Goal: Task Accomplishment & Management: Use online tool/utility

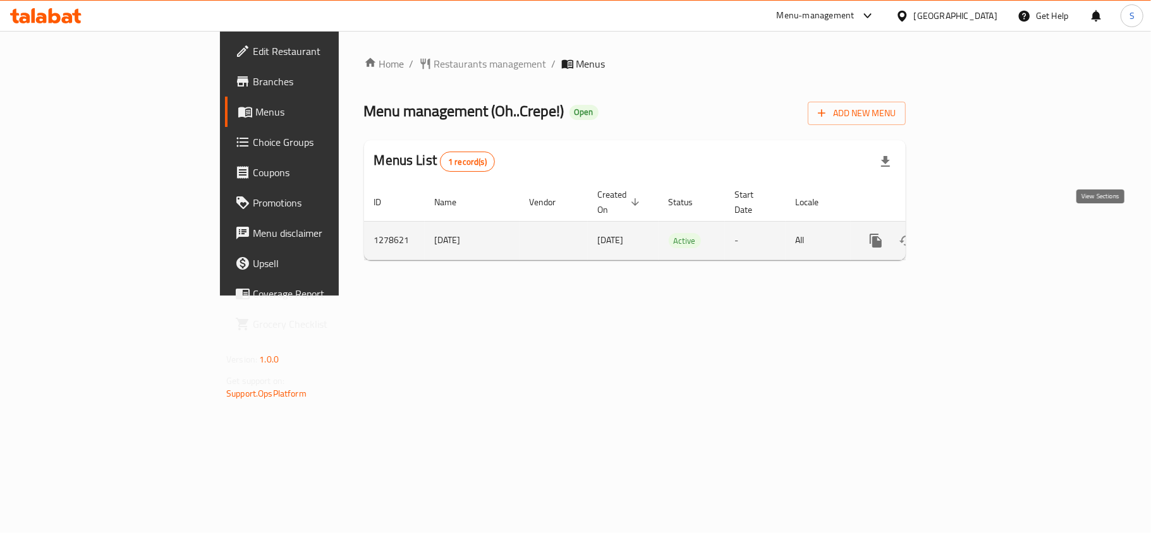
click at [972, 235] on icon "enhanced table" at bounding box center [966, 240] width 11 height 11
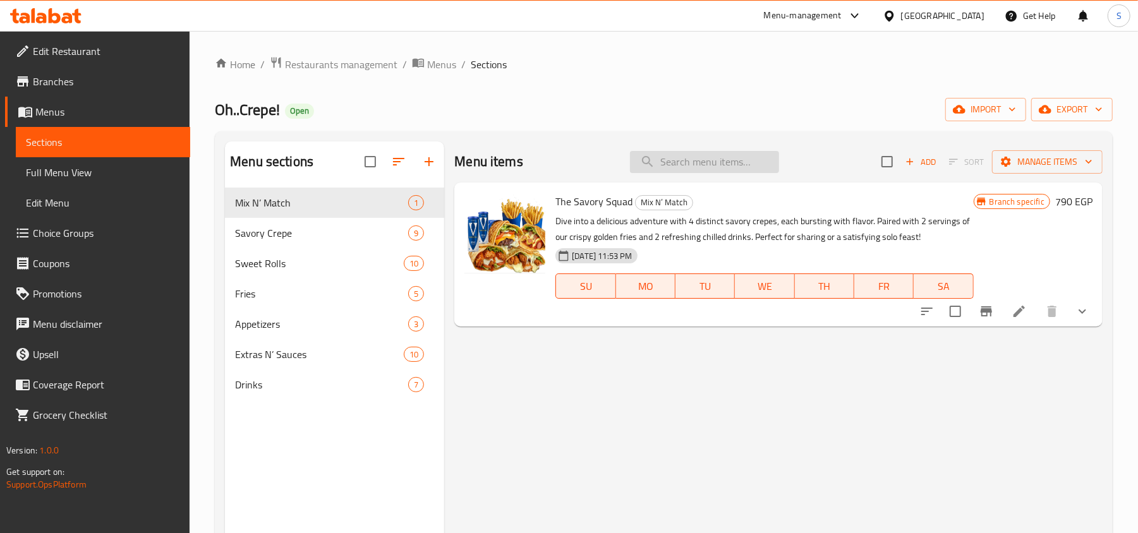
click at [694, 168] on input "search" at bounding box center [704, 162] width 149 height 22
paste input "Oh.. Combo Solo"
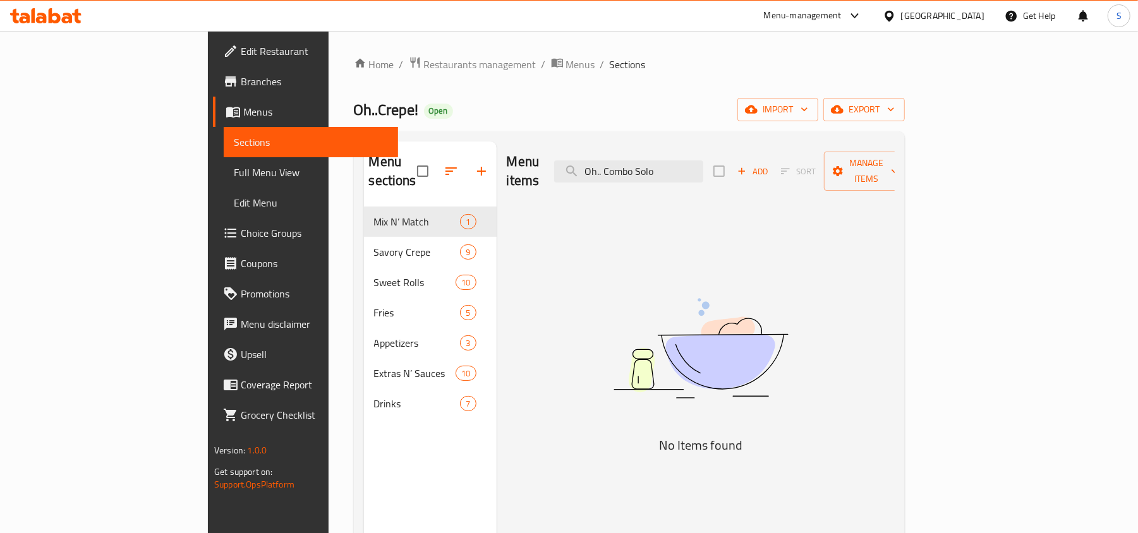
drag, startPoint x: 681, startPoint y: 167, endPoint x: 579, endPoint y: 178, distance: 102.2
click at [579, 178] on div "Menu items Oh.. Combo Solo Add Sort Manage items" at bounding box center [701, 172] width 388 height 60
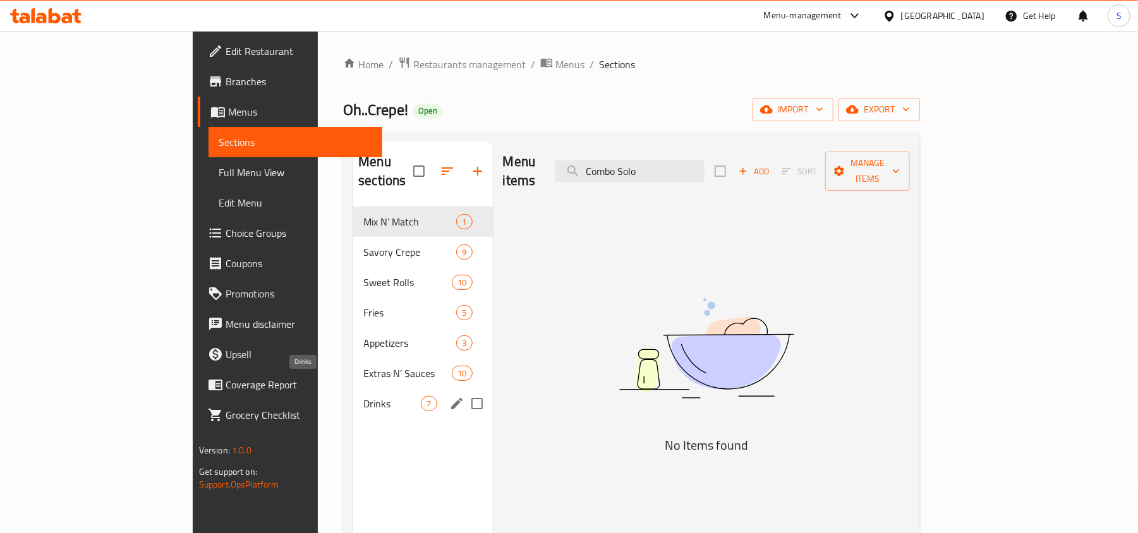
type input "Combo Solo"
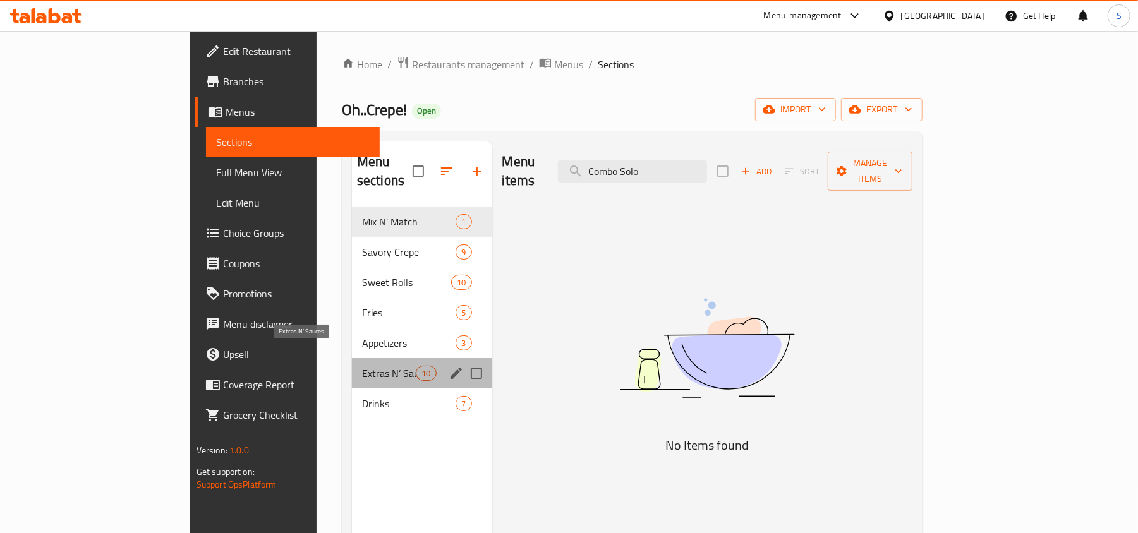
click at [362, 366] on span "Extras N’ Sauces" at bounding box center [389, 373] width 54 height 15
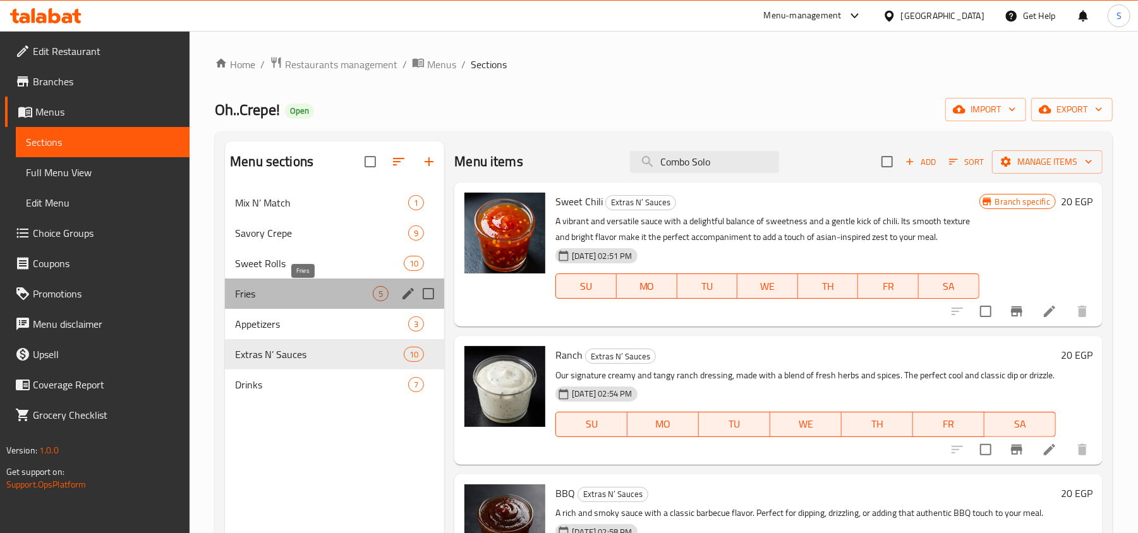
click at [281, 287] on span "Fries" at bounding box center [304, 293] width 138 height 15
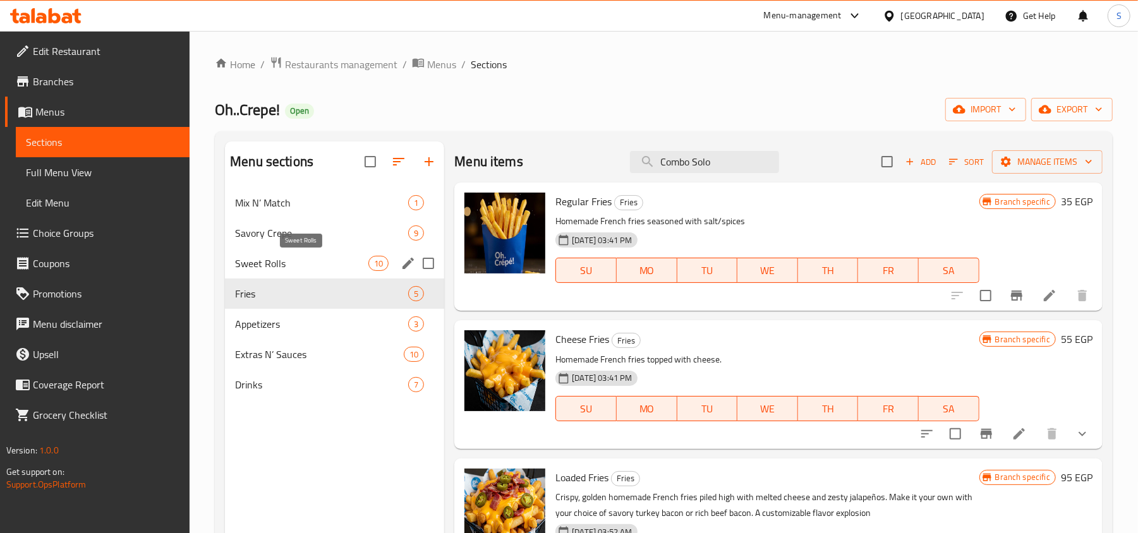
click at [284, 255] on div "Sweet Rolls 10" at bounding box center [334, 263] width 219 height 30
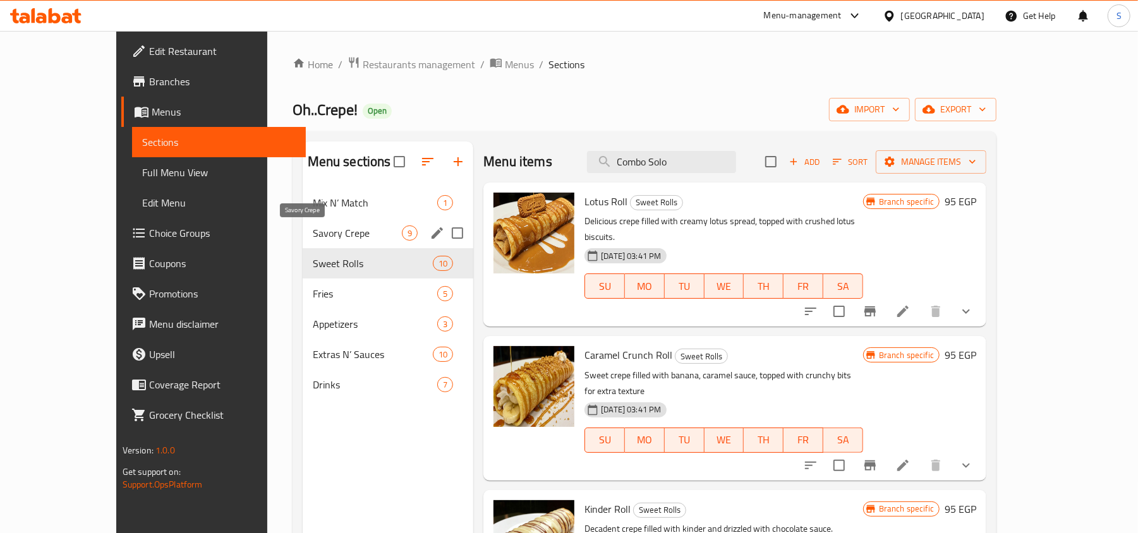
click at [313, 238] on span "Savory Crepe" at bounding box center [357, 233] width 89 height 15
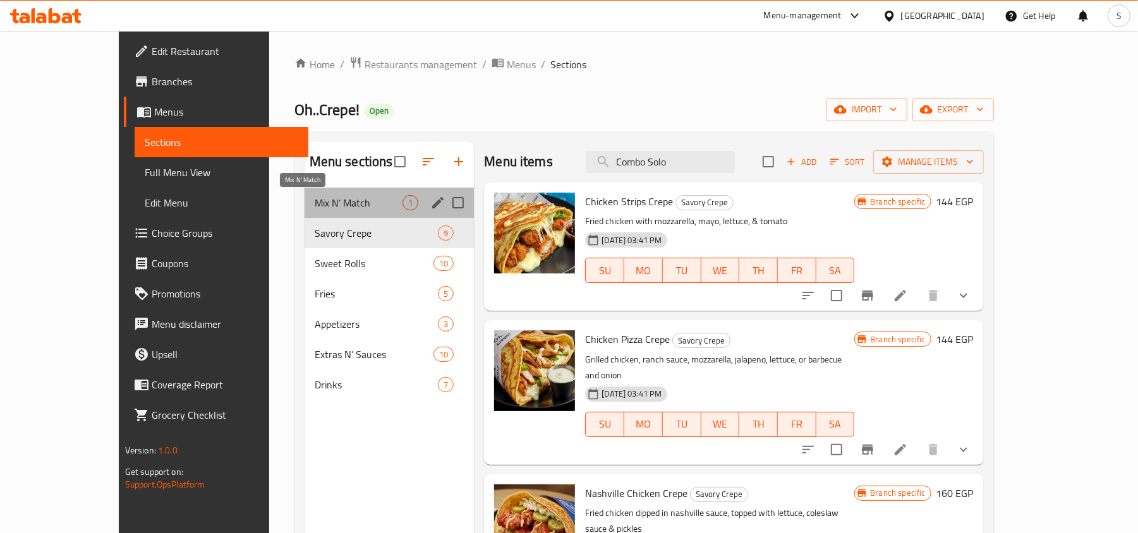
click at [315, 210] on span "Mix N’ Match" at bounding box center [359, 202] width 88 height 15
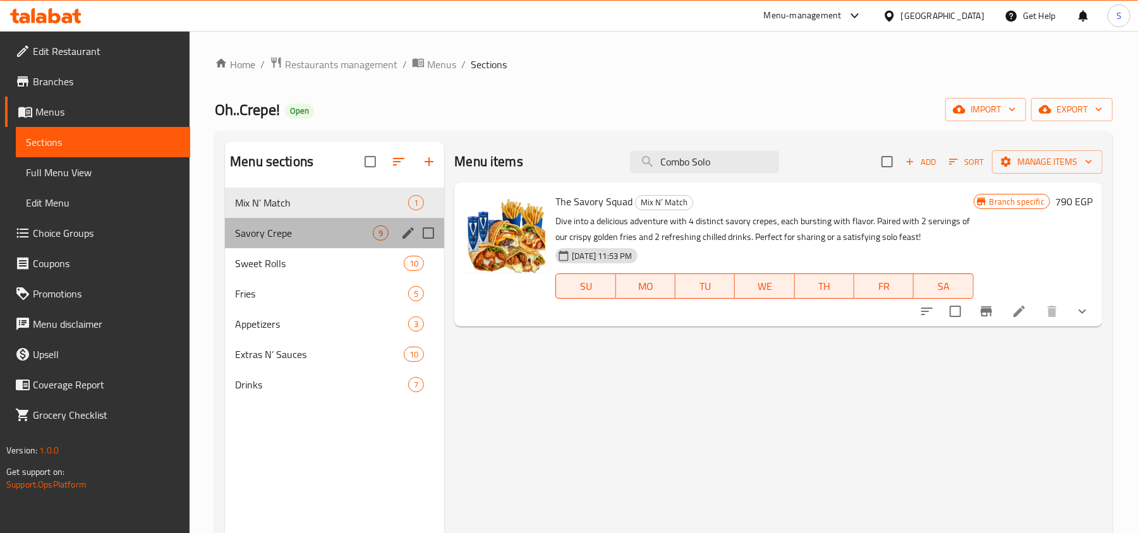
click at [291, 246] on div "Savory Crepe 9" at bounding box center [334, 233] width 219 height 30
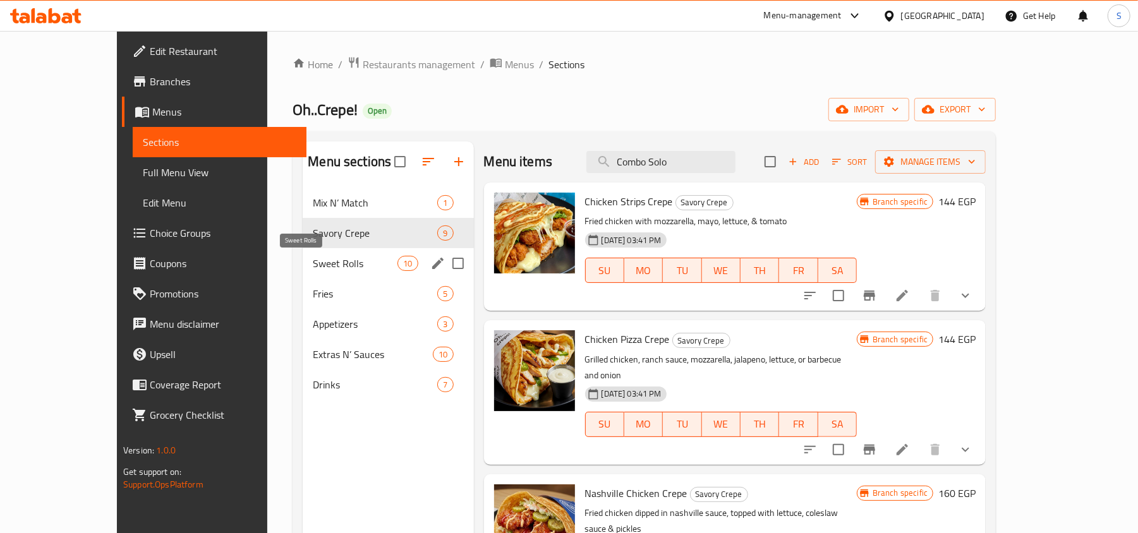
click at [313, 262] on span "Sweet Rolls" at bounding box center [355, 263] width 85 height 15
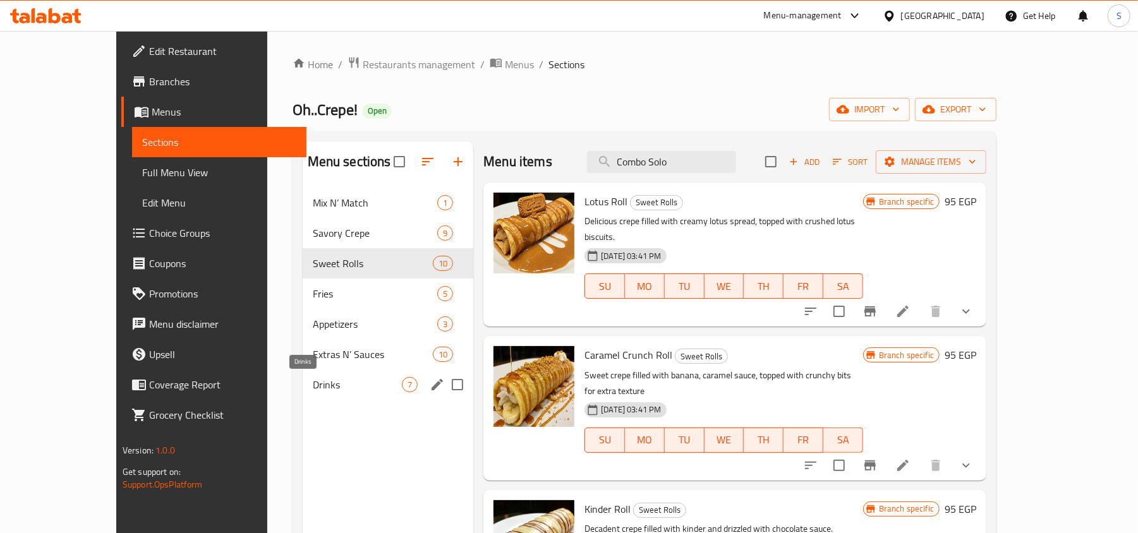
click at [313, 383] on span "Drinks" at bounding box center [357, 384] width 89 height 15
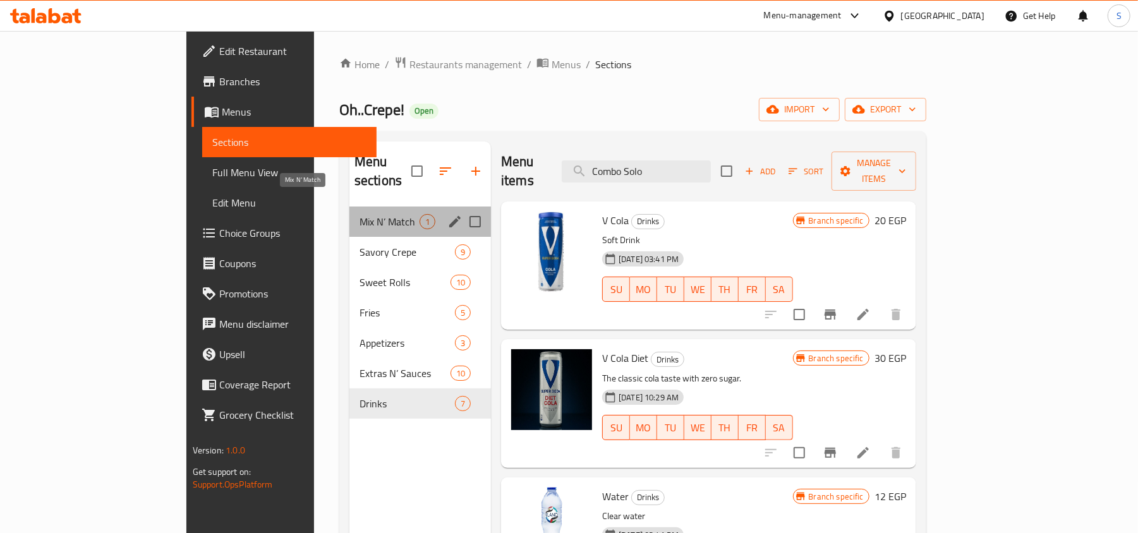
click at [360, 214] on span "Mix N’ Match" at bounding box center [390, 221] width 60 height 15
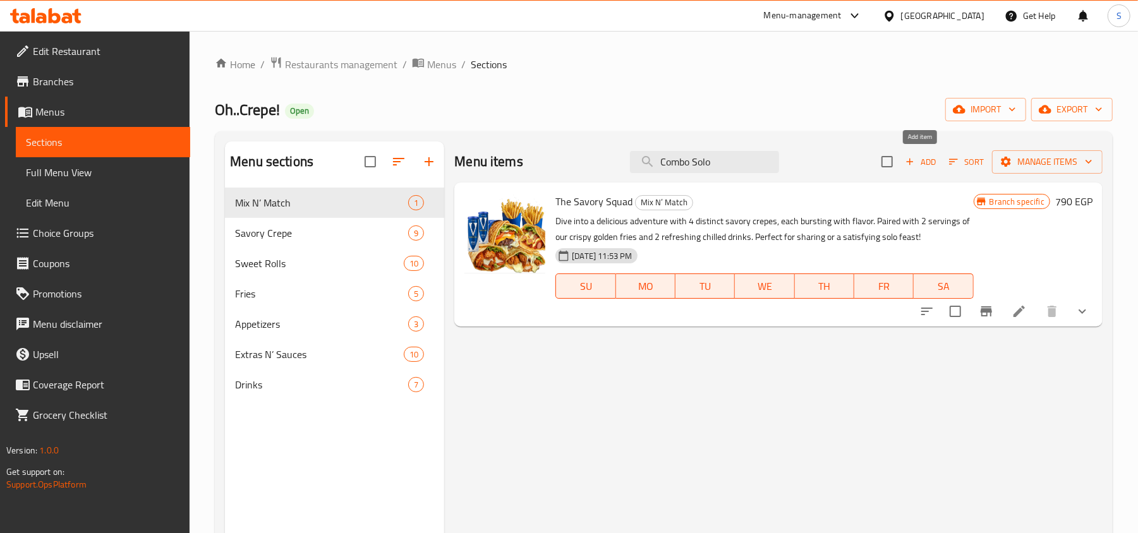
click at [925, 160] on span "Add" at bounding box center [921, 162] width 34 height 15
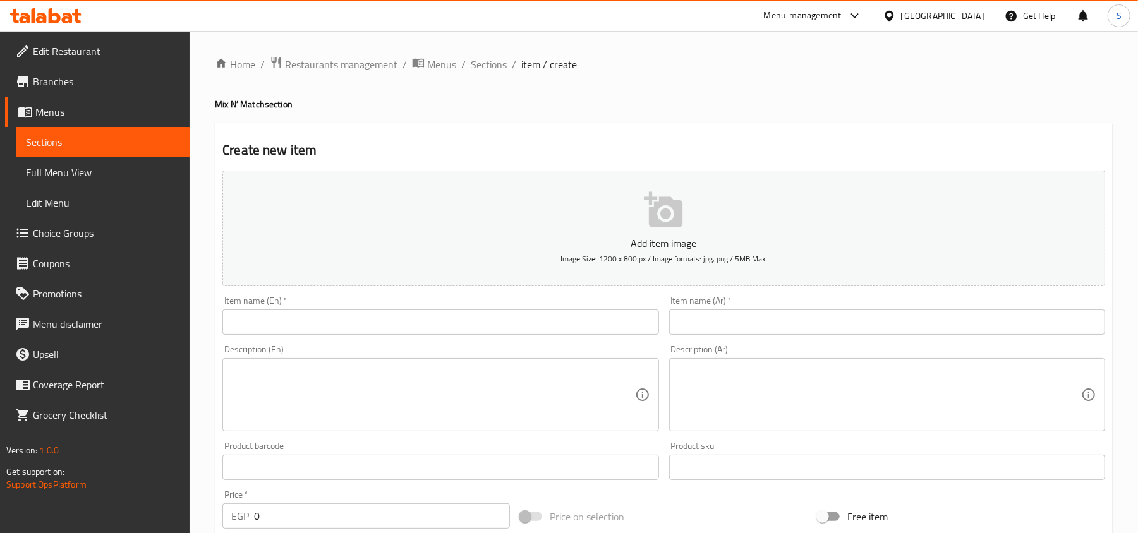
click at [449, 317] on input "text" at bounding box center [440, 322] width 436 height 25
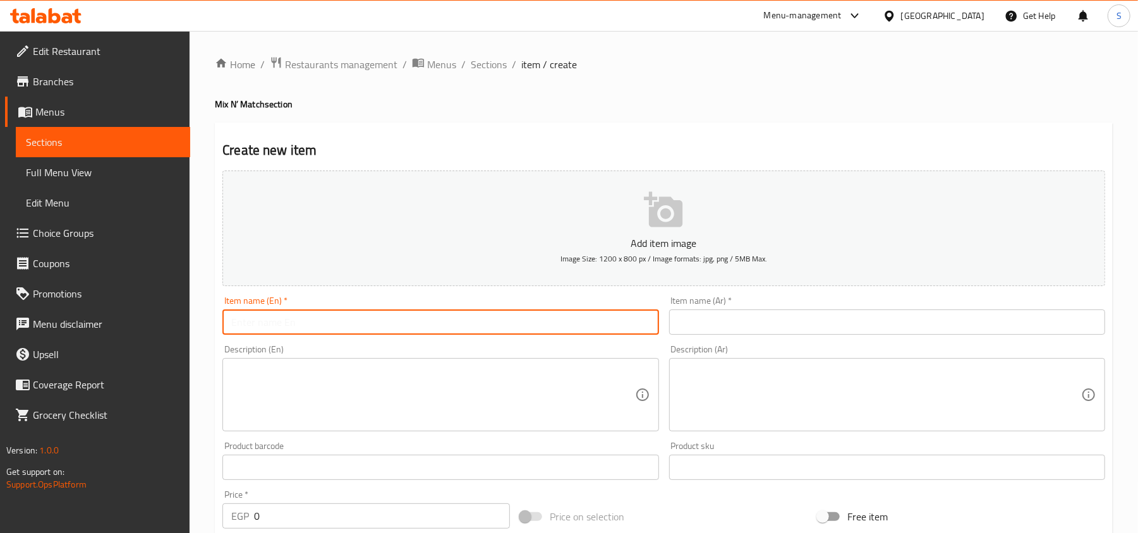
paste input "Oh.. Combo Solo"
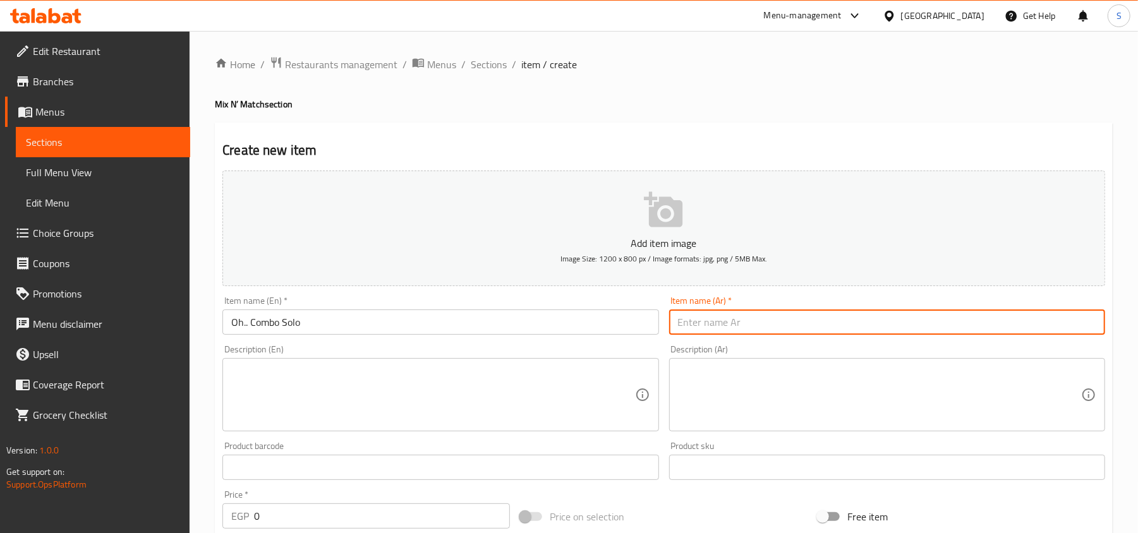
click at [825, 324] on input "text" at bounding box center [887, 322] width 436 height 25
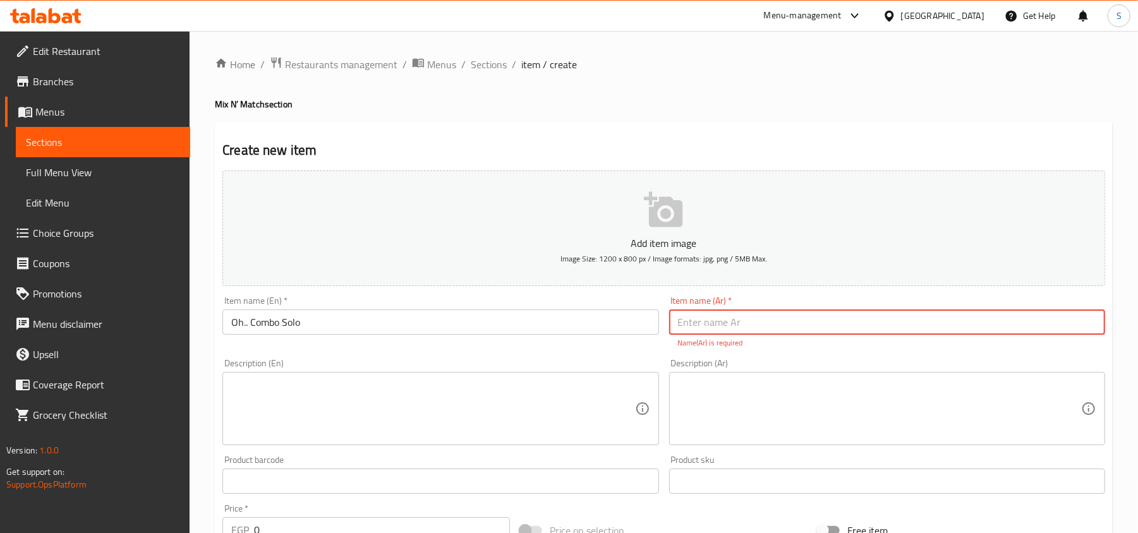
click at [812, 329] on input "text" at bounding box center [887, 322] width 436 height 25
click at [248, 331] on input "Oh.. Combo Solo" at bounding box center [440, 322] width 436 height 25
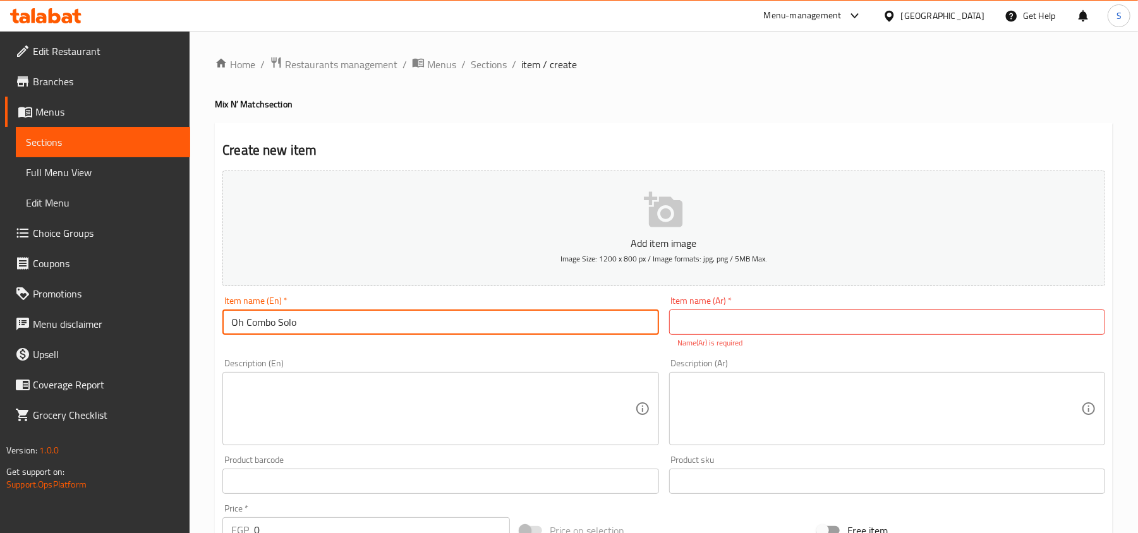
type input "Oh Combo Solo"
click at [972, 329] on input "text" at bounding box center [887, 322] width 436 height 25
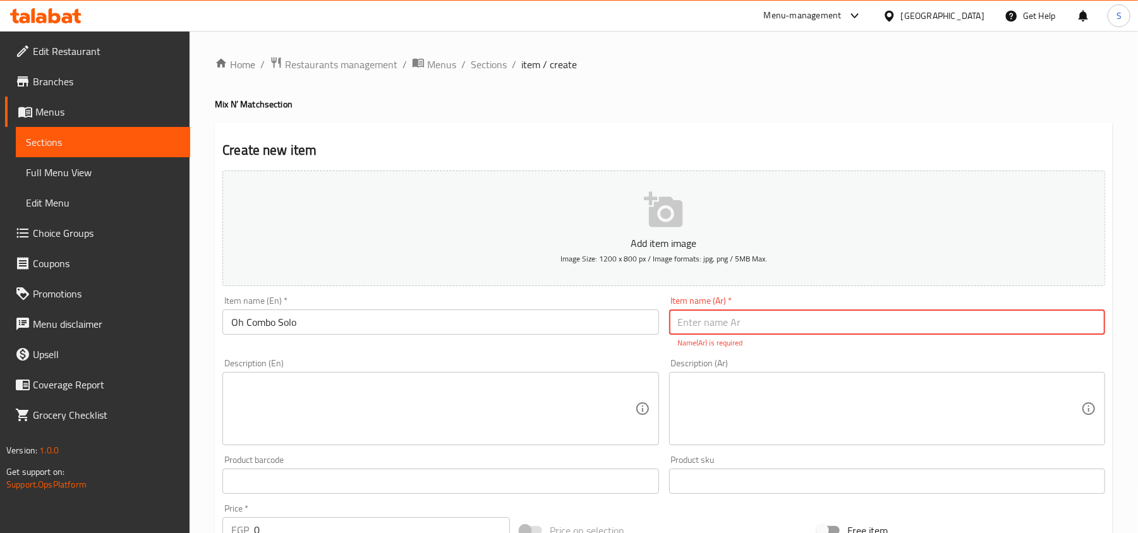
click at [787, 314] on input "text" at bounding box center [887, 322] width 436 height 25
type input "أو كومب سولو"
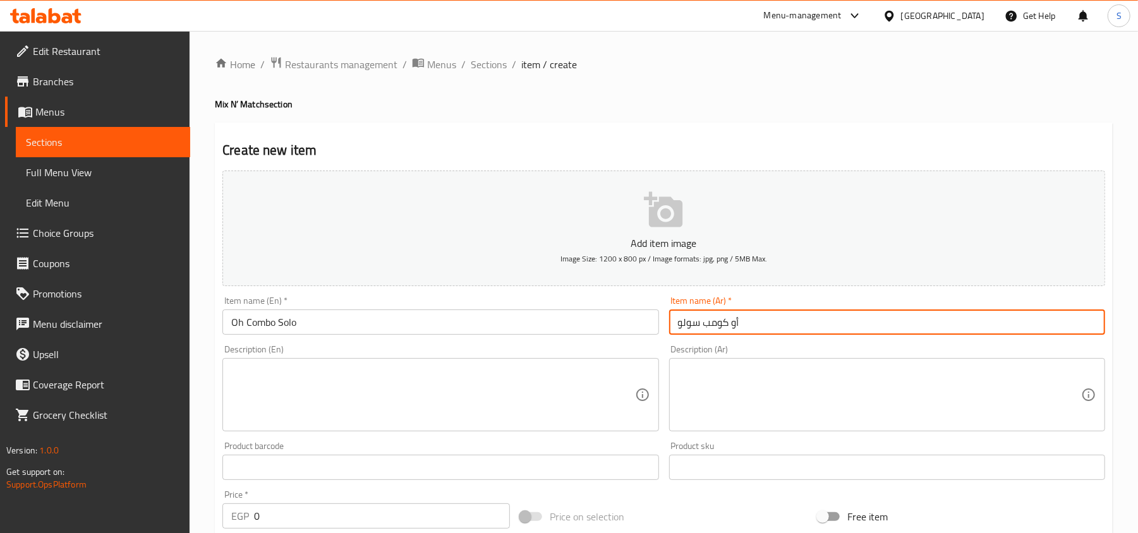
click at [465, 406] on textarea at bounding box center [432, 395] width 403 height 60
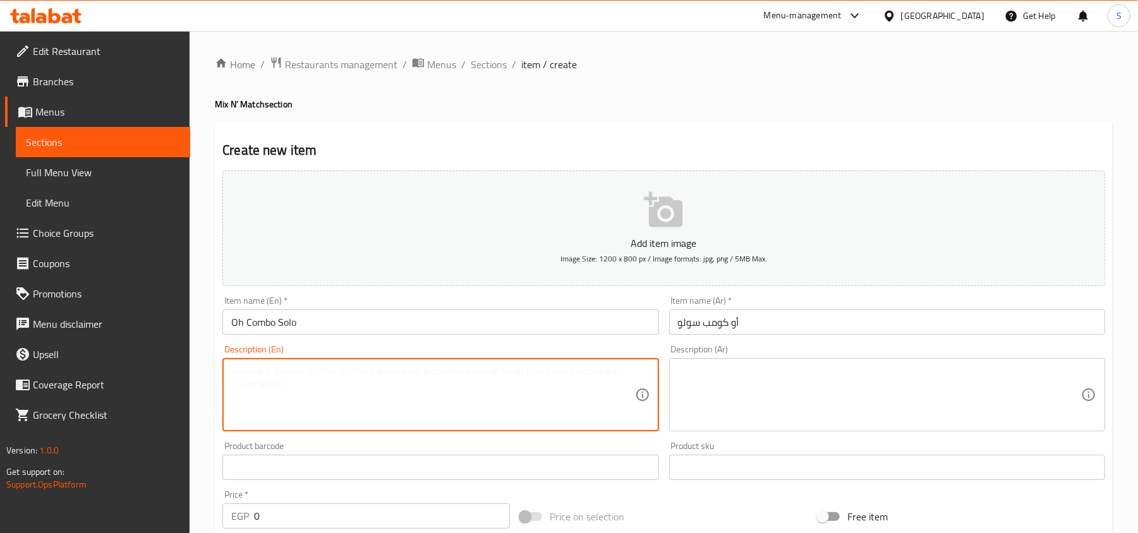
paste textarea "Choice of Crispy Chicken Strips Crepe or Juicy Burger Crepe, served with golden…"
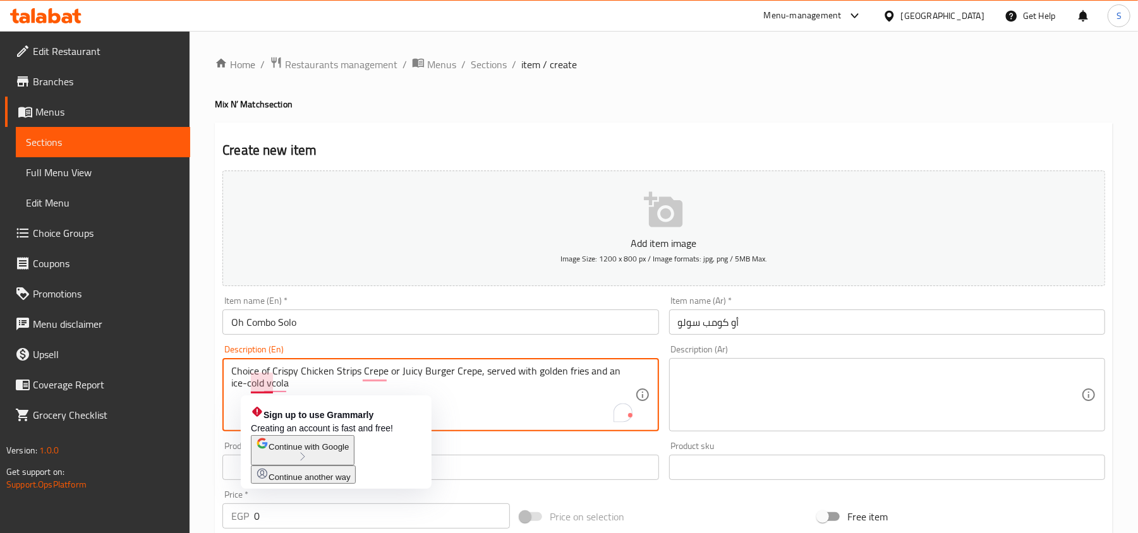
click at [268, 372] on textarea "Choice of Crispy Chicken Strips Crepe or Juicy Burger Crepe, served with golden…" at bounding box center [432, 395] width 403 height 60
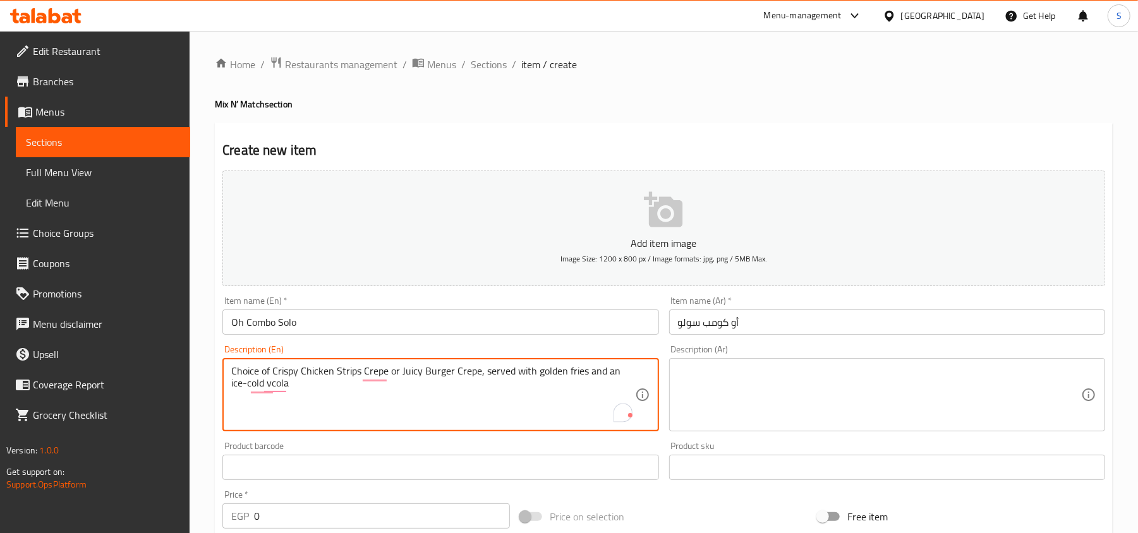
drag, startPoint x: 263, startPoint y: 372, endPoint x: 481, endPoint y: 408, distance: 221.6
click at [481, 408] on textarea "Choice of Crispy Chicken Strips Crepe or Juicy Burger Crepe, served with golden…" at bounding box center [432, 395] width 403 height 60
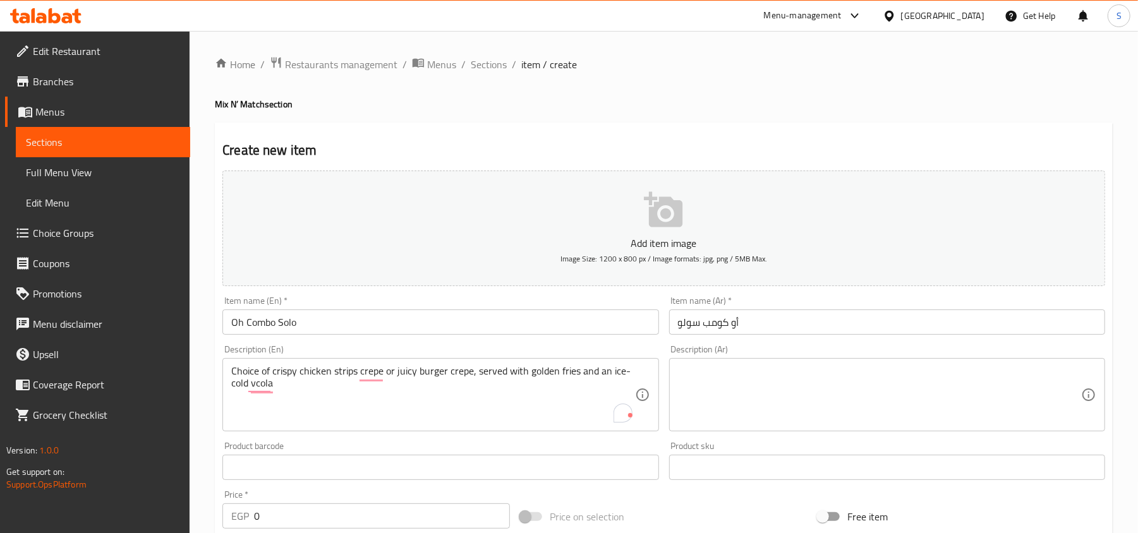
click at [457, 430] on div "Choice of crispy chicken strips crepe or juicy burger crepe, served with golden…" at bounding box center [440, 394] width 436 height 73
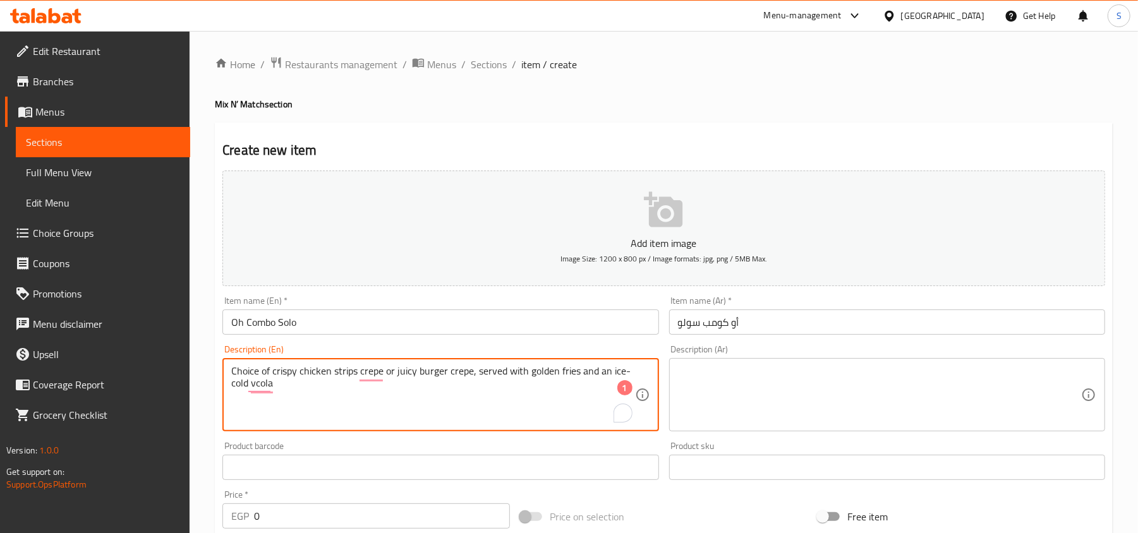
click at [457, 413] on textarea "Choice of crispy chicken strips crepe or juicy burger crepe, served with golden…" at bounding box center [432, 395] width 403 height 60
drag, startPoint x: 476, startPoint y: 373, endPoint x: 200, endPoint y: 375, distance: 276.8
click at [200, 375] on div "Home / Restaurants management / Menus / Sections / item / create Mix N’ Match s…" at bounding box center [664, 462] width 948 height 862
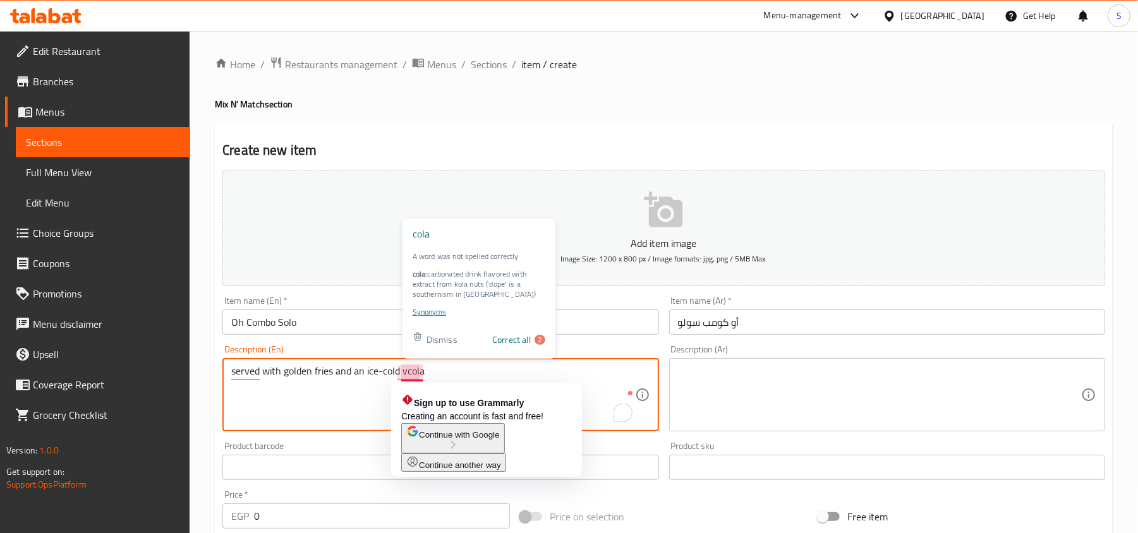
click at [407, 373] on textarea "served with golden fries and an ice-cold vcola" at bounding box center [432, 395] width 403 height 60
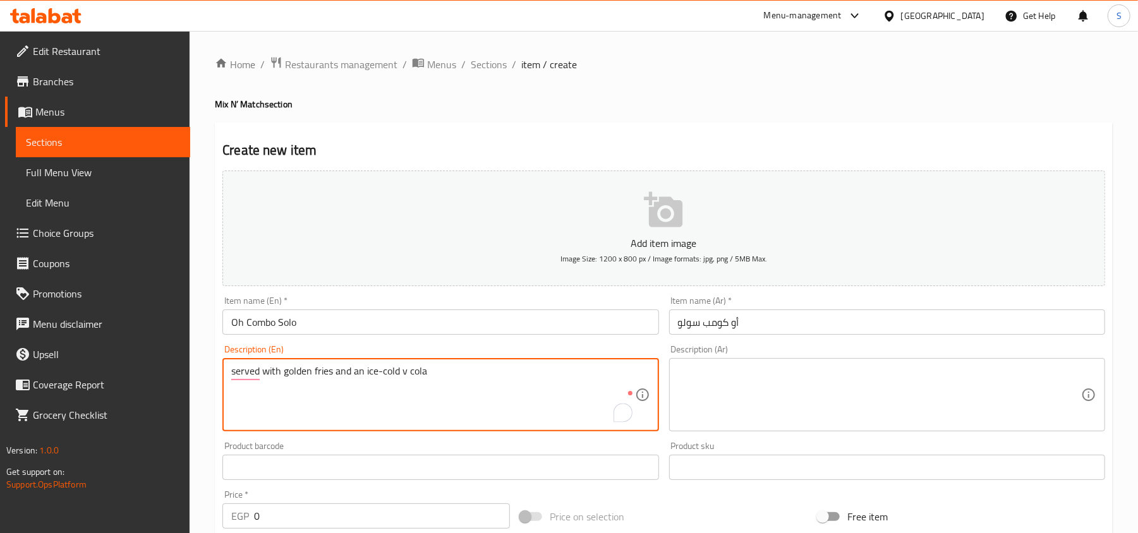
click at [385, 375] on textarea "served with golden fries and an ice-cold v cola" at bounding box center [432, 395] width 403 height 60
click at [390, 367] on textarea "served with golden fries and an ice cold v cola" at bounding box center [432, 395] width 403 height 60
type textarea "served with golden fries and an ice cold v cola"
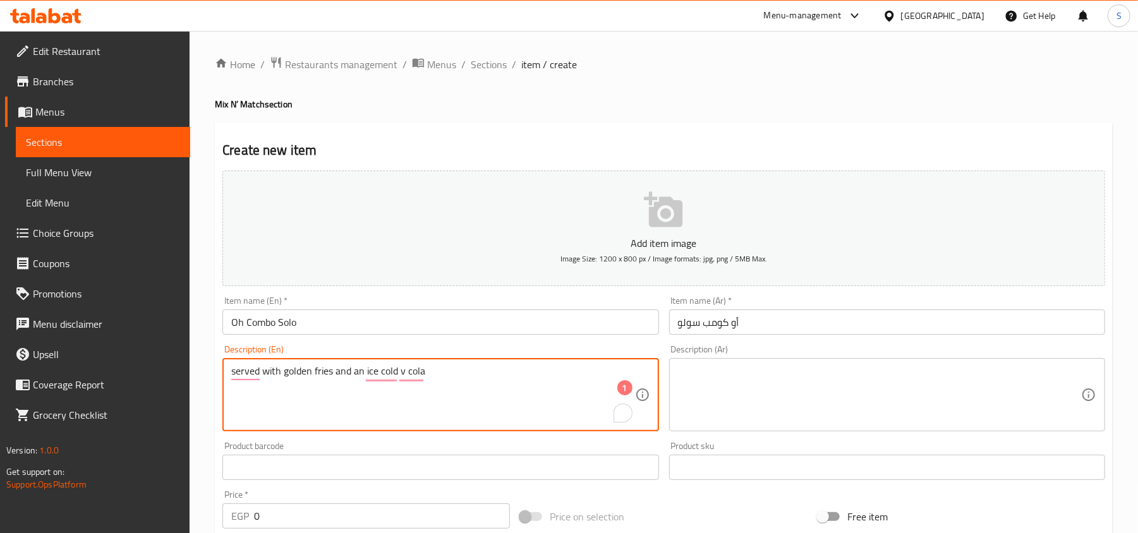
click at [789, 405] on textarea at bounding box center [879, 395] width 403 height 60
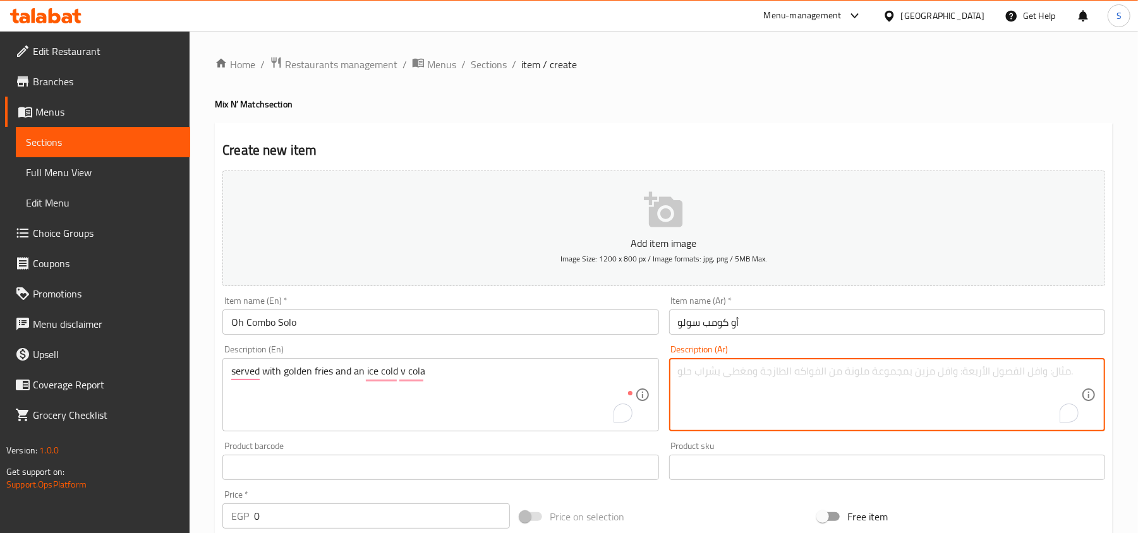
paste textarea "تقدم مع البطاطس المقلية الذهبية ومشروب [PERSON_NAME]"
click at [787, 378] on textarea "تقدم مع البطاطس المقلية الذهبية ومشروب [PERSON_NAME]" at bounding box center [879, 395] width 403 height 60
click at [891, 375] on textarea "تقدم مع البطاطس المقلية الذهبية ومشروب [PERSON_NAME]" at bounding box center [879, 395] width 403 height 60
drag, startPoint x: 854, startPoint y: 375, endPoint x: 792, endPoint y: 375, distance: 61.9
click at [792, 375] on textarea "تقدم مع البطاطس المقلية الذهبية ومشروب في [GEOGRAPHIC_DATA]" at bounding box center [879, 395] width 403 height 60
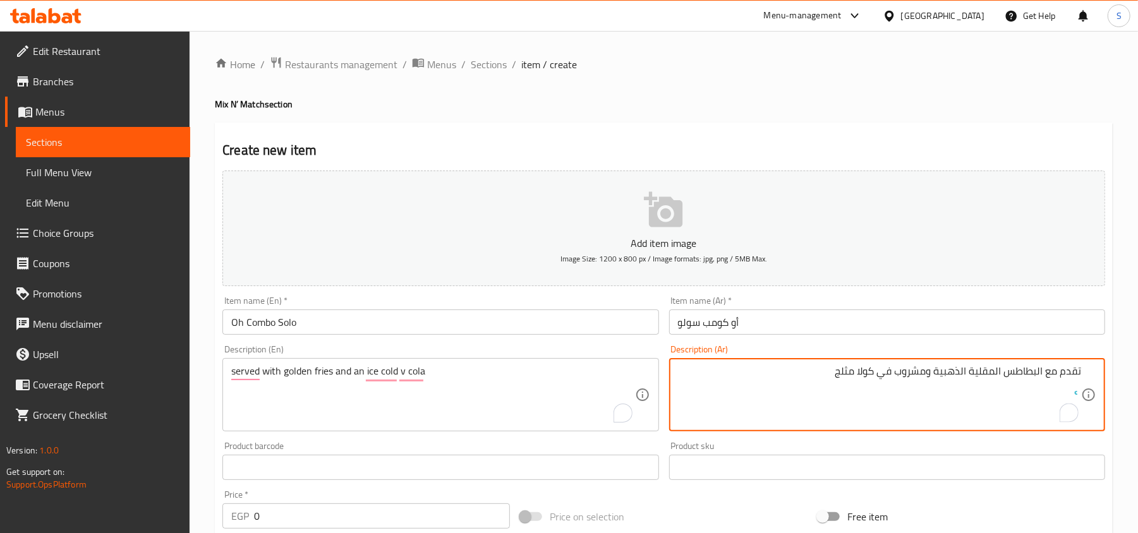
type textarea "تقدم مع البطاطس المقلية الذهبية ومشروب في كولا مثلج"
click at [670, 124] on div "Create new item Add item image Image Size: 1200 x 800 px / Image formats: jpg, …" at bounding box center [664, 490] width 898 height 735
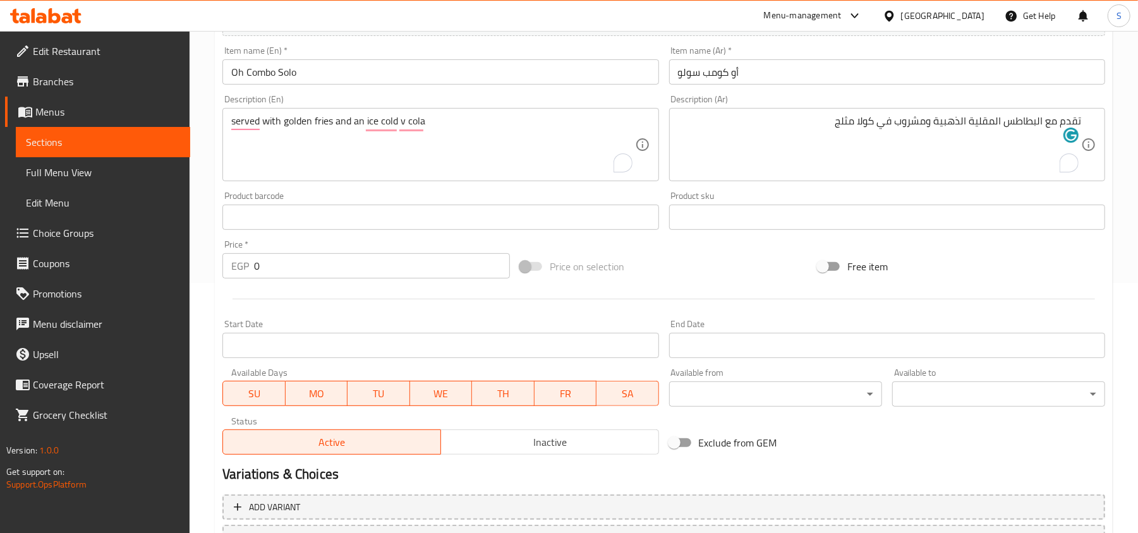
scroll to position [253, 0]
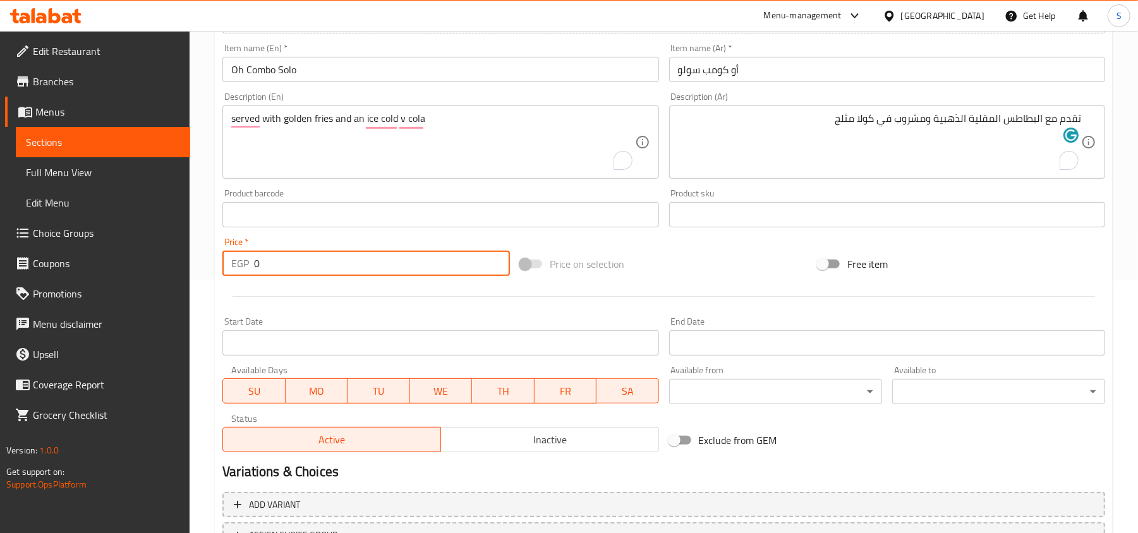
drag, startPoint x: 272, startPoint y: 264, endPoint x: 215, endPoint y: 279, distance: 58.9
click at [215, 279] on div "Create new item Add item image Image Size: 1200 x 800 px / Image formats: jpg, …" at bounding box center [664, 237] width 898 height 735
type input "245"
click at [757, 248] on div "Price on selection" at bounding box center [664, 264] width 298 height 34
click at [440, 339] on input "Start Date" at bounding box center [440, 342] width 436 height 25
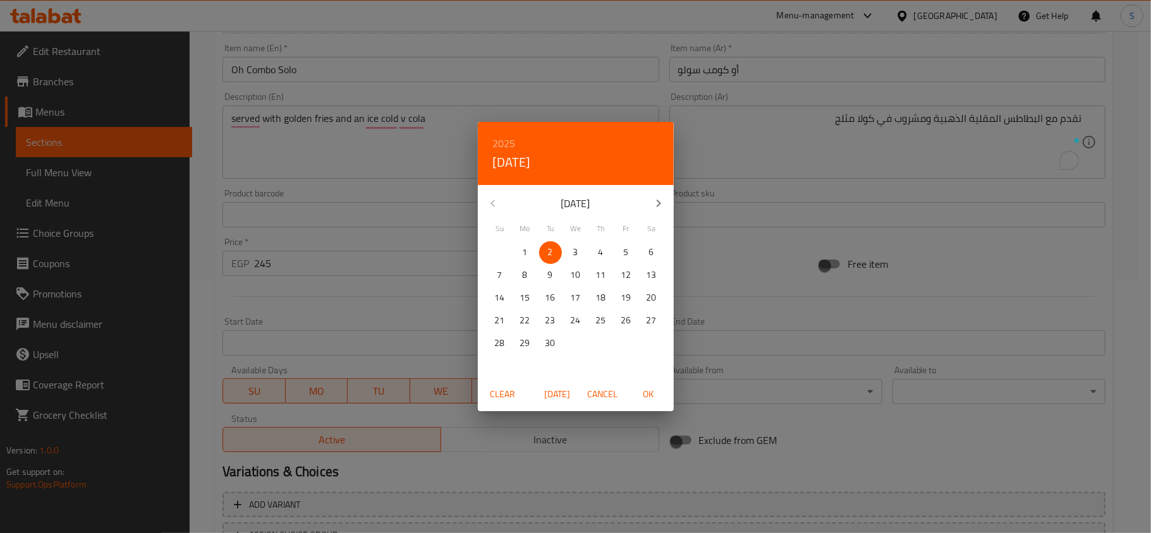
drag, startPoint x: 552, startPoint y: 251, endPoint x: 564, endPoint y: 277, distance: 27.7
click at [552, 253] on span "2" at bounding box center [550, 253] width 23 height 16
click at [646, 398] on span "OK" at bounding box center [648, 395] width 30 height 16
type input "[DATE]"
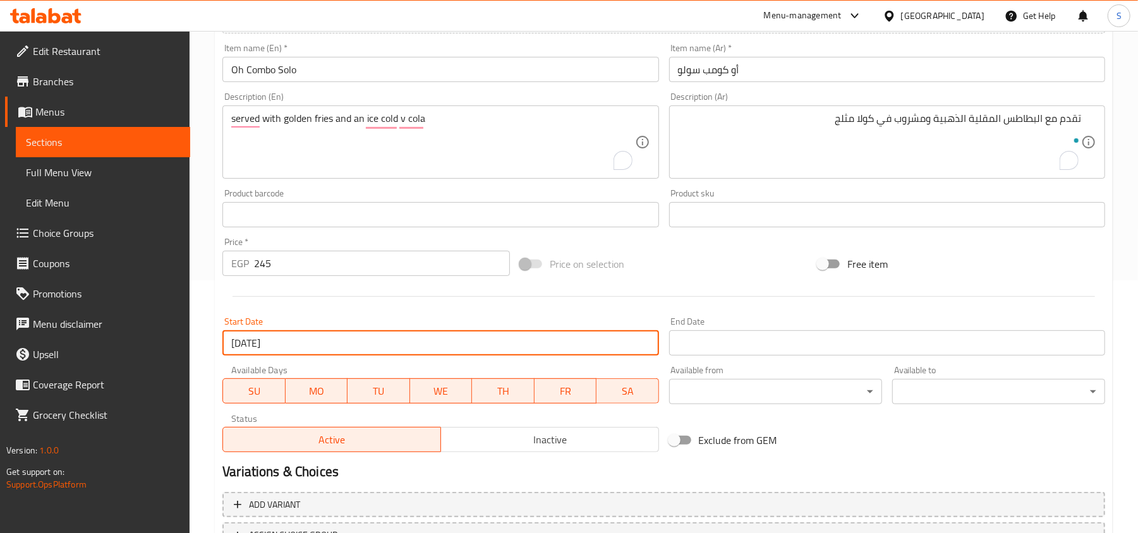
click at [730, 337] on input "Start Date" at bounding box center [887, 342] width 436 height 25
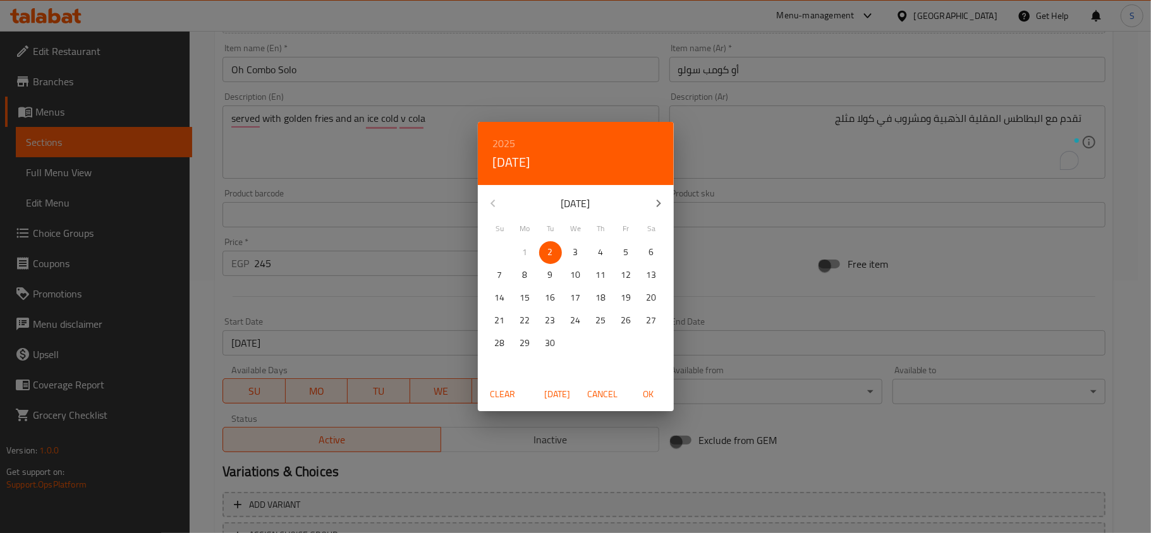
click at [663, 202] on icon "button" at bounding box center [658, 203] width 15 height 15
click at [564, 336] on span "31" at bounding box center [575, 344] width 23 height 16
click at [658, 392] on span "OK" at bounding box center [648, 395] width 30 height 16
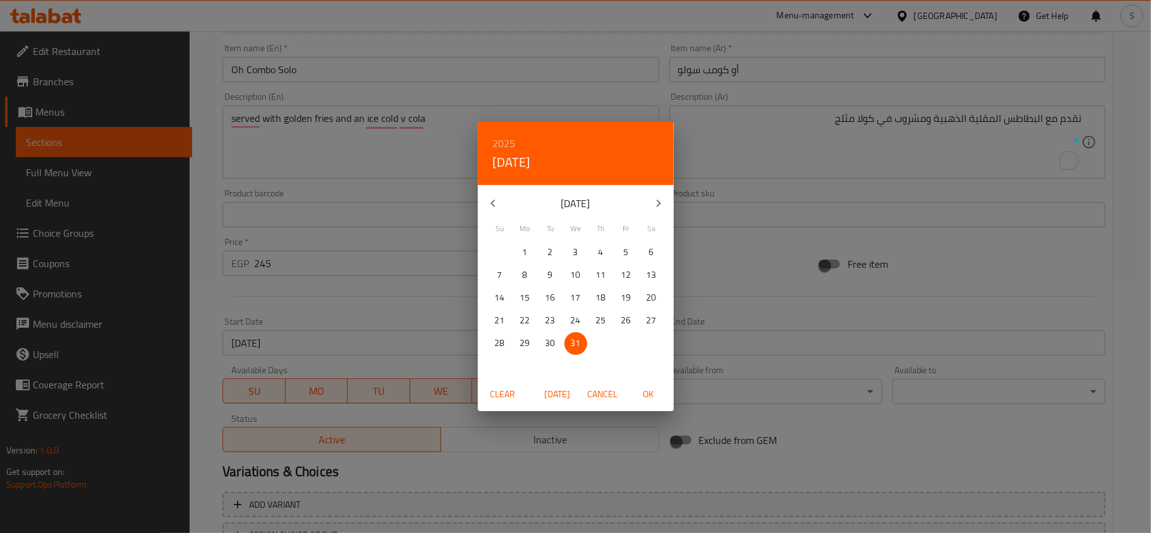
type input "[DATE]"
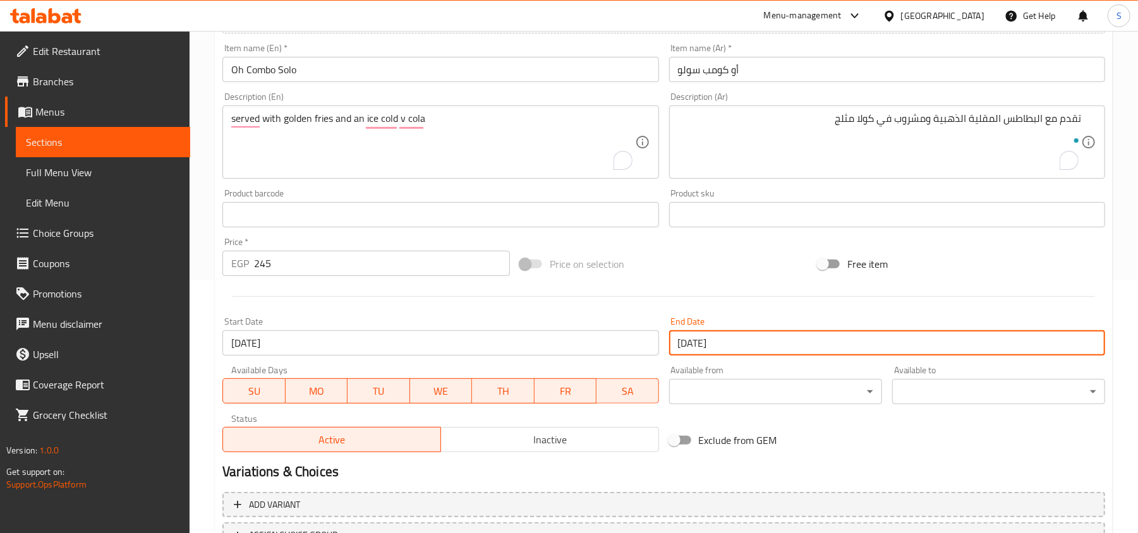
click at [570, 433] on span "Inactive" at bounding box center [550, 440] width 208 height 18
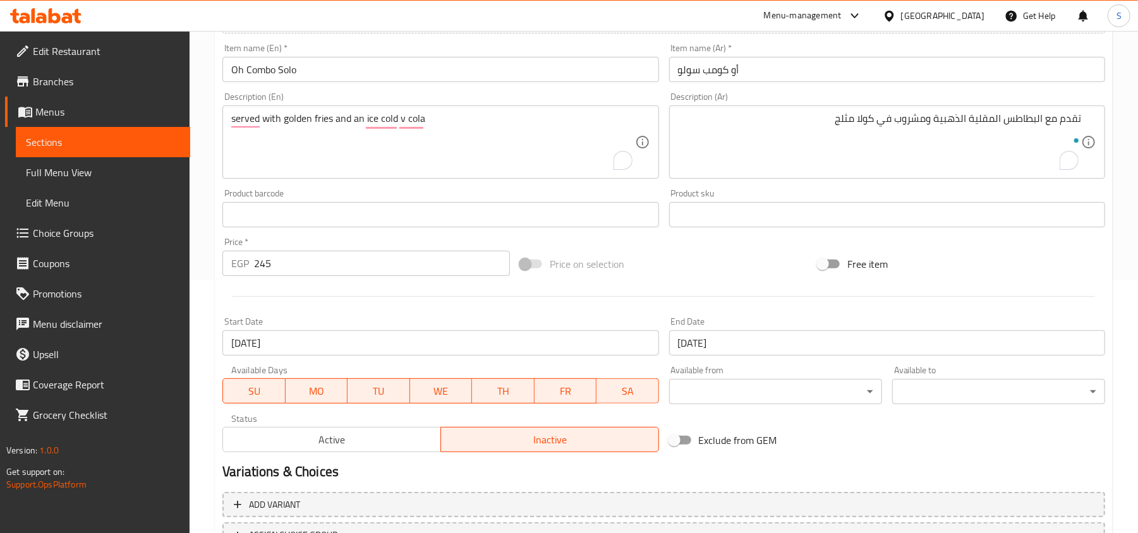
click at [883, 445] on div "Exclude from GEM" at bounding box center [813, 440] width 298 height 34
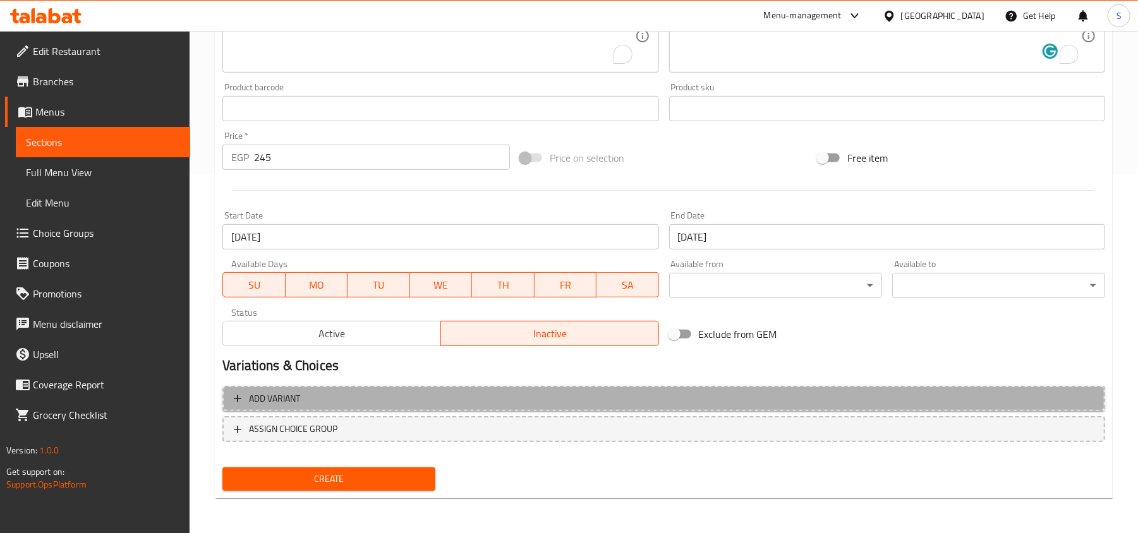
click at [409, 407] on span "Add variant" at bounding box center [664, 399] width 860 height 16
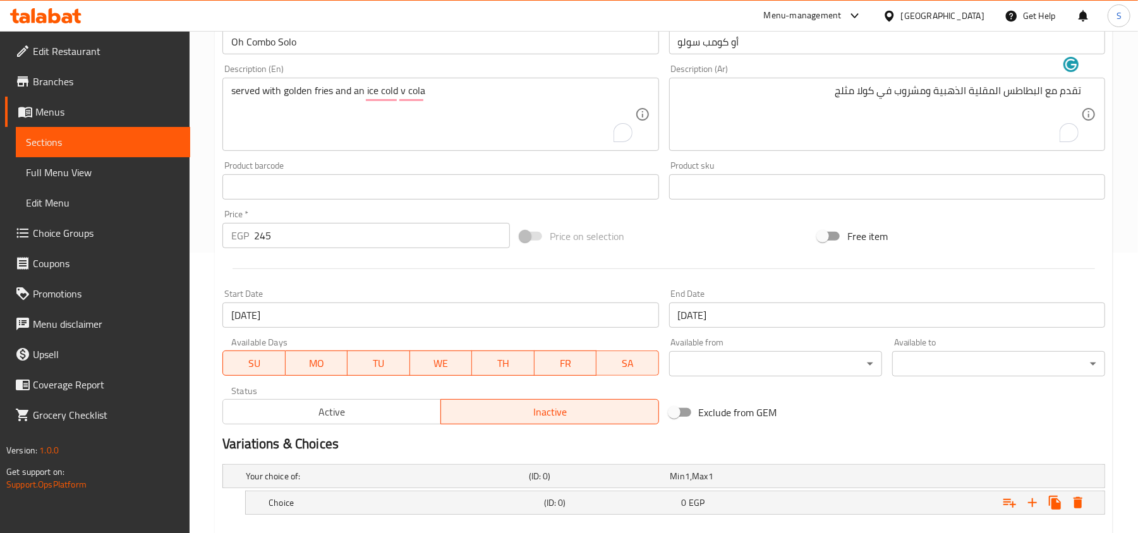
scroll to position [353, 0]
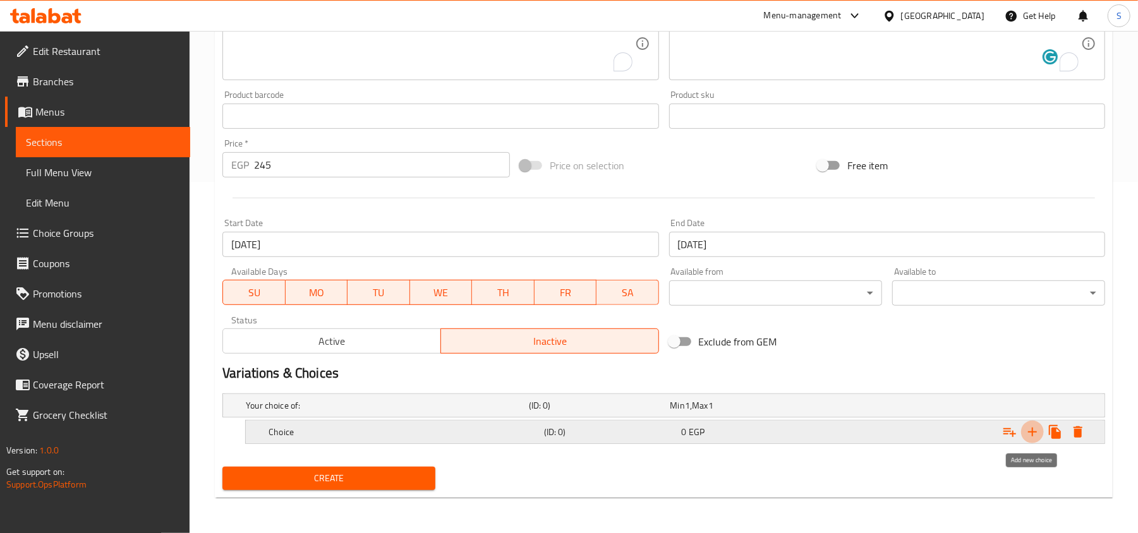
click at [1029, 433] on icon "Expand" at bounding box center [1032, 432] width 15 height 15
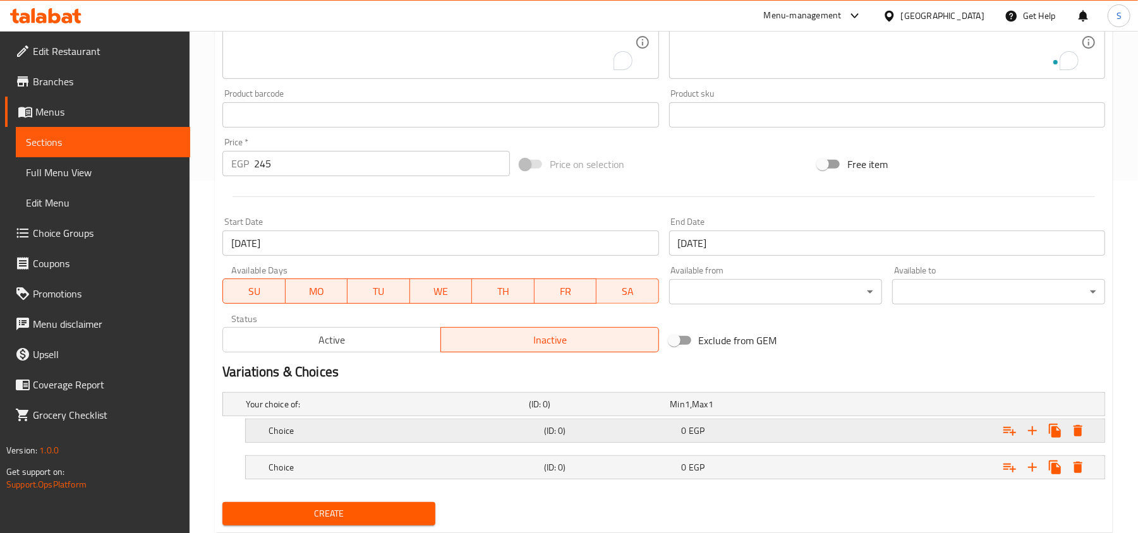
click at [412, 411] on h5 "Choice" at bounding box center [385, 404] width 278 height 13
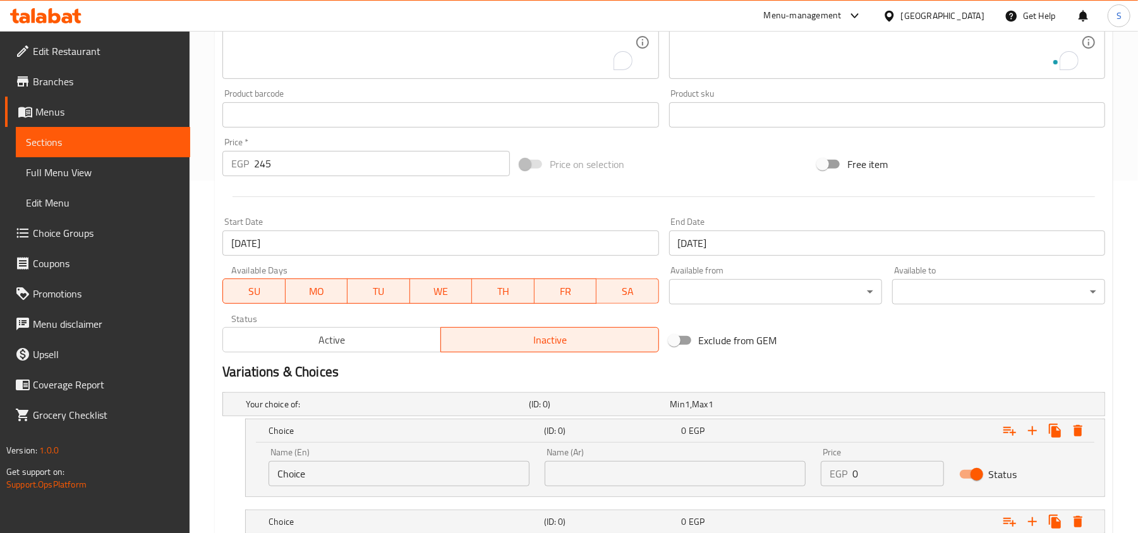
click at [380, 471] on input "Choice" at bounding box center [399, 473] width 261 height 25
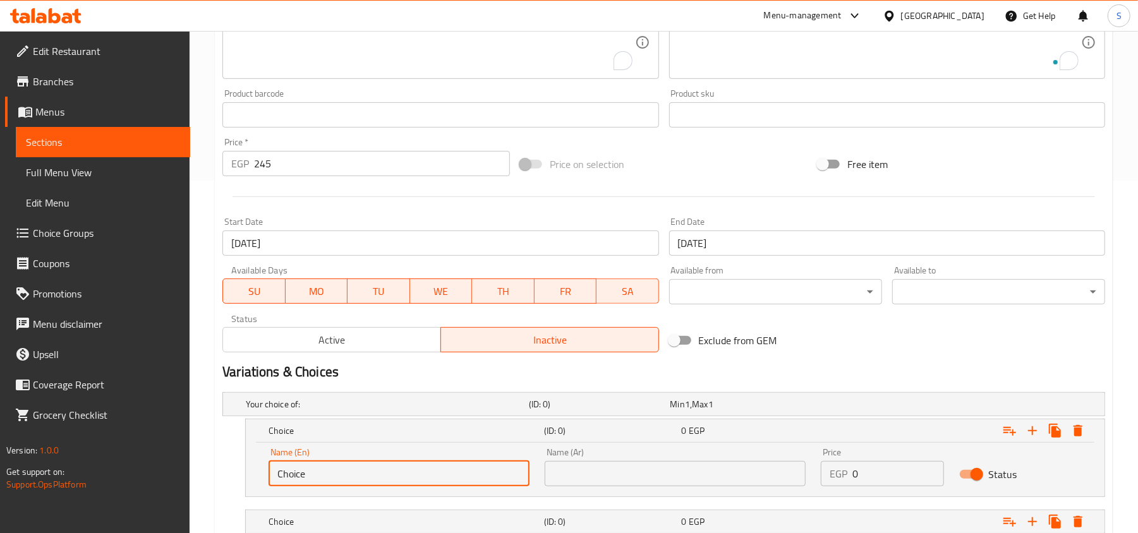
click at [380, 471] on input "Choice" at bounding box center [399, 473] width 261 height 25
paste input "rispy Chicken Strips Crep"
type input "Crispy Chicken Strips Crepe"
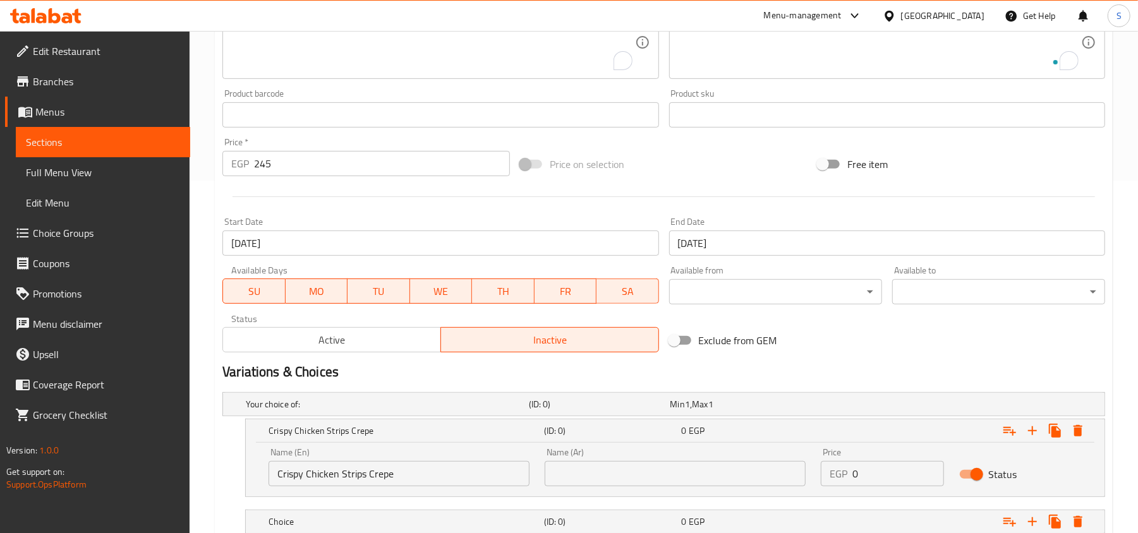
click at [679, 476] on input "text" at bounding box center [675, 473] width 261 height 25
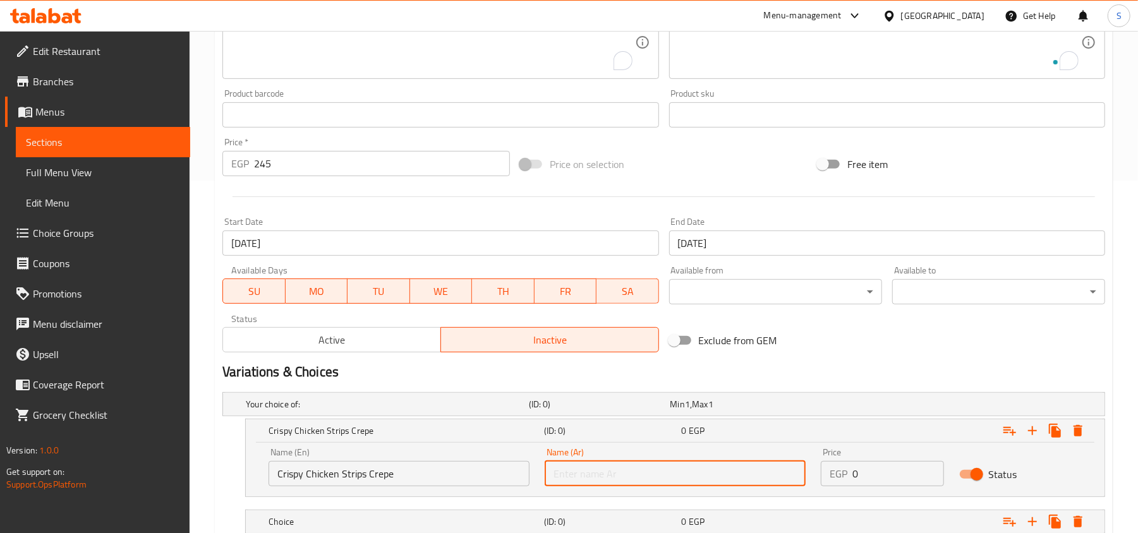
paste input "كريب شرائح الدجاج المقرمشة"
drag, startPoint x: 651, startPoint y: 474, endPoint x: 626, endPoint y: 478, distance: 25.6
click at [626, 478] on input "كريب شرائح الدجاج المقرمشة" at bounding box center [675, 473] width 261 height 25
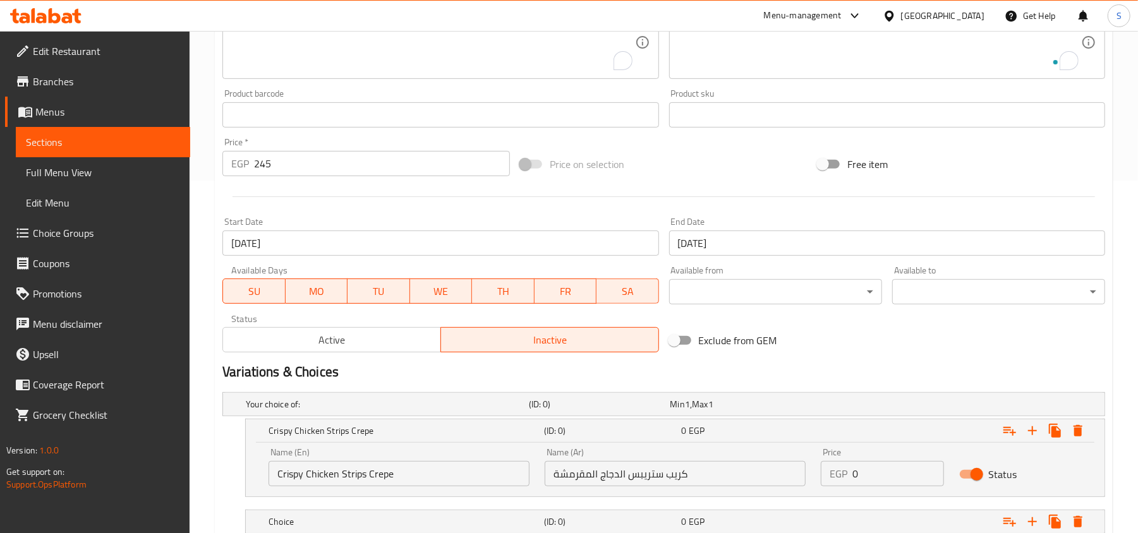
click at [804, 369] on h2 "Variations & Choices" at bounding box center [663, 372] width 883 height 19
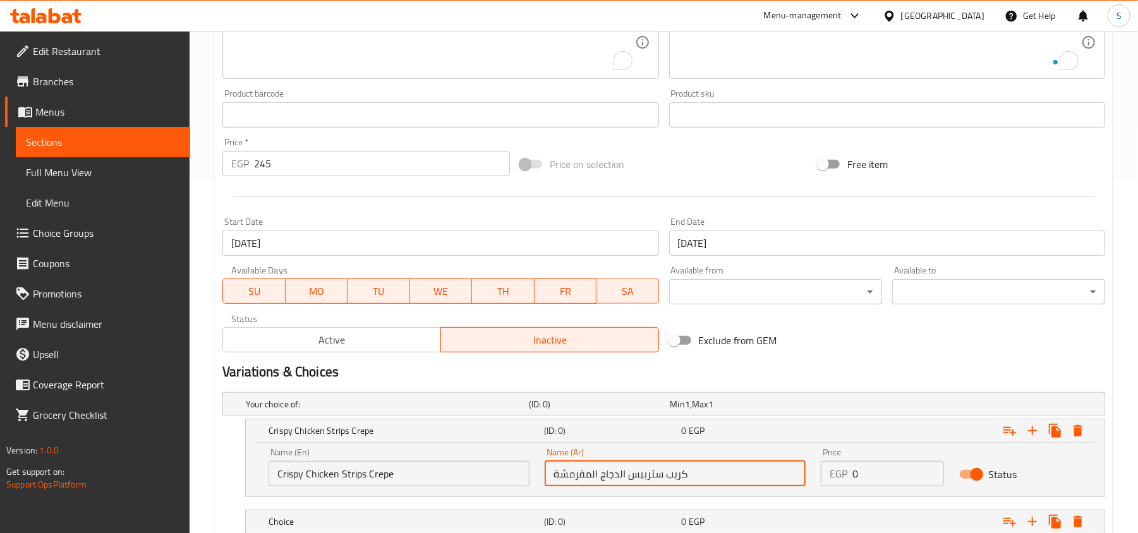
click at [557, 480] on input "كريب ستريبس الدجاج المقرمشة" at bounding box center [675, 473] width 261 height 25
click at [595, 478] on input "كريب ستريبس الدجاج المقرمش" at bounding box center [675, 473] width 261 height 25
click at [592, 483] on input "كريب ستريبس الدجاج لمقرمش" at bounding box center [675, 473] width 261 height 25
click at [615, 479] on input "كريب ستريبس الدجاج مقرمش" at bounding box center [675, 473] width 261 height 25
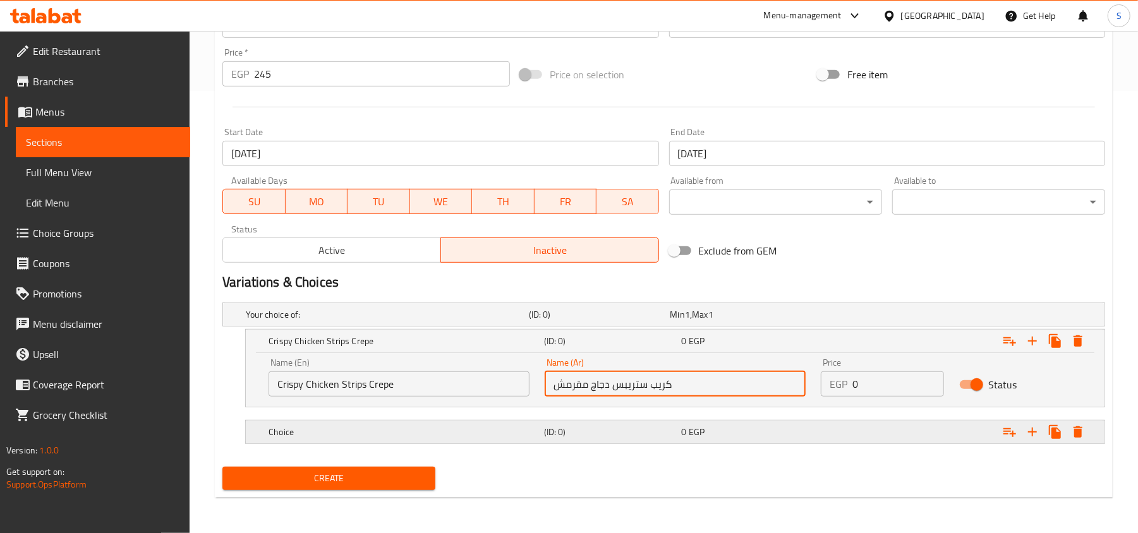
type input "كريب ستريبس دجاج مقرمش"
click at [505, 321] on h5 "Choice" at bounding box center [385, 314] width 278 height 13
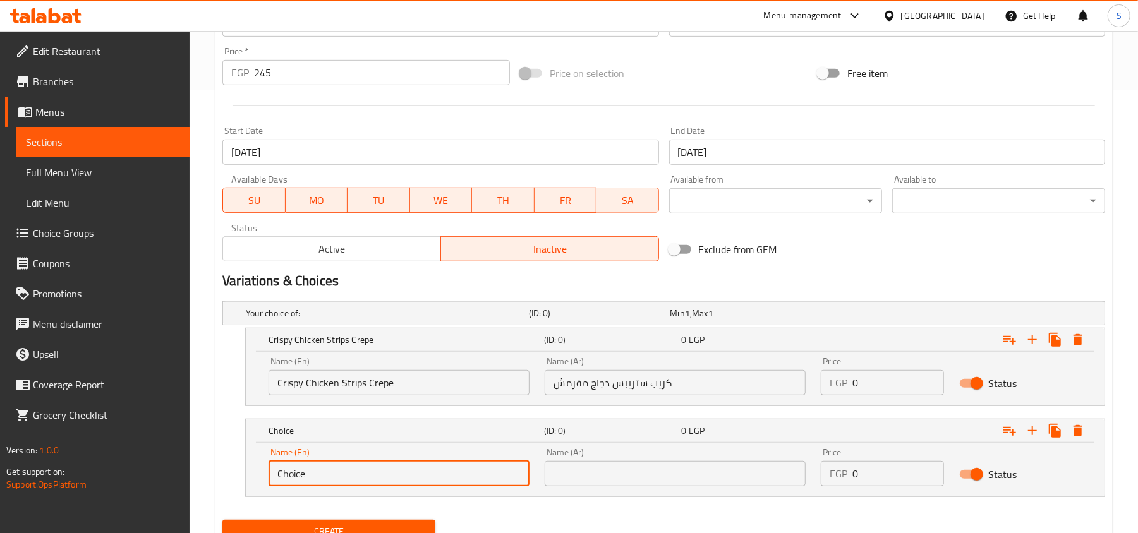
click at [448, 473] on input "Choice" at bounding box center [399, 473] width 261 height 25
paste input "Juicy Burger Crepe,"
drag, startPoint x: 279, startPoint y: 476, endPoint x: 269, endPoint y: 478, distance: 10.2
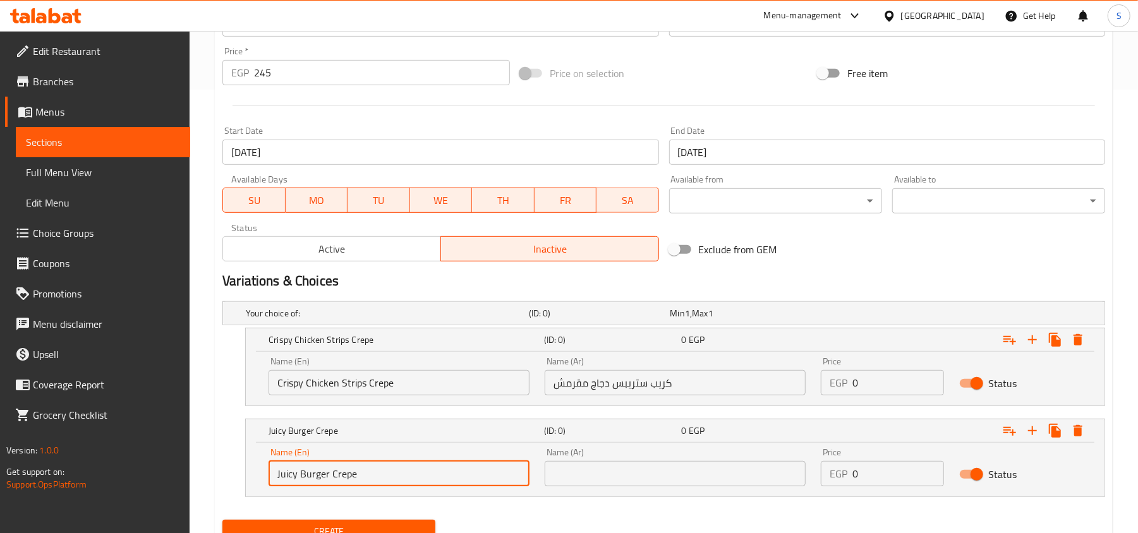
click at [269, 478] on input "Juicy Burger Crepe" at bounding box center [399, 473] width 261 height 25
click at [329, 481] on input "Juicy Burger Crepe" at bounding box center [399, 473] width 261 height 25
type input "Juicy Burger Crepe"
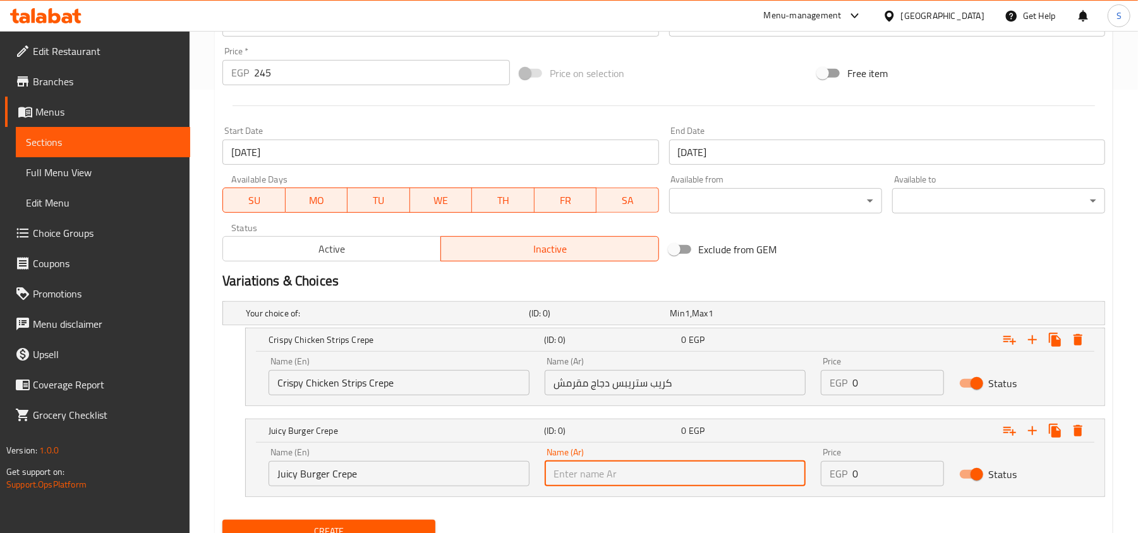
click at [706, 473] on input "text" at bounding box center [675, 473] width 261 height 25
paste input "كريب برجر العصير"
drag, startPoint x: 581, startPoint y: 478, endPoint x: 492, endPoint y: 476, distance: 89.7
click at [492, 476] on div "Name (En) Juicy Burger Crepe Name (En) Name (Ar) كريب برجر العصير Name (Ar) Pri…" at bounding box center [675, 467] width 828 height 54
click at [572, 481] on input "كريب برجر" at bounding box center [675, 473] width 261 height 25
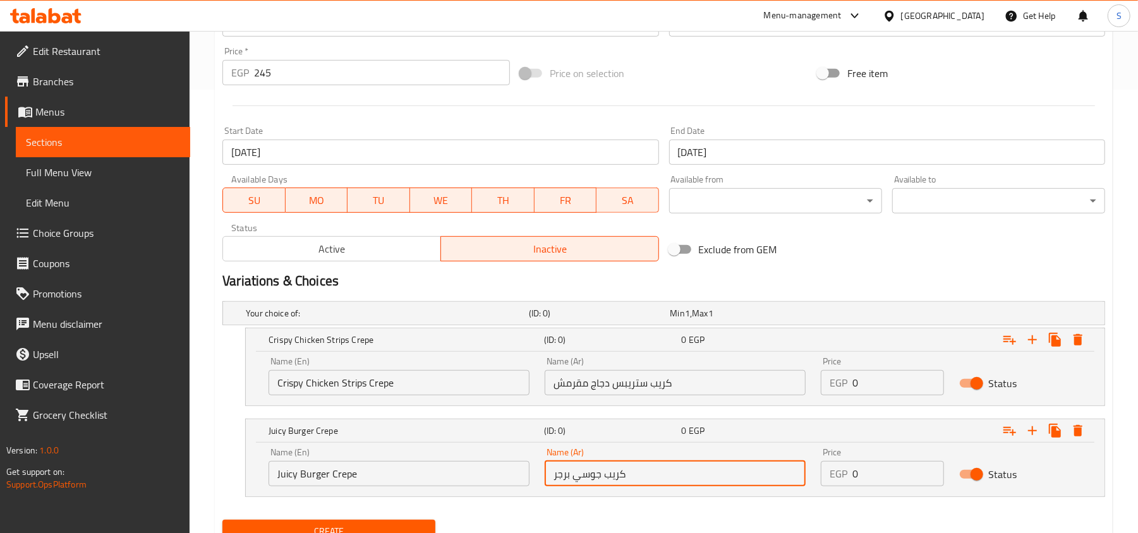
type input "كريب جوسي برجر"
click at [694, 512] on div "Your choice of: (ID: 0) Min 1 , Max 1 Name (En) Your choice of: Name (En) Name …" at bounding box center [663, 405] width 893 height 219
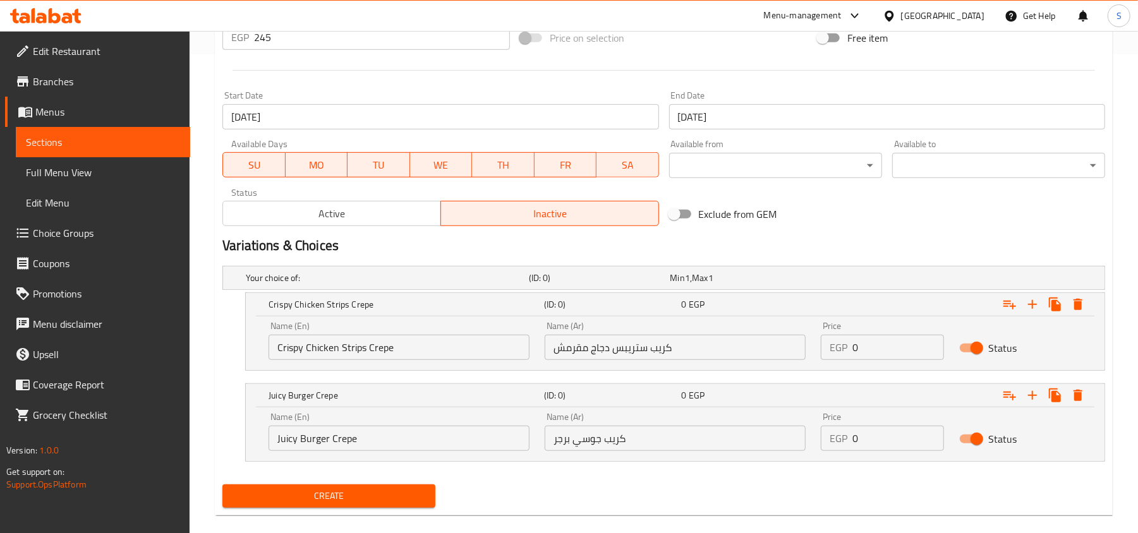
scroll to position [499, 0]
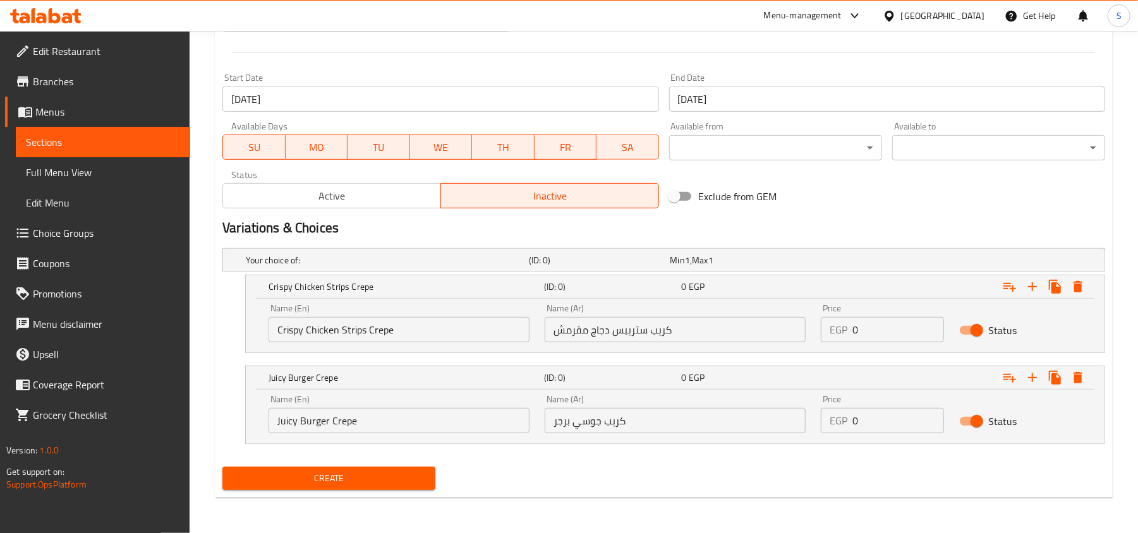
click at [354, 468] on button "Create" at bounding box center [328, 478] width 213 height 23
click at [384, 488] on button "Create" at bounding box center [328, 478] width 213 height 23
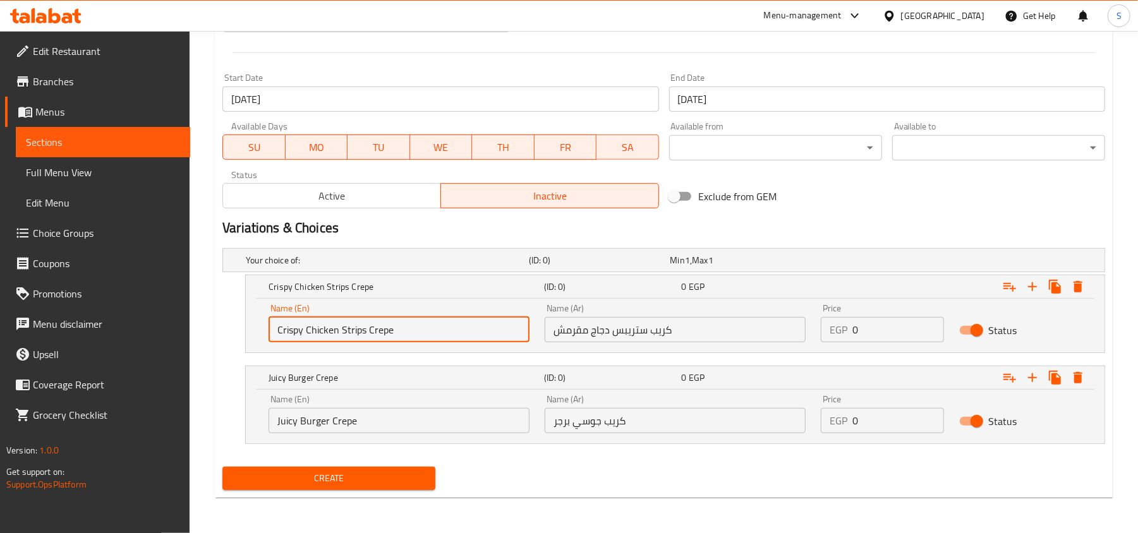
click at [435, 317] on input "Crispy Chicken Strips Crepe" at bounding box center [399, 329] width 261 height 25
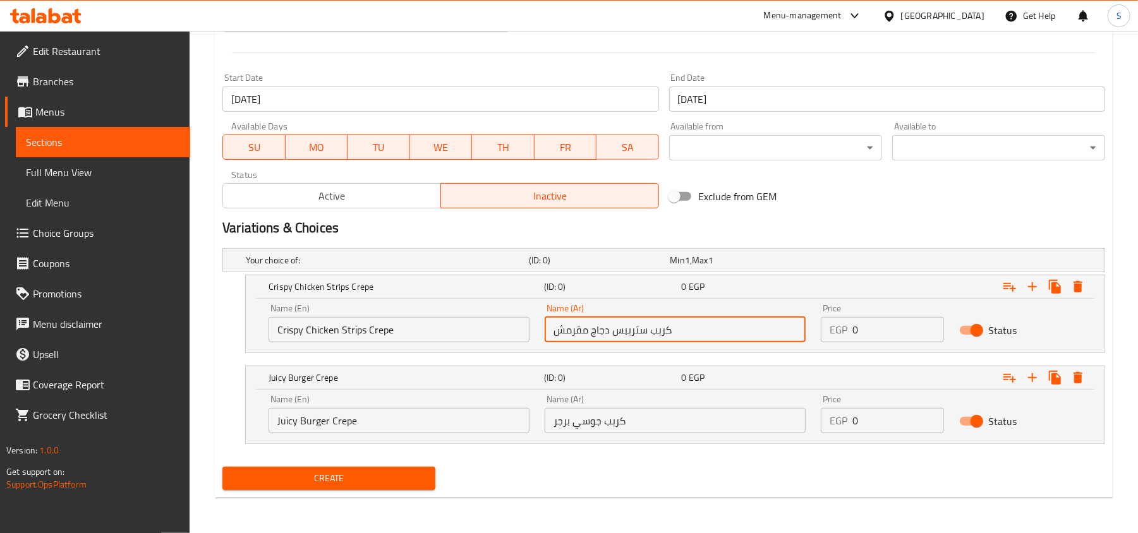
click at [648, 332] on input "كريب ستريبس دجاج مقرمش" at bounding box center [675, 329] width 261 height 25
click at [461, 420] on input "Juicy Burger Crepe" at bounding box center [399, 420] width 261 height 25
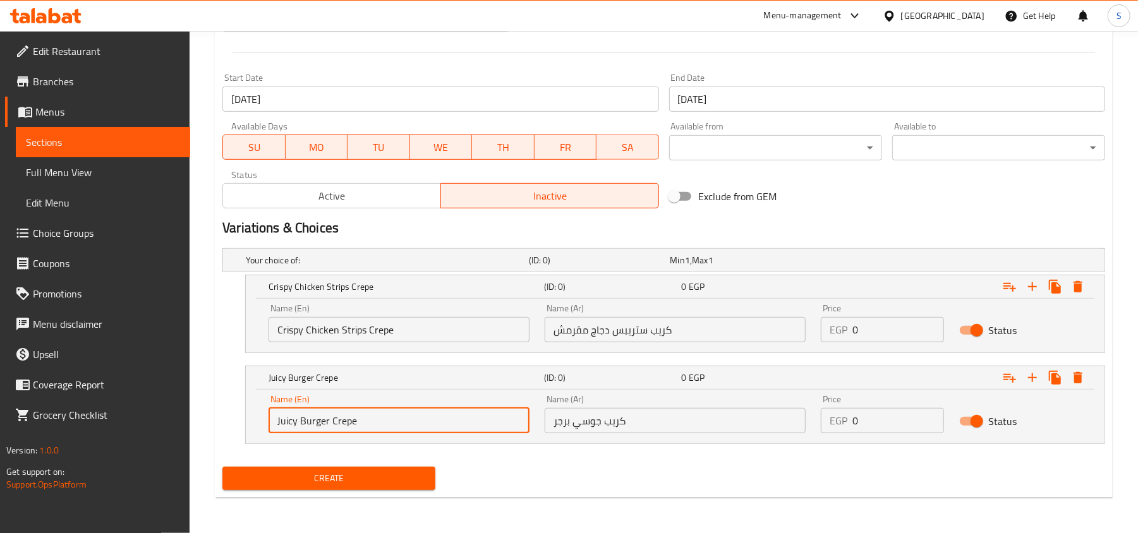
click at [459, 421] on input "Juicy Burger Crepe" at bounding box center [399, 420] width 261 height 25
click at [666, 435] on div "Name (Ar) كريب جوسي برجر Name (Ar)" at bounding box center [675, 414] width 276 height 54
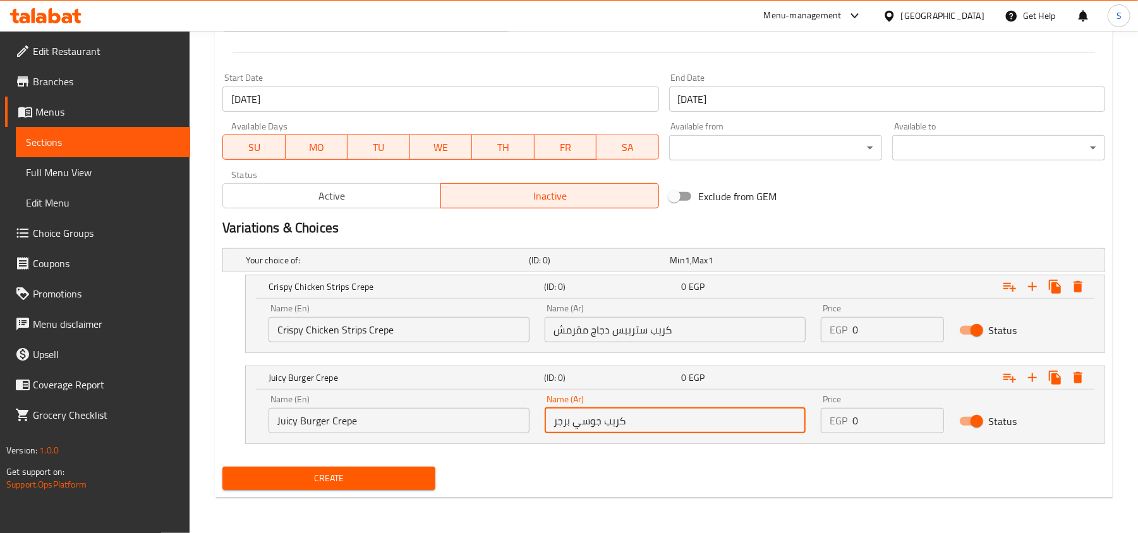
click at [666, 430] on input "كريب جوسي برجر" at bounding box center [675, 420] width 261 height 25
click at [1082, 372] on icon "Expand" at bounding box center [1077, 377] width 15 height 15
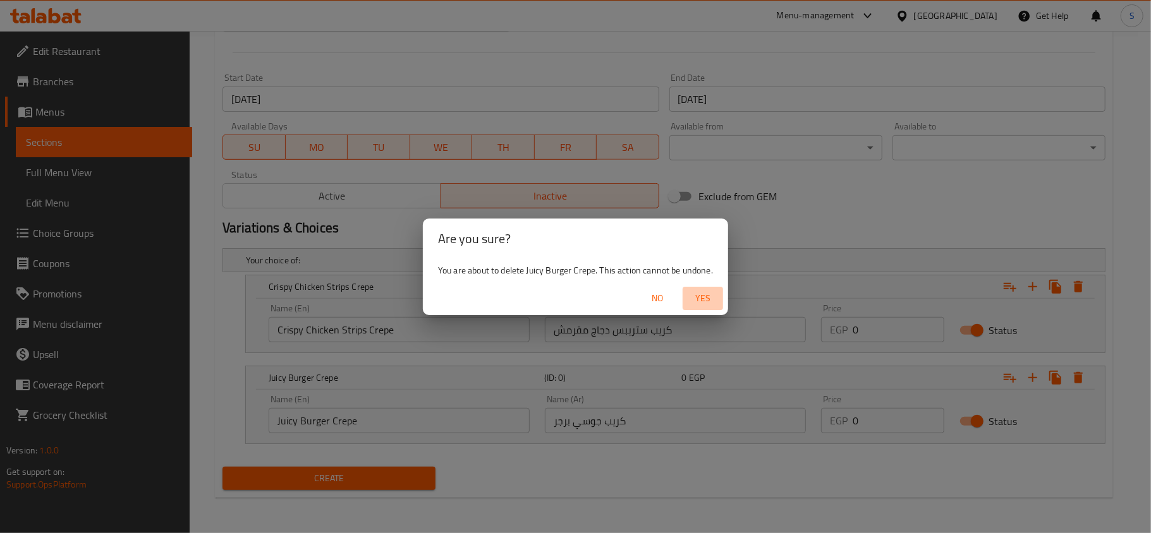
drag, startPoint x: 703, startPoint y: 293, endPoint x: 1040, endPoint y: 317, distance: 337.6
click at [704, 294] on span "Yes" at bounding box center [702, 299] width 30 height 16
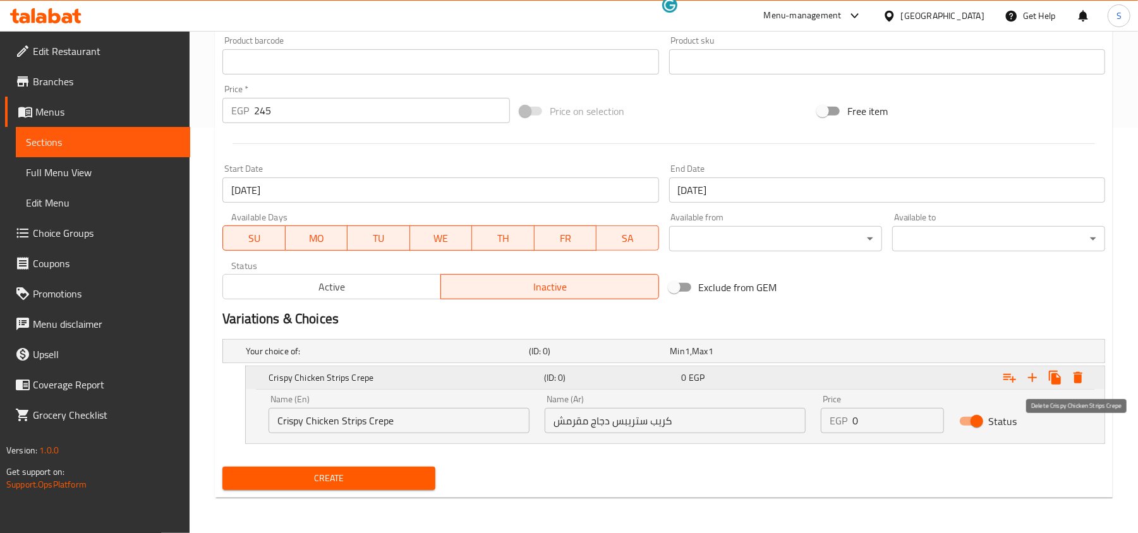
click at [1074, 378] on icon "Expand" at bounding box center [1077, 377] width 15 height 15
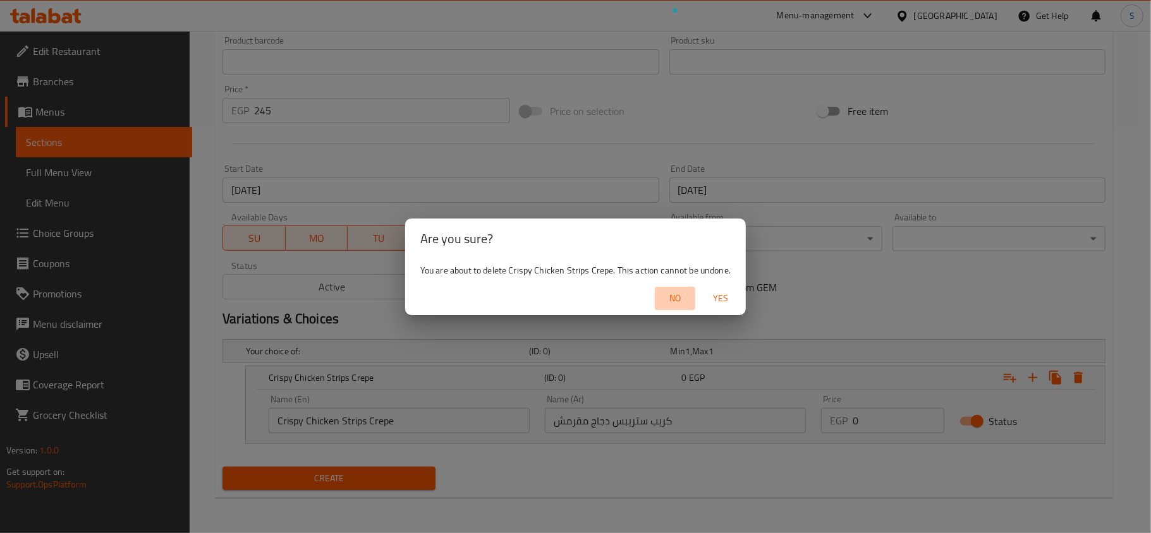
drag, startPoint x: 689, startPoint y: 303, endPoint x: 706, endPoint y: 301, distance: 17.2
click at [690, 303] on button "No" at bounding box center [675, 298] width 40 height 23
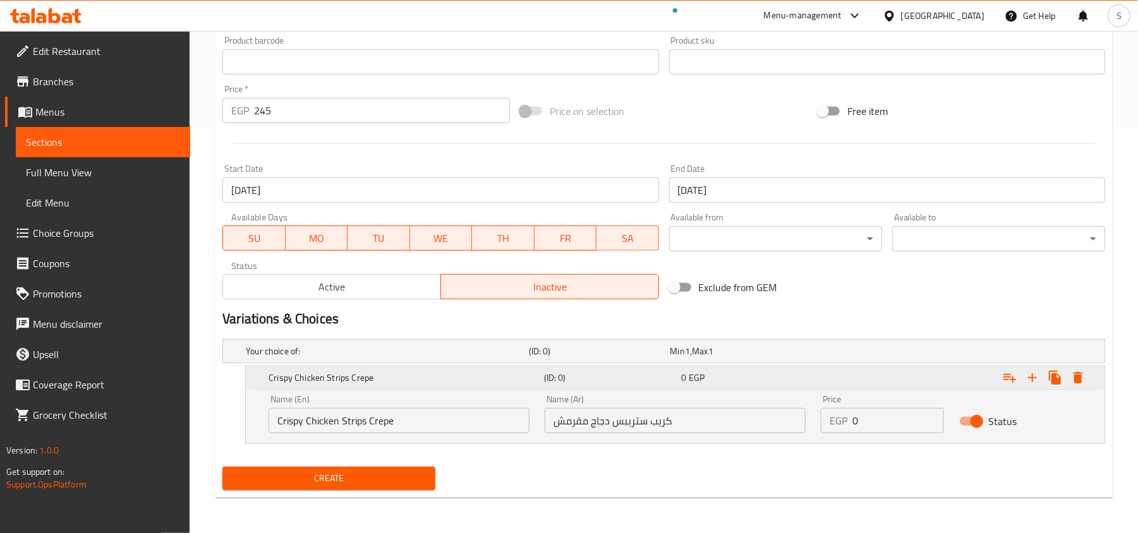
click at [1084, 378] on icon "Expand" at bounding box center [1077, 377] width 15 height 15
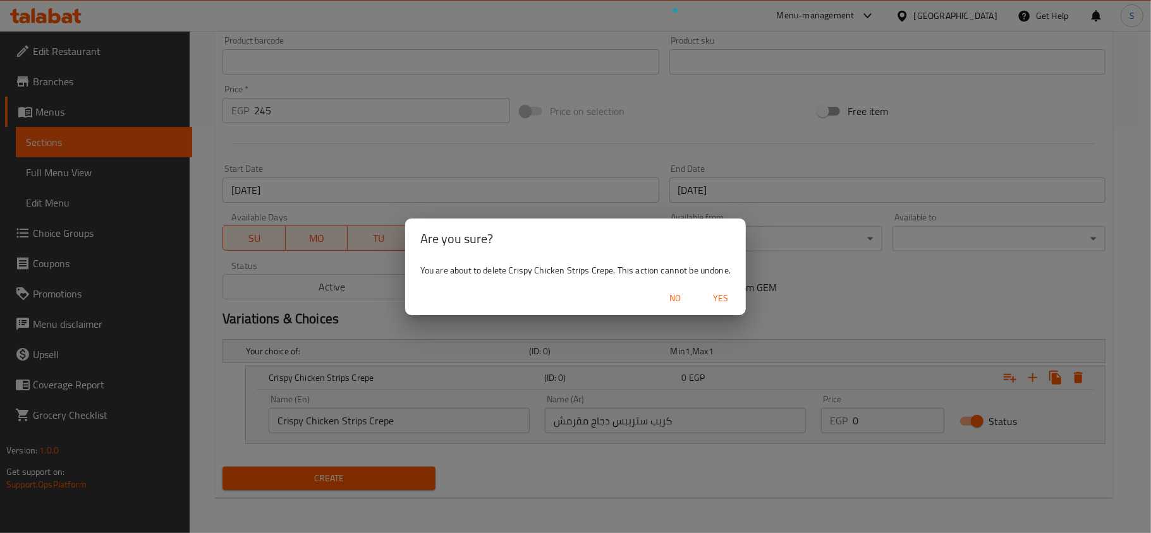
click at [728, 301] on span "Yes" at bounding box center [720, 299] width 30 height 16
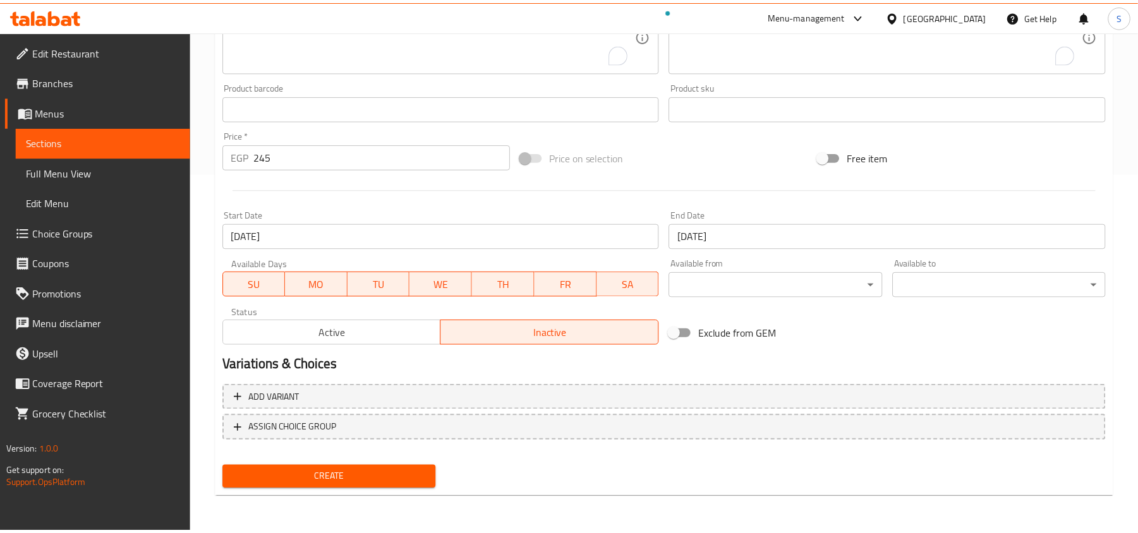
scroll to position [359, 0]
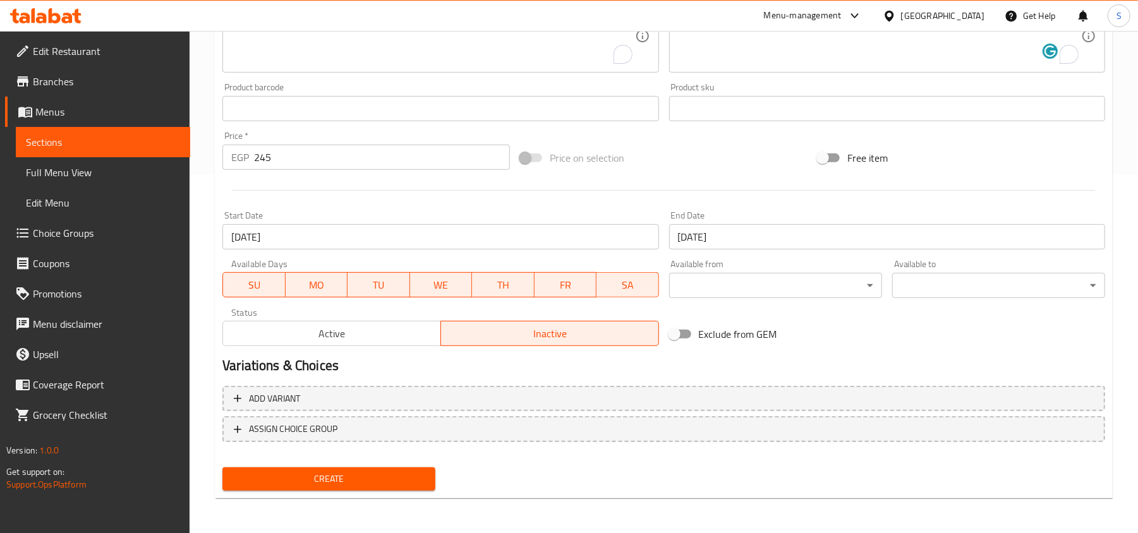
click at [378, 476] on span "Create" at bounding box center [329, 479] width 193 height 16
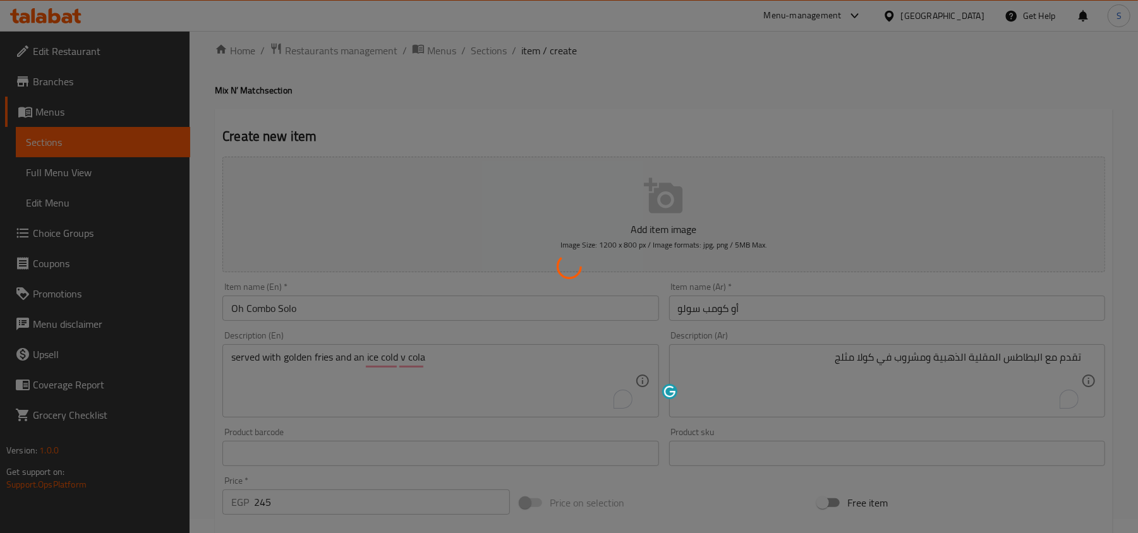
scroll to position [0, 0]
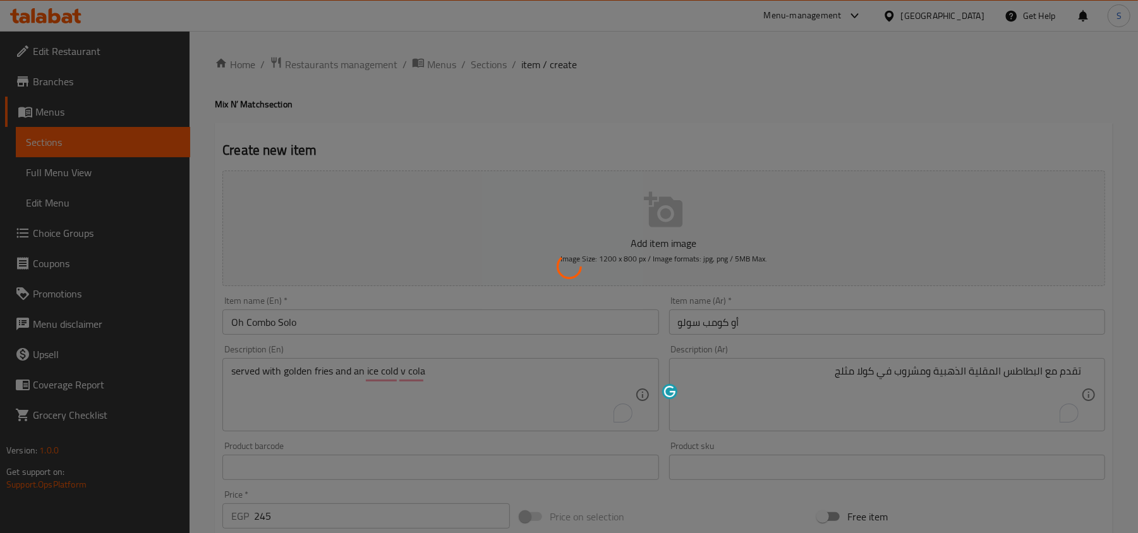
type input "0"
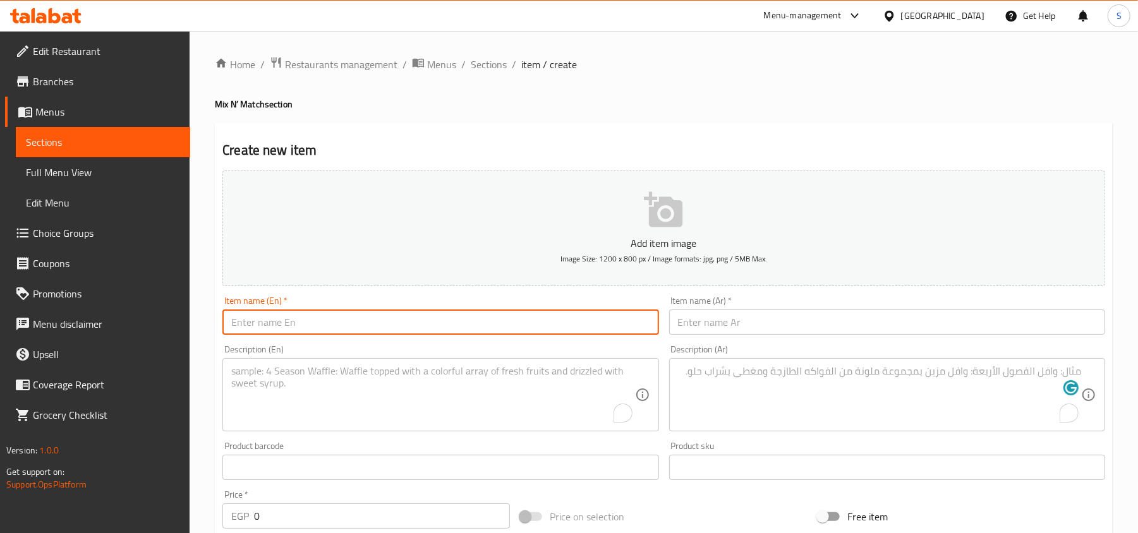
click at [318, 327] on input "text" at bounding box center [440, 322] width 436 height 25
paste input "Oh.. Combo Twin"
drag, startPoint x: 245, startPoint y: 324, endPoint x: 131, endPoint y: 326, distance: 113.8
click at [131, 326] on div "Edit Restaurant Branches Menus Sections Full Menu View Edit Menu Choice Groups …" at bounding box center [569, 462] width 1138 height 862
click at [246, 327] on input "Oh.. Combo Twin" at bounding box center [440, 322] width 436 height 25
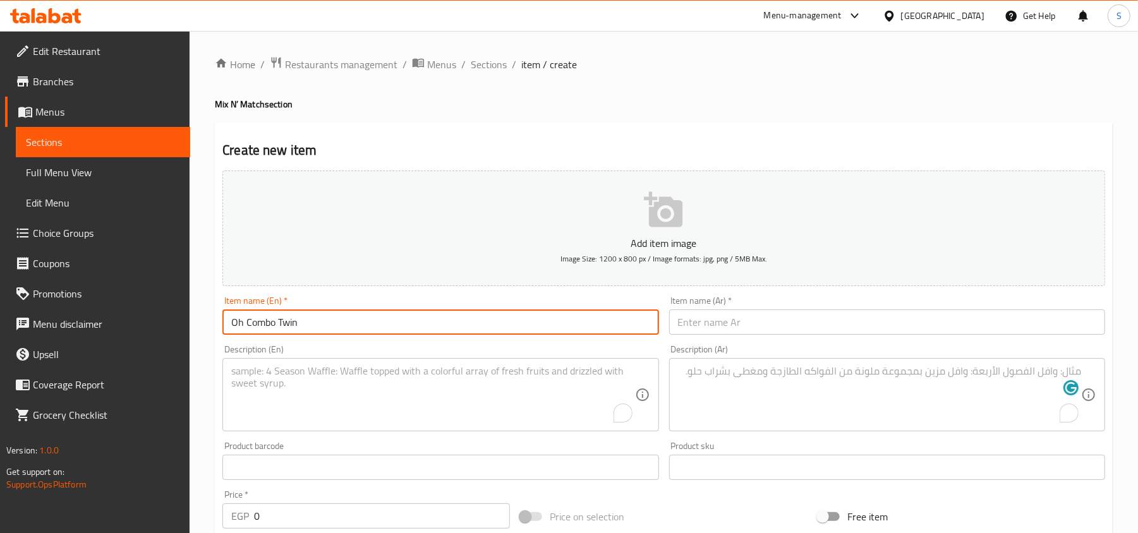
type input "Oh Combo Twin"
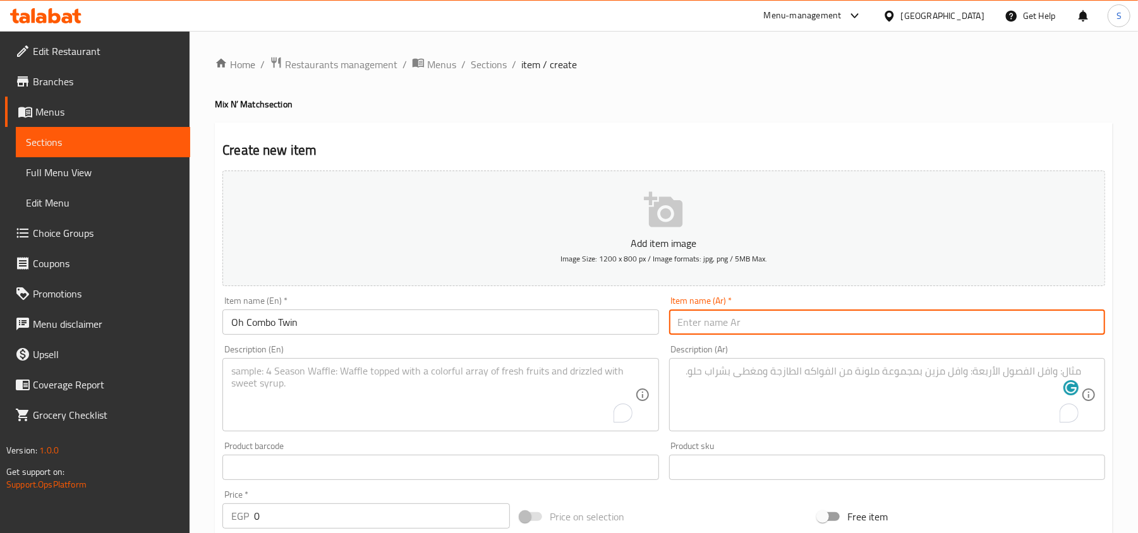
click at [698, 322] on input "text" at bounding box center [887, 322] width 436 height 25
type input "أو كومبو توين"
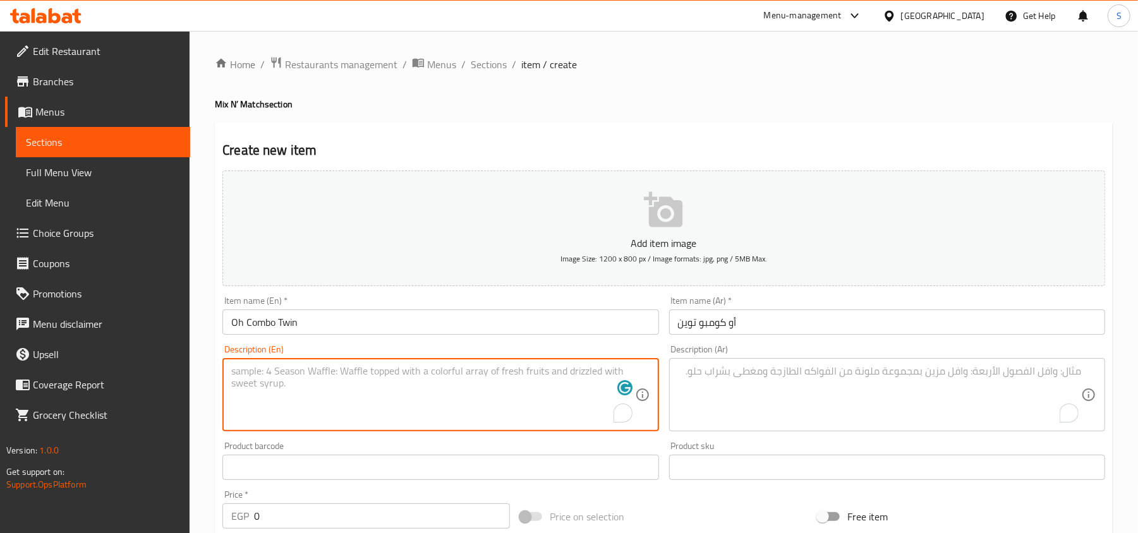
click at [265, 379] on textarea "To enrich screen reader interactions, please activate Accessibility in Grammarl…" at bounding box center [432, 395] width 403 height 60
paste textarea "Pick any 2 of your faves (Burger Crepe or Chicken Crepe) + 2 crispy fries + 2 c…"
drag, startPoint x: 332, startPoint y: 374, endPoint x: 436, endPoint y: 377, distance: 103.7
click at [436, 377] on textarea "Pick any 2 of your faves (Burger Crepe or Chicken Crepe) + 2 crispy fries + 2 c…" at bounding box center [432, 395] width 403 height 60
click at [365, 372] on textarea "Pick any 2 of your faves Crepe) + 2 crispy fries + 2 chilled Coca-Colas. Made f…" at bounding box center [432, 395] width 403 height 60
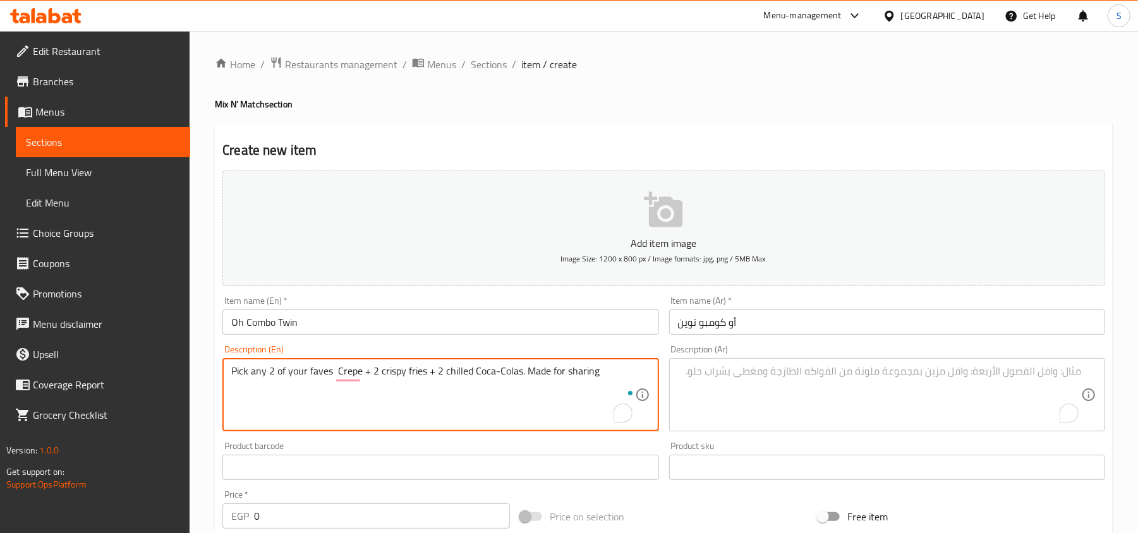
click at [524, 367] on textarea "Pick any 2 of your faves Crepe + 2 crispy fries + 2 chilled Coca-Colas. Made fo…" at bounding box center [432, 395] width 403 height 60
click at [488, 367] on textarea "Pick any 2 of your faves Crepe + 2 crispy fries + 2 chilled Coca-Colas Made for…" at bounding box center [432, 395] width 403 height 60
type textarea "Pick any 2 of your faves Crepe + 2 crispy fries + 2 chilled Coca-Colas Made for…"
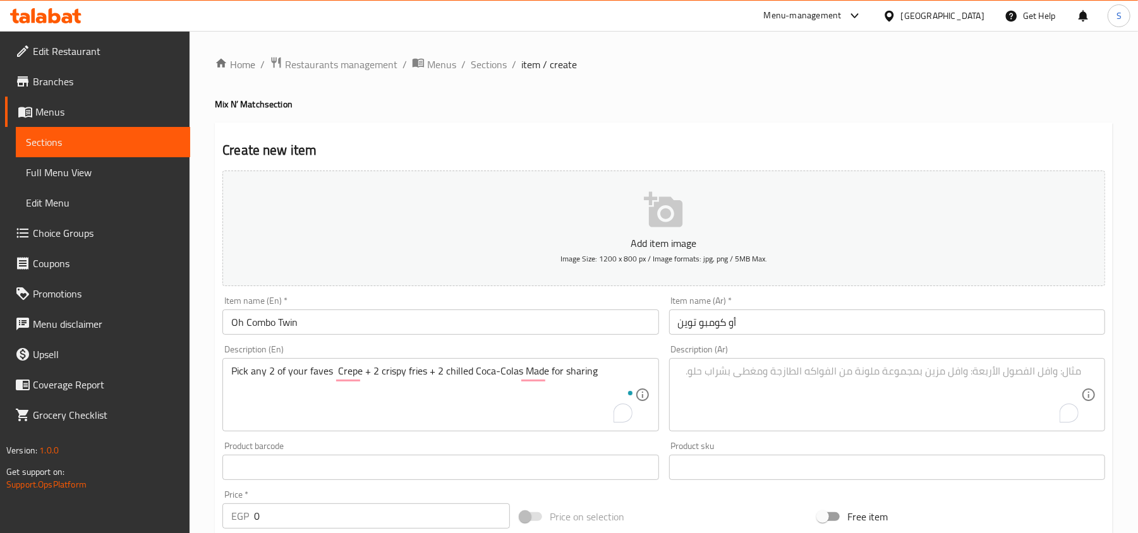
click at [830, 375] on textarea "To enrich screen reader interactions, please activate Accessibility in Grammarl…" at bounding box center [879, 395] width 403 height 60
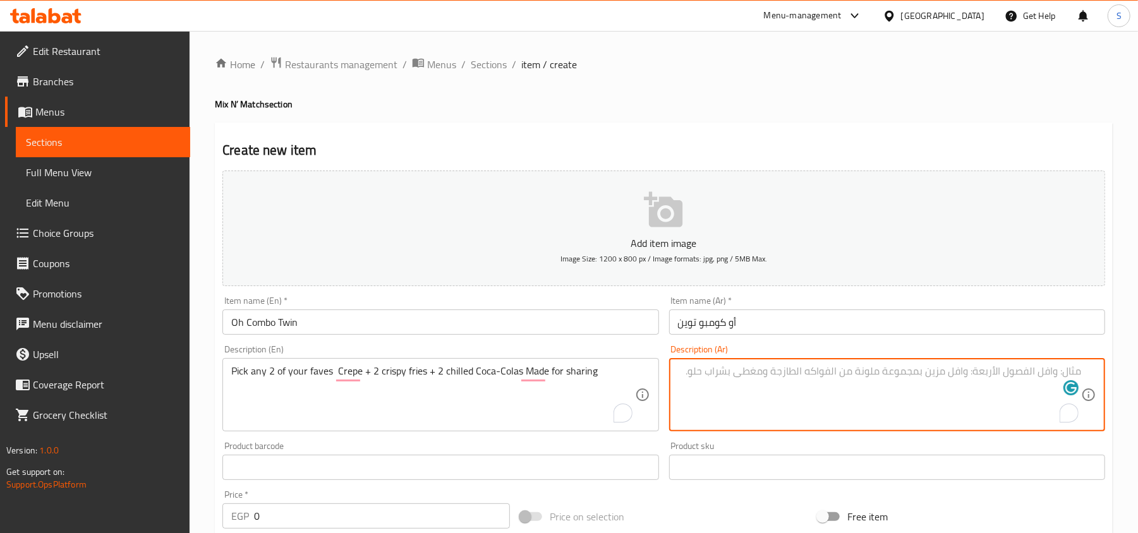
paste textarea "اختر أي اثنين من المفضلة لديك كريب + 2 بطاطس [GEOGRAPHIC_DATA] مقرمشة + 2 كوكاك…"
click at [729, 374] on textarea "اختر أي اثنين من المفضلة لديك كريب + 2 بطاطس [GEOGRAPHIC_DATA] مقرمشة + 2 كوكاك…" at bounding box center [879, 395] width 403 height 60
type textarea "اختر أي اثنين من المفضلة لديك كريب + 2 بطاطس [GEOGRAPHIC_DATA] مقرمشة + 2 كوكاك…"
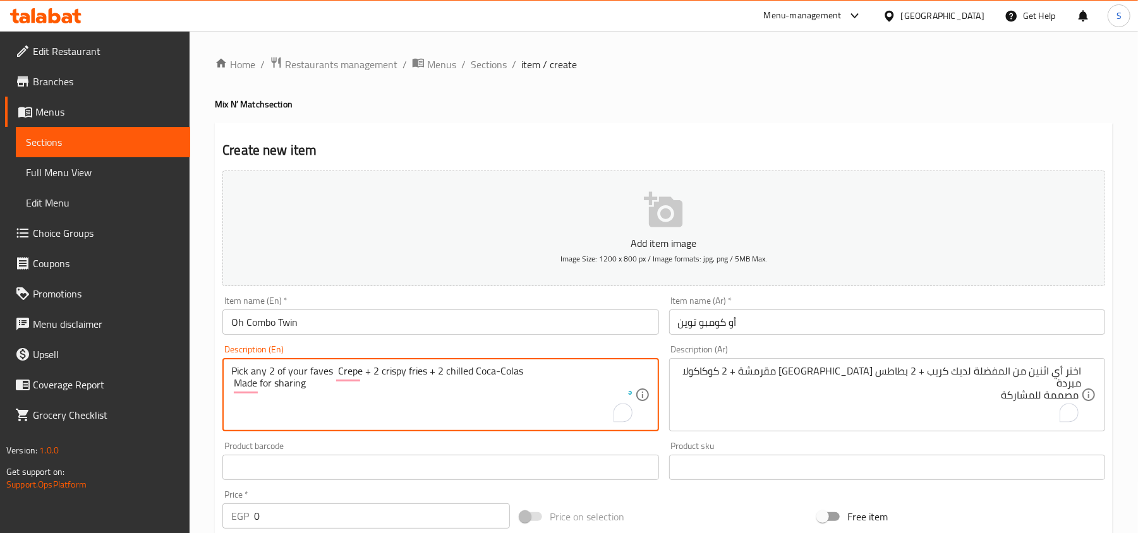
type textarea "Pick any 2 of your faves Crepe + 2 crispy fries + 2 chilled Coca-Colas Made for…"
click at [832, 446] on div "Product sku Product sku" at bounding box center [887, 461] width 436 height 39
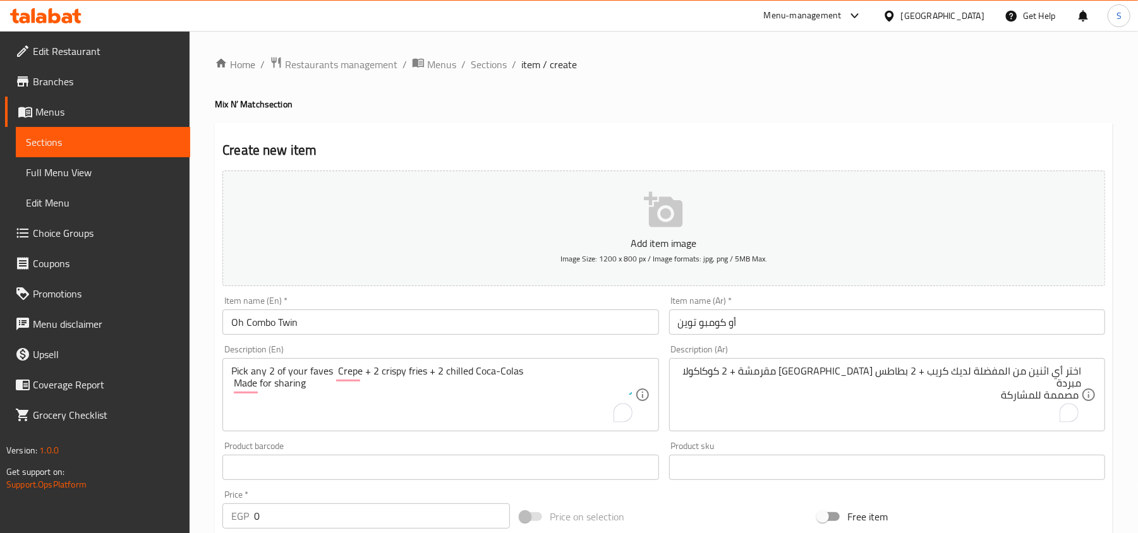
scroll to position [253, 0]
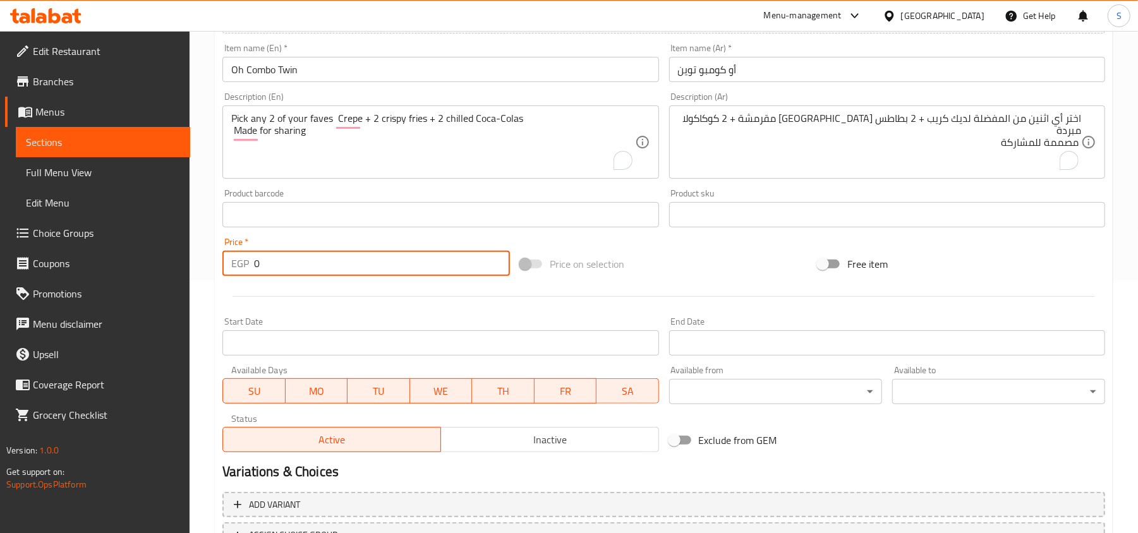
drag, startPoint x: 293, startPoint y: 275, endPoint x: 251, endPoint y: 275, distance: 41.7
click at [251, 275] on div "EGP 0 Price *" at bounding box center [365, 263] width 287 height 25
type input "490"
click at [665, 258] on div "Price on selection" at bounding box center [664, 264] width 298 height 34
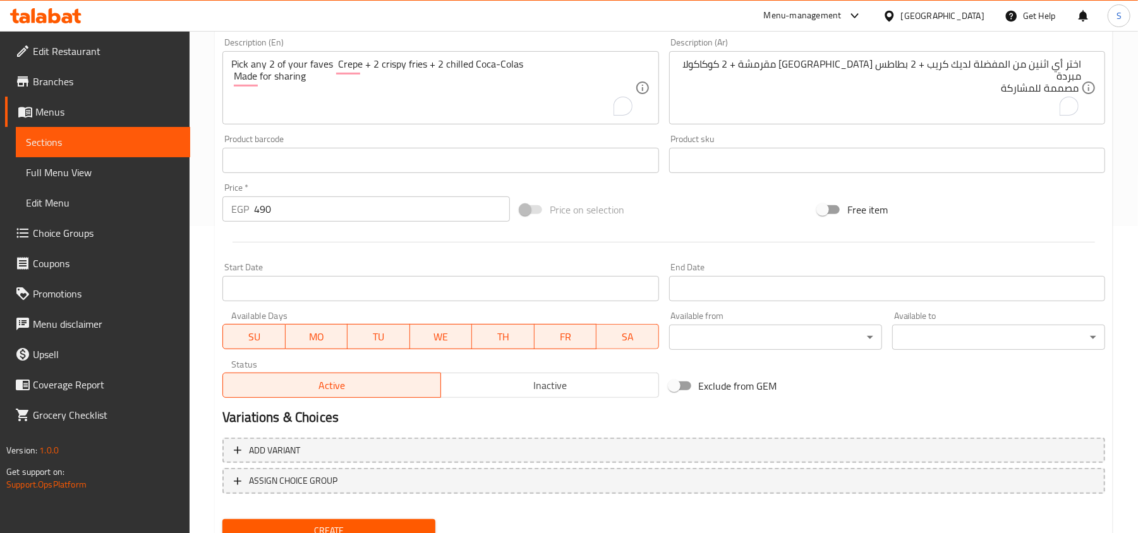
scroll to position [337, 0]
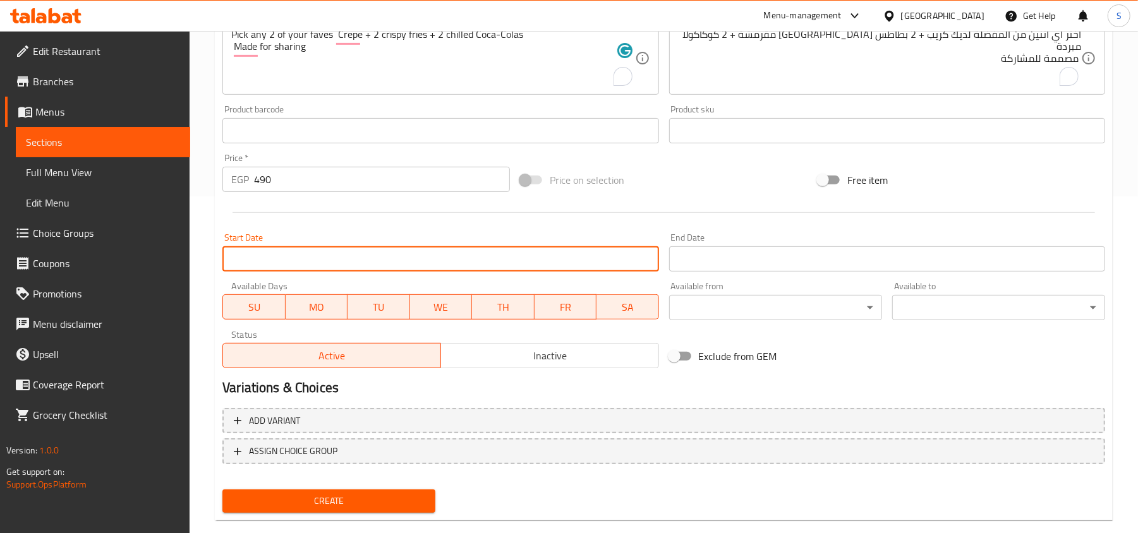
click at [433, 251] on input "Start Date" at bounding box center [440, 258] width 436 height 25
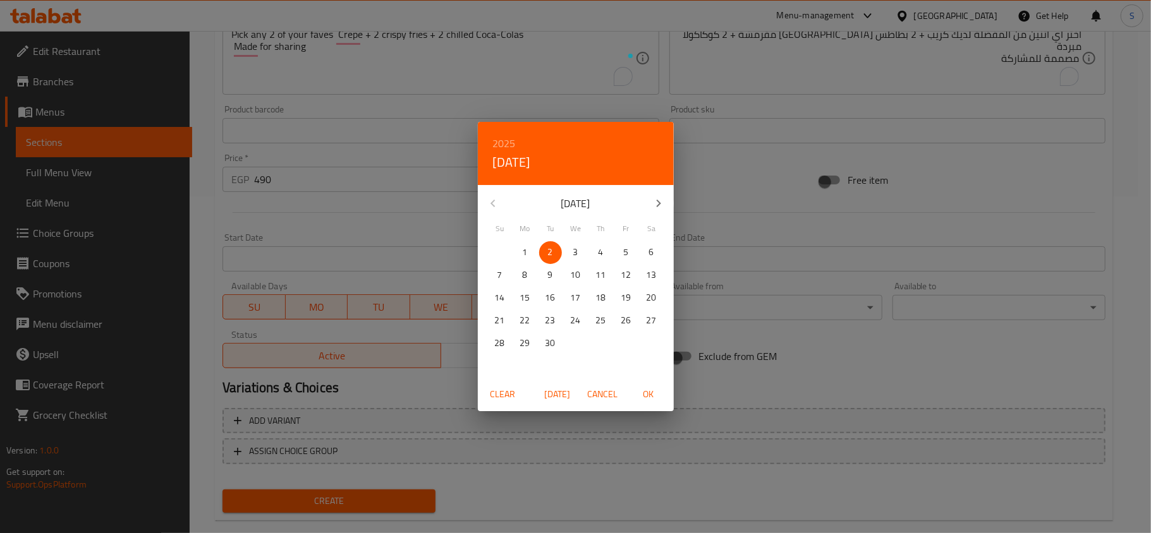
click at [646, 398] on span "OK" at bounding box center [648, 395] width 30 height 16
type input "[DATE]"
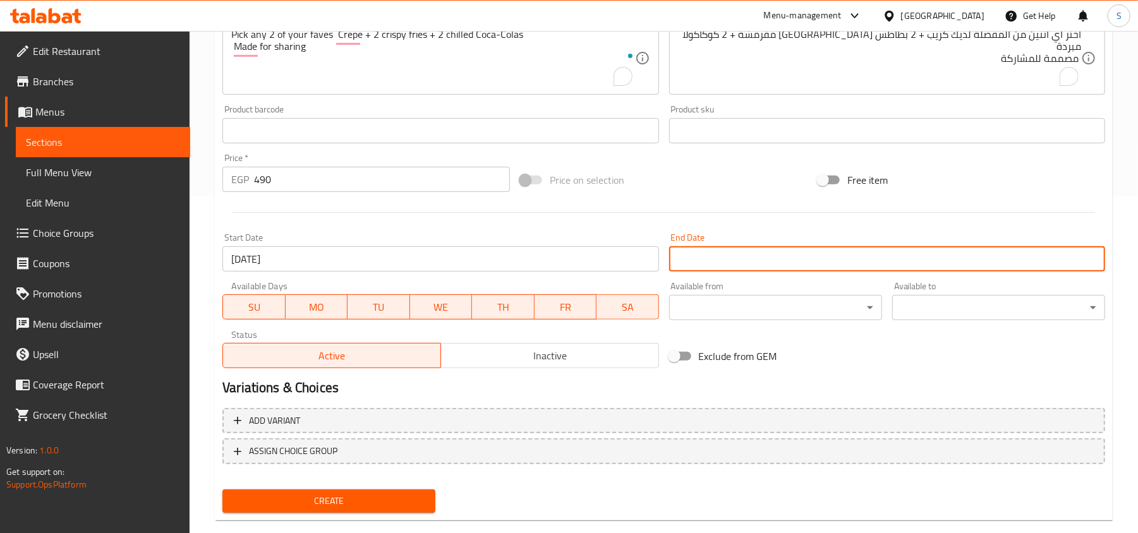
click at [711, 251] on input "Start Date" at bounding box center [887, 258] width 436 height 25
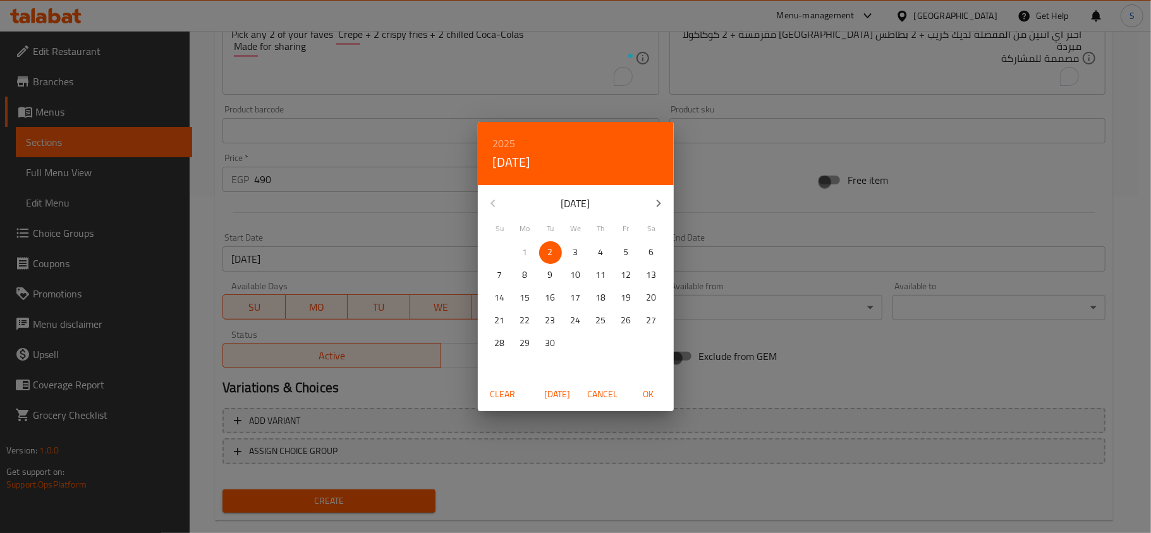
click at [660, 202] on icon "button" at bounding box center [658, 204] width 4 height 8
click at [490, 193] on button "button" at bounding box center [493, 203] width 30 height 30
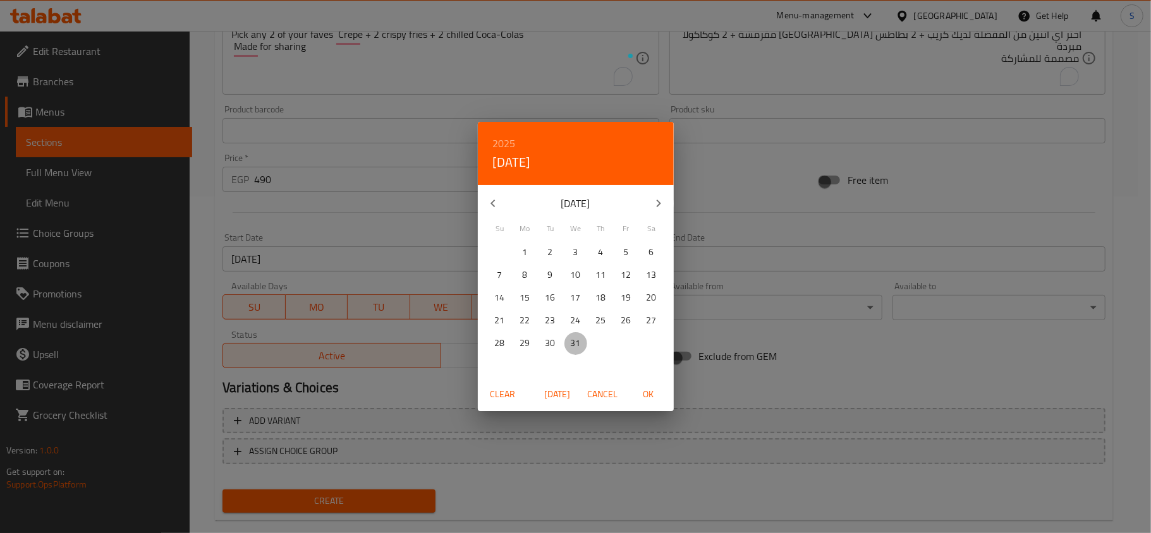
click at [580, 350] on span "31" at bounding box center [575, 344] width 23 height 16
click at [643, 392] on span "OK" at bounding box center [648, 395] width 30 height 16
type input "[DATE]"
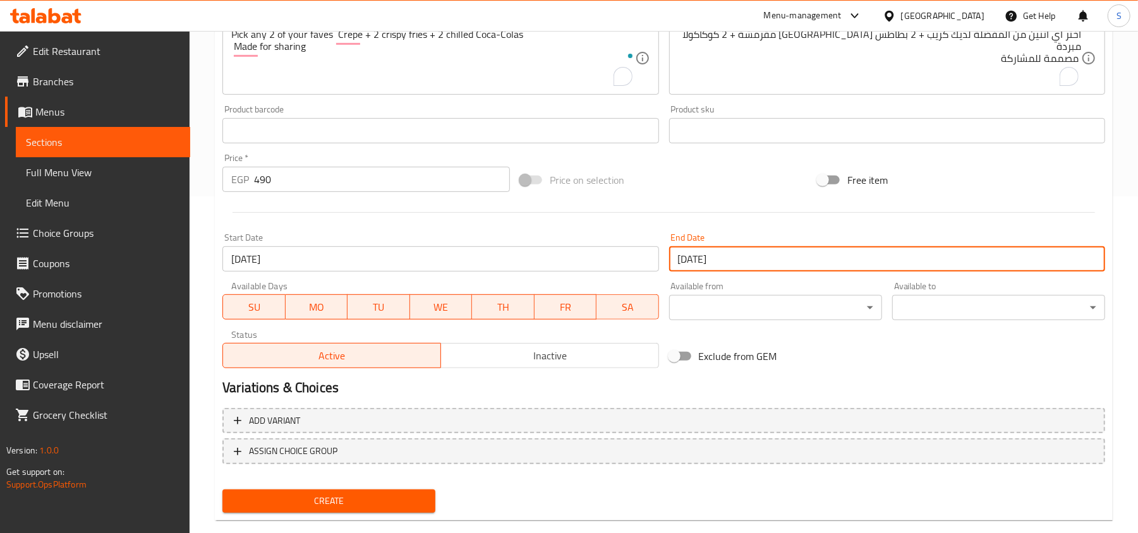
click at [463, 375] on div "Variations & Choices" at bounding box center [663, 387] width 893 height 29
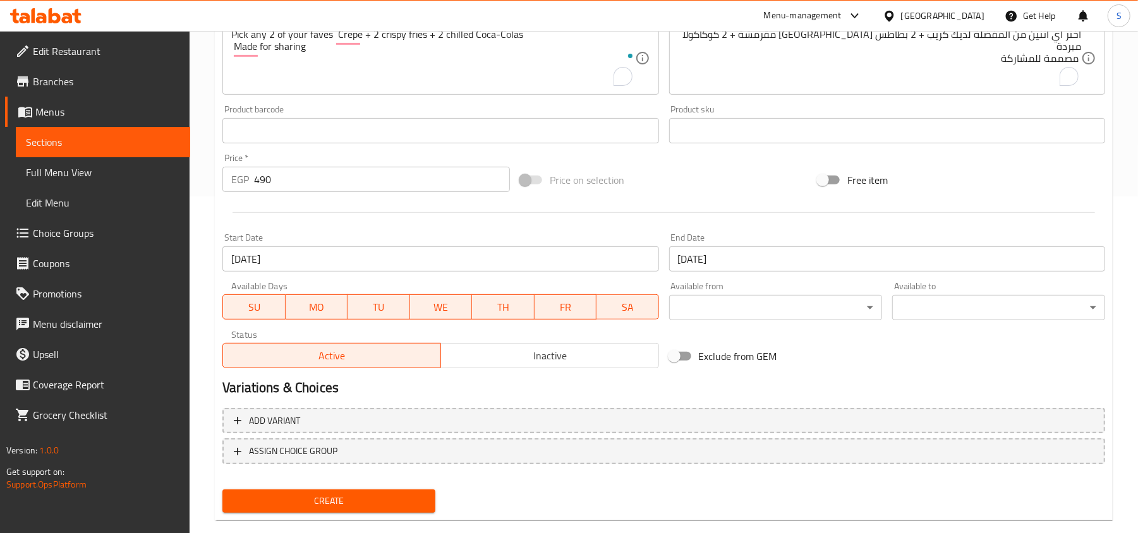
click at [485, 360] on span "Inactive" at bounding box center [550, 356] width 208 height 18
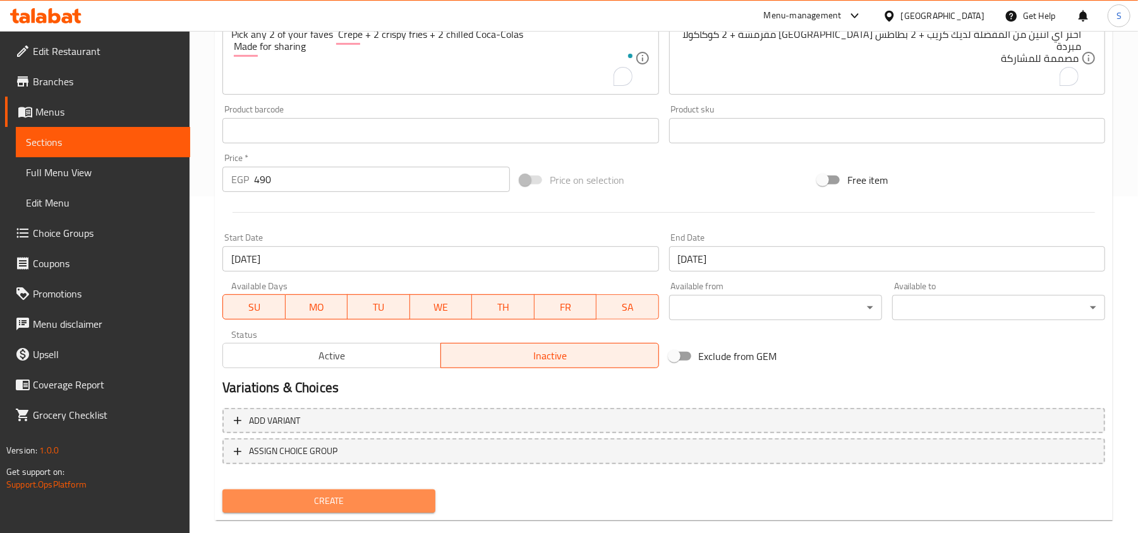
click at [370, 509] on button "Create" at bounding box center [328, 501] width 213 height 23
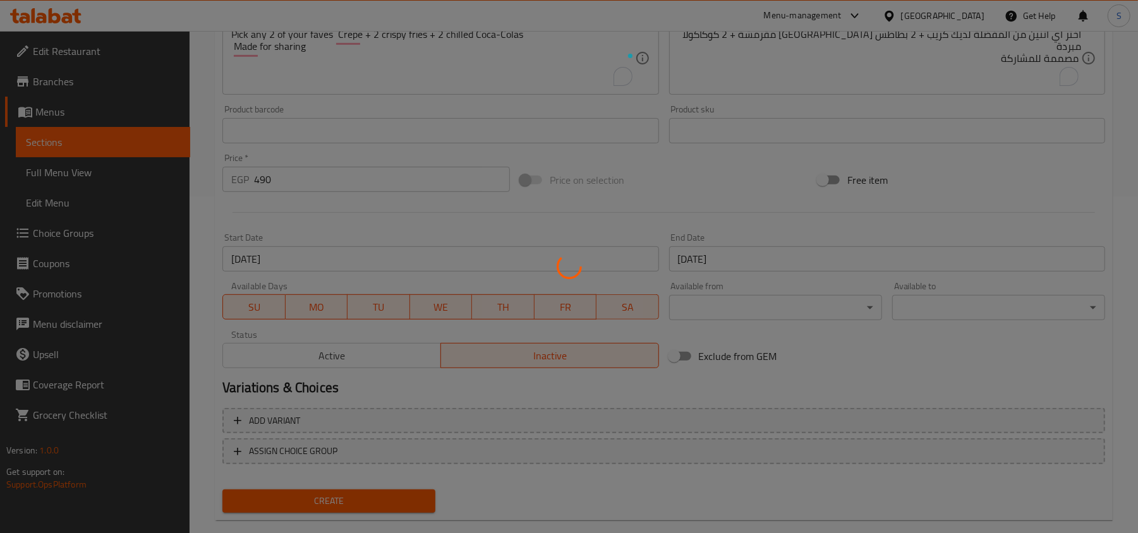
type input "0"
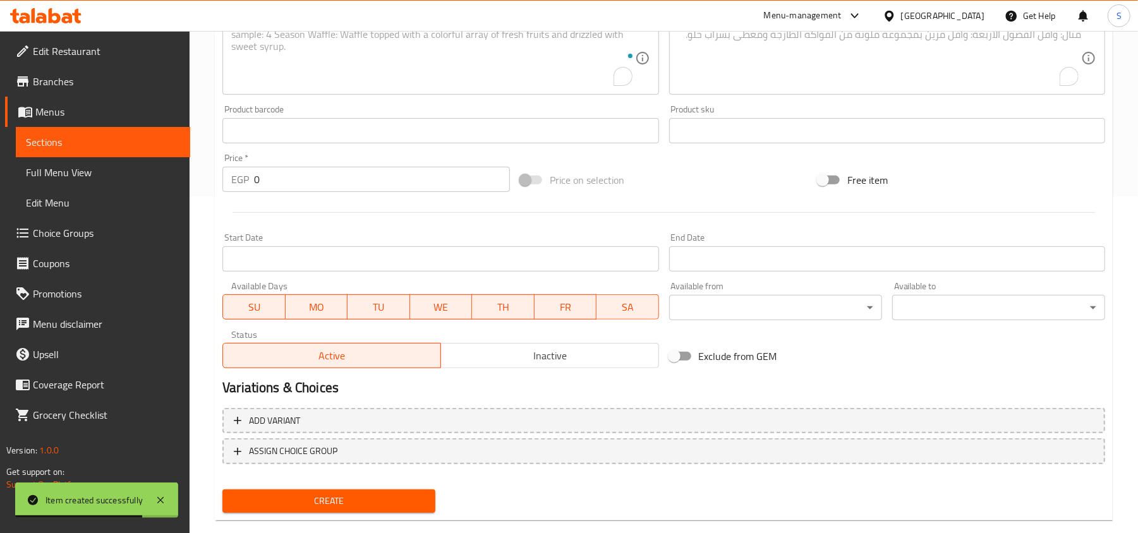
scroll to position [84, 0]
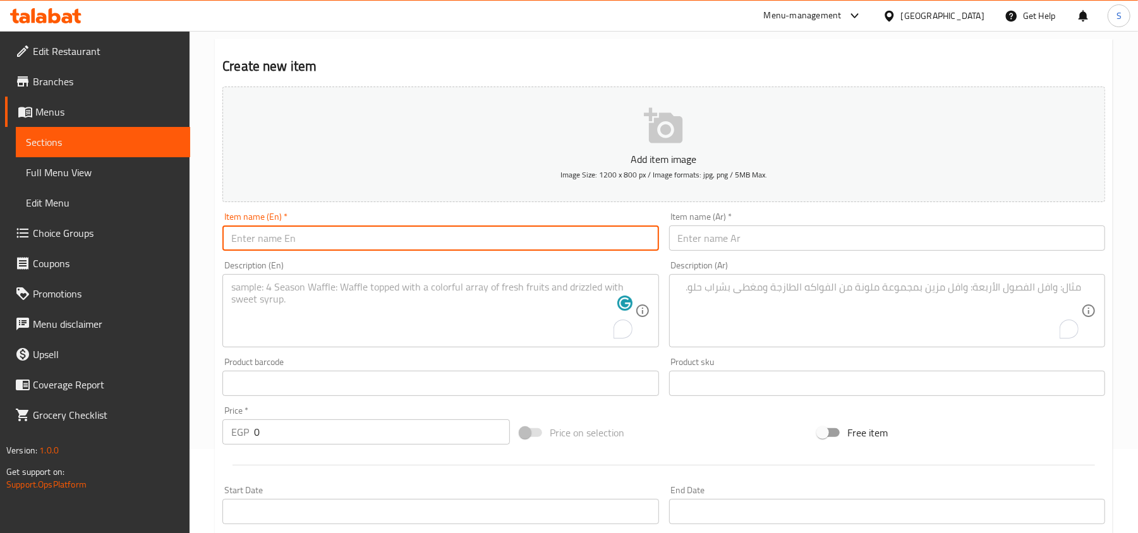
click at [385, 243] on input "text" at bounding box center [440, 238] width 436 height 25
paste input "Oh.. Combo Mix"
click at [756, 241] on input "text" at bounding box center [887, 238] width 436 height 25
drag, startPoint x: 231, startPoint y: 236, endPoint x: 203, endPoint y: 238, distance: 27.9
click at [203, 238] on div "Home / Restaurants management / Menus / Sections / item / create Mix N’ Match s…" at bounding box center [664, 378] width 948 height 862
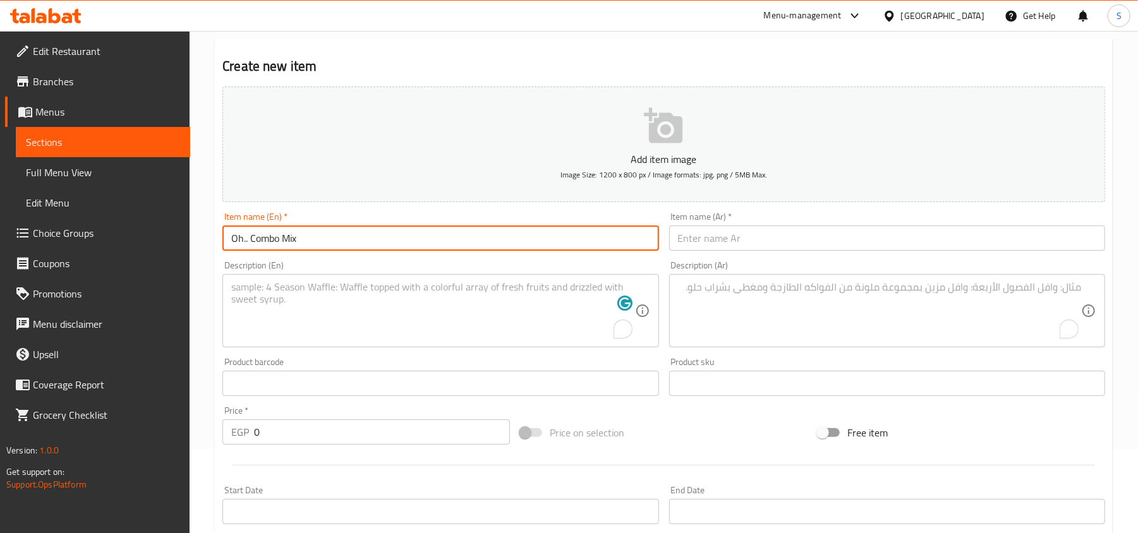
click at [248, 246] on input "Oh.. Combo Mix" at bounding box center [440, 238] width 436 height 25
type input "Oh Combo Mix"
click at [770, 240] on input "text" at bounding box center [887, 238] width 436 height 25
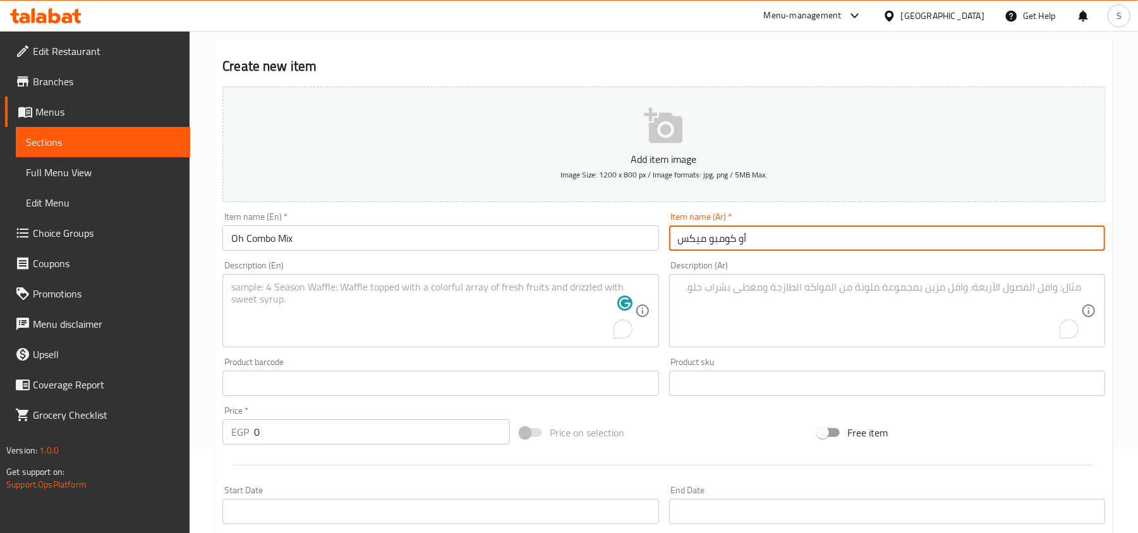
type input "أو كومبو ميكس"
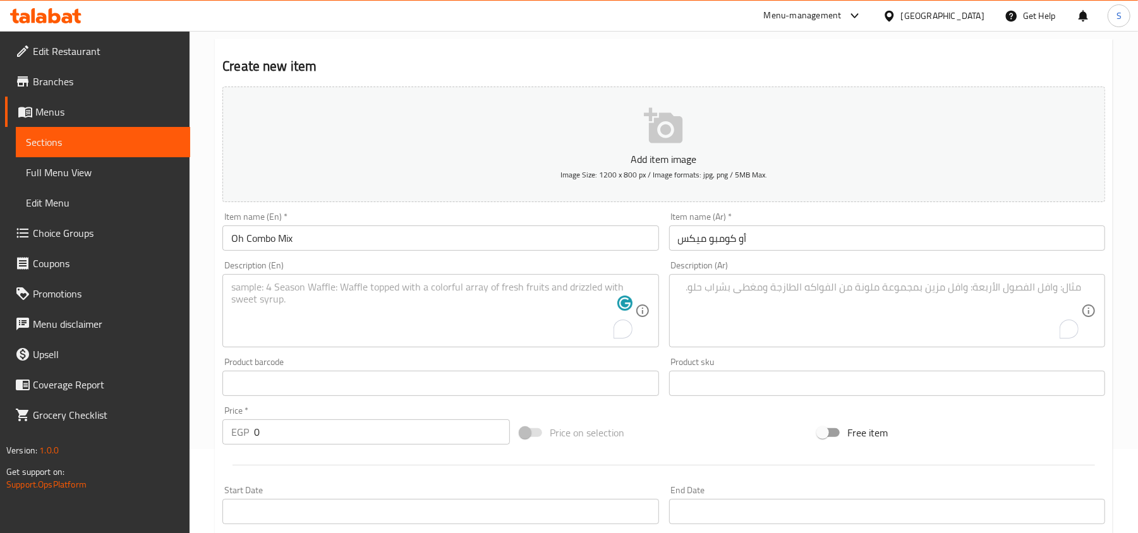
click at [423, 296] on textarea "To enrich screen reader interactions, please activate Accessibility in Grammarl…" at bounding box center [432, 311] width 403 height 60
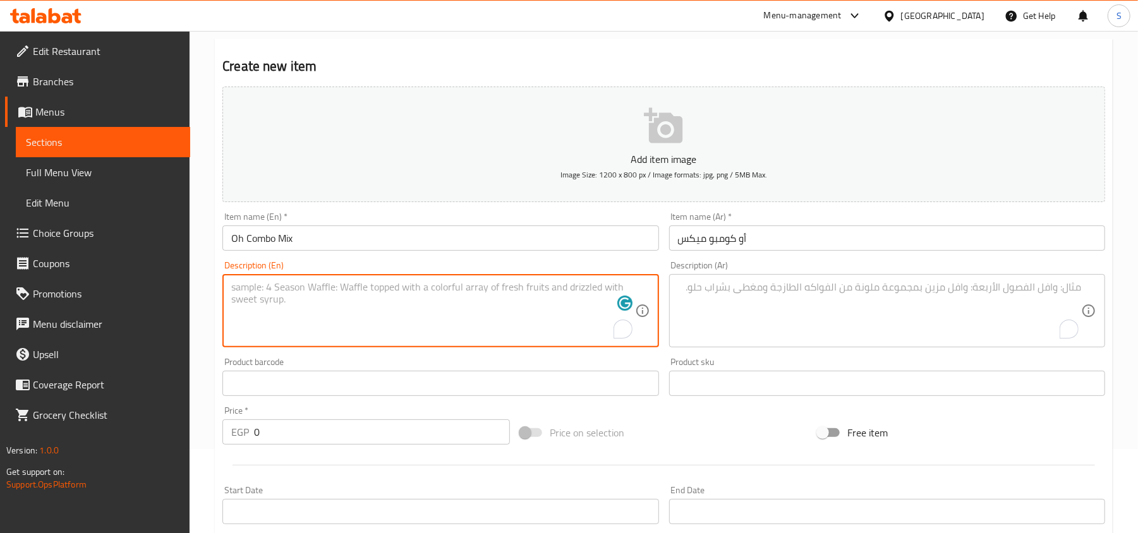
paste textarea "Get 2 Sweet Crepes (choice of Chocolate / Kinder / Lotus) + 2 Savory Crepes (Bu…"
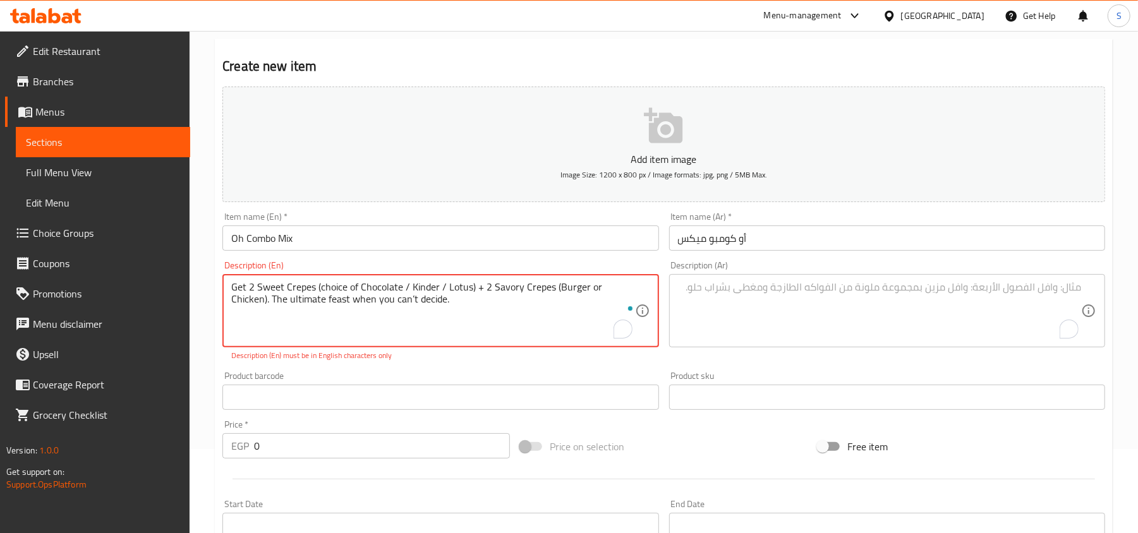
drag, startPoint x: 319, startPoint y: 286, endPoint x: 475, endPoint y: 284, distance: 156.1
click at [475, 284] on textarea "Get 2 Sweet Crepes (choice of Chocolate / Kinder / Lotus) + 2 Savory Crepes (Bu…" at bounding box center [432, 311] width 403 height 60
drag, startPoint x: 480, startPoint y: 284, endPoint x: 397, endPoint y: 287, distance: 83.5
click at [397, 287] on textarea "Get 2 Sweet Crepes + 2 Savory Crepes (Burger or Chicken). The ultimate feast wh…" at bounding box center [432, 311] width 403 height 60
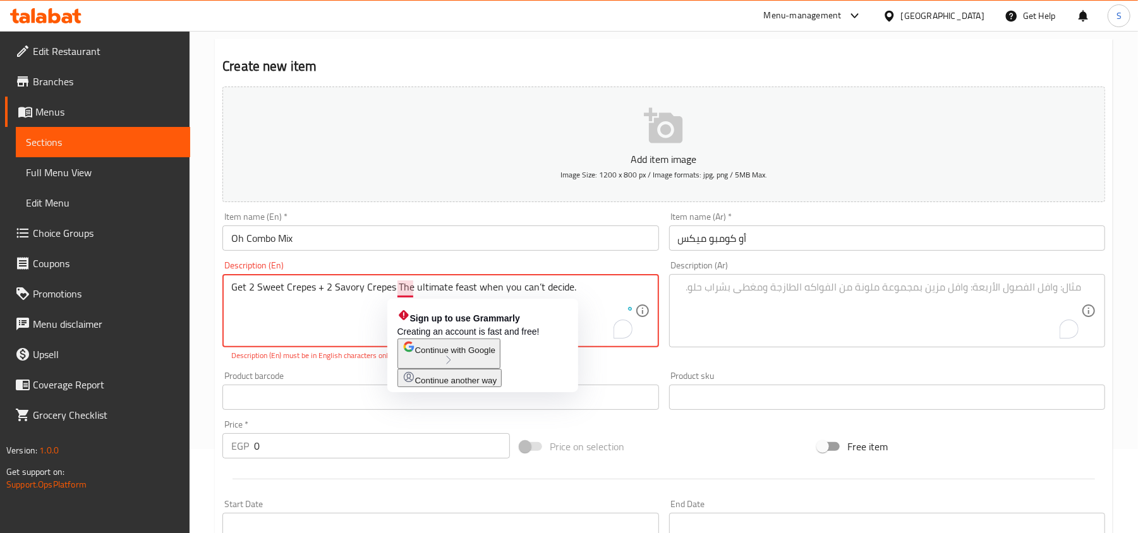
click at [400, 289] on textarea "Get 2 Sweet Crepes + 2 Savory Crepes The ultimate feast when you can’t decide." at bounding box center [432, 311] width 403 height 60
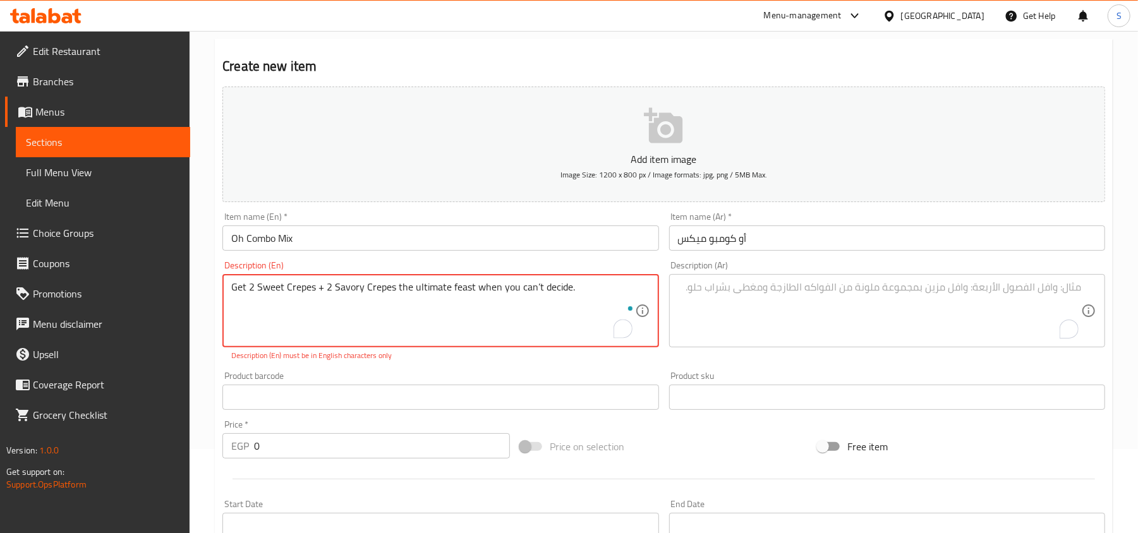
click at [463, 294] on textarea "Get 2 Sweet Crepes + 2 Savory Crepes the ultimate feast when you can’t decide." at bounding box center [432, 311] width 403 height 60
click at [240, 289] on textarea "Get 2 Sweet Crepes + 2 Savory Crepes the ultimate feast when you can’t decide." at bounding box center [432, 311] width 403 height 60
drag, startPoint x: 236, startPoint y: 289, endPoint x: 212, endPoint y: 288, distance: 24.0
click at [212, 288] on div "Home / Restaurants management / Menus / Sections / item / create Mix N’ Match s…" at bounding box center [664, 385] width 948 height 876
click at [231, 296] on textarea "Get 2 Sweet Crepes + 2 Savory Crepes the ultimate feast when you can’t decide." at bounding box center [432, 311] width 403 height 60
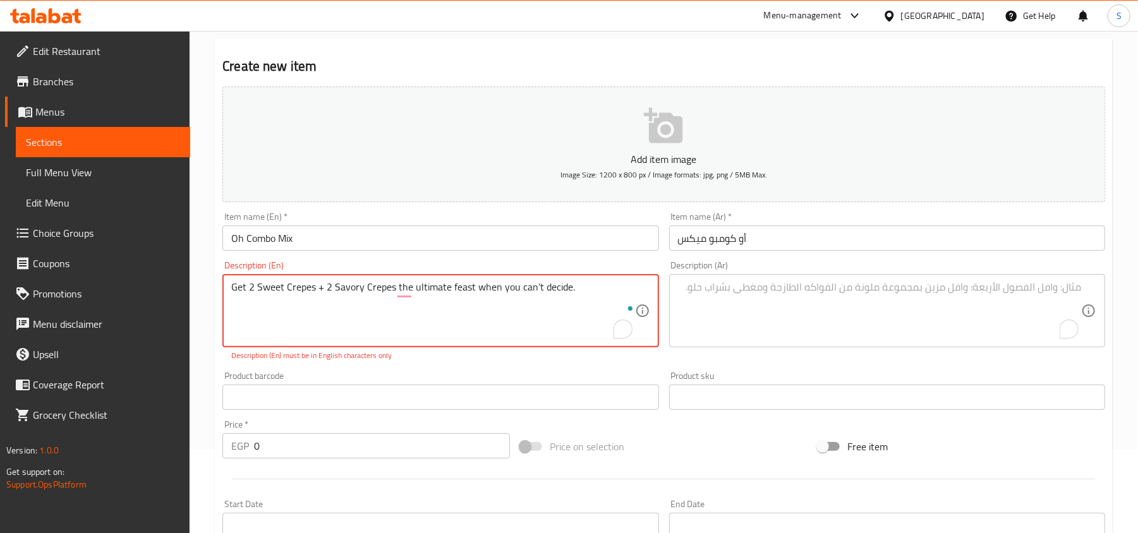
click at [235, 289] on textarea "Get 2 Sweet Crepes + 2 Savory Crepes the ultimate feast when you can’t decide." at bounding box center [432, 311] width 403 height 60
drag, startPoint x: 396, startPoint y: 289, endPoint x: 577, endPoint y: 296, distance: 181.5
click at [577, 296] on textarea "Get 2 Sweet Crepes + 2 Savory Crepes the ultimate feast when you can’t decide." at bounding box center [432, 311] width 403 height 60
type textarea "Get 2 Sweet Crepes + 2 Savory Crepes"
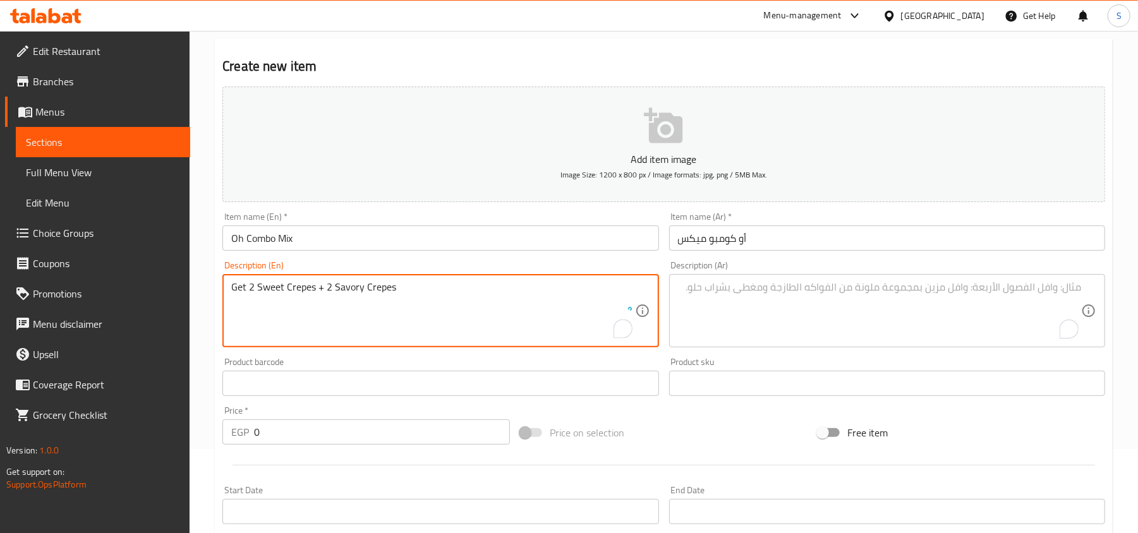
click at [450, 305] on textarea "Get 2 Sweet Crepes + 2 Savory Crepes" at bounding box center [432, 311] width 403 height 60
type textarea "Get 2 Sweet Crepes + 2 Savory Crepes"
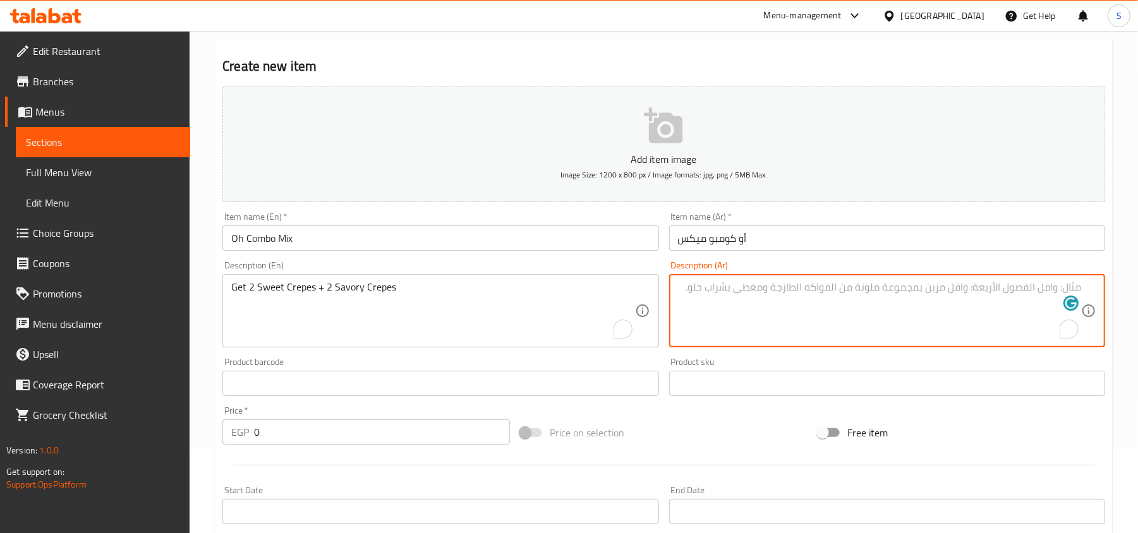
click at [906, 294] on textarea "To enrich screen reader interactions, please activate Accessibility in Grammarl…" at bounding box center [879, 311] width 403 height 60
paste textarea "احصل على 2 كريب حلو + 2 كريب مالح"
drag, startPoint x: 944, startPoint y: 286, endPoint x: 924, endPoint y: 291, distance: 20.8
click at [924, 291] on textarea "احصل على 2 كريب حلو + 2 كريب مالح" at bounding box center [879, 311] width 403 height 60
type textarea "احصل على 2 كريب حلو + 2 كريب حادق"
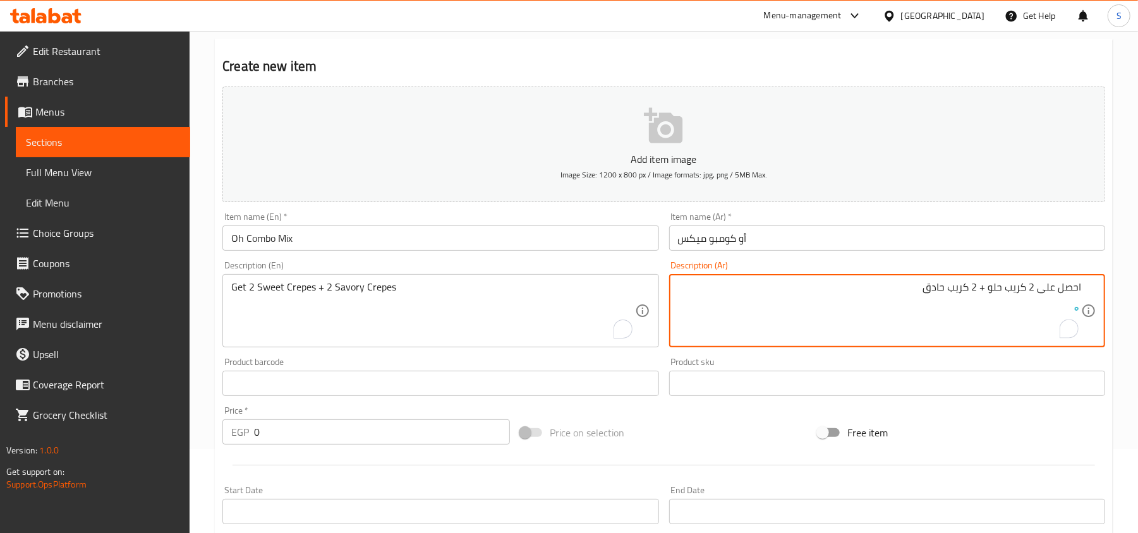
click at [1009, 438] on div "Free item" at bounding box center [962, 433] width 298 height 34
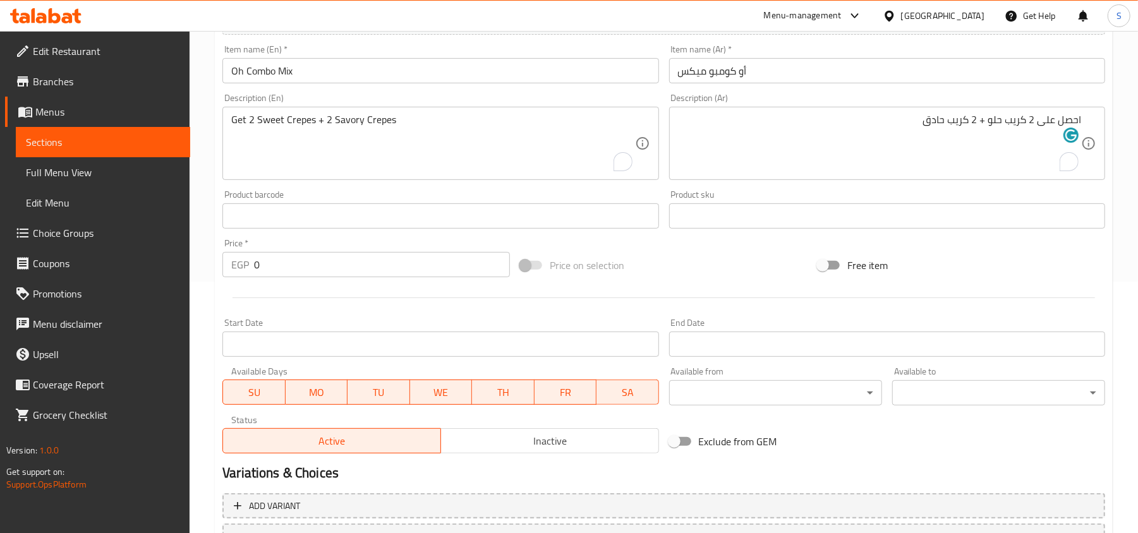
scroll to position [253, 0]
drag, startPoint x: 326, startPoint y: 259, endPoint x: 167, endPoint y: 257, distance: 159.3
click at [167, 257] on div "Edit Restaurant Branches Menus Sections Full Menu View Edit Menu Choice Groups …" at bounding box center [569, 209] width 1138 height 862
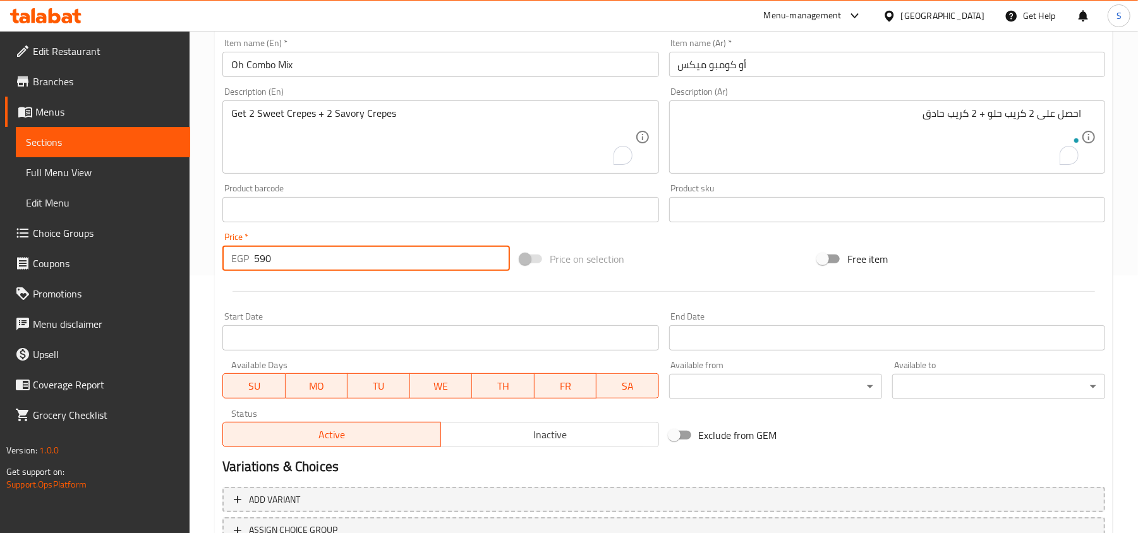
scroll to position [359, 0]
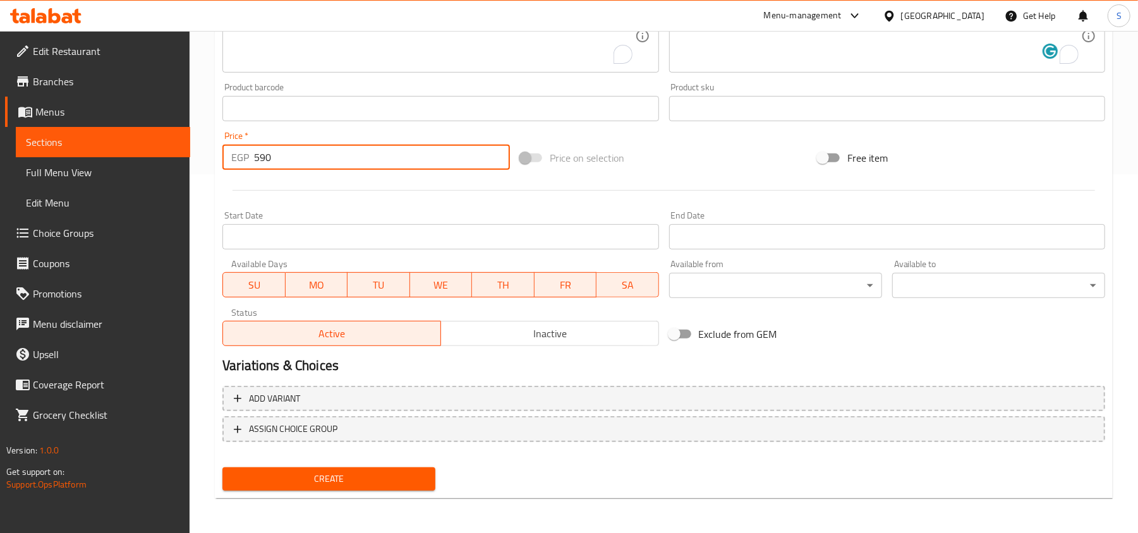
type input "590"
click at [284, 476] on span "Create" at bounding box center [329, 479] width 193 height 16
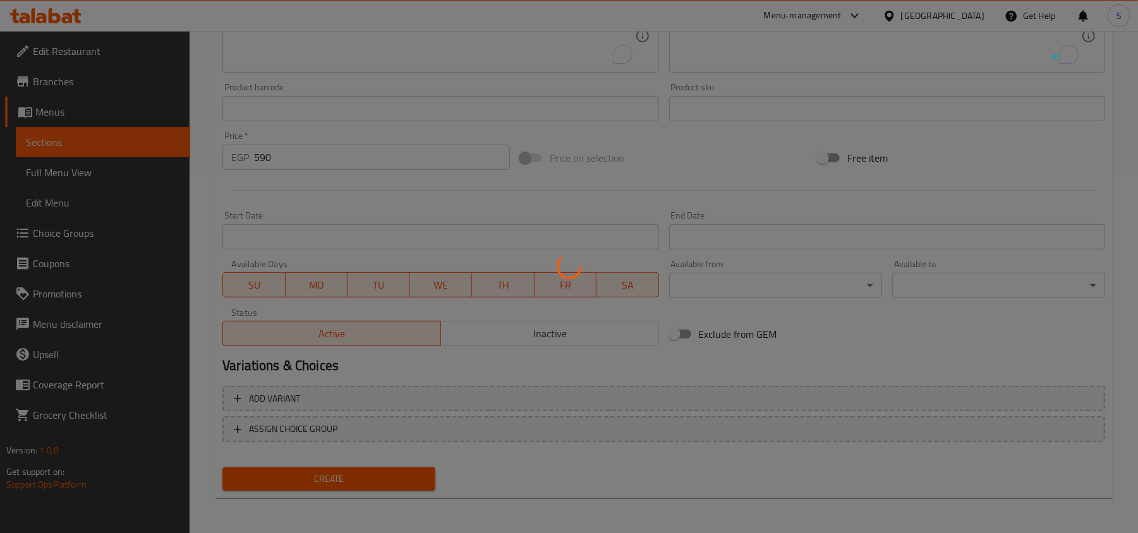
type input "0"
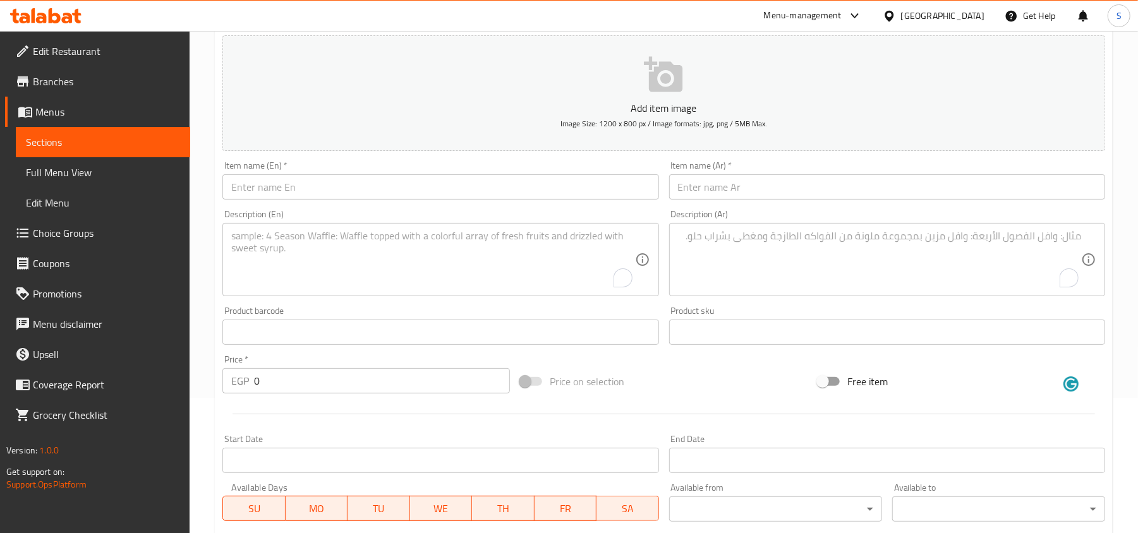
scroll to position [0, 0]
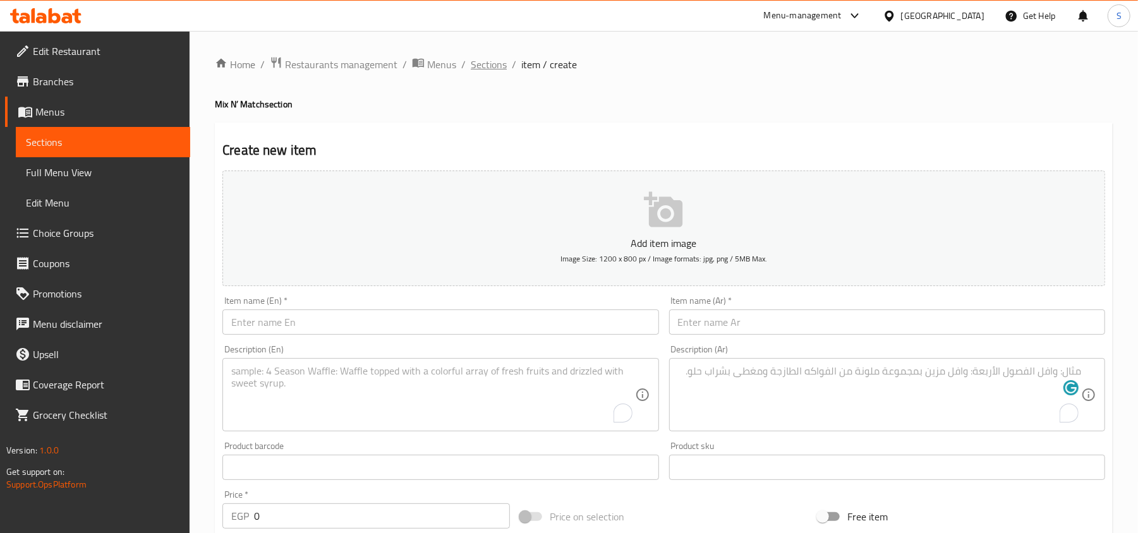
click at [493, 63] on span "Sections" at bounding box center [489, 64] width 36 height 15
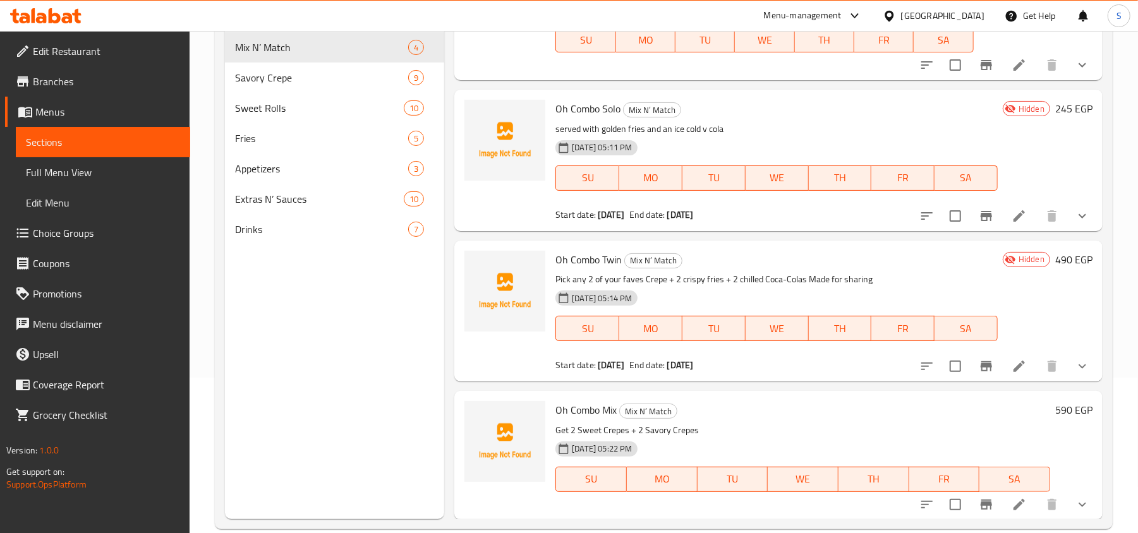
scroll to position [178, 0]
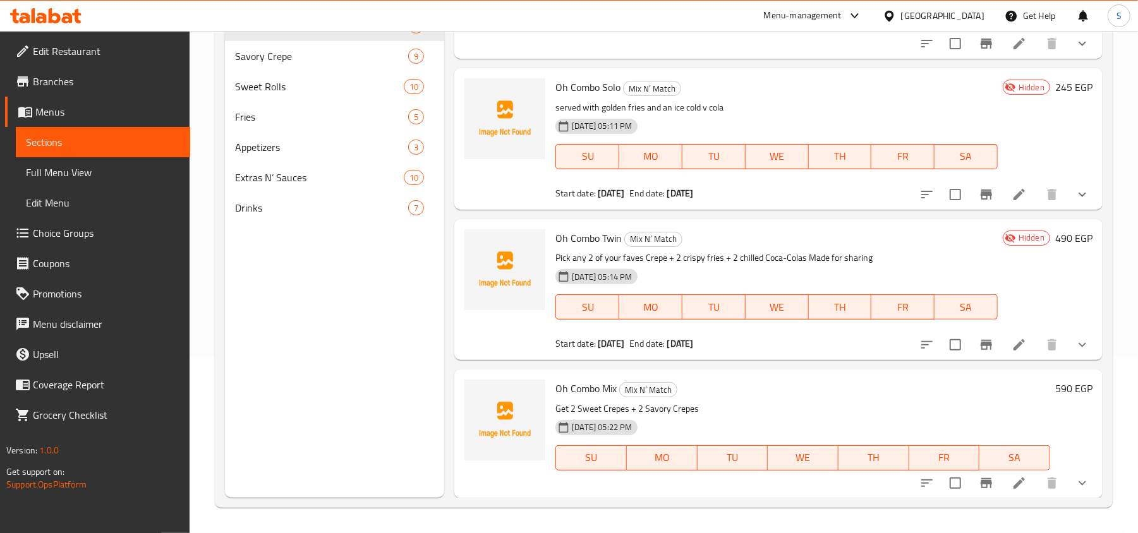
click at [1014, 485] on li at bounding box center [1019, 483] width 35 height 23
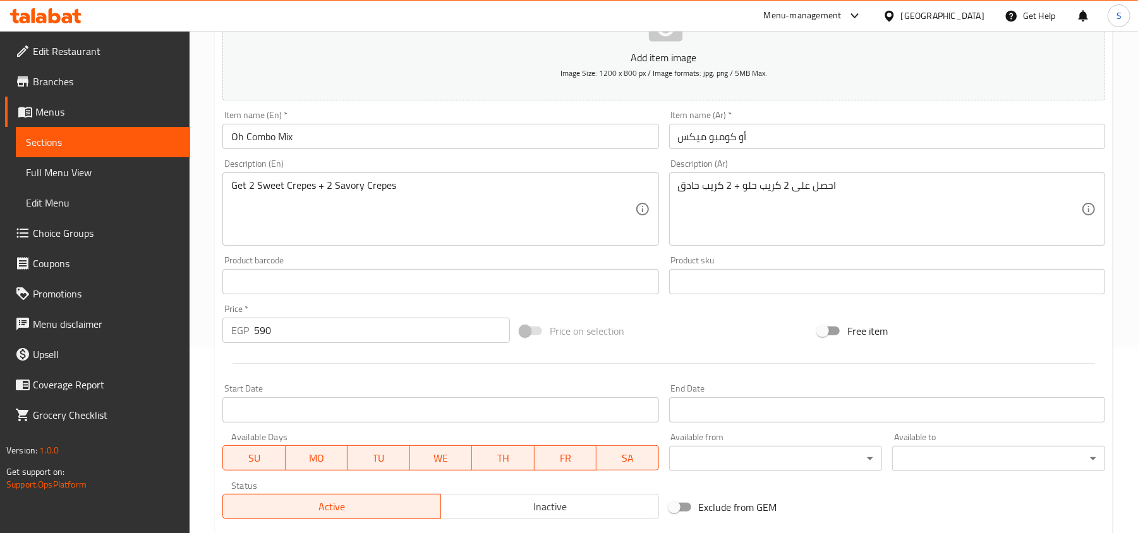
scroll to position [337, 0]
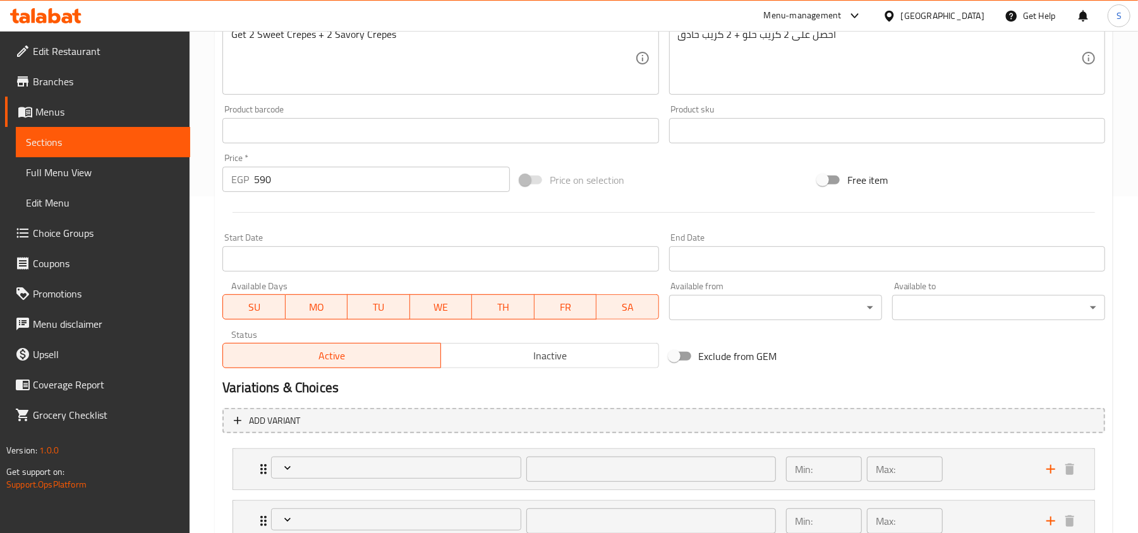
click at [519, 365] on span "Inactive" at bounding box center [550, 356] width 208 height 18
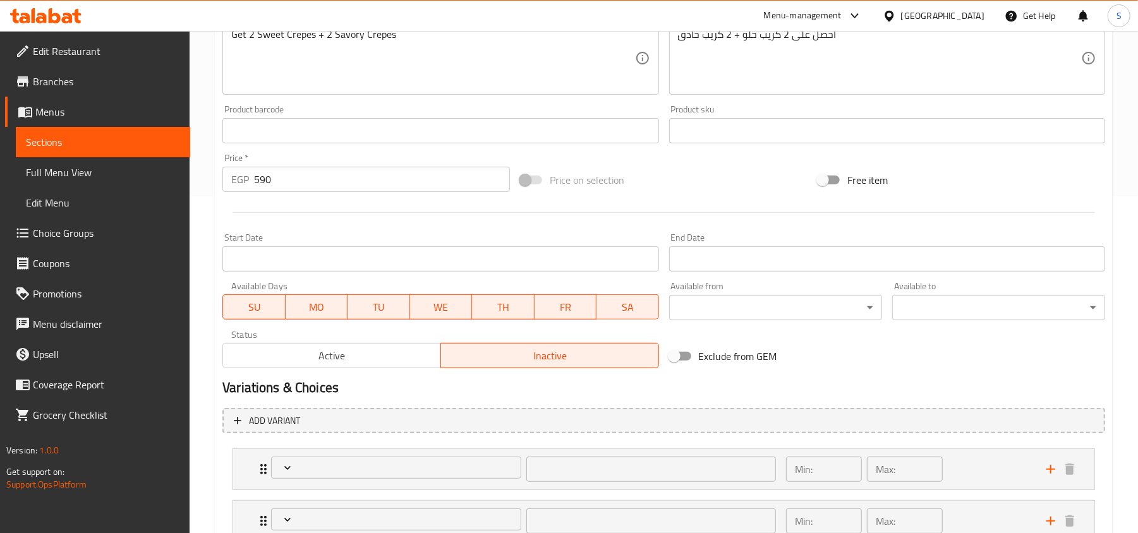
click at [443, 274] on div "Start Date Start Date" at bounding box center [440, 252] width 446 height 49
click at [454, 256] on input "Start Date" at bounding box center [440, 258] width 436 height 25
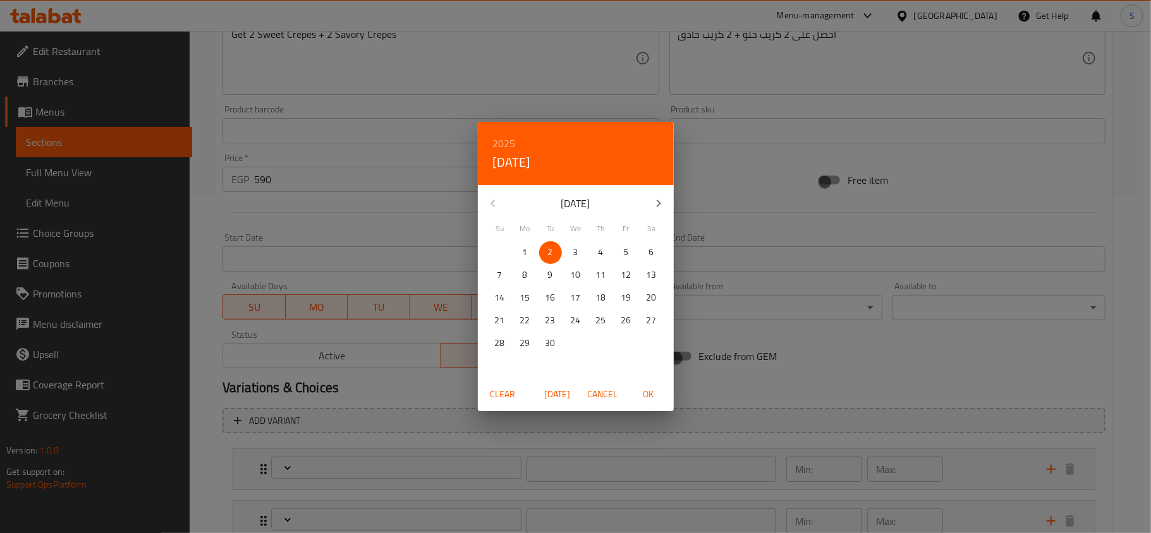
click at [657, 397] on span "OK" at bounding box center [648, 395] width 30 height 16
type input "[DATE]"
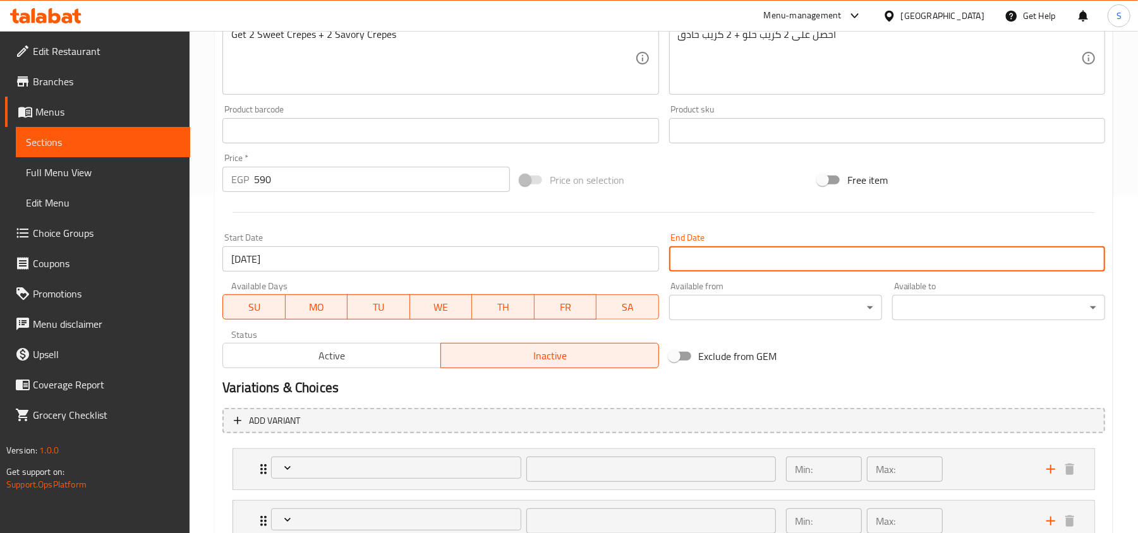
click at [751, 260] on input "Start Date" at bounding box center [887, 258] width 436 height 25
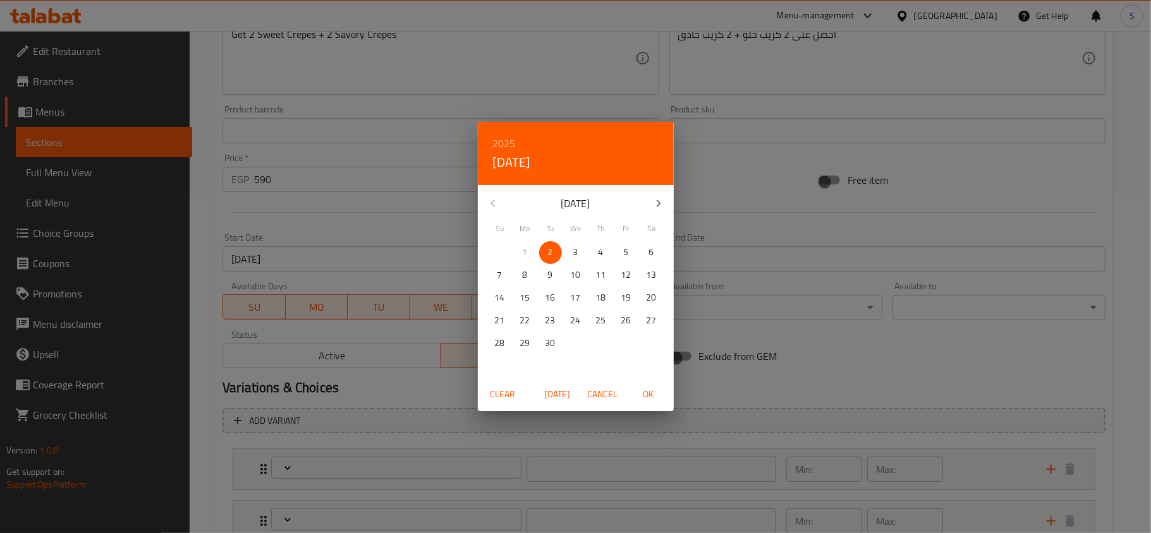
click at [662, 201] on icon "button" at bounding box center [658, 203] width 15 height 15
type input "اختيارك من الكريب الأول:"
type input "1"
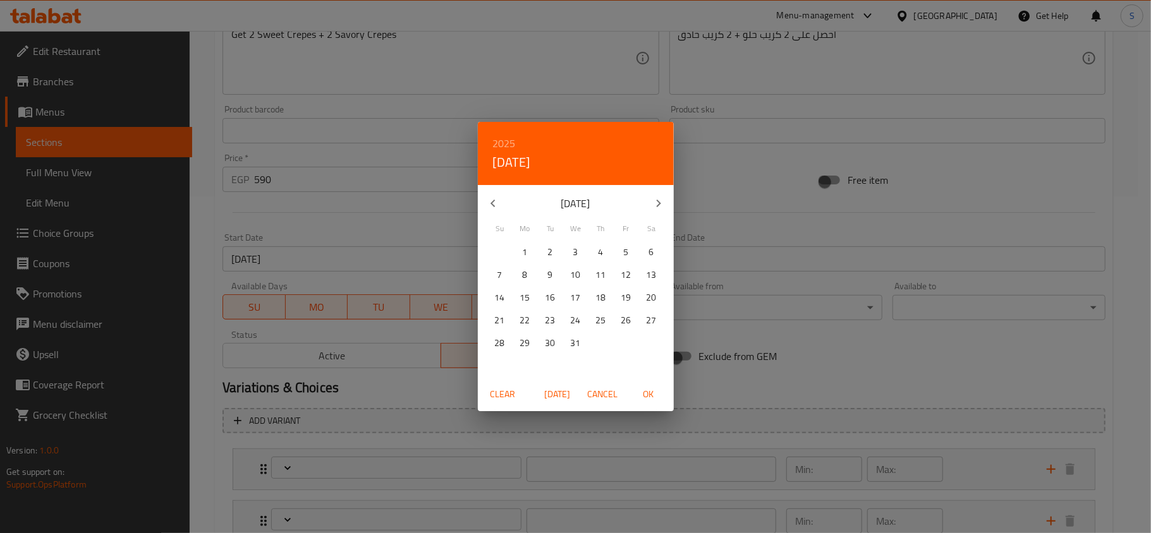
type input "1"
type input "اختيارك من الكريب الثاني"
type input "1"
type input "اختيار أول كريب حلو"
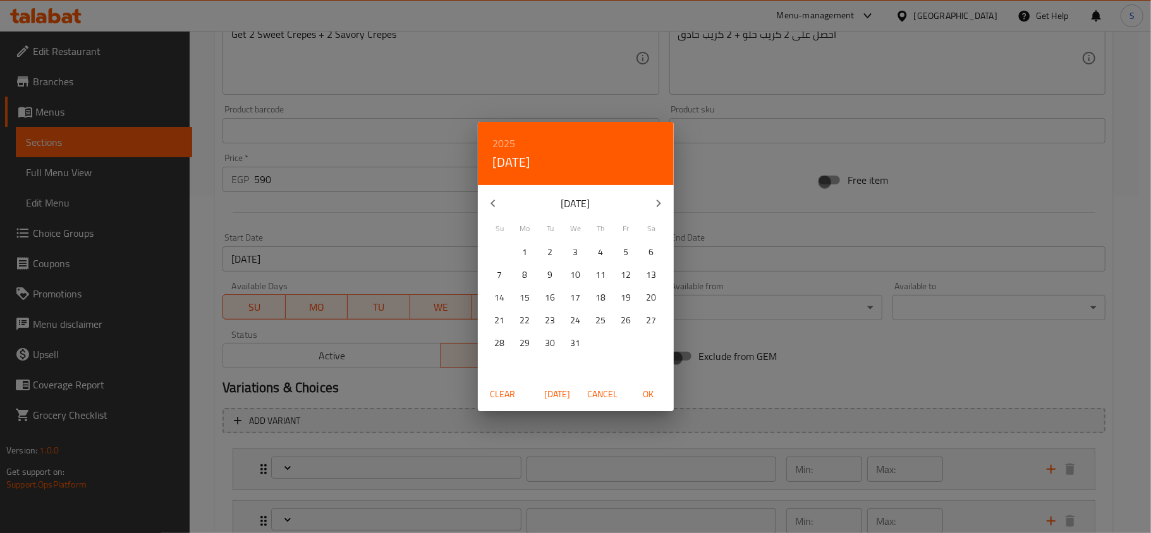
type input "1"
type input "اختيار ثاني كريب حلو"
type input "1"
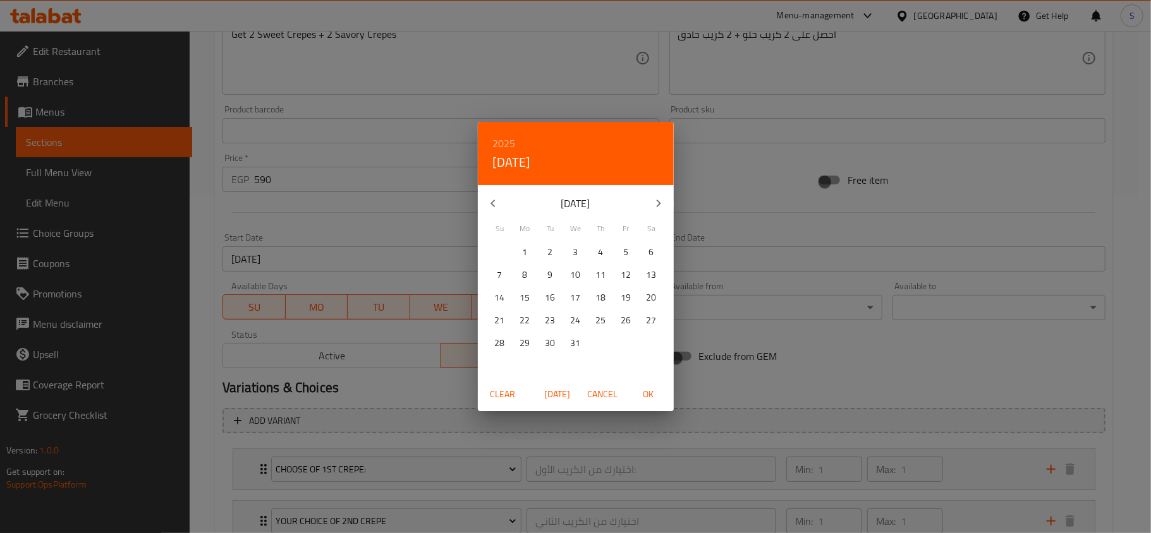
click at [575, 336] on p "31" at bounding box center [576, 344] width 10 height 16
click at [653, 389] on span "OK" at bounding box center [648, 395] width 30 height 16
type input "[DATE]"
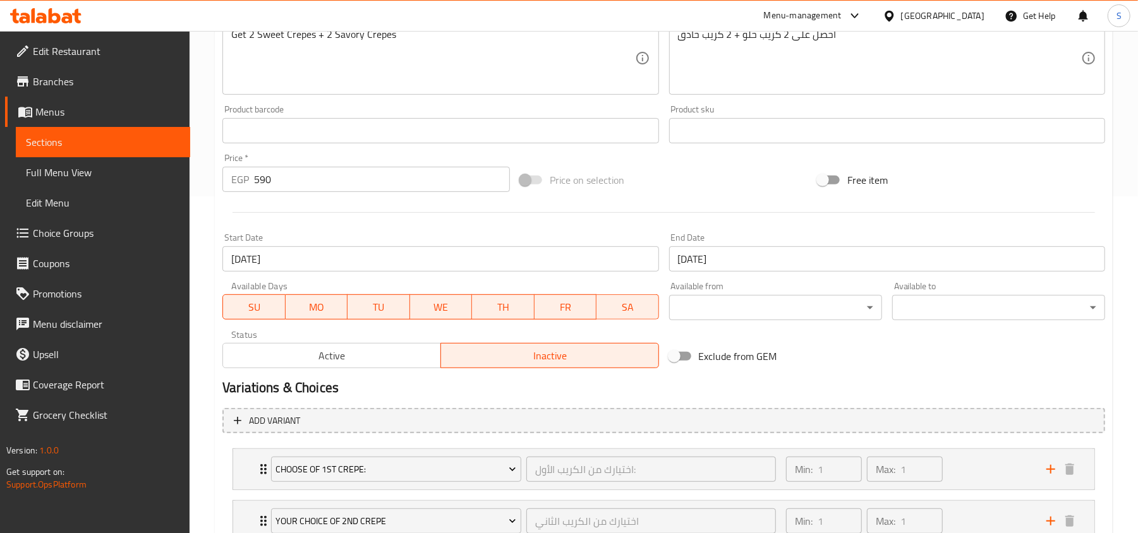
click at [893, 350] on div "Exclude from GEM" at bounding box center [813, 356] width 298 height 34
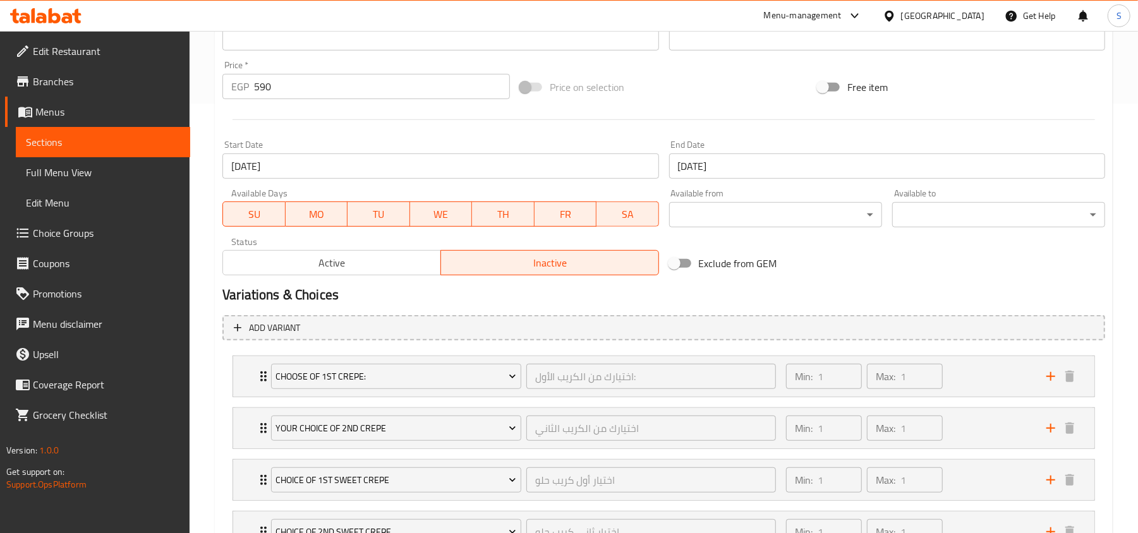
scroll to position [539, 0]
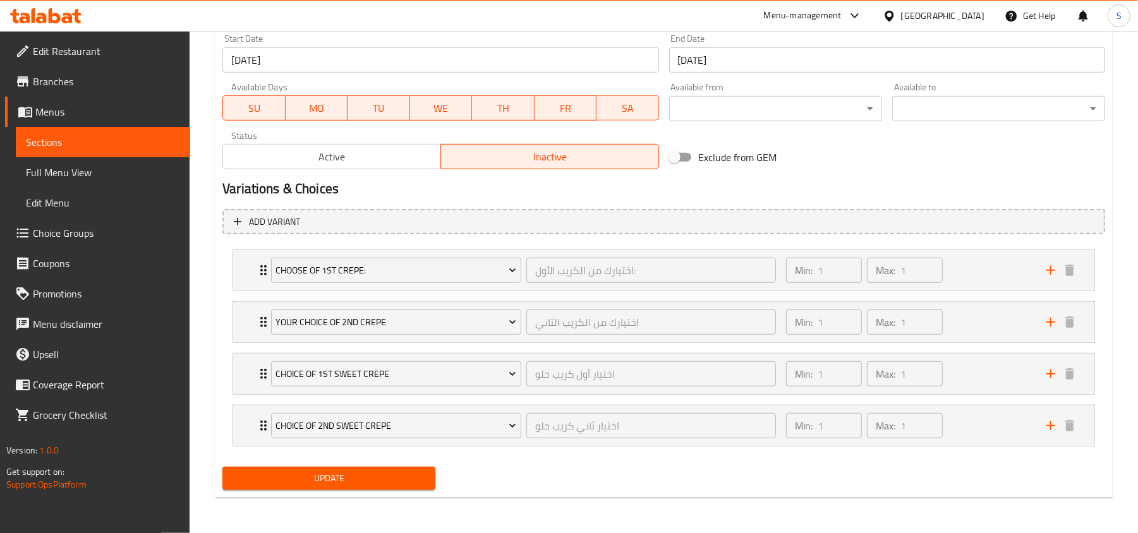
click at [395, 487] on button "Update" at bounding box center [328, 478] width 213 height 23
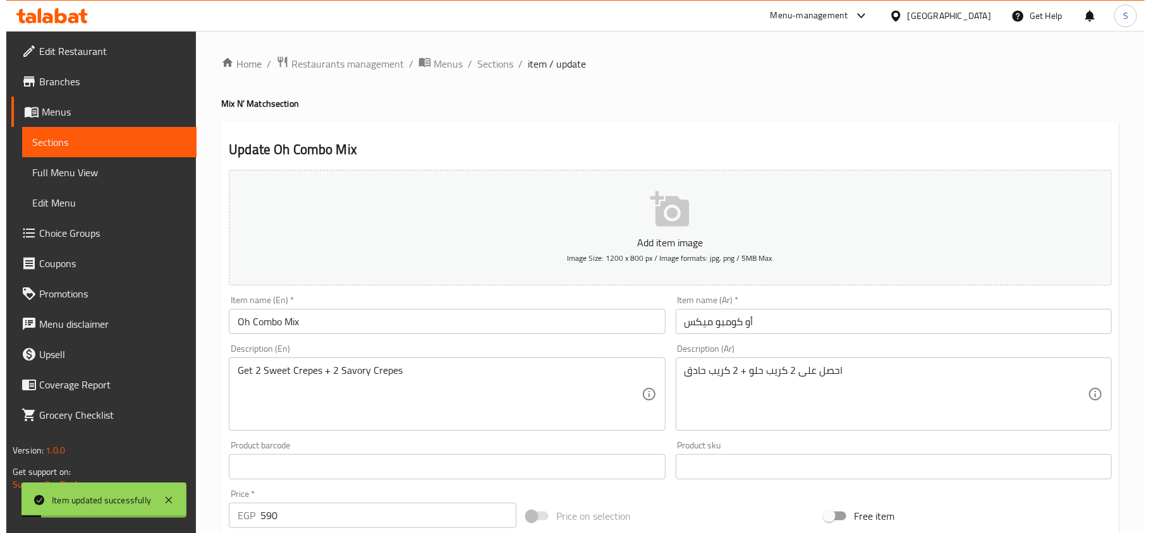
scroll to position [0, 0]
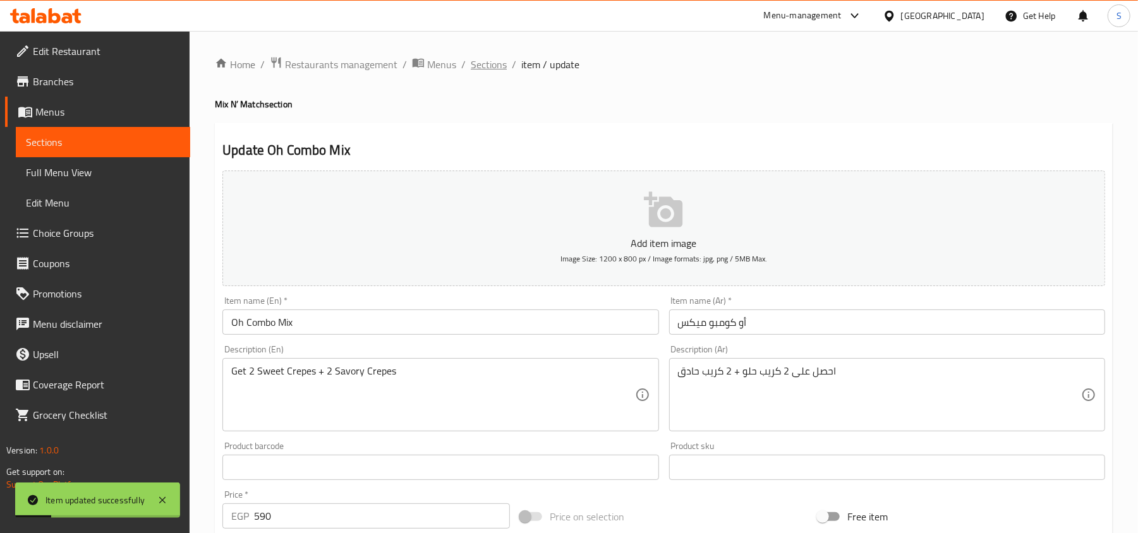
click at [495, 63] on span "Sections" at bounding box center [489, 64] width 36 height 15
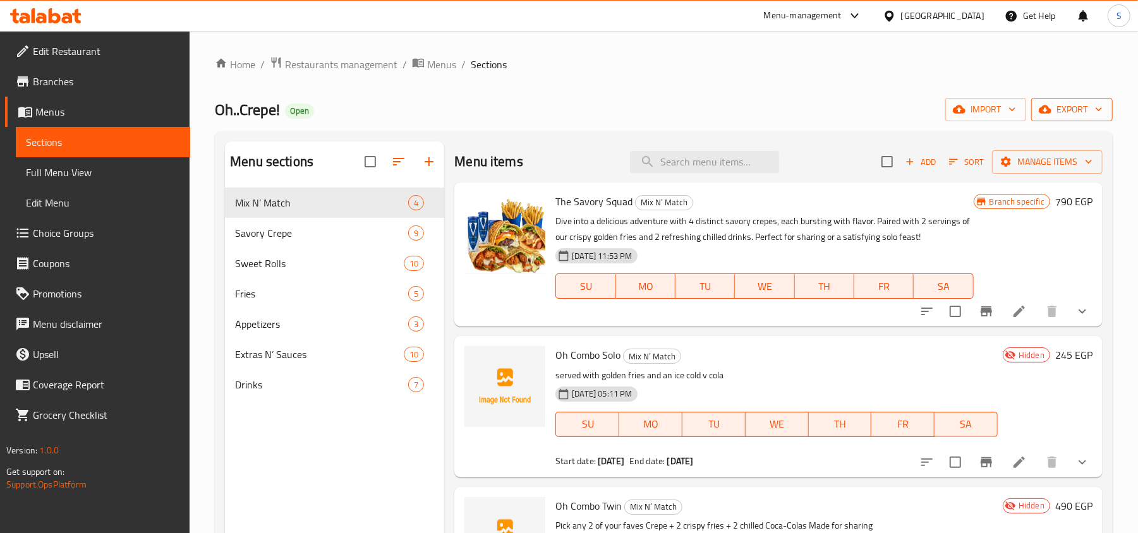
click at [1046, 112] on icon "button" at bounding box center [1045, 110] width 13 height 8
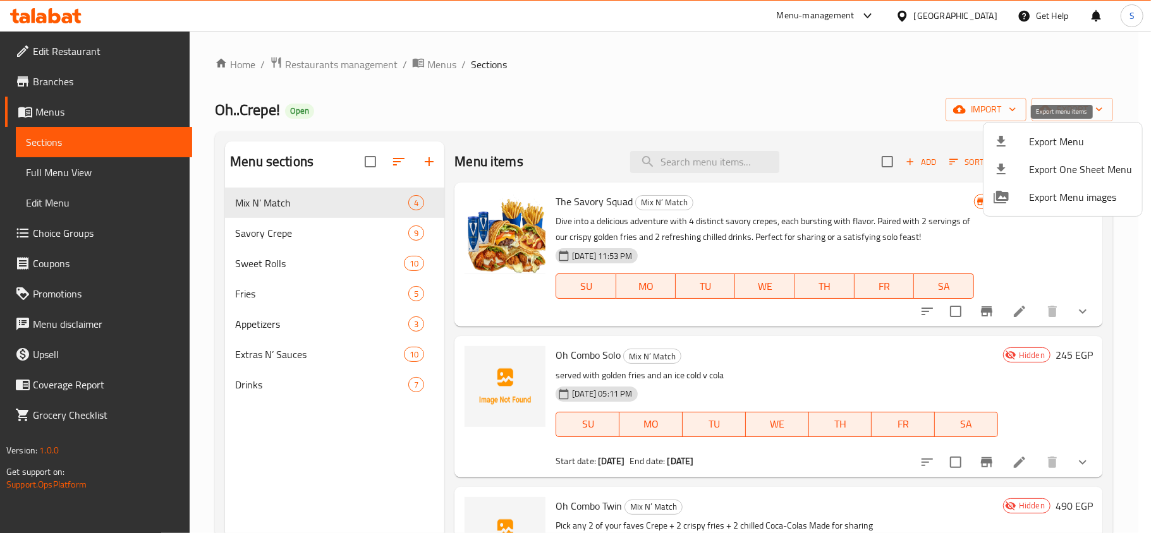
click at [1019, 145] on div at bounding box center [1010, 141] width 35 height 15
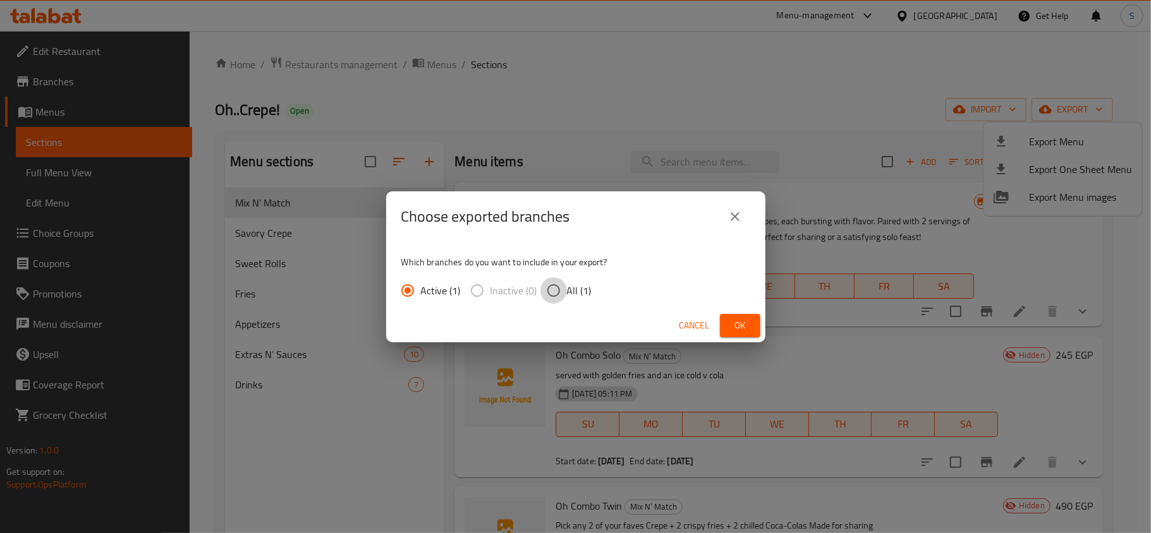
drag, startPoint x: 559, startPoint y: 291, endPoint x: 658, endPoint y: 298, distance: 99.5
click at [559, 291] on input "All (1)" at bounding box center [553, 290] width 27 height 27
radio input "true"
click at [741, 318] on span "Ok" at bounding box center [740, 326] width 20 height 16
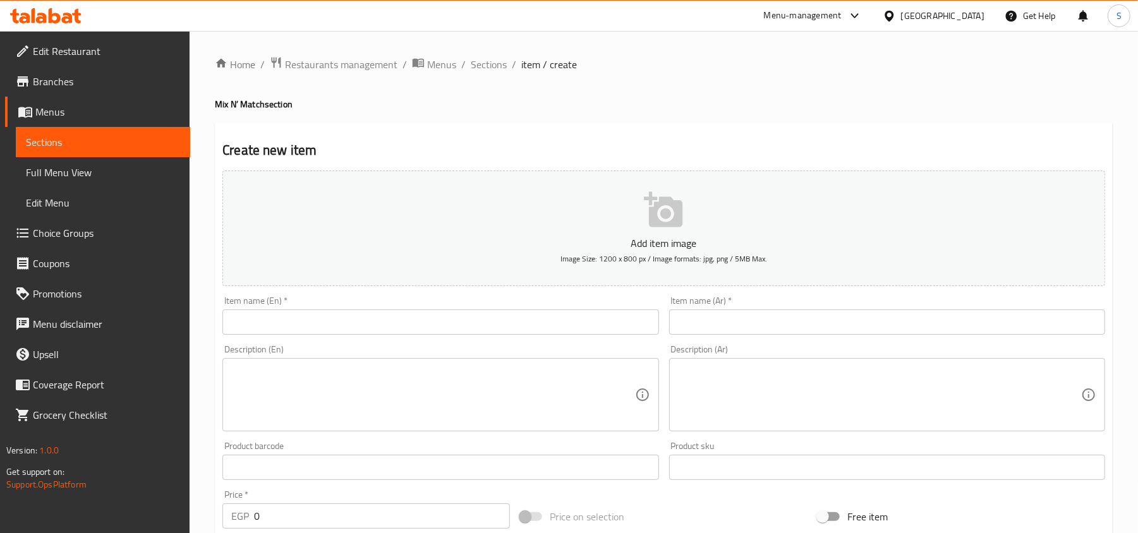
click at [91, 227] on span "Choice Groups" at bounding box center [106, 233] width 147 height 15
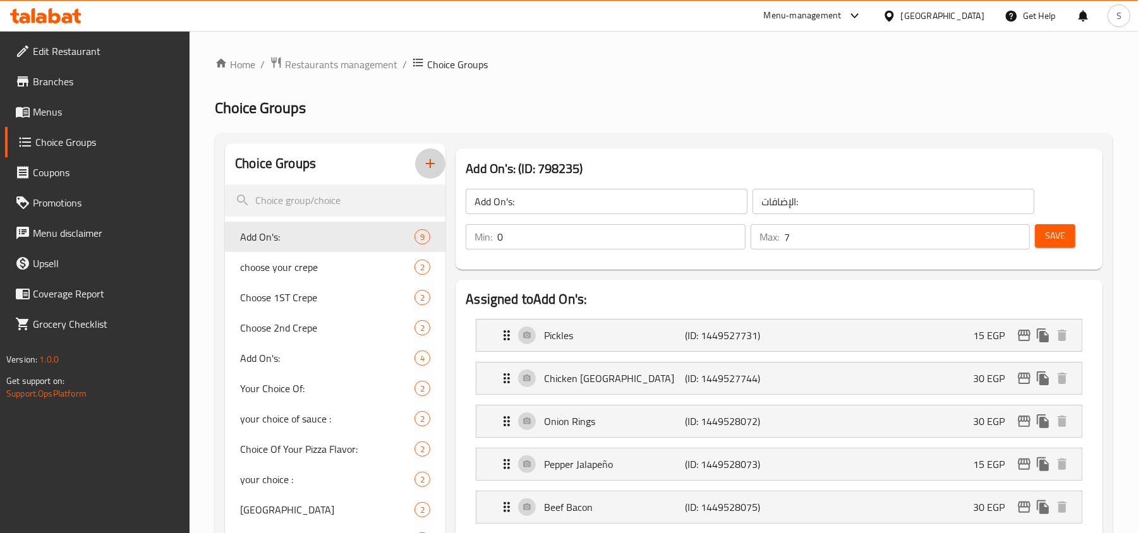
click at [432, 166] on icon "button" at bounding box center [430, 163] width 15 height 15
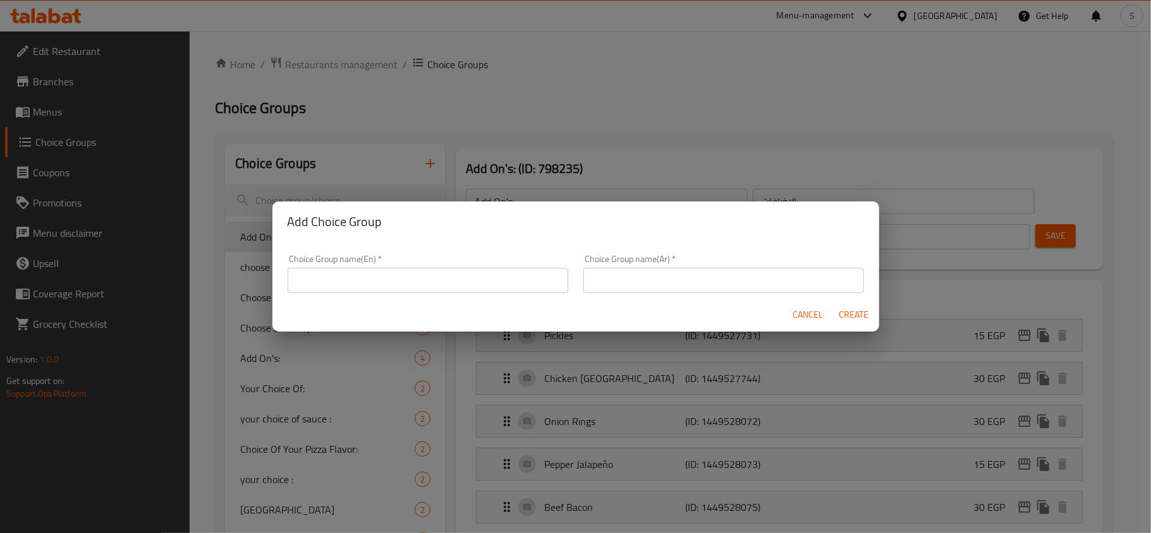
click at [490, 287] on input "text" at bounding box center [427, 280] width 281 height 25
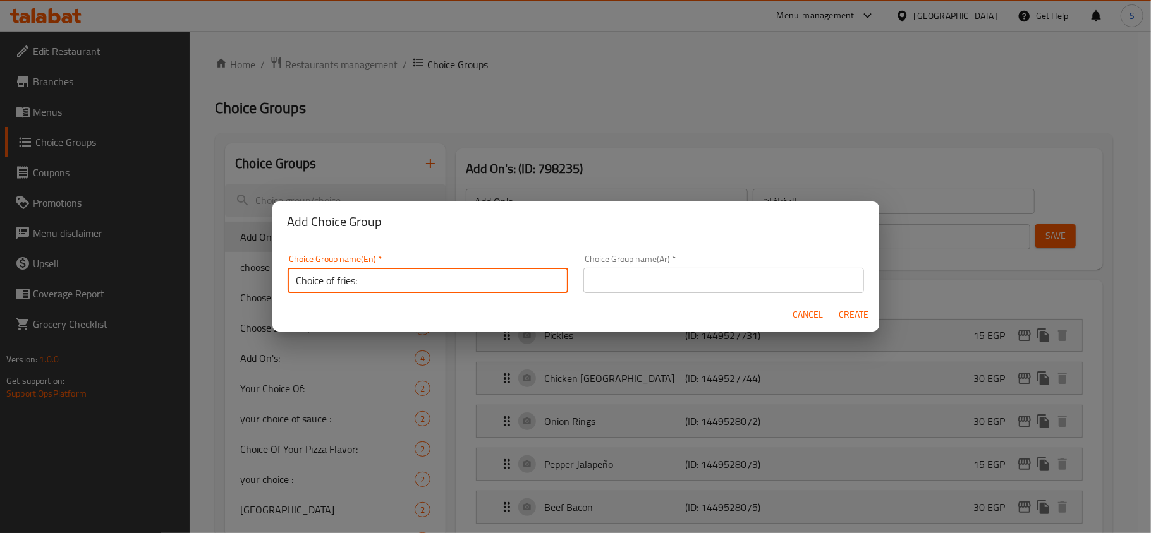
click at [354, 279] on input "Choice of fries:" at bounding box center [427, 280] width 281 height 25
type input "Choice of Crepe:"
click at [703, 277] on input "text" at bounding box center [723, 280] width 281 height 25
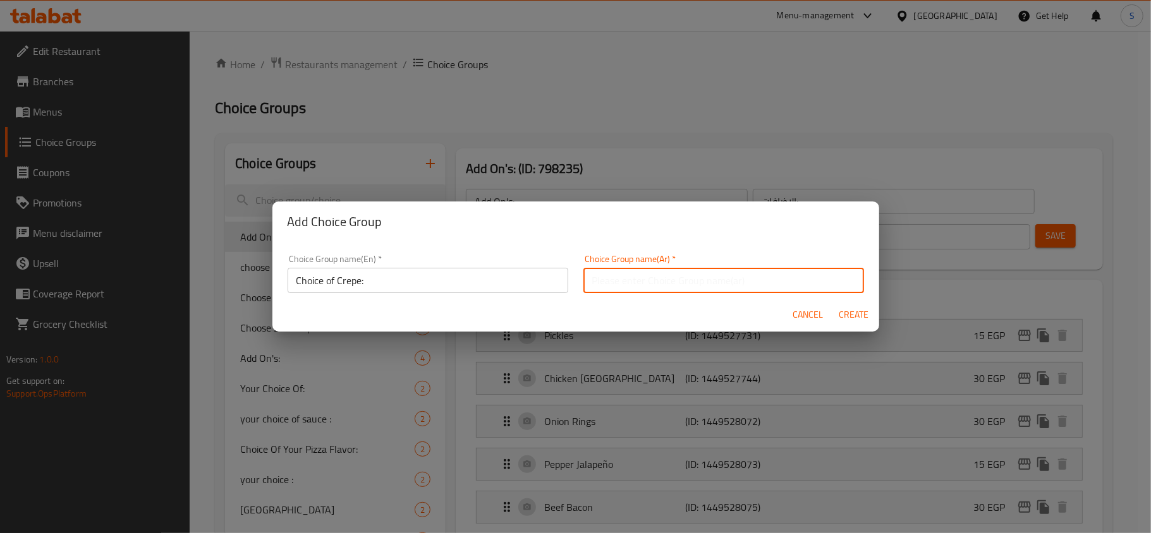
type input "h"
type input "اختيارك من الكريب:"
click at [852, 307] on span "Create" at bounding box center [853, 315] width 30 height 16
type input "Choice of Crepe:"
type input "اختيارك من الكريب:"
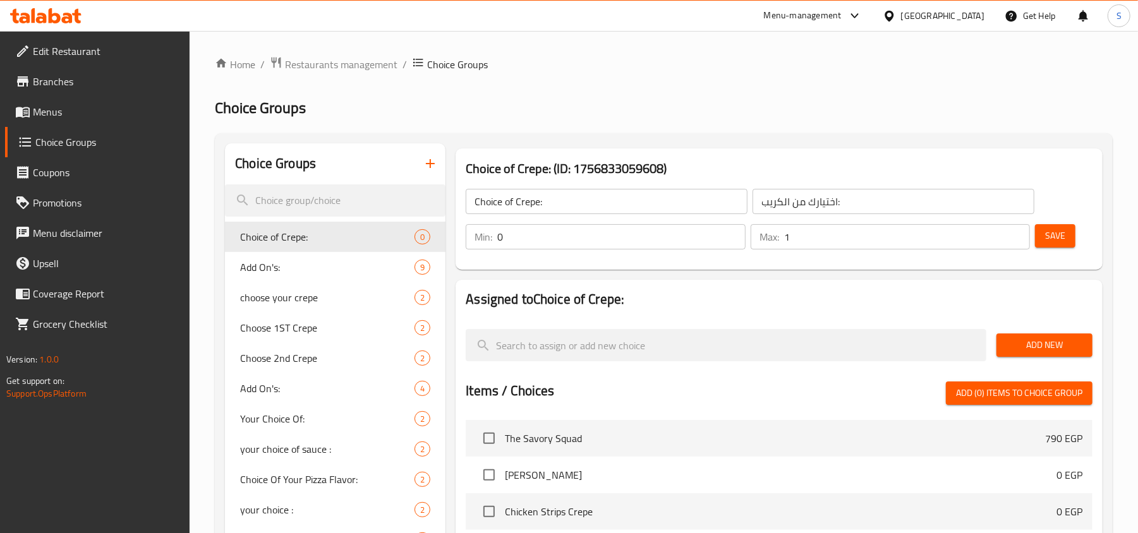
type input "1"
click at [1014, 233] on input "1" at bounding box center [907, 236] width 246 height 25
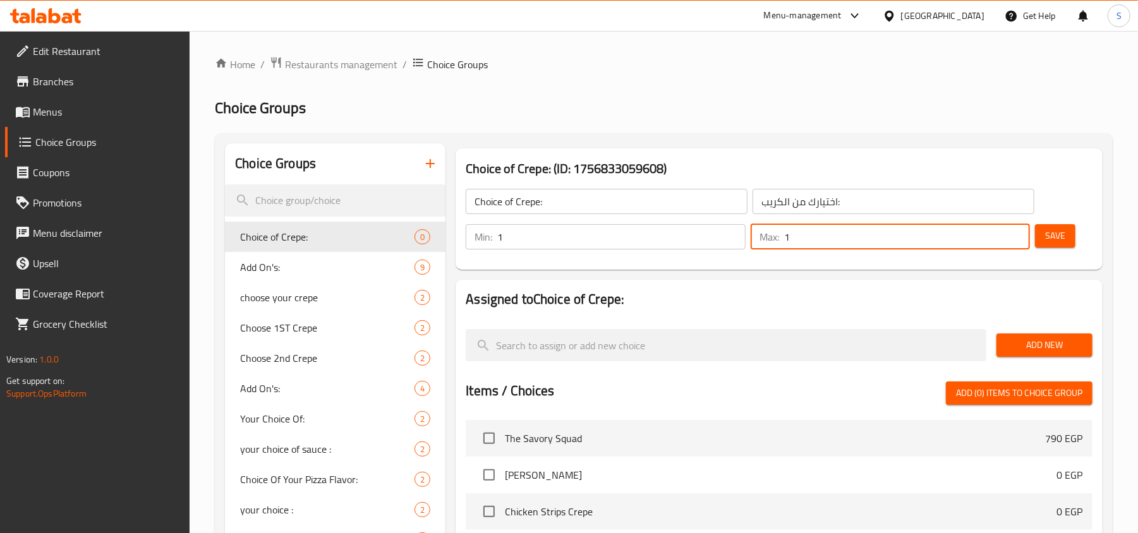
type input "1"
click at [733, 233] on input "1" at bounding box center [621, 236] width 248 height 25
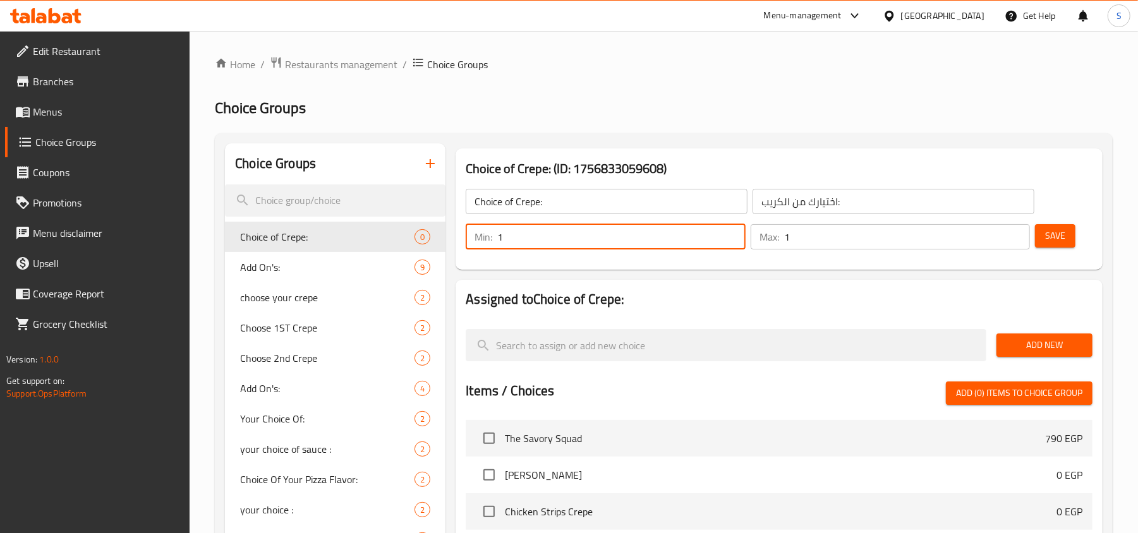
click at [1072, 339] on span "Add New" at bounding box center [1045, 345] width 76 height 16
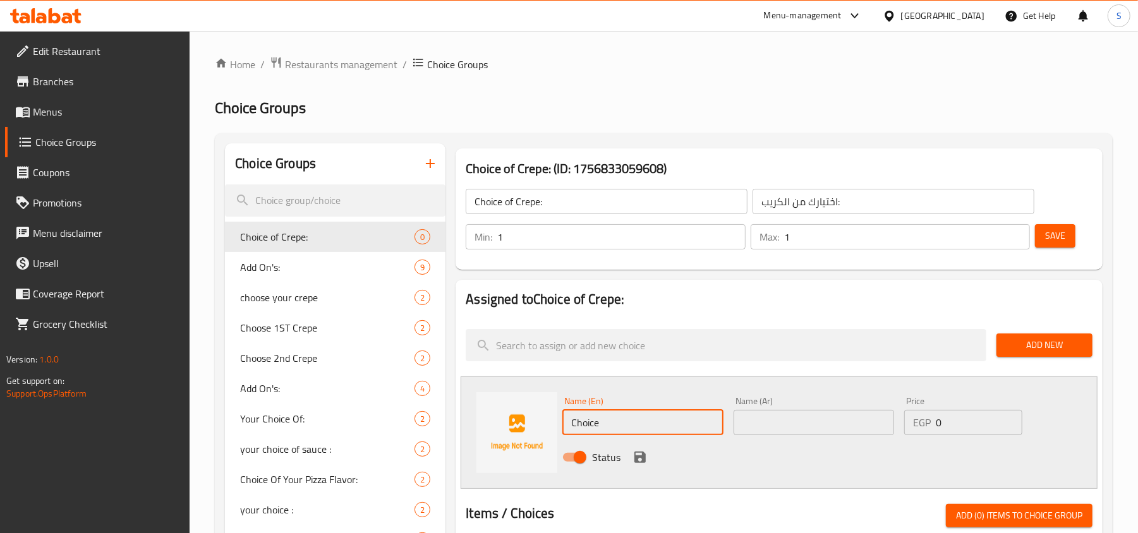
click at [632, 425] on input "Choice" at bounding box center [642, 422] width 160 height 25
paste input "rispy Chicken Strips Crep"
type input "Crispy Chicken Strips Crepe"
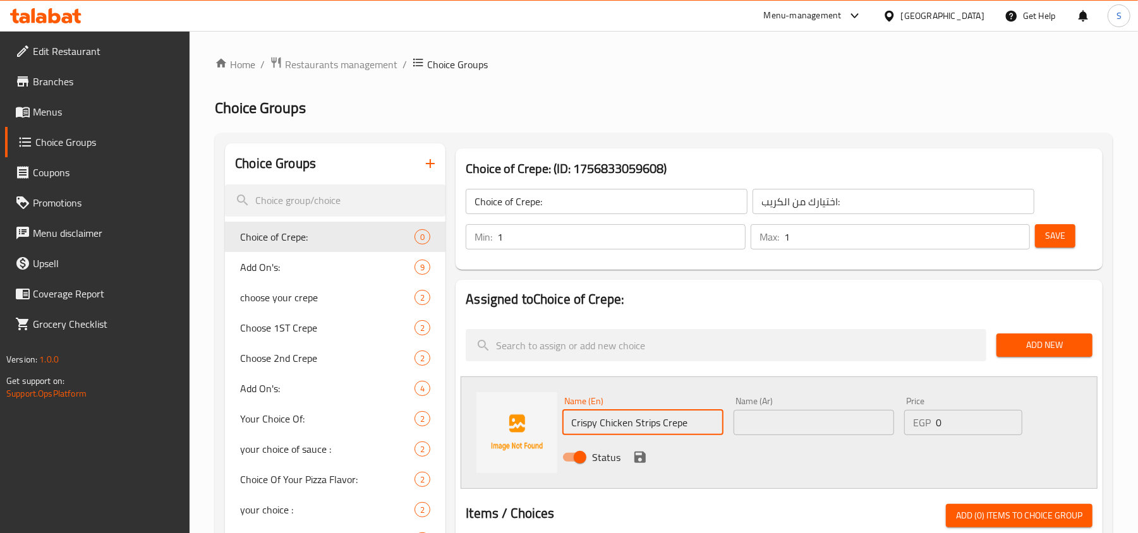
click at [790, 416] on input "text" at bounding box center [814, 422] width 160 height 25
paste input "كريب ستريبس دجاج مقرمش"
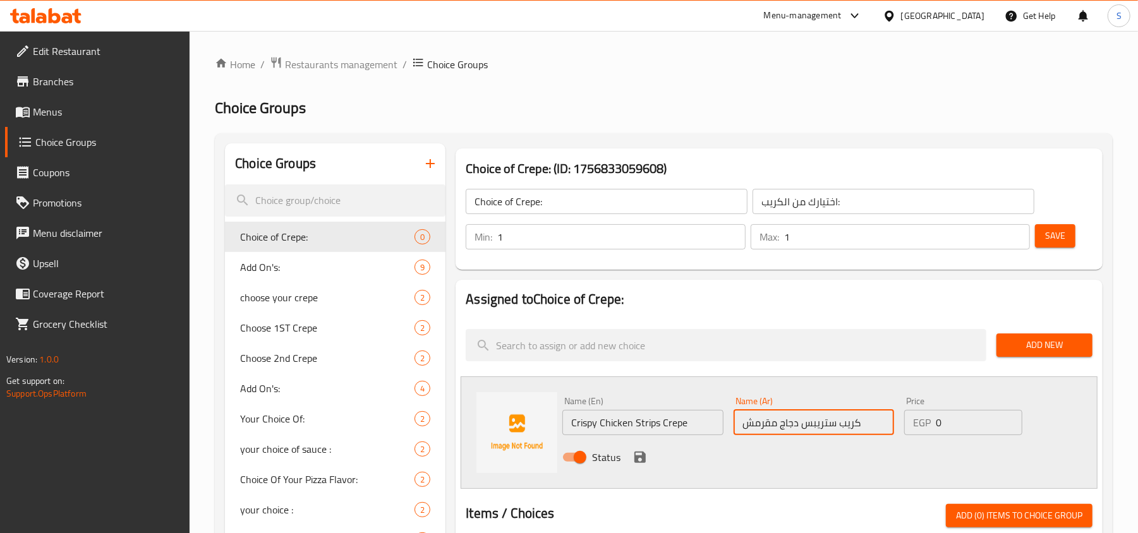
type input "كريب ستريبس دجاج مقرمش"
click at [639, 463] on icon "save" at bounding box center [639, 457] width 11 height 11
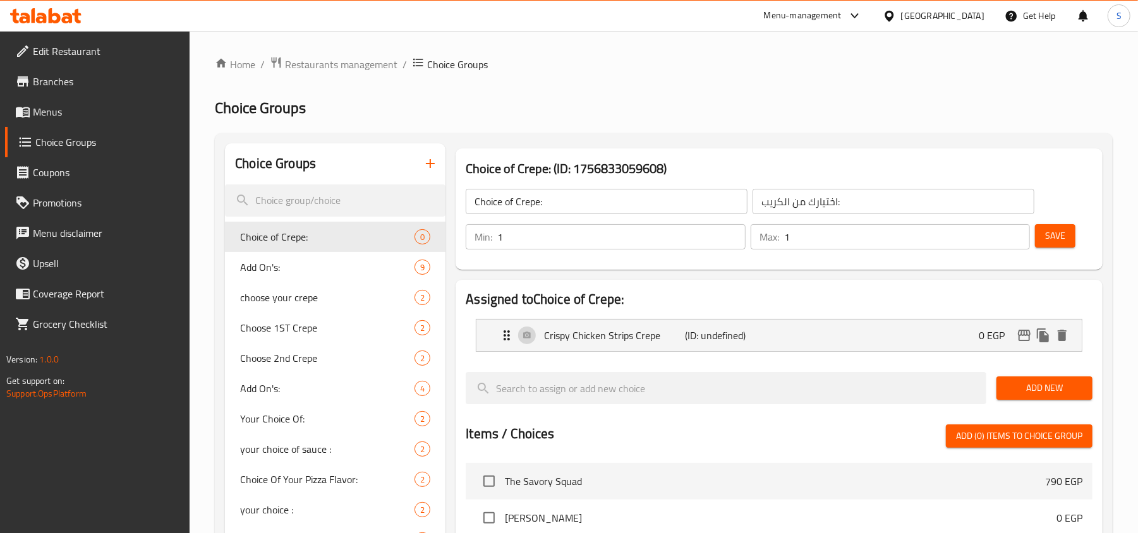
click at [1020, 399] on button "Add New" at bounding box center [1044, 388] width 96 height 23
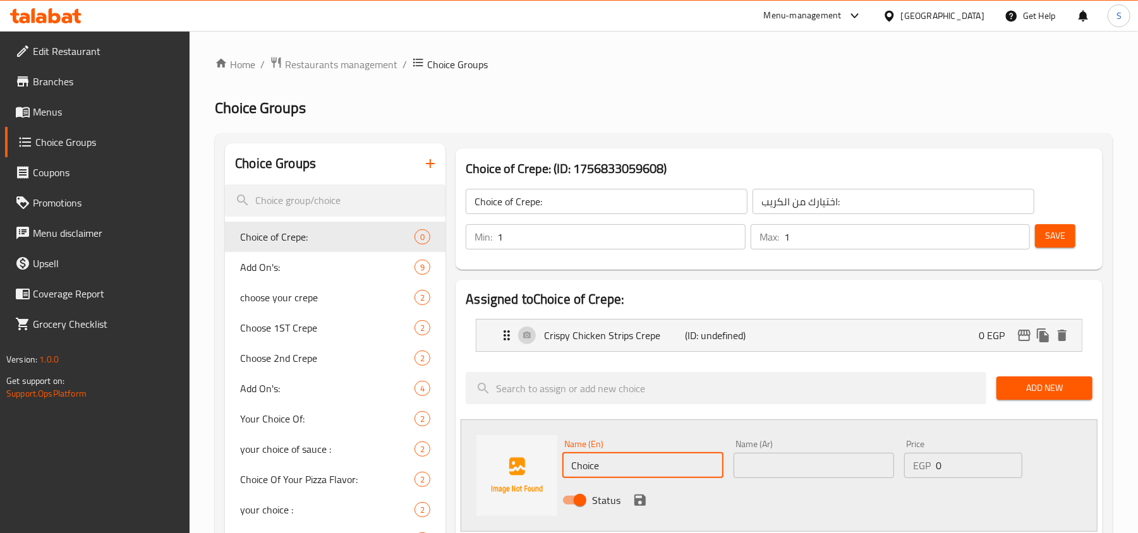
click at [651, 475] on input "Choice" at bounding box center [642, 465] width 160 height 25
paste input "Juicy Burger Crep"
type input "Juicy Burger Crepe"
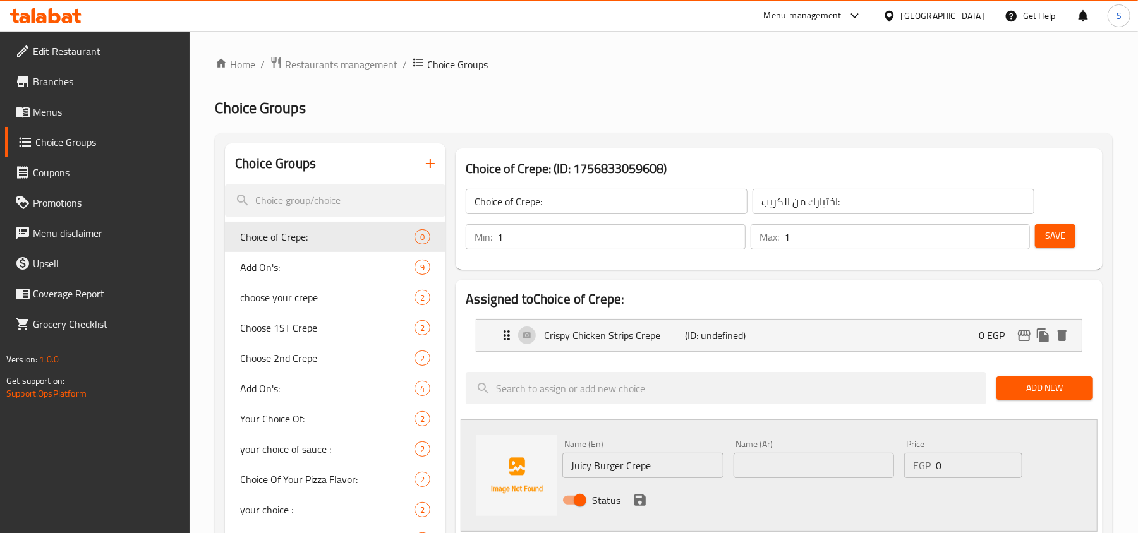
click at [789, 447] on div "Name (Ar) Name (Ar)" at bounding box center [814, 459] width 160 height 39
click at [797, 476] on input "text" at bounding box center [814, 465] width 160 height 25
paste input "كريب جوسي برجر"
type input "كريب جوسي برجر"
click at [645, 507] on icon "save" at bounding box center [639, 500] width 15 height 15
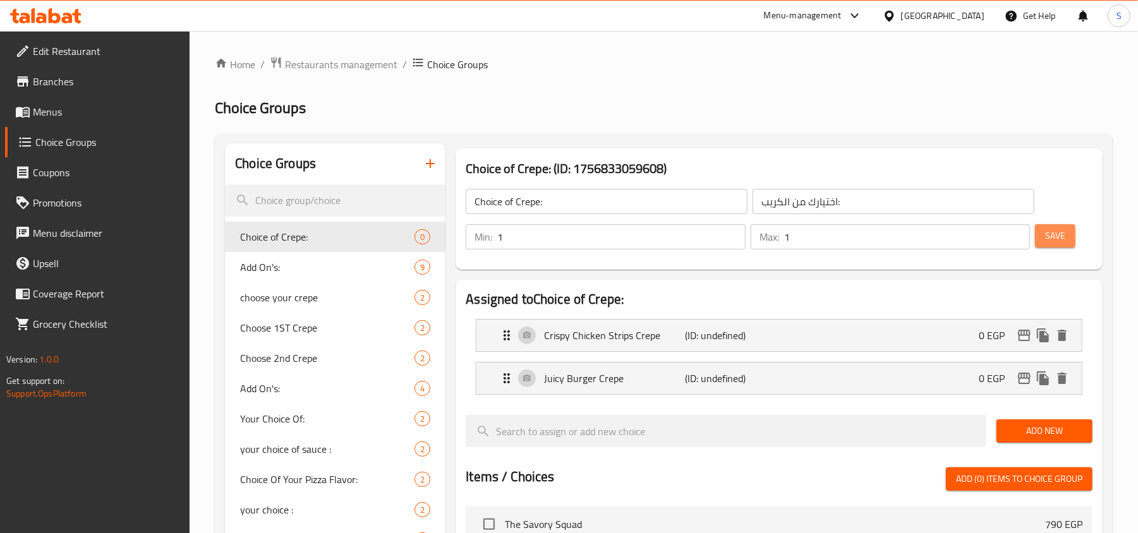
click at [1044, 246] on button "Save" at bounding box center [1055, 235] width 40 height 23
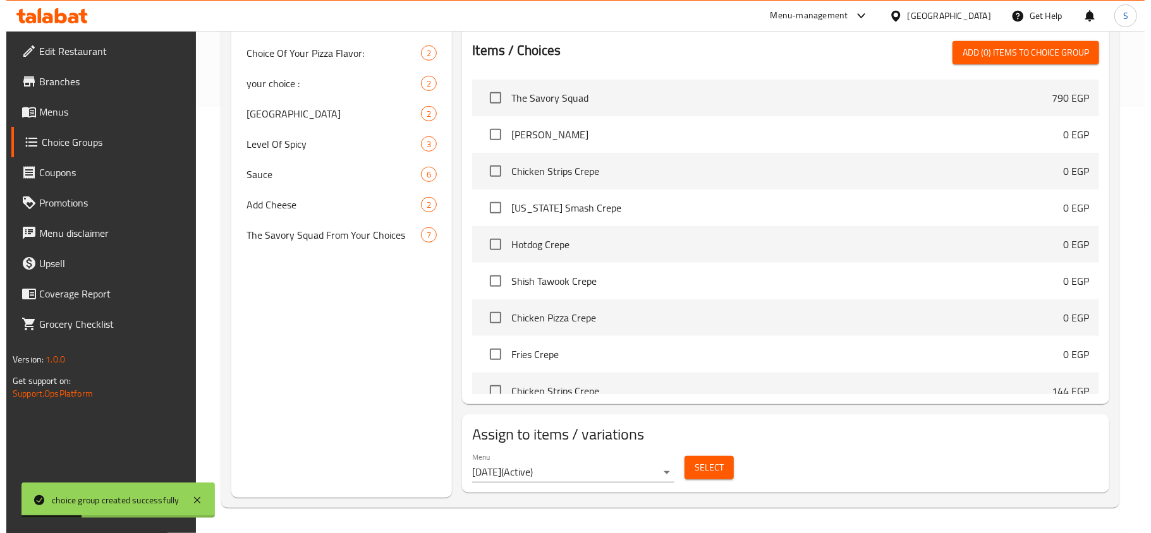
scroll to position [505, 0]
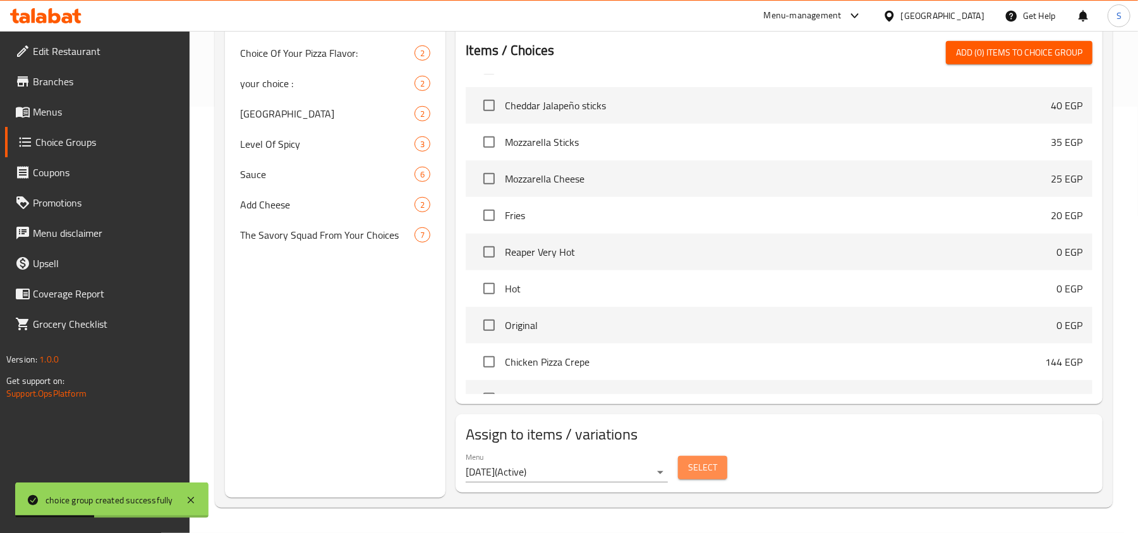
click at [691, 466] on span "Select" at bounding box center [702, 468] width 29 height 16
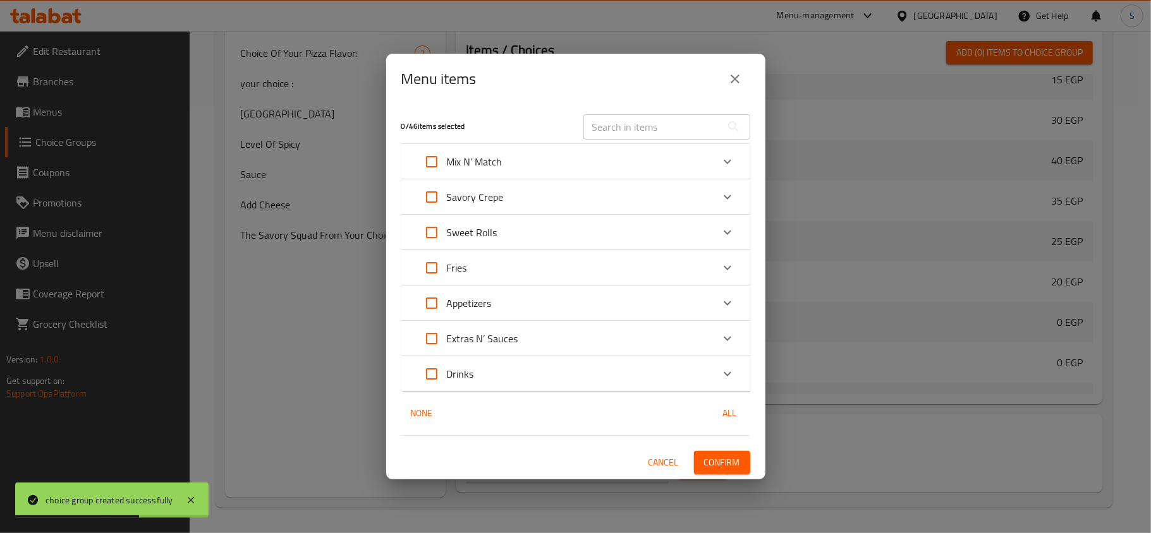
click at [567, 154] on div "Mix N’ Match" at bounding box center [564, 162] width 296 height 30
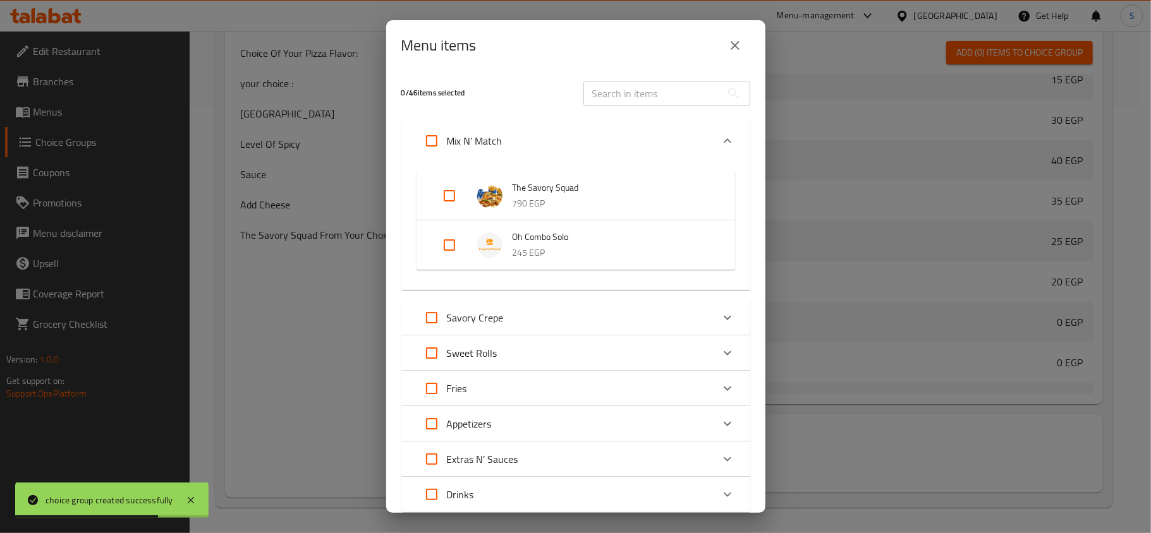
click at [441, 241] on input "Expand" at bounding box center [449, 245] width 30 height 30
checkbox input "true"
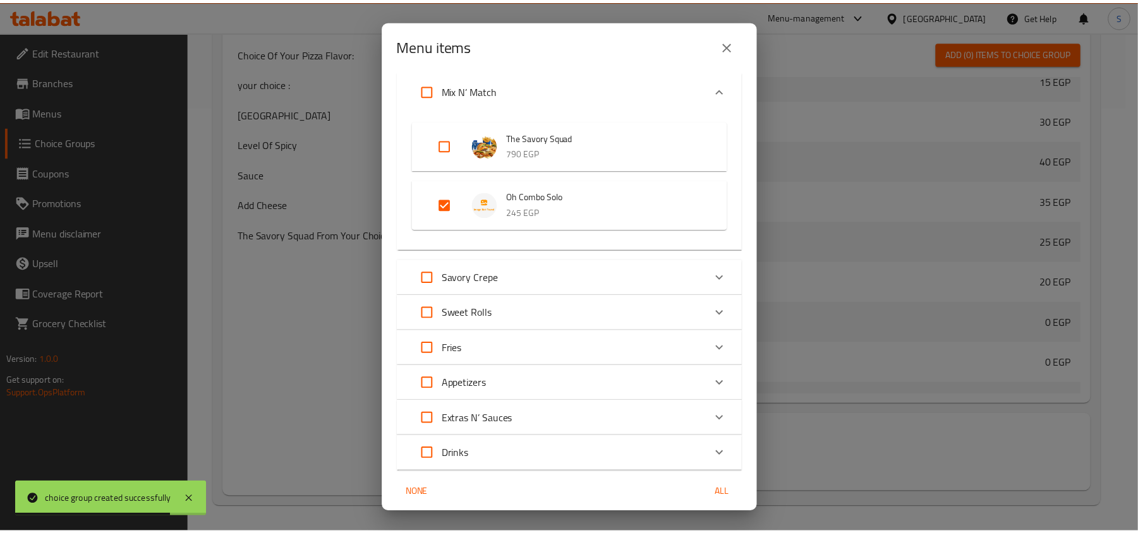
scroll to position [97, 0]
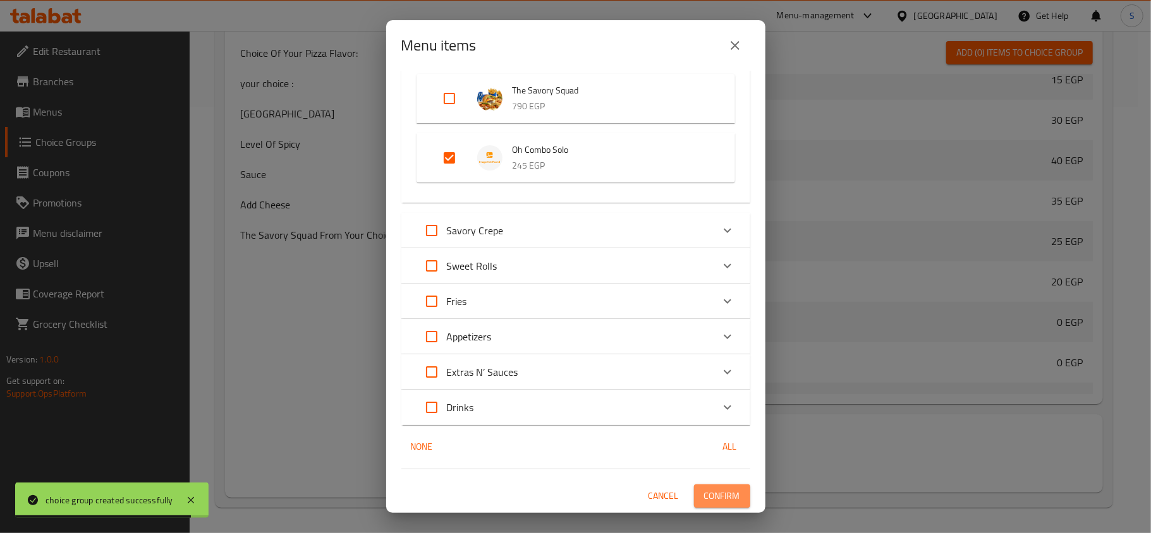
click at [704, 503] on span "Confirm" at bounding box center [722, 496] width 36 height 16
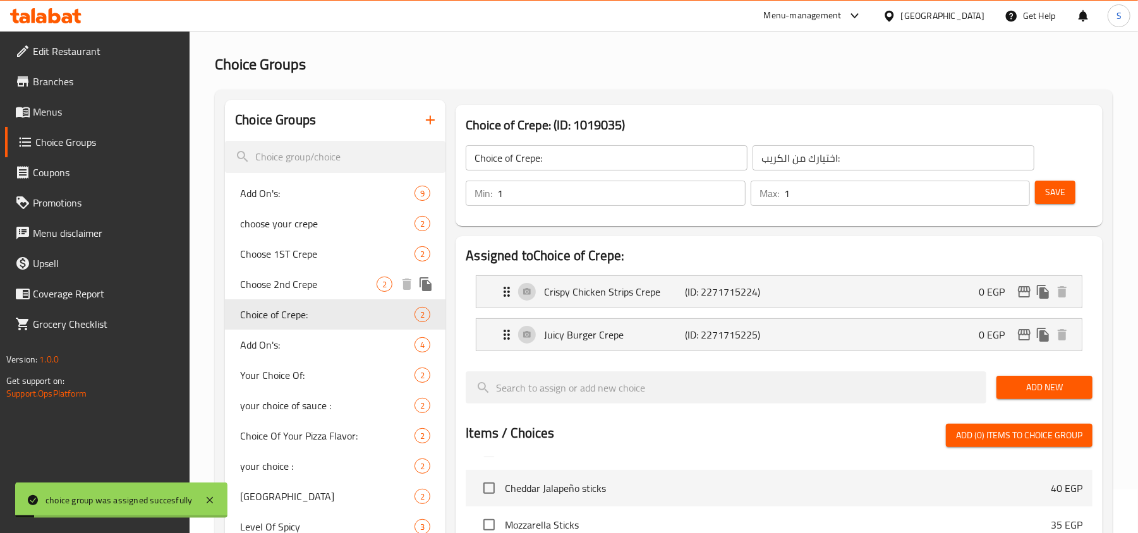
scroll to position [0, 0]
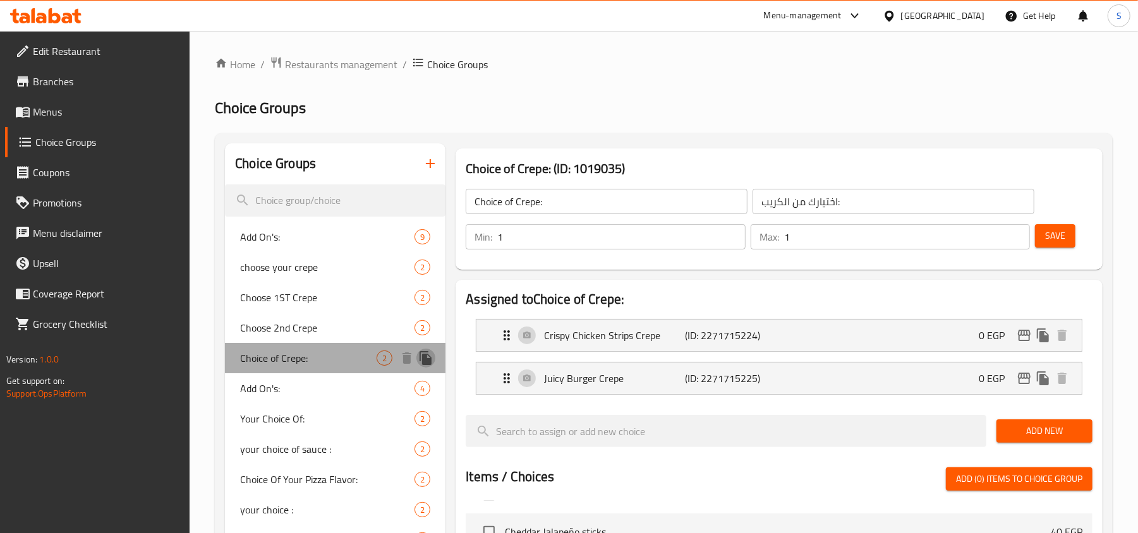
click at [425, 359] on icon "duplicate" at bounding box center [426, 358] width 12 height 14
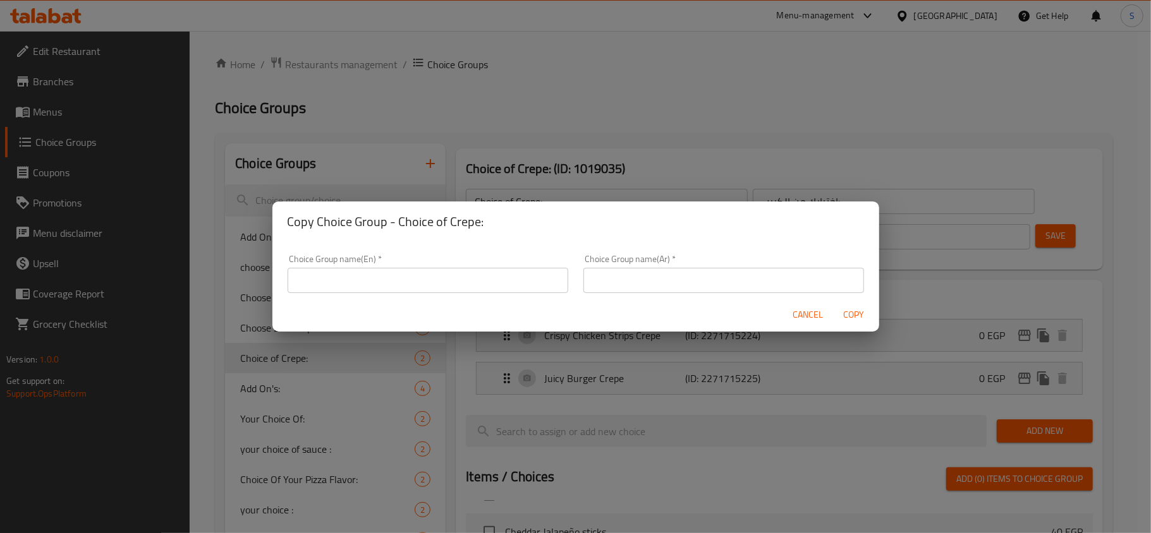
click at [473, 281] on input "text" at bounding box center [427, 280] width 281 height 25
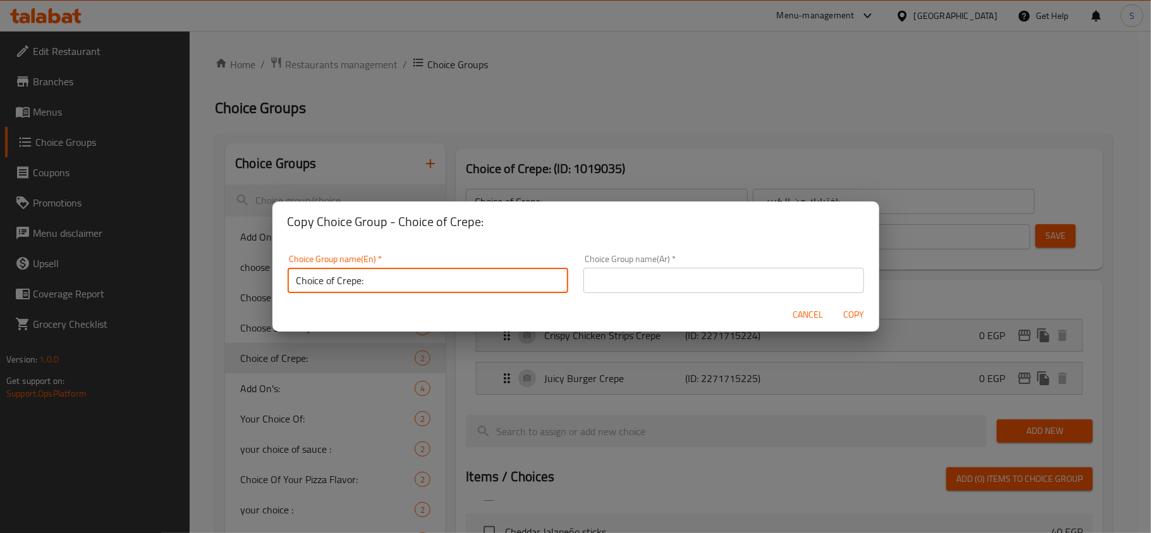
click at [375, 286] on input "Choice of Crepe:" at bounding box center [427, 280] width 281 height 25
type input "Choice of Crepe"
click at [625, 282] on input "text" at bounding box center [723, 280] width 281 height 25
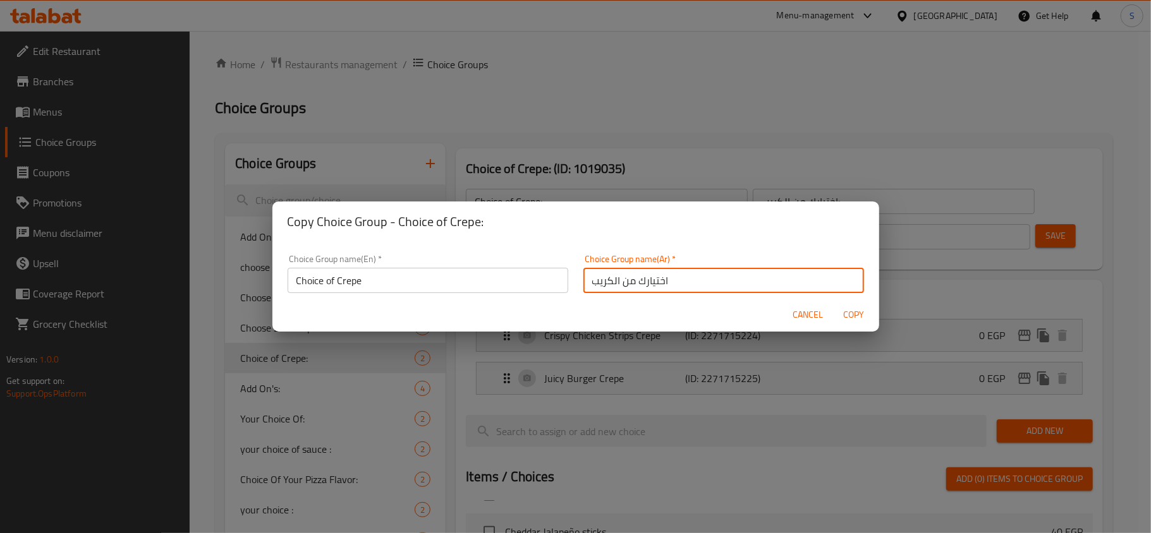
type input "اختيارك من الكريب"
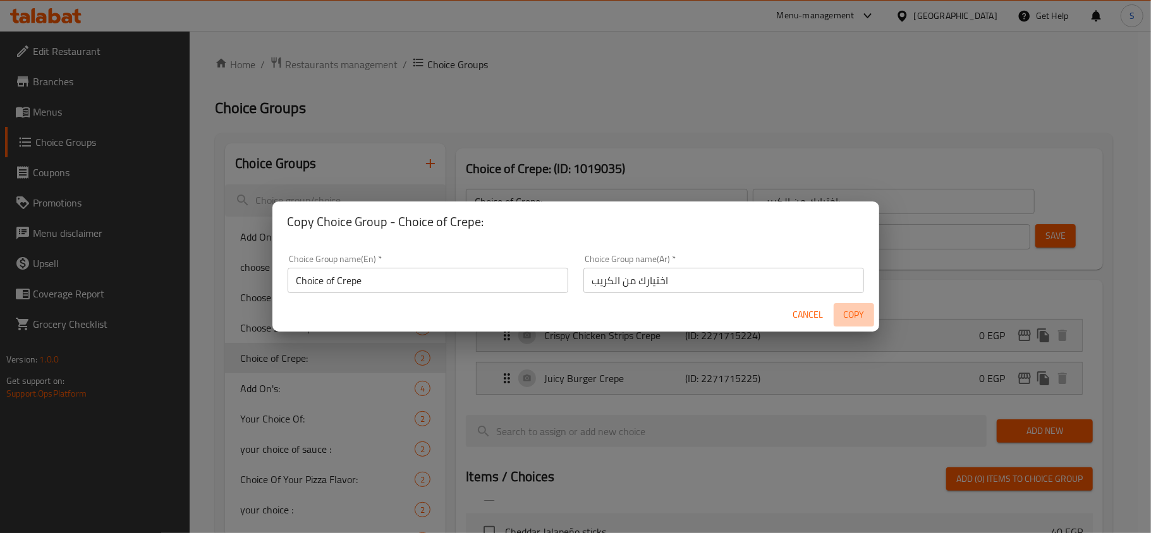
click at [845, 312] on span "Copy" at bounding box center [853, 315] width 30 height 16
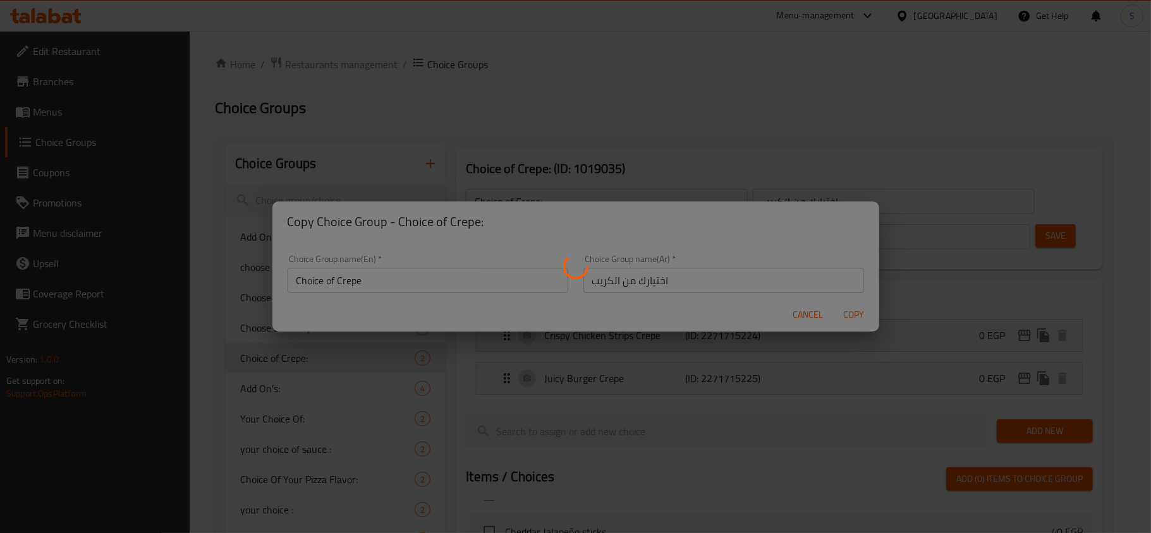
type input "Choice of Crepe"
type input "اختيارك من الكريب"
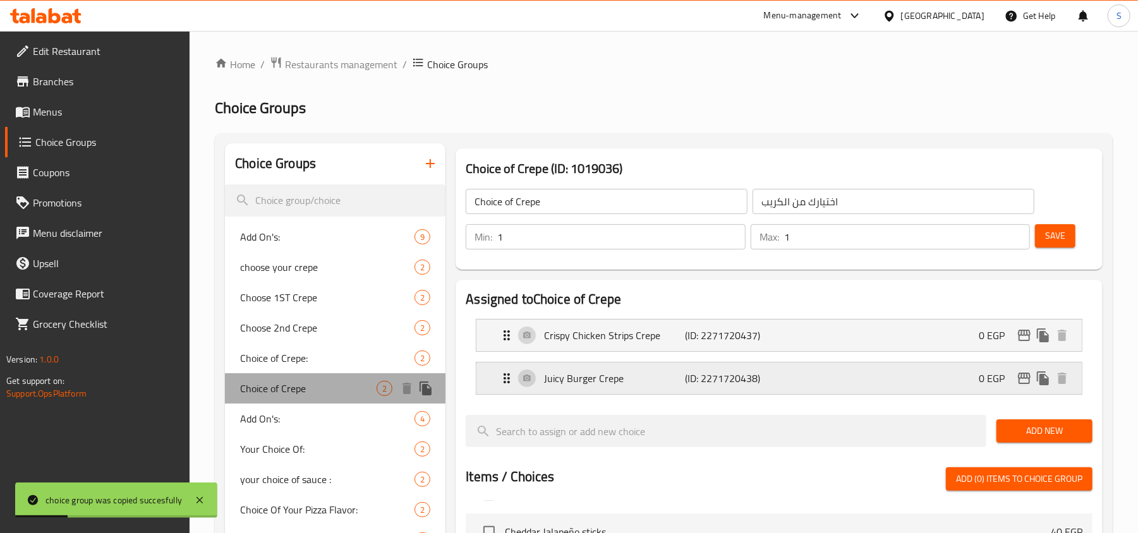
drag, startPoint x: 308, startPoint y: 387, endPoint x: 638, endPoint y: 382, distance: 329.9
click at [309, 387] on span "Choice of Crepe" at bounding box center [308, 388] width 136 height 15
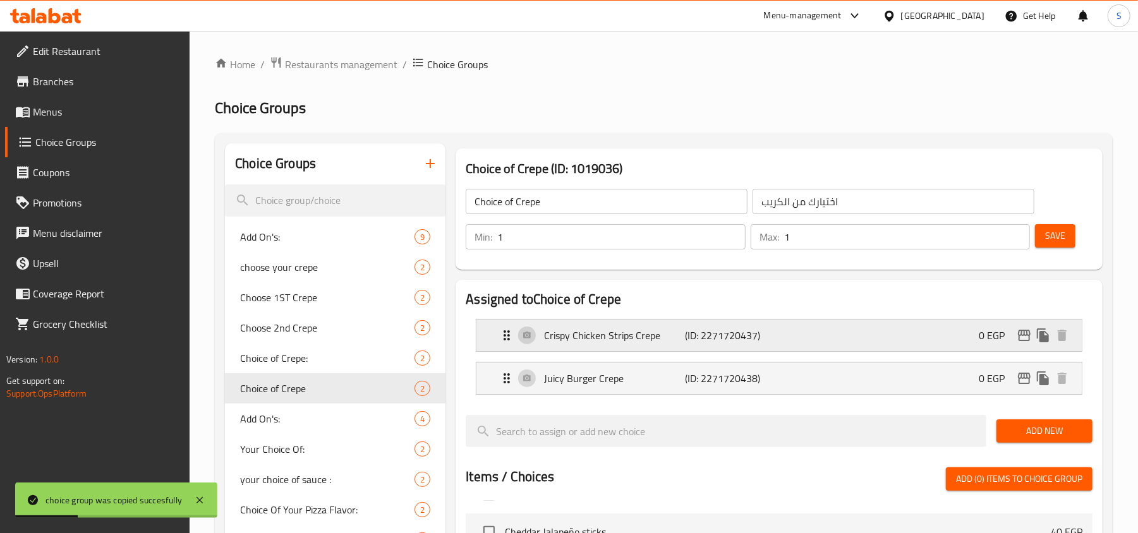
click at [816, 334] on div "Crispy Chicken Strips Crepe (ID: 2271720437) 0 EGP" at bounding box center [782, 336] width 567 height 32
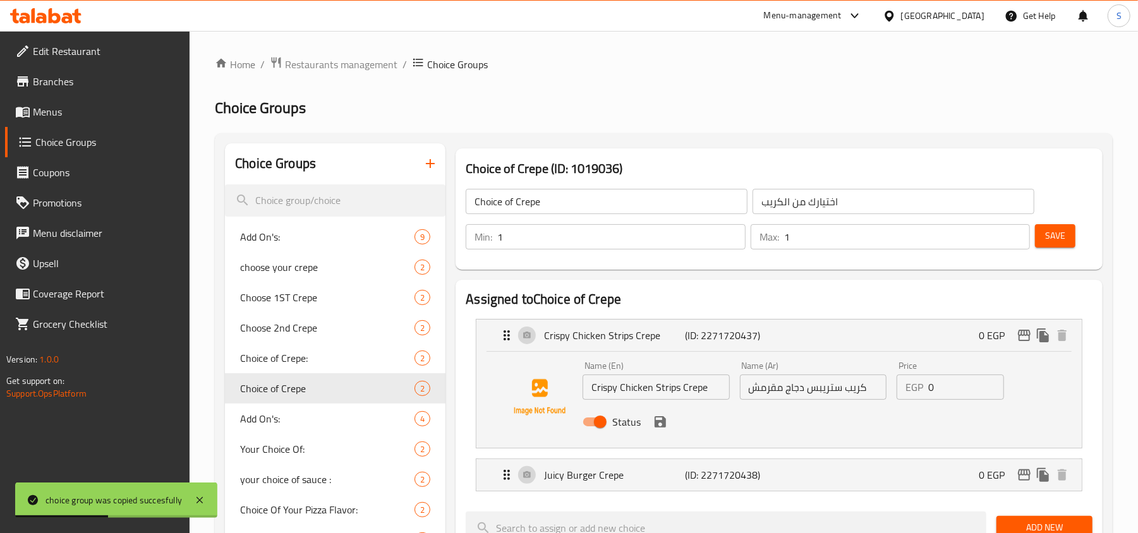
click at [693, 401] on div "Name (En) Crispy Chicken Strips Crepe Name (En)" at bounding box center [656, 380] width 157 height 49
click at [696, 392] on input "Crispy Chicken Strips Crepe" at bounding box center [656, 387] width 147 height 25
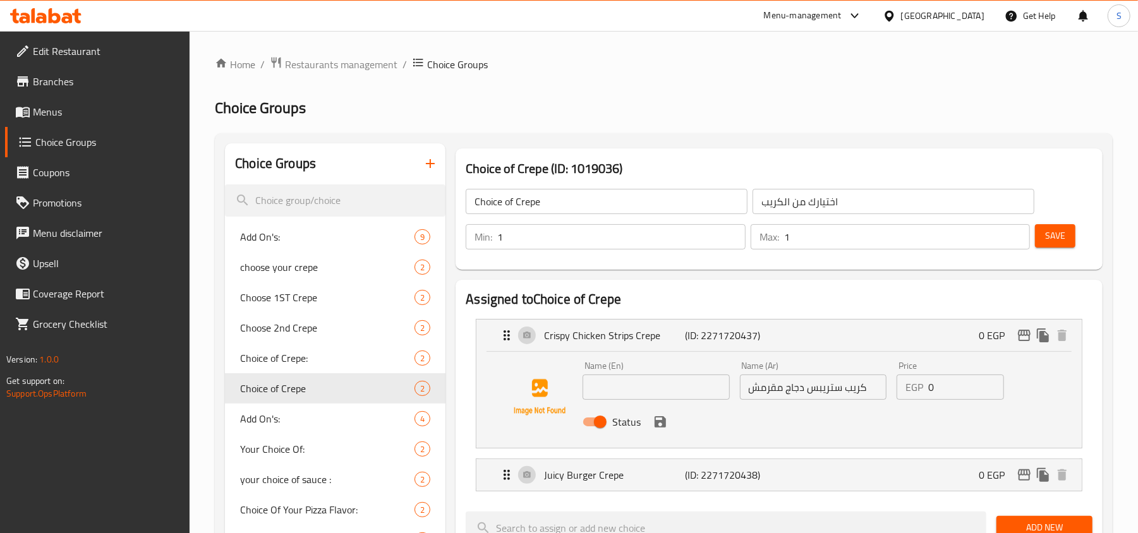
click at [658, 397] on input "text" at bounding box center [656, 387] width 147 height 25
paste input "Burger Crepe"
type input "Burger Crepe"
click at [816, 375] on input "كريب ستريبس دجاج مقرمش" at bounding box center [813, 387] width 147 height 25
click at [817, 384] on input "كريب ستريبس دجاج مقرمش" at bounding box center [813, 387] width 147 height 25
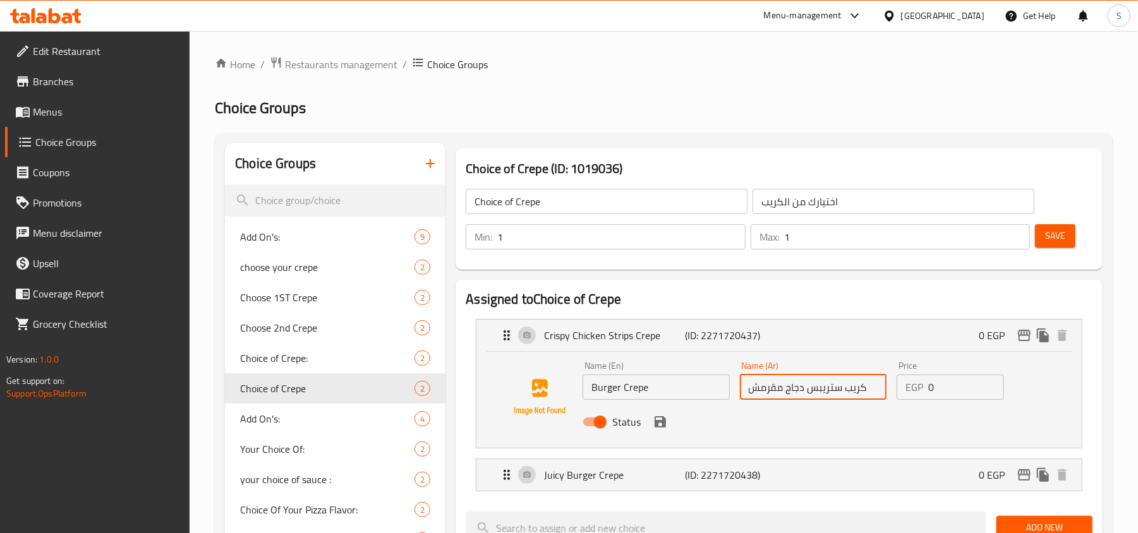
click at [817, 384] on input "كريب ستريبس دجاج مقرمش" at bounding box center [813, 387] width 147 height 25
click at [820, 384] on input "كريب ستريبس دجاج مقرمش" at bounding box center [813, 387] width 147 height 25
paste input "لبرجر"
type input "كريب البرجر"
click at [666, 428] on button "save" at bounding box center [660, 422] width 19 height 19
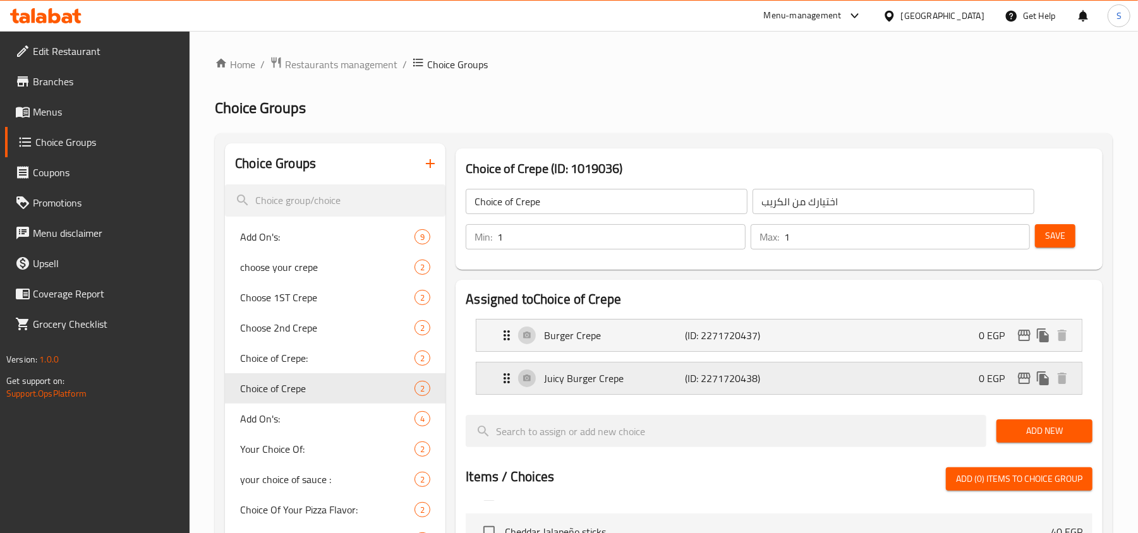
click at [637, 394] on div "Juicy Burger Crepe (ID: 2271720438) 0 EGP" at bounding box center [782, 379] width 567 height 32
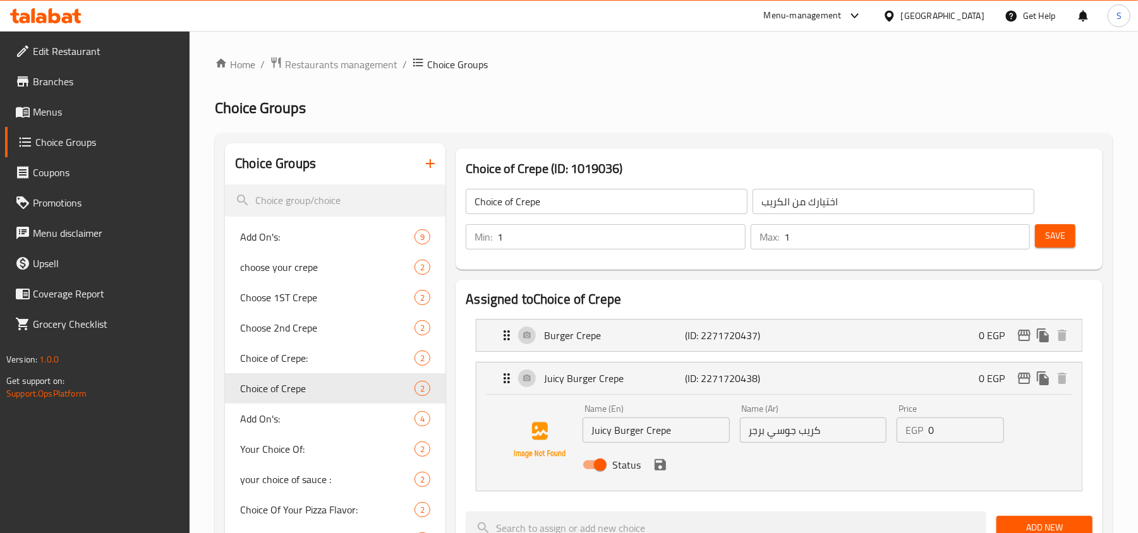
scroll to position [84, 0]
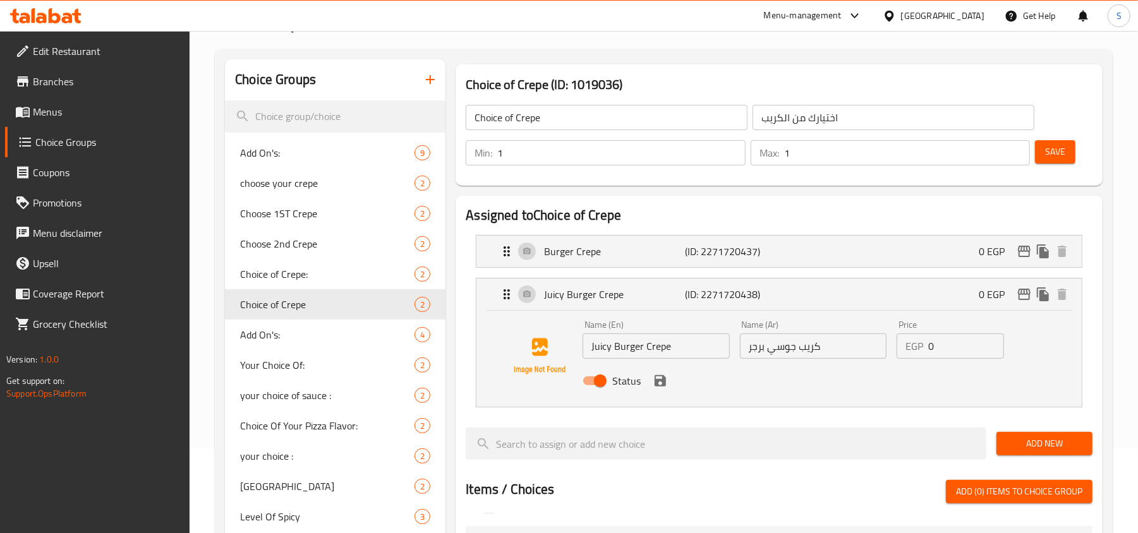
click at [665, 379] on icon "save" at bounding box center [660, 380] width 11 height 11
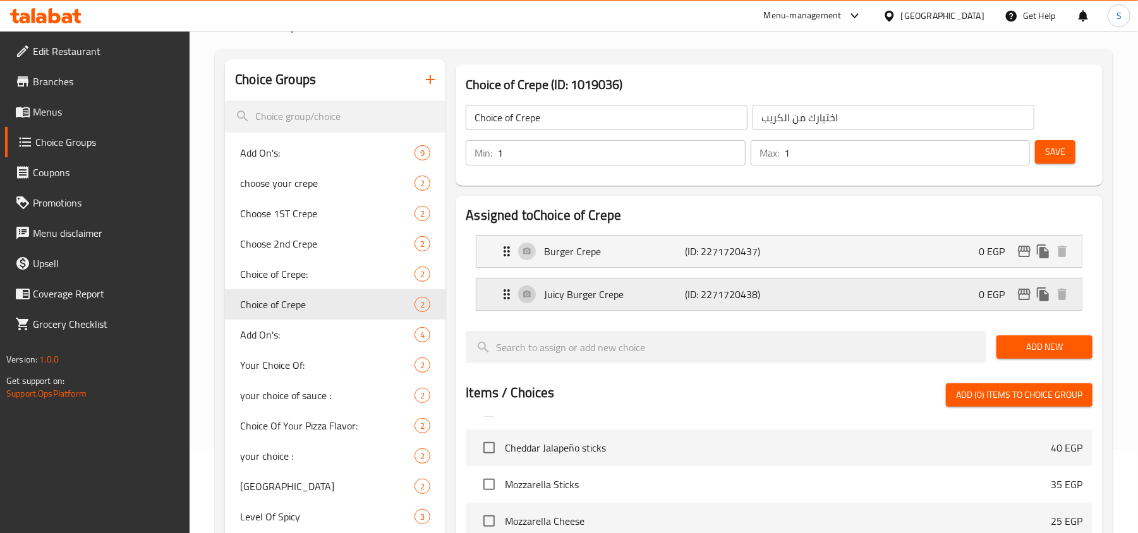
click at [650, 300] on p "Juicy Burger Crepe" at bounding box center [614, 294] width 141 height 15
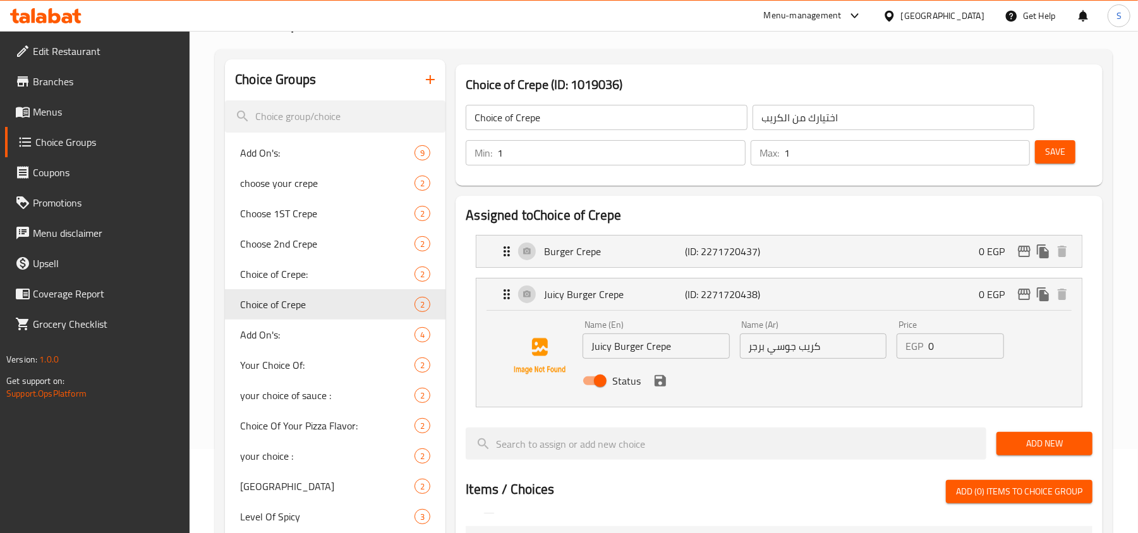
click at [675, 347] on input "Juicy Burger Crepe" at bounding box center [656, 346] width 147 height 25
paste input "Chicken"
type input "Chicken Crepe"
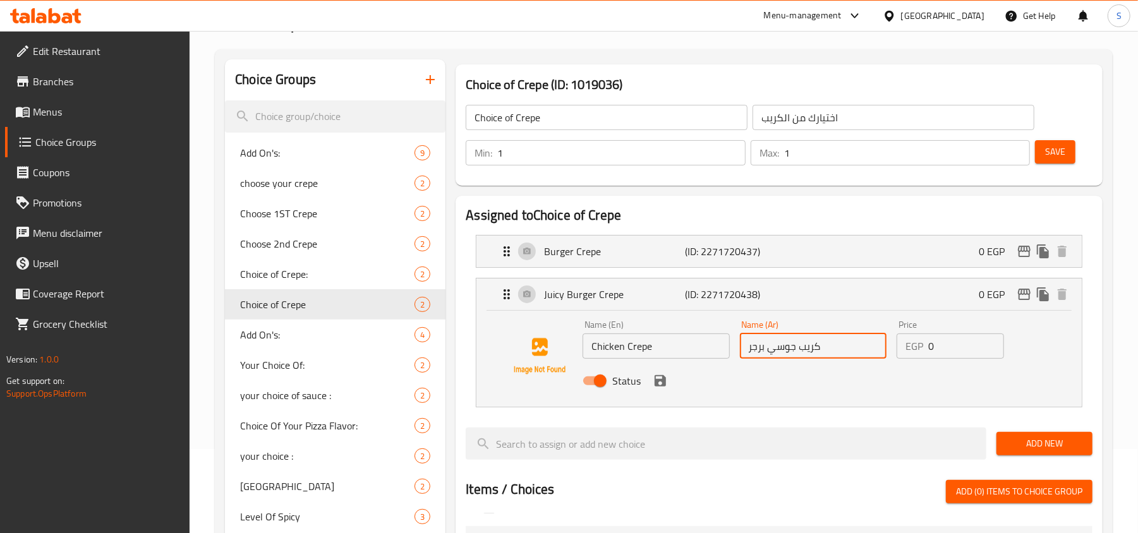
click at [794, 354] on input "كريب جوسي برجر" at bounding box center [813, 346] width 147 height 25
click at [797, 347] on input "كريب جوسي برجر" at bounding box center [813, 346] width 147 height 25
drag, startPoint x: 797, startPoint y: 350, endPoint x: 713, endPoint y: 350, distance: 84.0
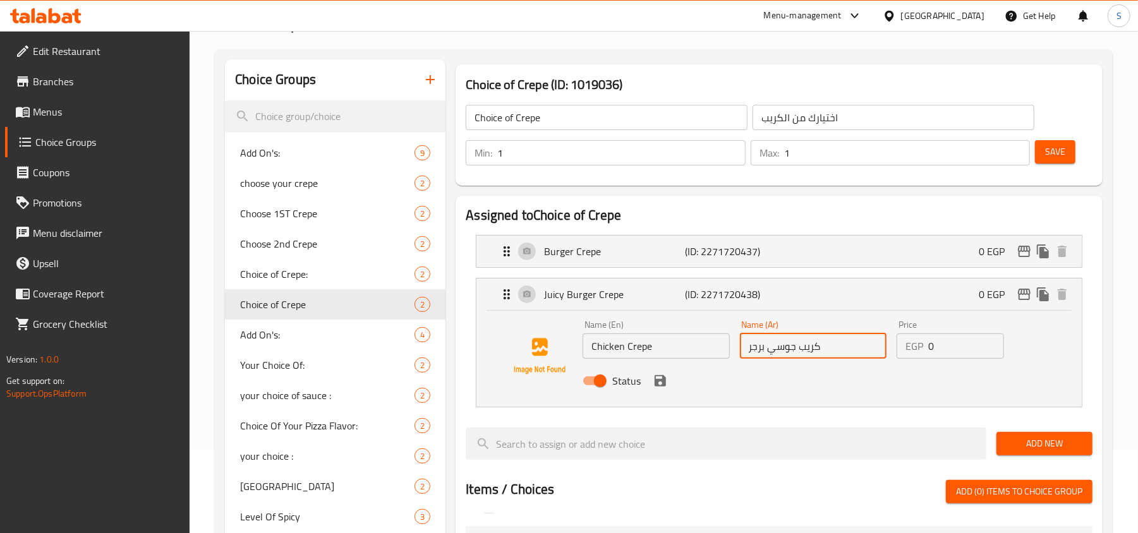
click at [713, 350] on div "Name (En) Chicken Crepe Name (En) Name (Ar) كريب جوسي برجر Name (Ar) Price EGP …" at bounding box center [813, 356] width 471 height 83
click at [794, 259] on div "Burger Crepe (ID: 2271720437) 0 EGP" at bounding box center [782, 252] width 567 height 32
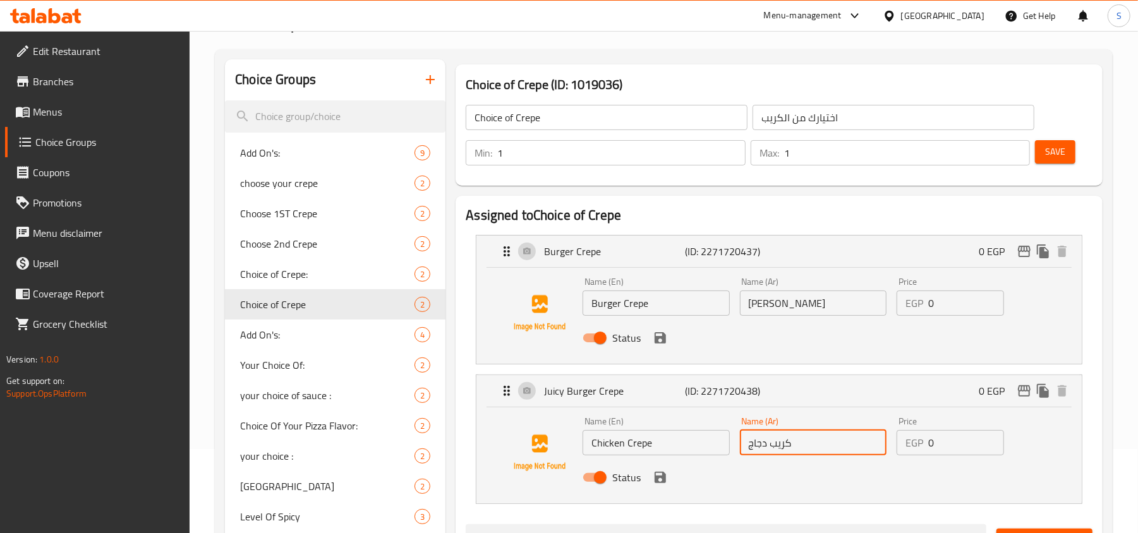
type input "كريب دجاج"
drag, startPoint x: 766, startPoint y: 305, endPoint x: 772, endPoint y: 310, distance: 8.1
click at [772, 310] on input "كريب البرجر" at bounding box center [813, 303] width 147 height 25
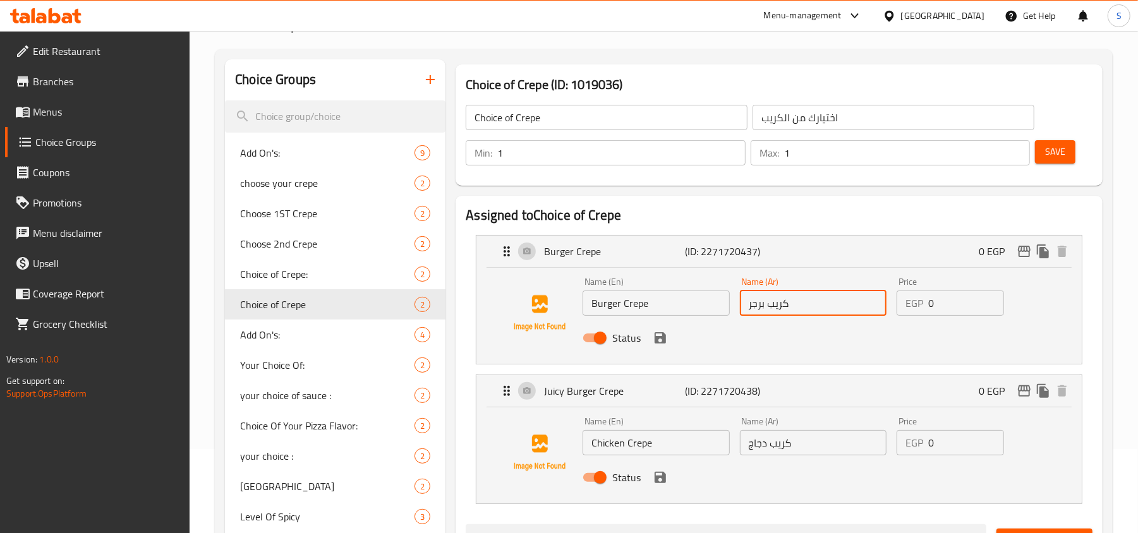
click at [818, 337] on div "Status" at bounding box center [813, 338] width 471 height 34
click at [670, 481] on div "Status" at bounding box center [813, 478] width 471 height 34
click at [655, 332] on icon "save" at bounding box center [660, 337] width 15 height 15
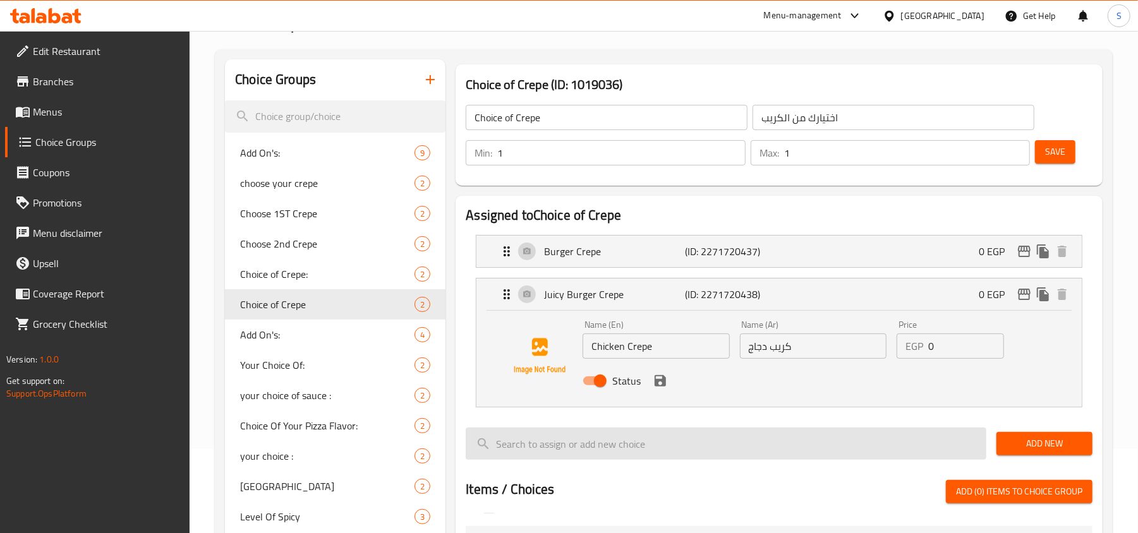
type input "كريب برجر"
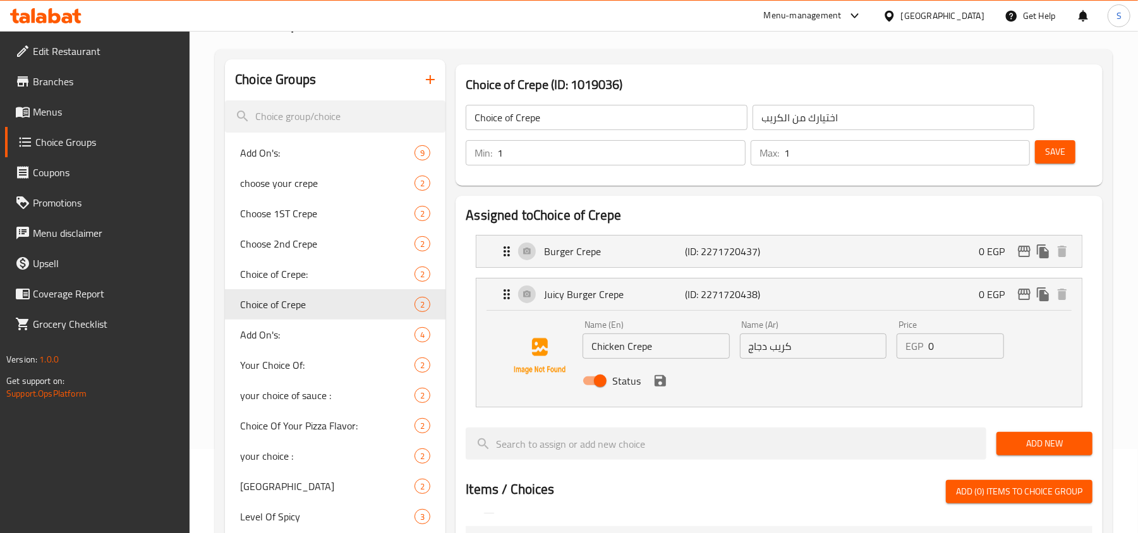
click at [668, 392] on div "Status" at bounding box center [813, 381] width 471 height 34
click at [662, 387] on icon "save" at bounding box center [660, 380] width 15 height 15
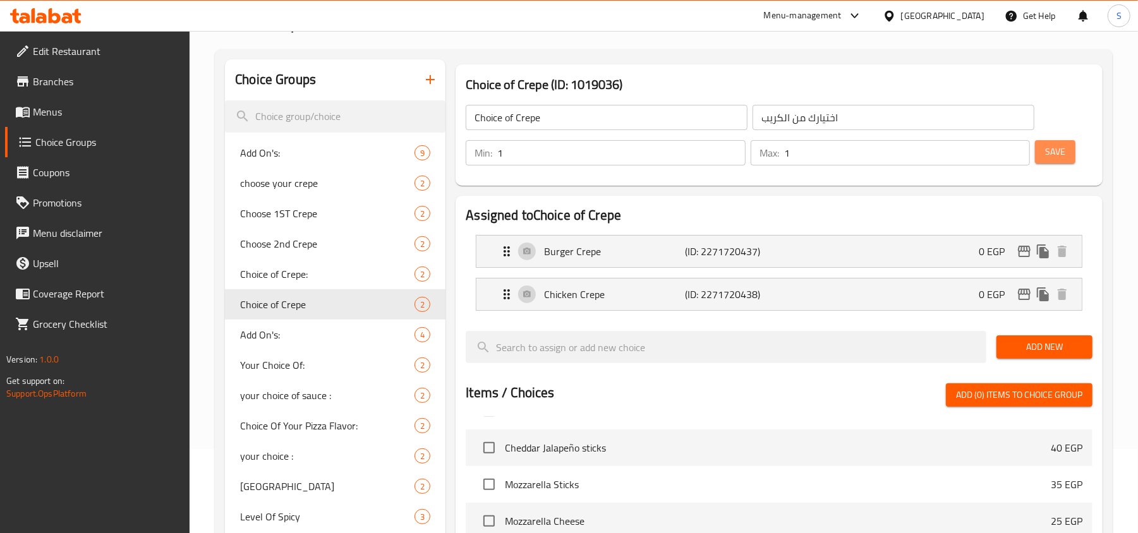
click at [1054, 148] on span "Save" at bounding box center [1055, 152] width 20 height 16
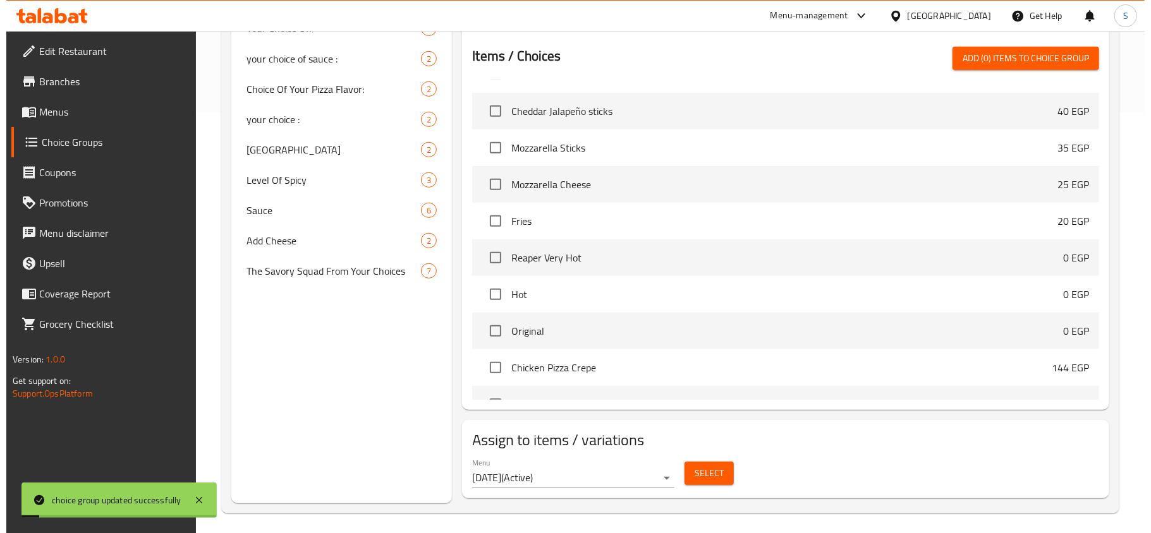
scroll to position [1011, 0]
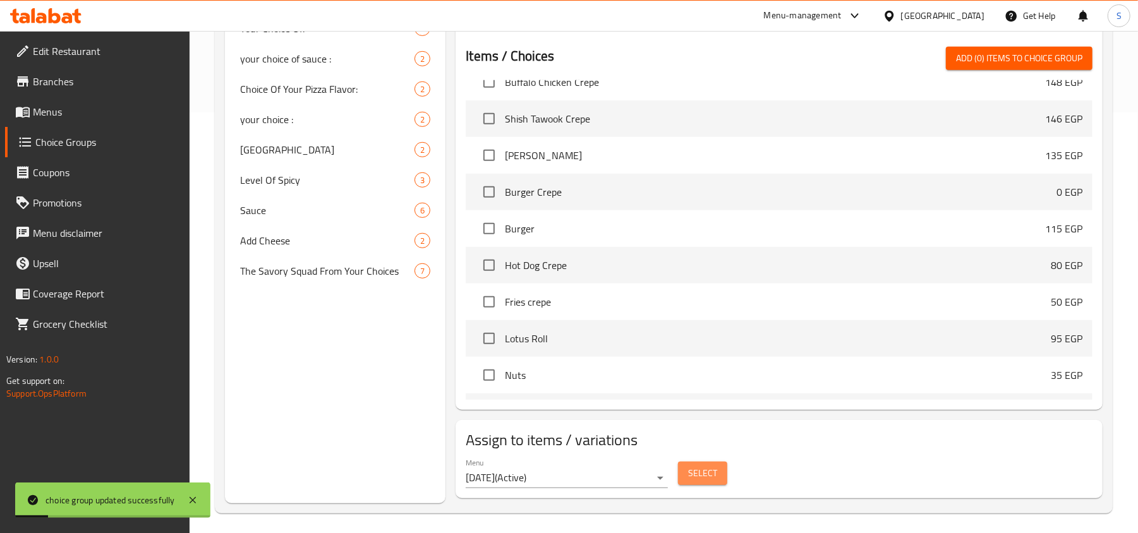
click at [698, 473] on span "Select" at bounding box center [702, 474] width 29 height 16
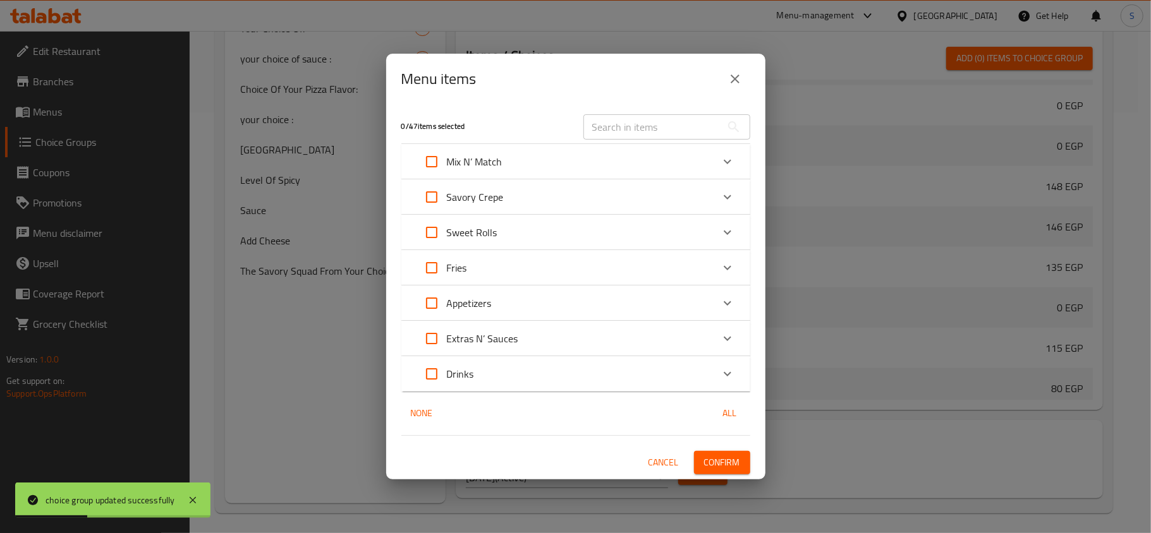
click at [549, 157] on div "Mix N’ Match" at bounding box center [564, 162] width 296 height 30
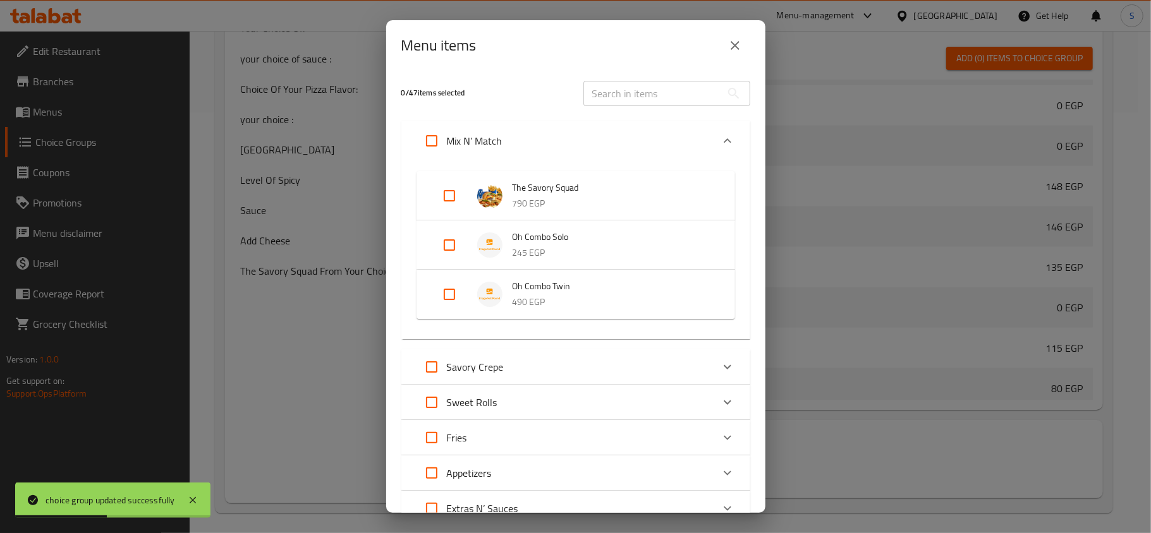
click at [456, 291] on input "Expand" at bounding box center [449, 294] width 30 height 30
checkbox input "true"
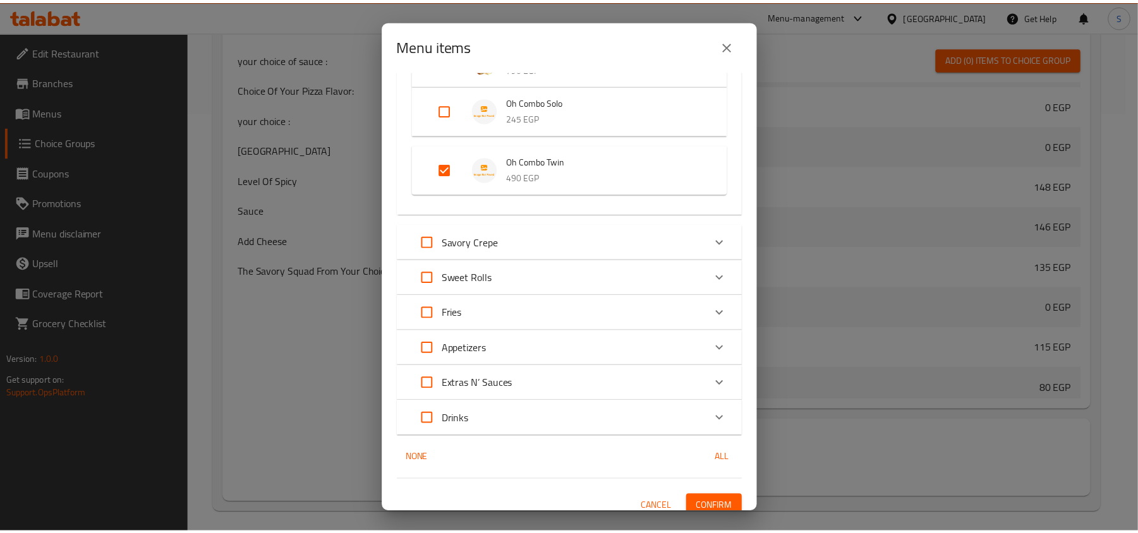
scroll to position [147, 0]
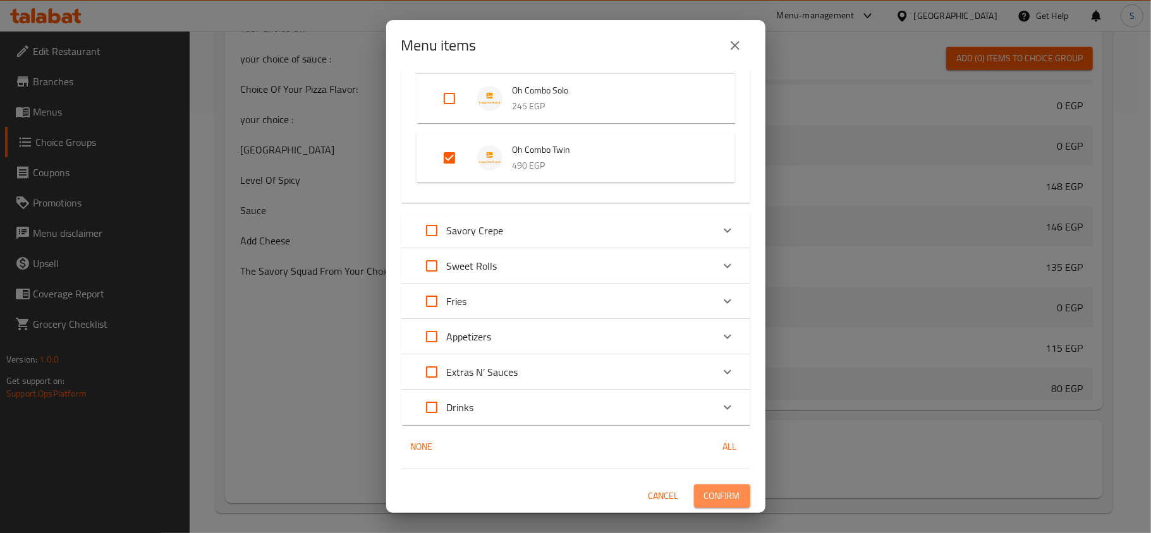
click at [733, 502] on button "Confirm" at bounding box center [722, 496] width 56 height 23
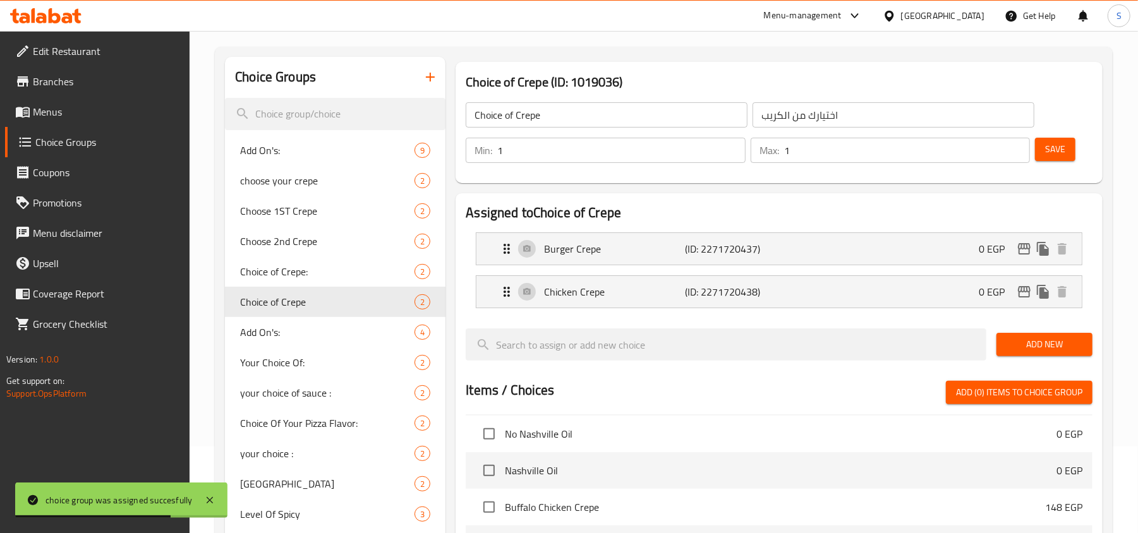
scroll to position [0, 0]
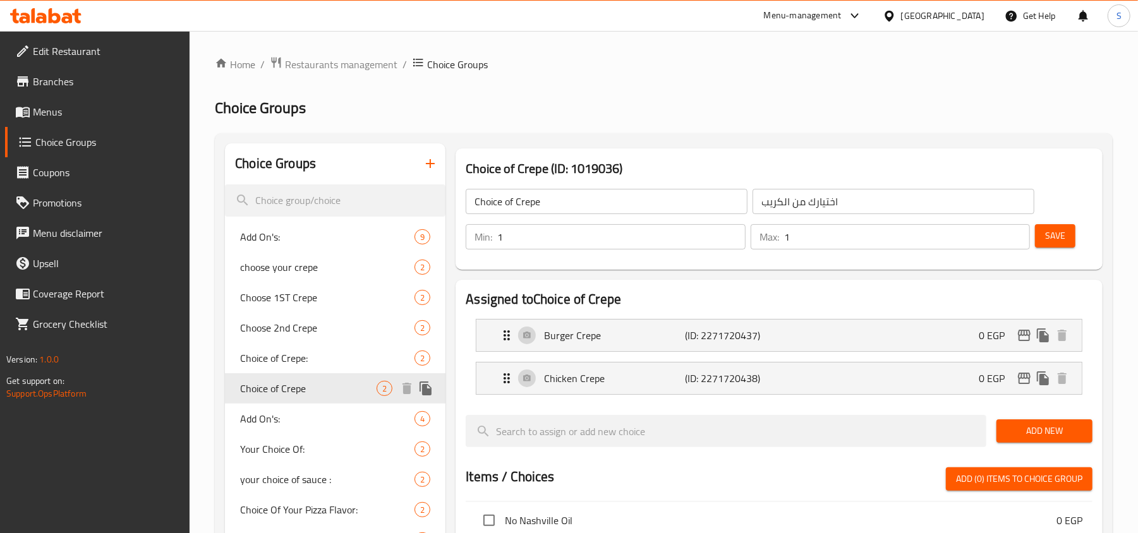
click at [428, 392] on icon "duplicate" at bounding box center [426, 389] width 12 height 14
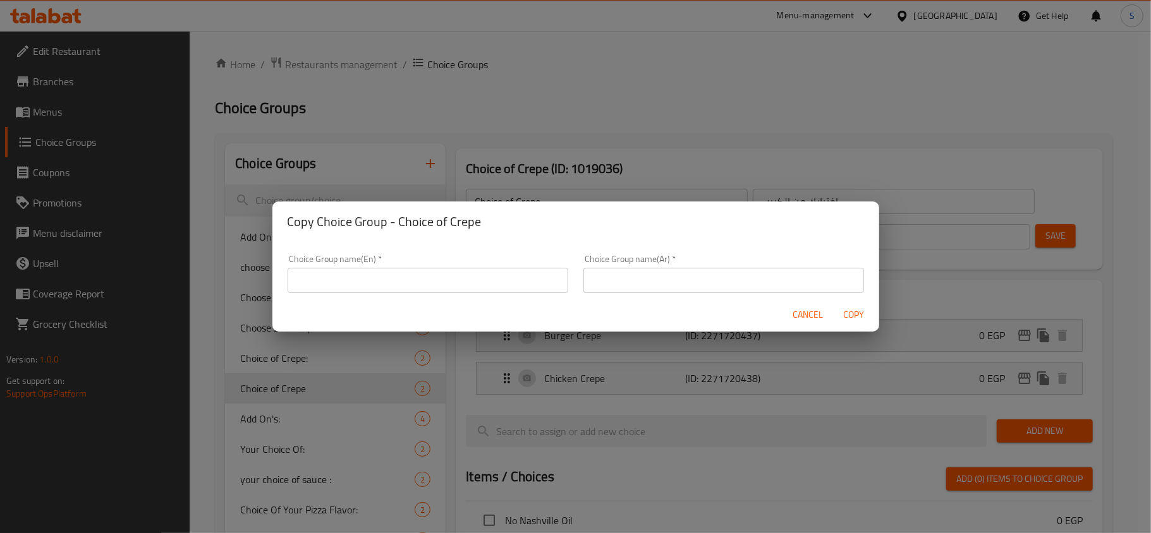
click at [394, 281] on input "text" at bounding box center [427, 280] width 281 height 25
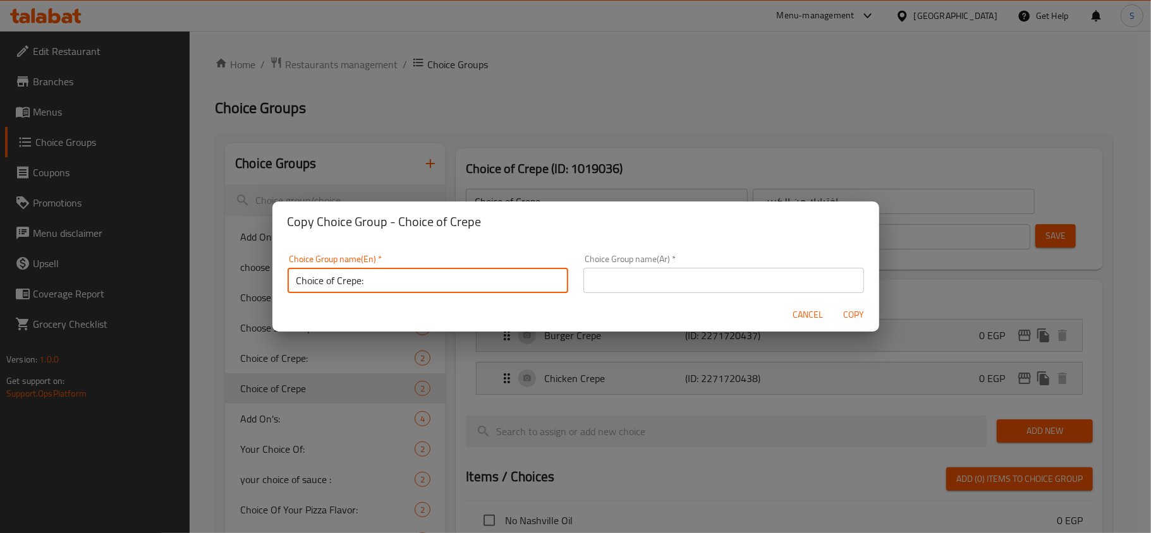
drag, startPoint x: 325, startPoint y: 281, endPoint x: 331, endPoint y: 294, distance: 14.7
click at [325, 281] on input "Choice of Crepe:" at bounding box center [427, 280] width 281 height 25
click at [337, 282] on input "Choose of Crepe:" at bounding box center [427, 280] width 281 height 25
type input "Choose of 1st Crepe:"
click at [638, 278] on input "text" at bounding box center [723, 280] width 281 height 25
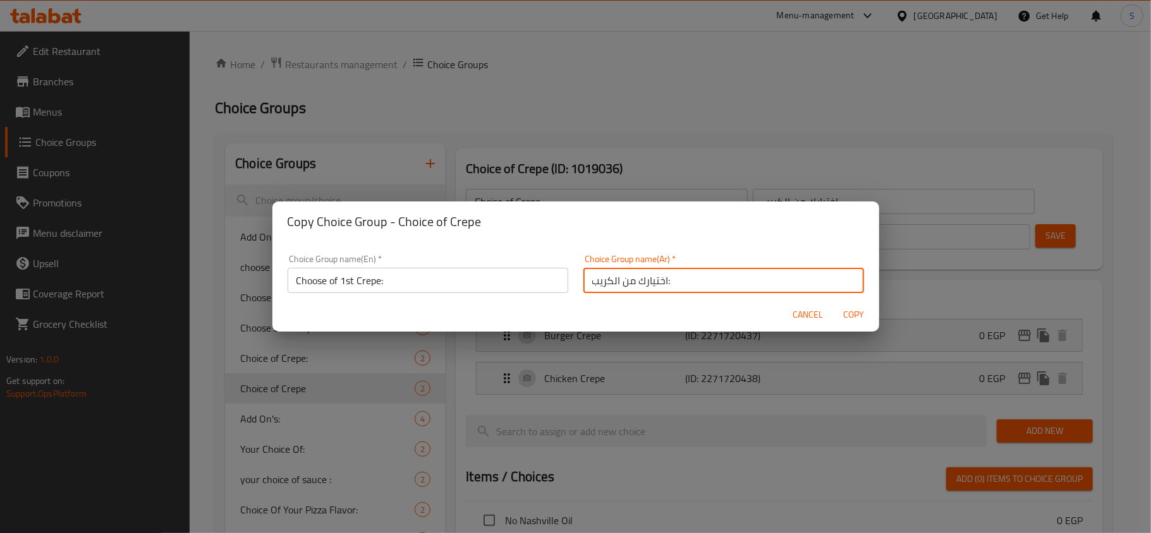
click at [719, 281] on input "اختيارك من الكريب:" at bounding box center [723, 280] width 281 height 25
click at [757, 287] on input "اختيارك من الكريب:" at bounding box center [723, 280] width 281 height 25
click at [768, 281] on input "اختيارك من الكريب:" at bounding box center [723, 280] width 281 height 25
type input "اختيارك من الكريب الأول:"
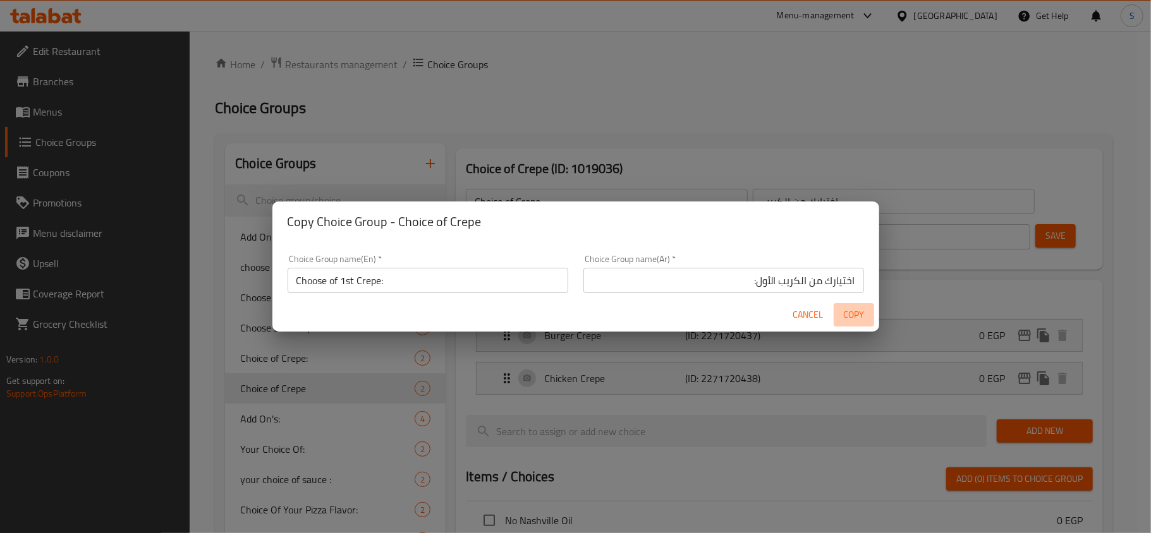
click at [850, 309] on span "Copy" at bounding box center [853, 315] width 30 height 16
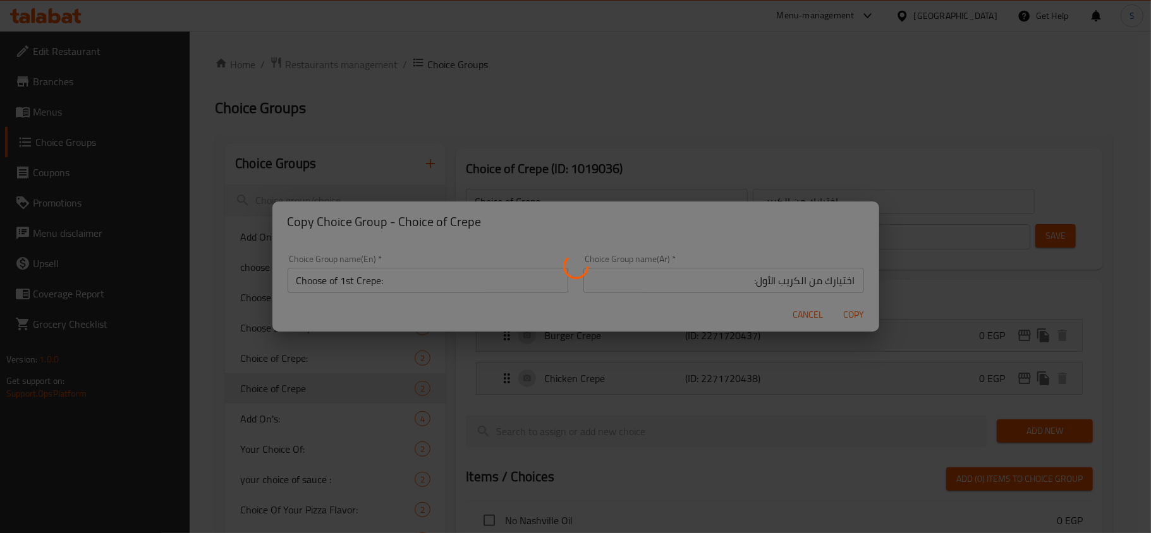
type input "Choose of 1st Crepe:"
type input "اختيارك من الكريب الأول:"
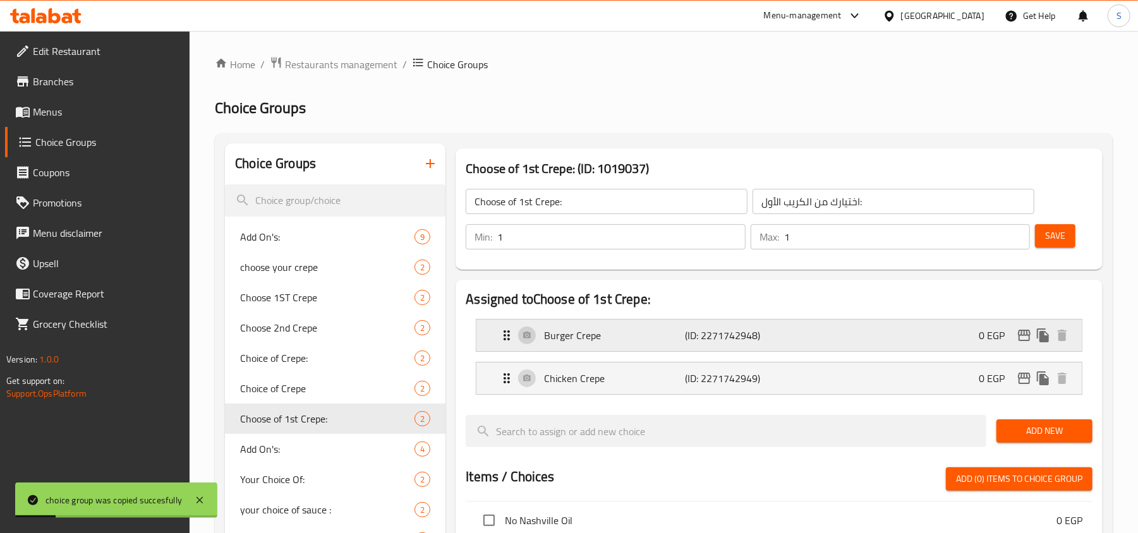
click at [645, 327] on div "Burger Crepe (ID: 2271742948) 0 EGP" at bounding box center [782, 336] width 567 height 32
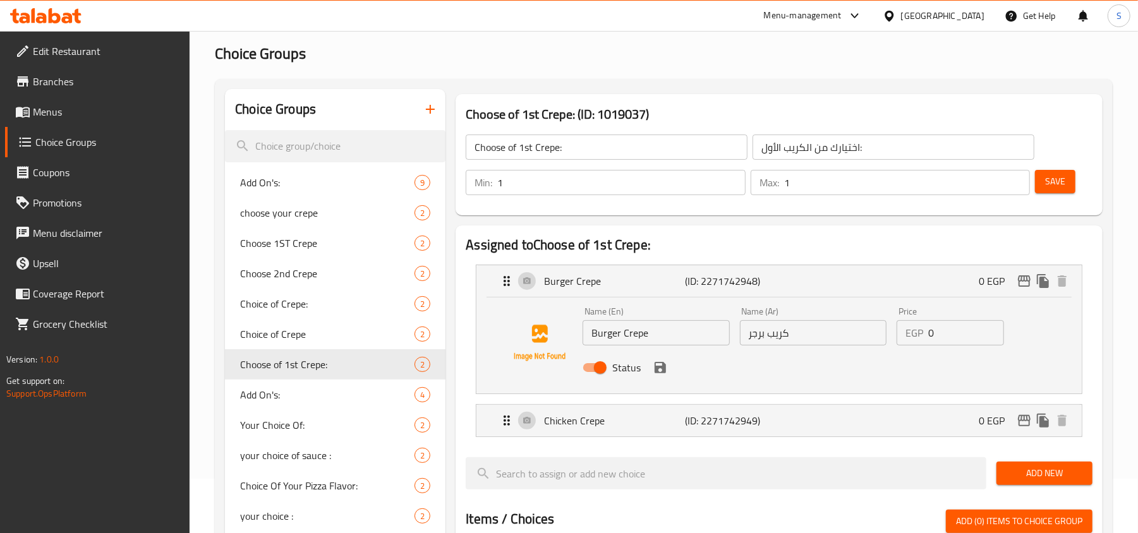
scroll to position [84, 0]
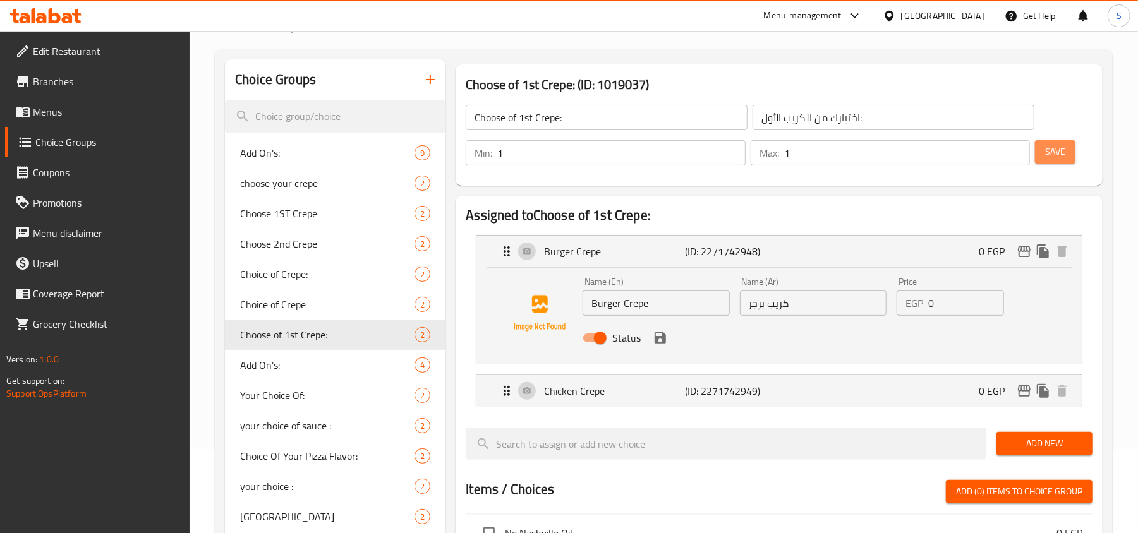
click at [1075, 145] on button "Save" at bounding box center [1055, 151] width 40 height 23
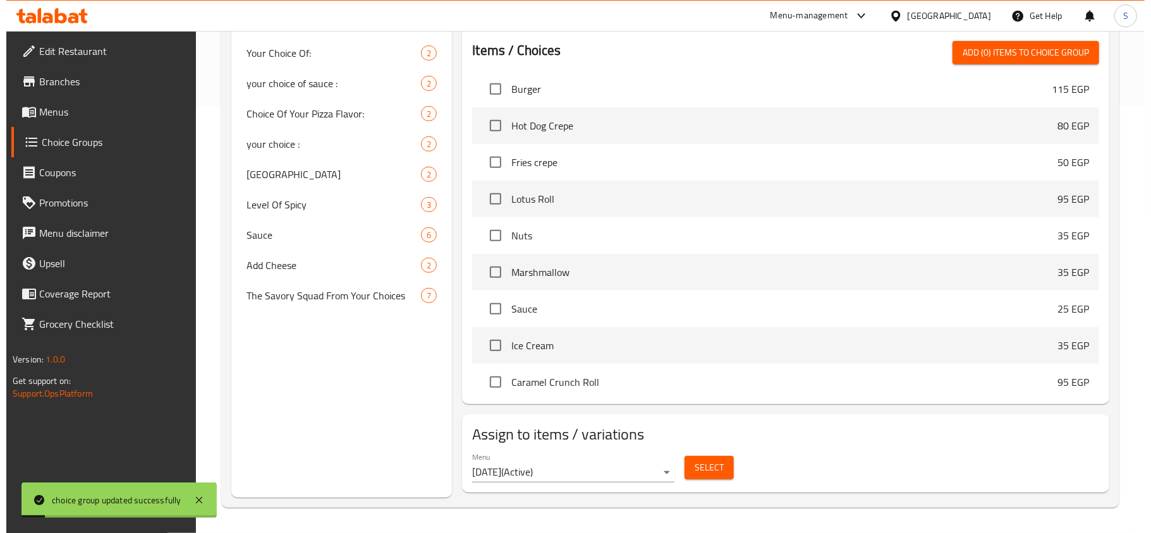
scroll to position [1425, 0]
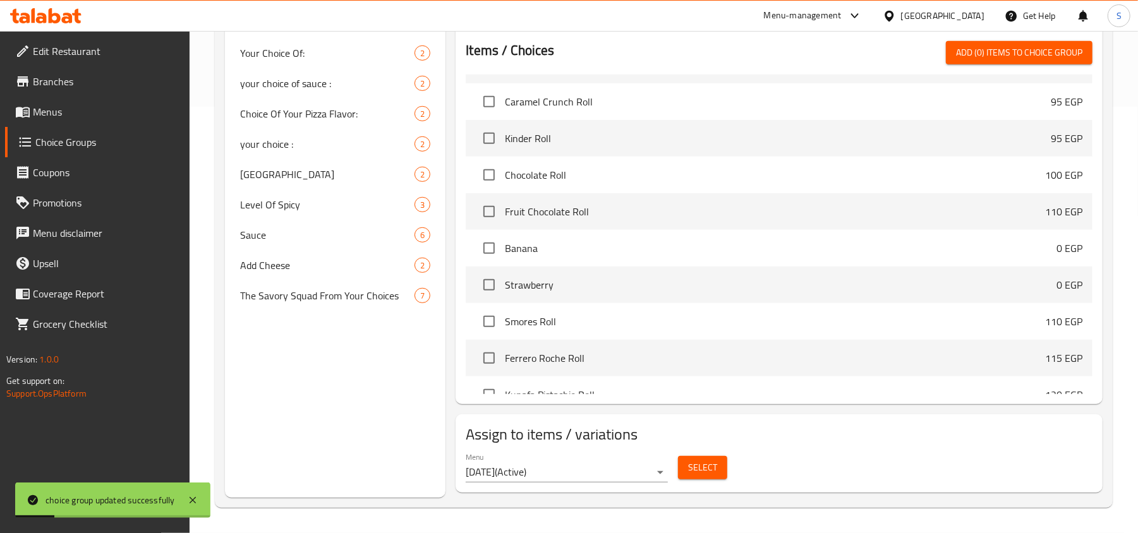
click at [713, 466] on span "Select" at bounding box center [702, 468] width 29 height 16
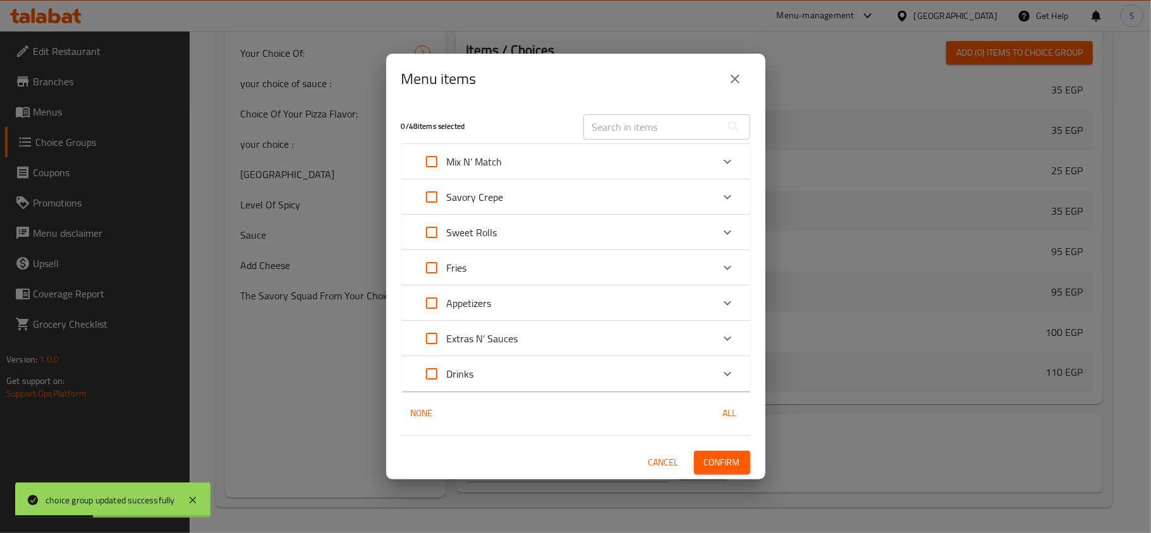
click at [600, 155] on div "Mix N’ Match" at bounding box center [564, 162] width 296 height 30
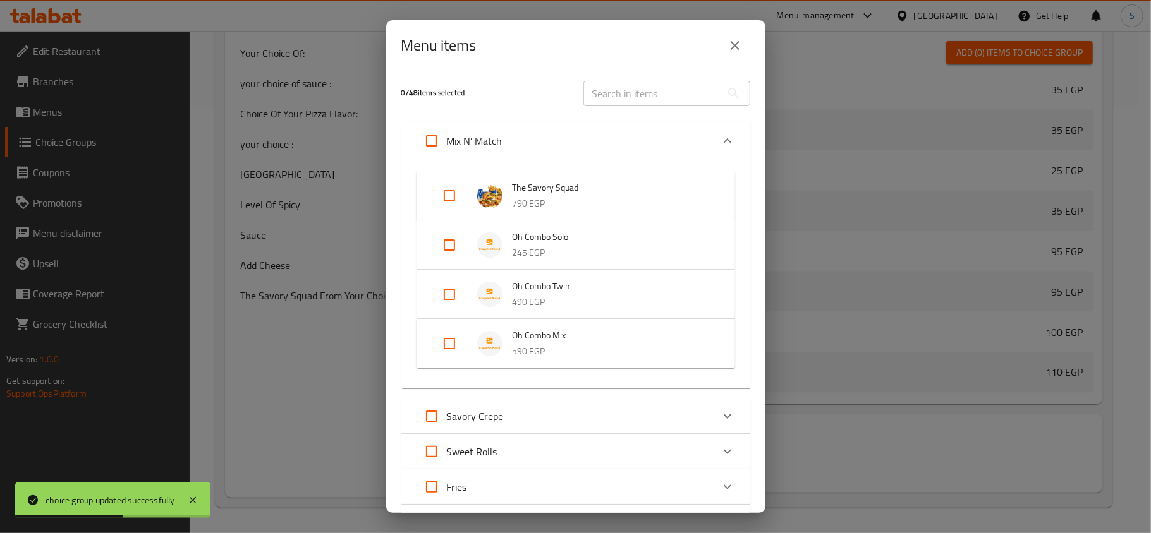
click at [452, 344] on input "Expand" at bounding box center [449, 344] width 30 height 30
checkbox input "true"
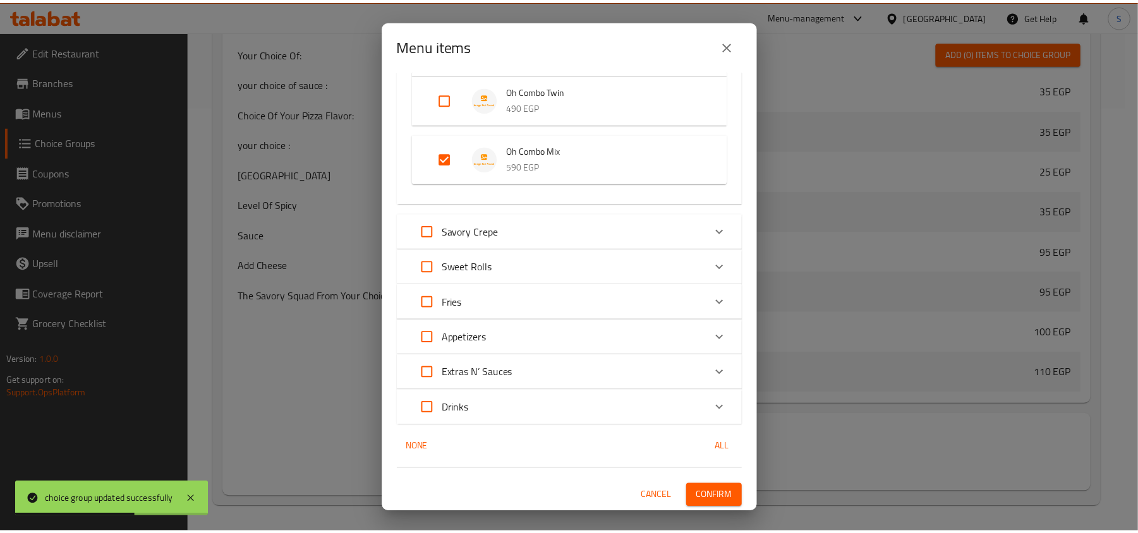
scroll to position [196, 0]
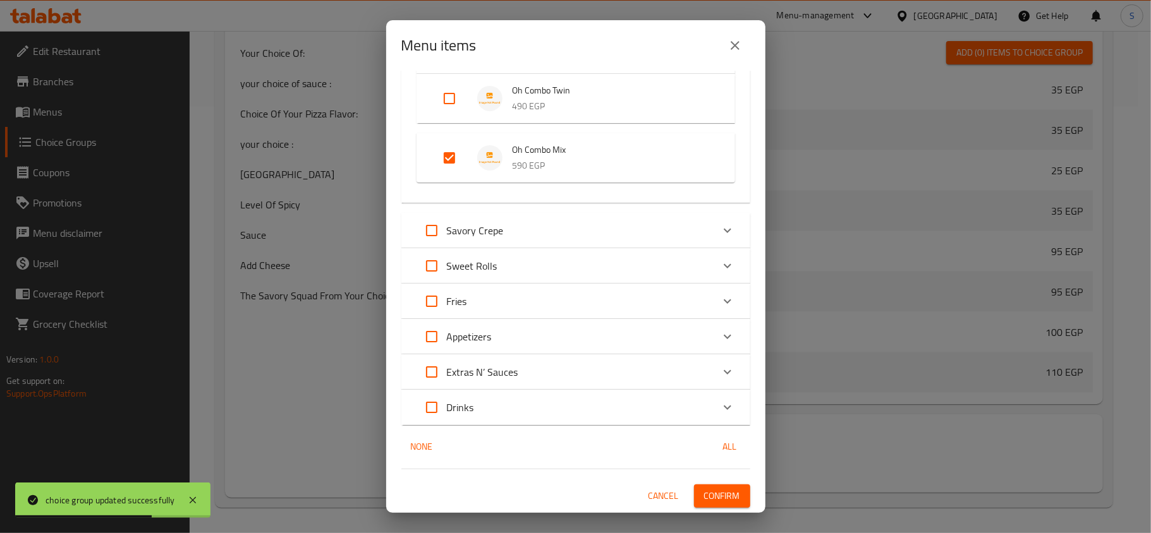
click at [715, 492] on span "Confirm" at bounding box center [722, 496] width 36 height 16
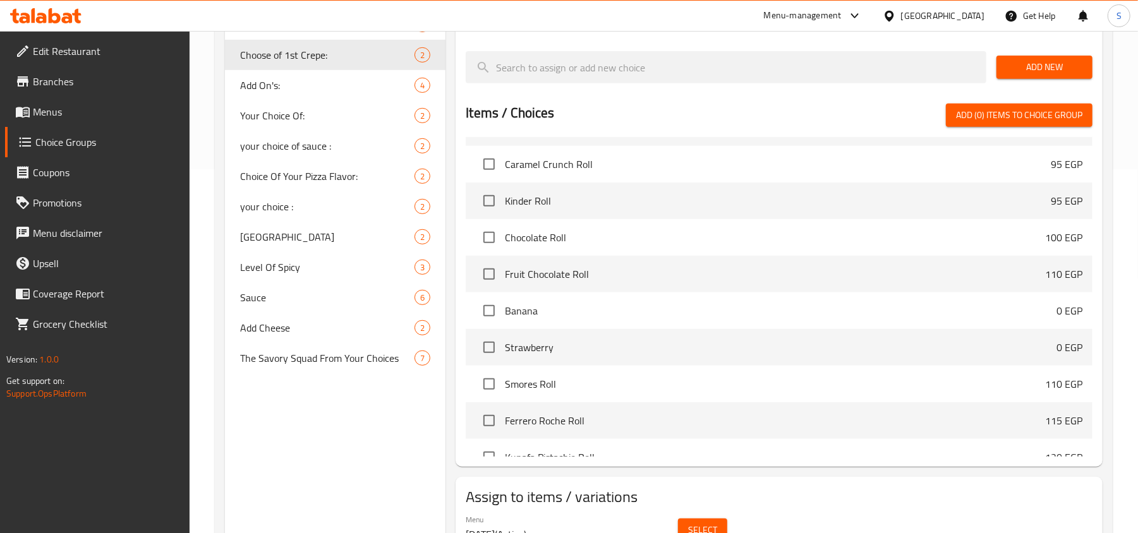
scroll to position [175, 0]
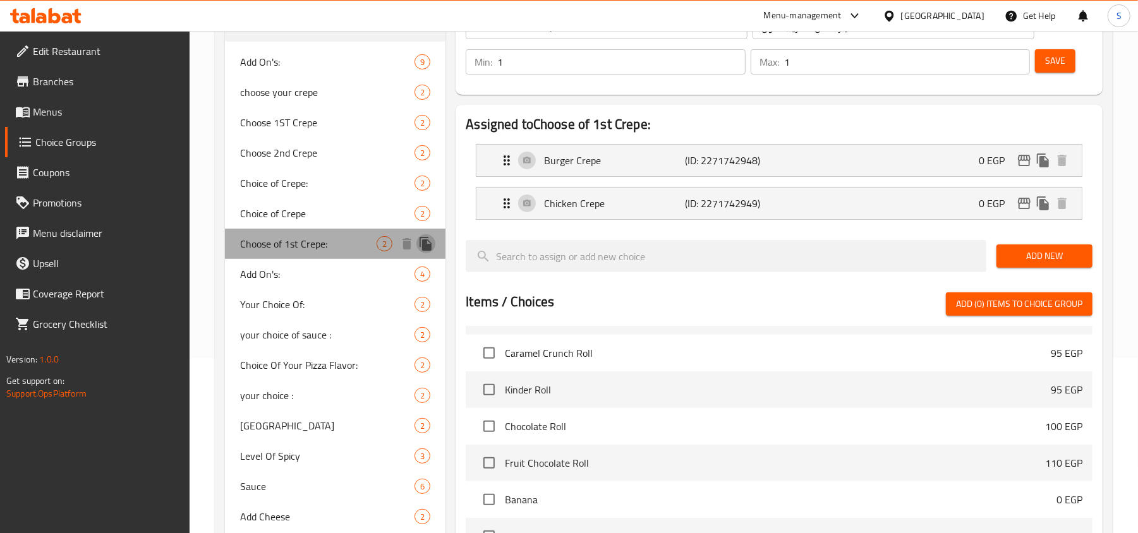
click at [433, 245] on icon "duplicate" at bounding box center [425, 243] width 15 height 15
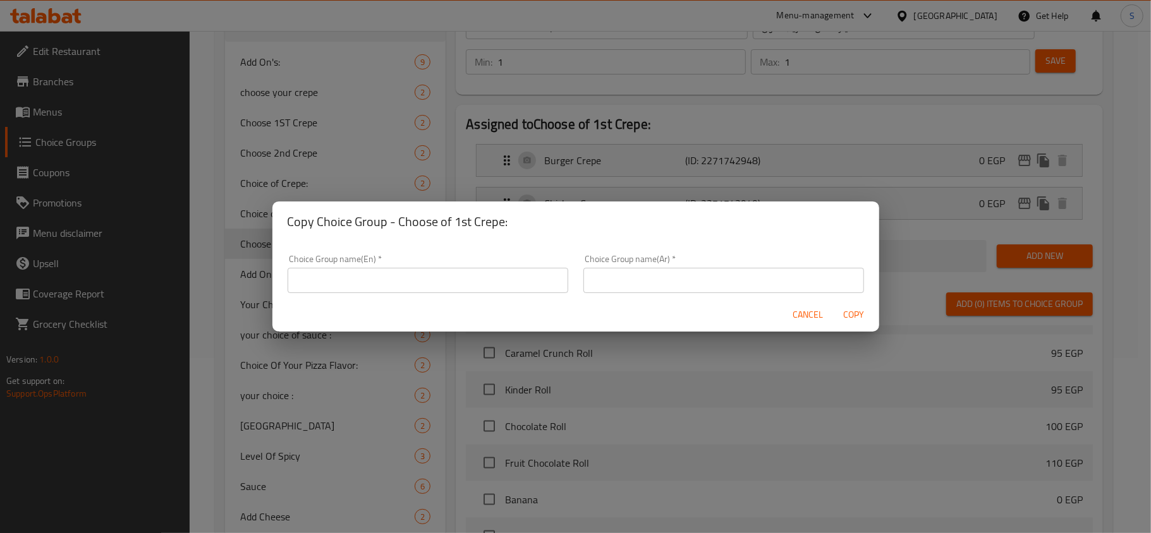
click at [471, 282] on input "text" at bounding box center [427, 280] width 281 height 25
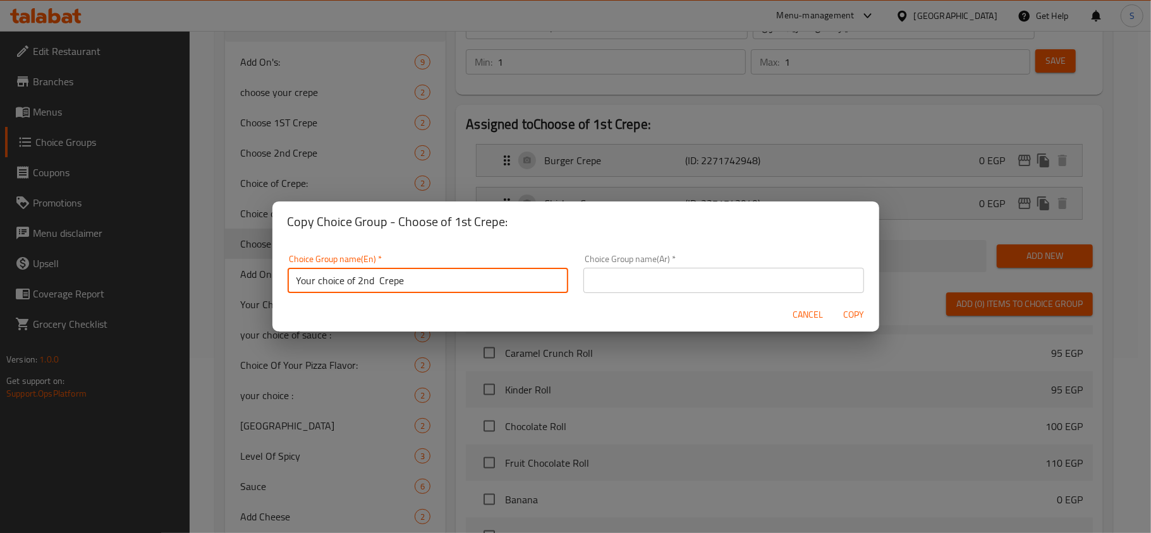
type input "Your choice of 2nd Crepe"
click at [665, 278] on input "text" at bounding box center [723, 280] width 281 height 25
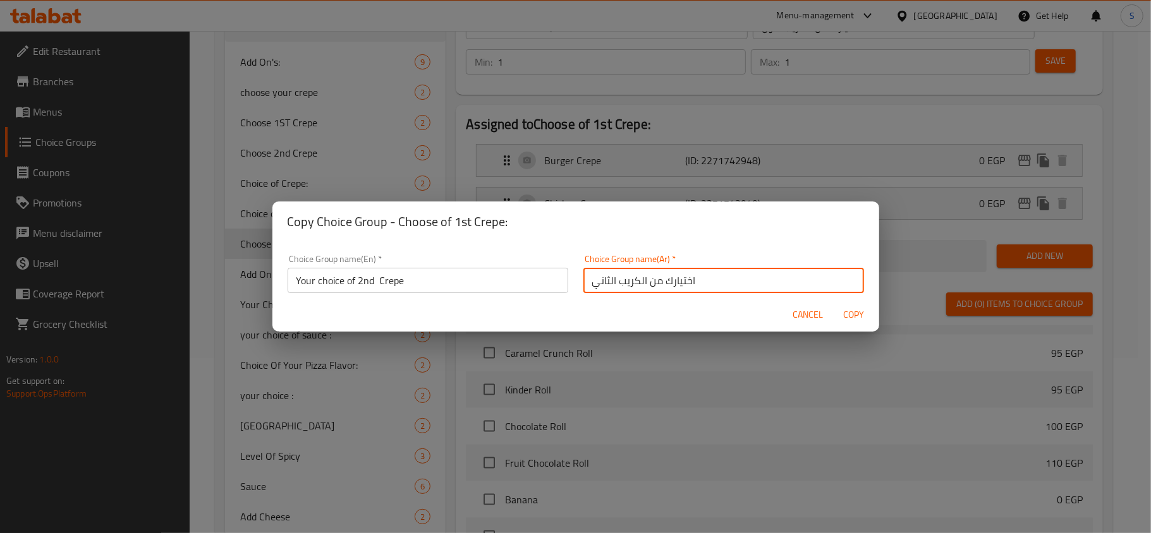
type input "اختيارك من الكريب الثاني"
click at [866, 317] on span "Copy" at bounding box center [853, 315] width 30 height 16
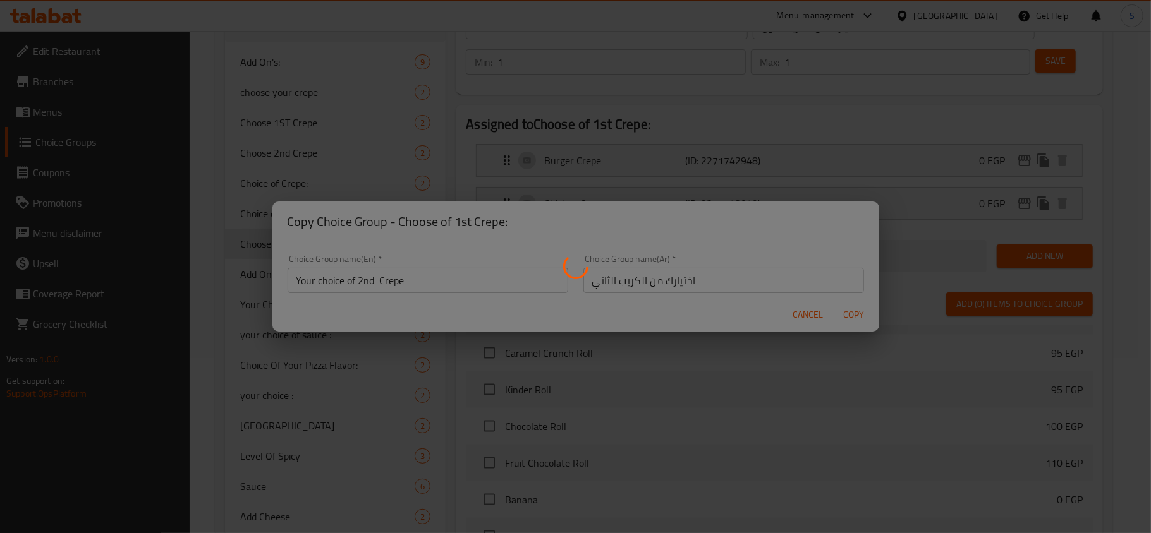
type input "Your choice of 2nd Crepe"
type input "اختيارك من الكريب الثاني"
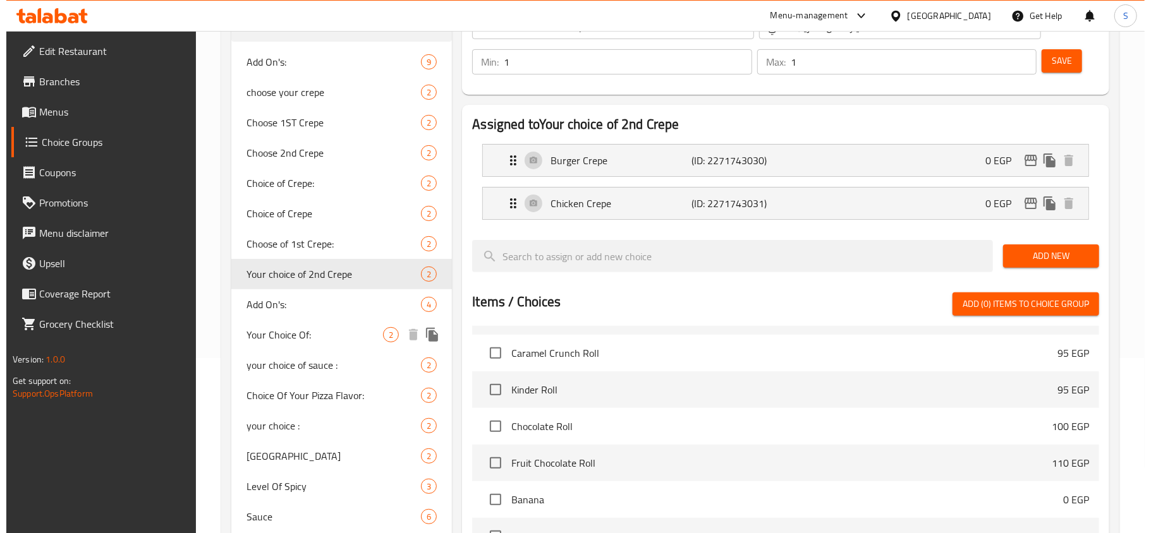
scroll to position [428, 0]
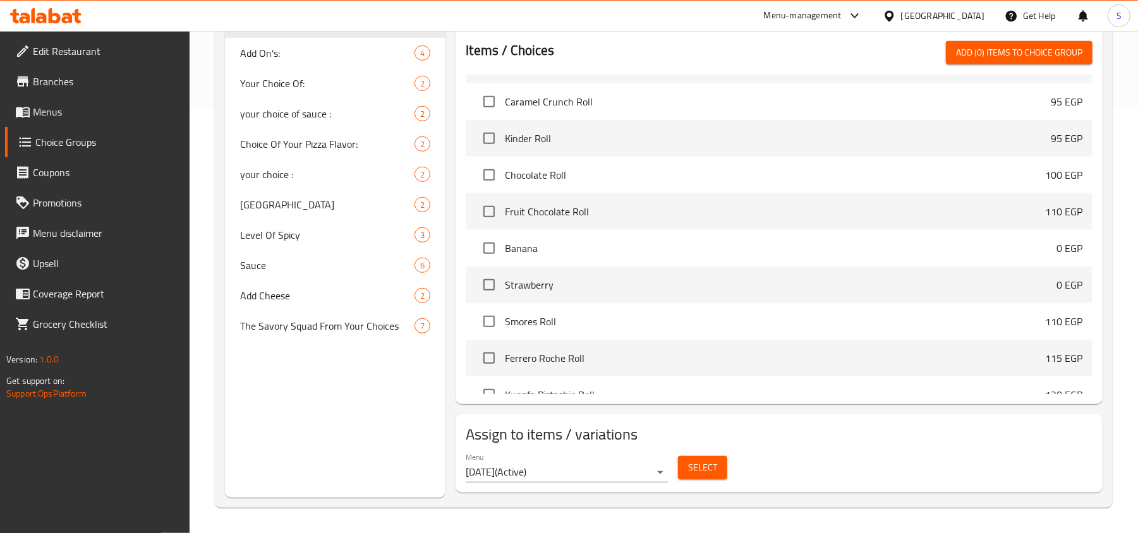
click at [704, 474] on span "Select" at bounding box center [702, 468] width 29 height 16
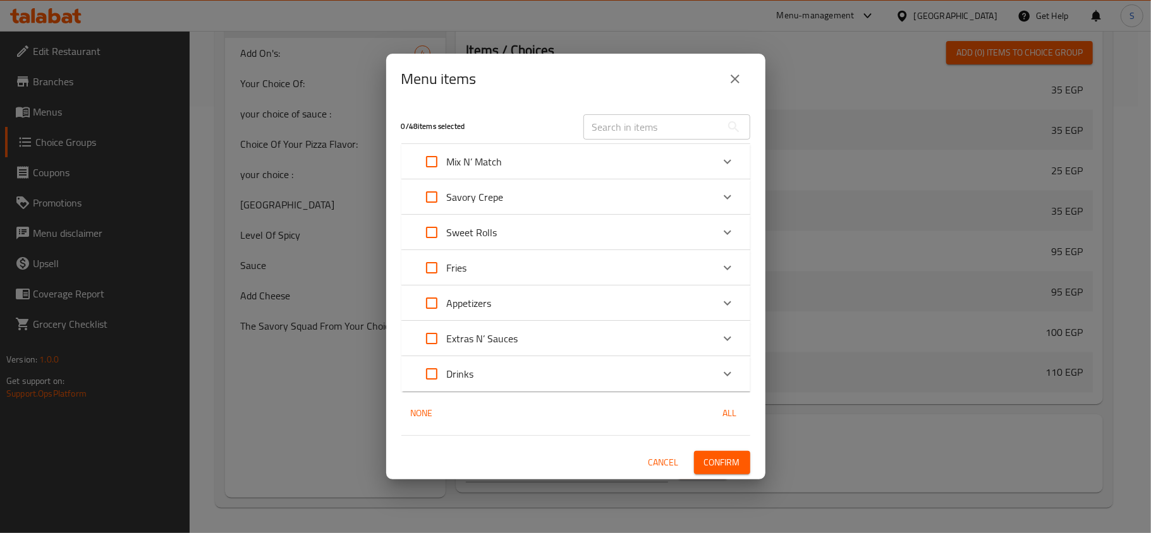
click at [595, 155] on div "Mix N’ Match" at bounding box center [564, 162] width 296 height 30
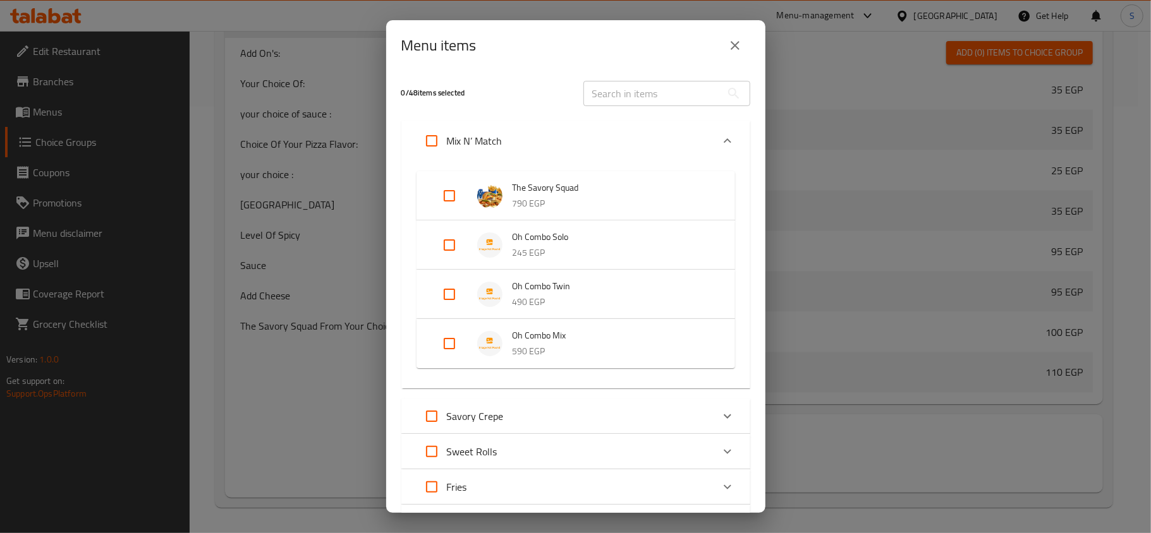
drag, startPoint x: 450, startPoint y: 337, endPoint x: 459, endPoint y: 345, distance: 11.7
click at [450, 341] on input "Expand" at bounding box center [449, 344] width 30 height 30
checkbox input "true"
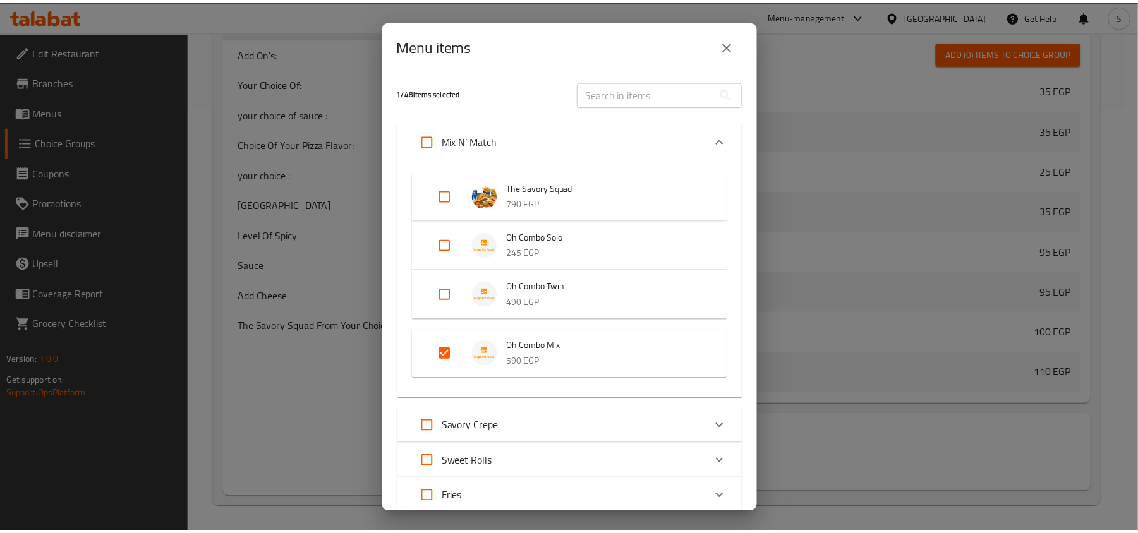
scroll to position [196, 0]
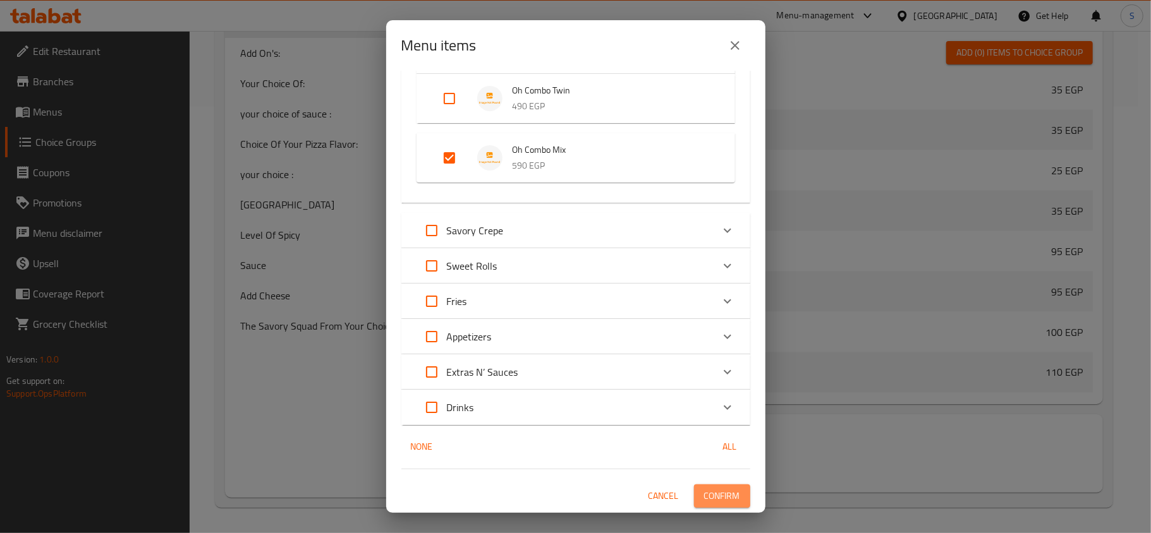
click at [716, 491] on span "Confirm" at bounding box center [722, 496] width 36 height 16
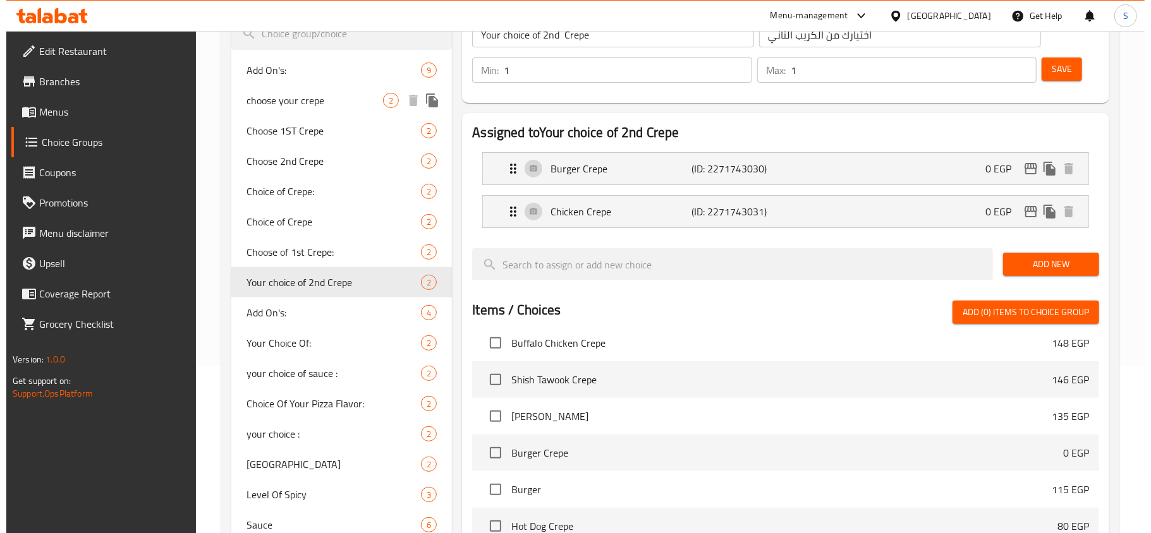
scroll to position [0, 0]
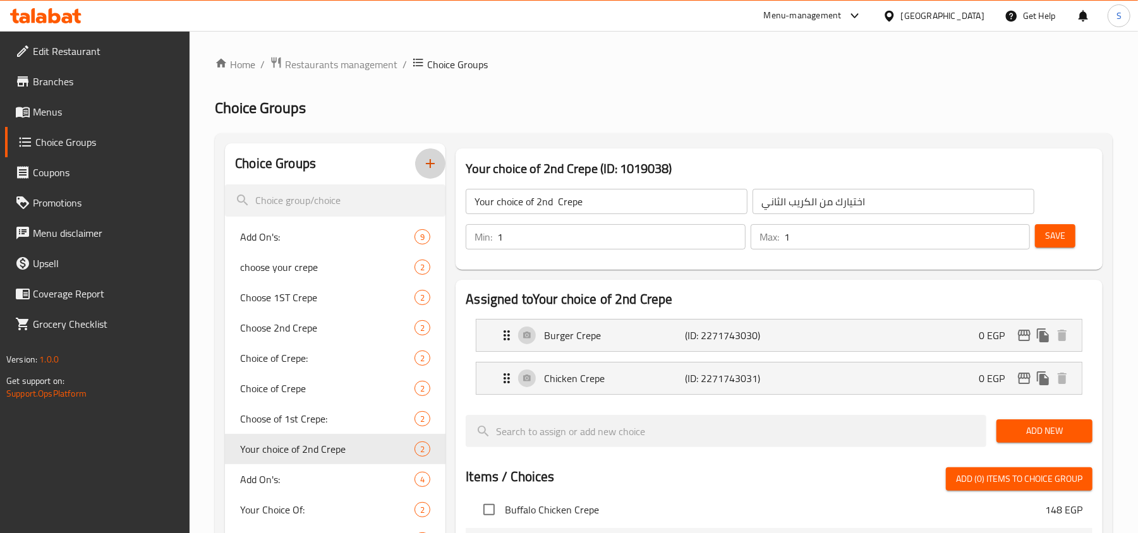
click at [437, 170] on icon "button" at bounding box center [430, 163] width 15 height 15
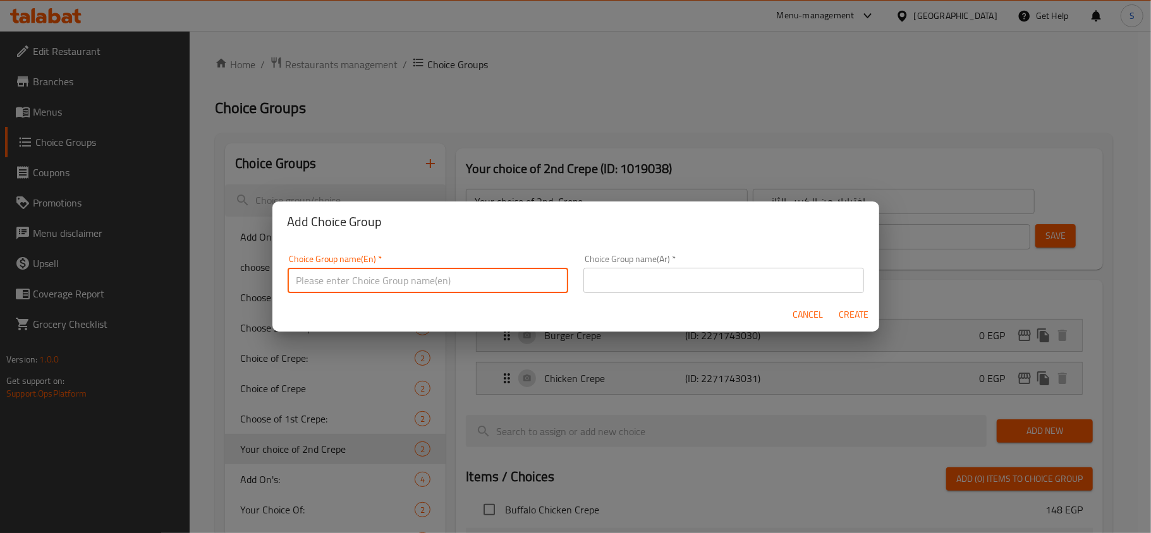
click at [433, 291] on input "text" at bounding box center [427, 280] width 281 height 25
click at [332, 278] on input "Choice Of 1 sweet crepe" at bounding box center [427, 280] width 281 height 25
click at [451, 277] on input "Choice of 1 sweet crepe" at bounding box center [427, 280] width 281 height 25
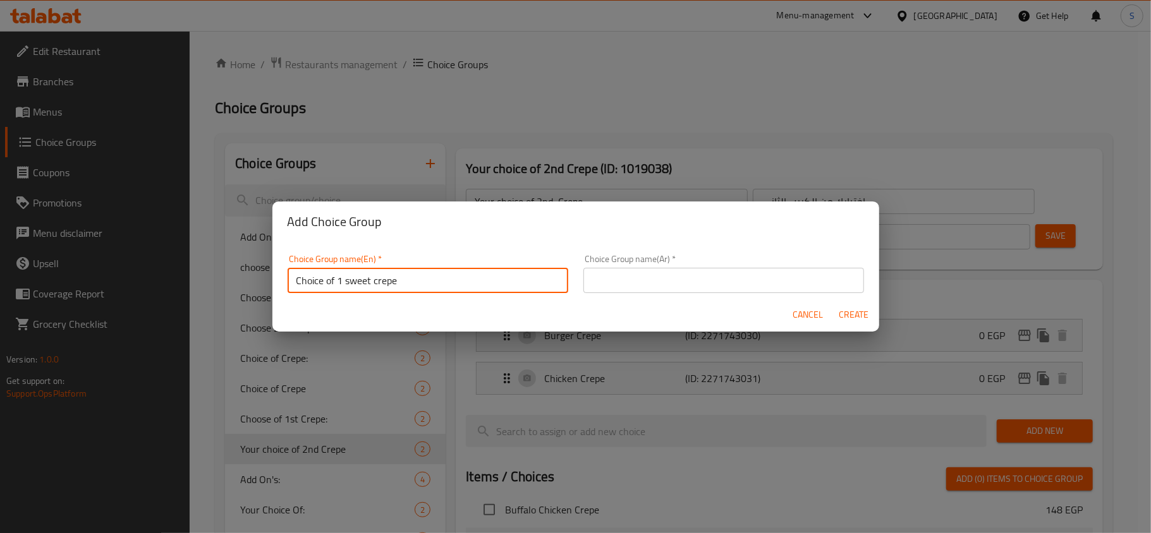
click at [451, 277] on input "Choice of 1 sweet crepe" at bounding box center [427, 280] width 281 height 25
type input "Choice of 1 sweet crepe"
click at [648, 271] on input "text" at bounding box center [723, 280] width 281 height 25
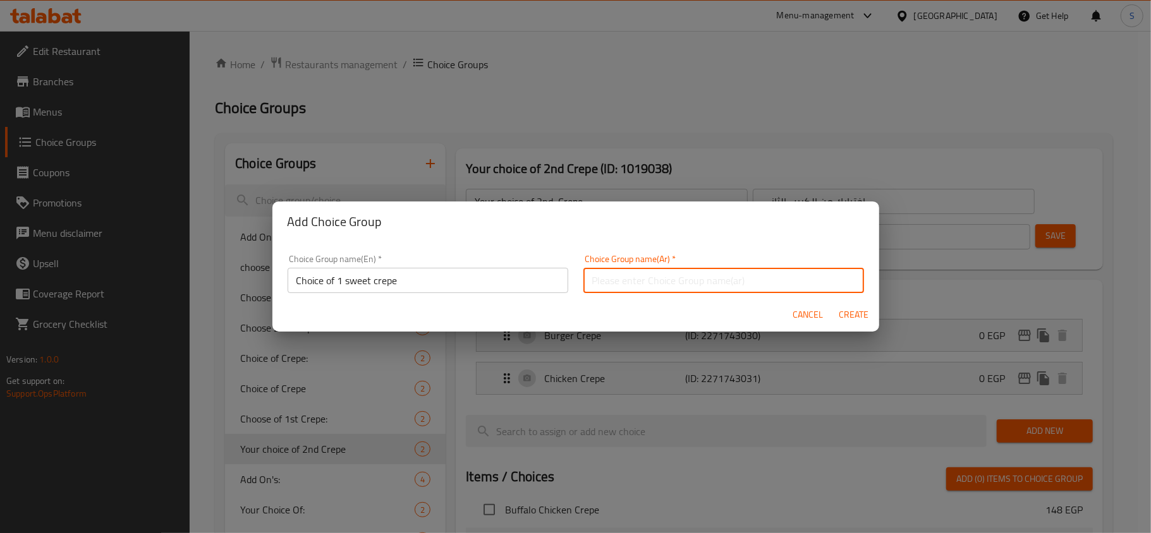
paste input "اختيار 1 كريب حلو"
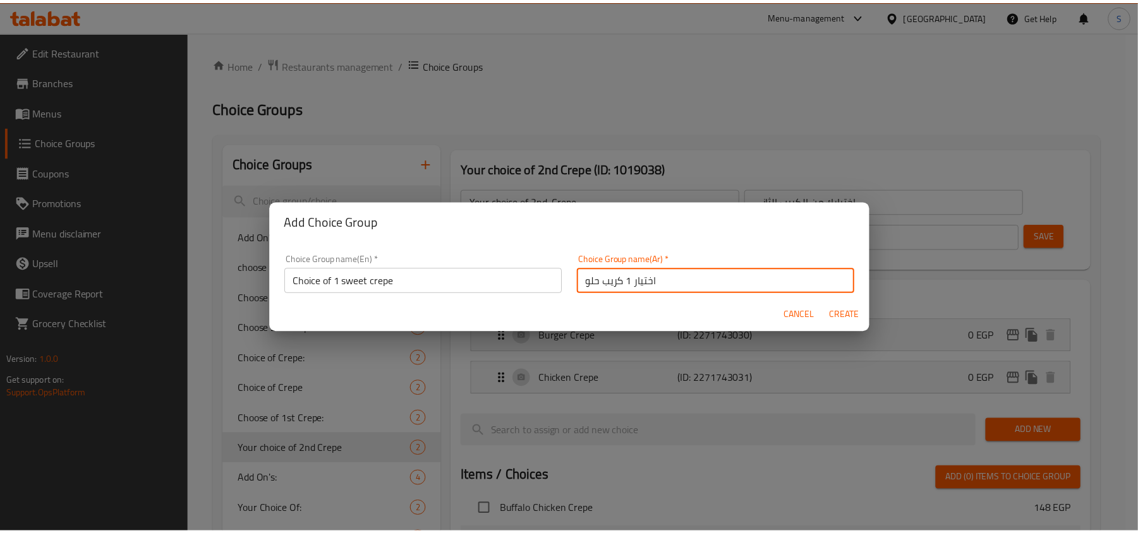
scroll to position [3, 0]
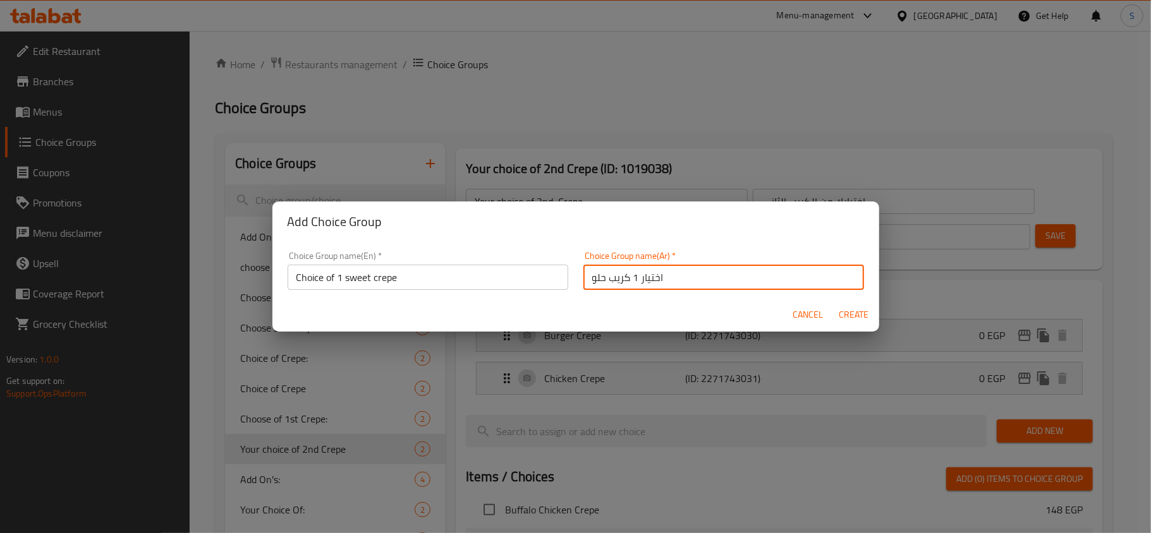
click at [627, 282] on input "اختيار 1 كريب حلو" at bounding box center [723, 277] width 281 height 25
type input "اختيار أول كريب حلو"
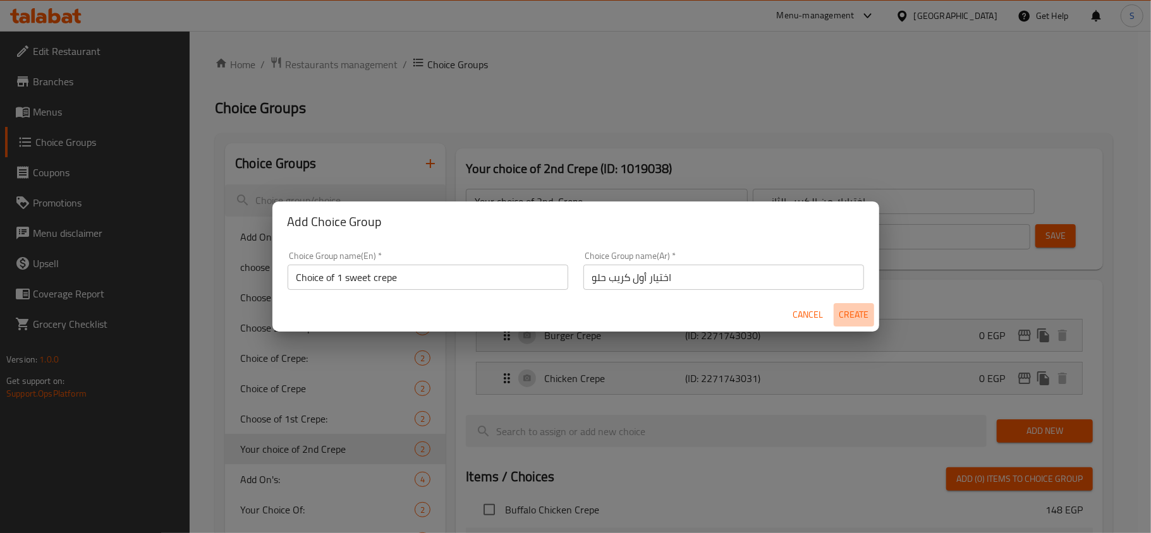
click at [849, 317] on span "Create" at bounding box center [853, 315] width 30 height 16
type input "Choice of 1 sweet crepe"
type input "اختيار أول كريب حلو"
type input "0"
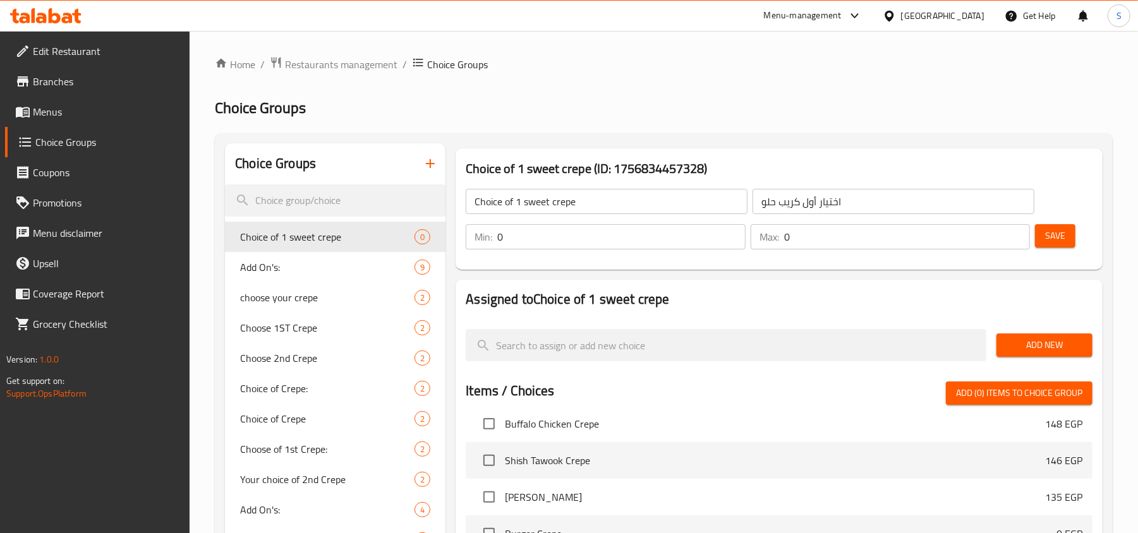
click at [730, 226] on input "0" at bounding box center [621, 236] width 248 height 25
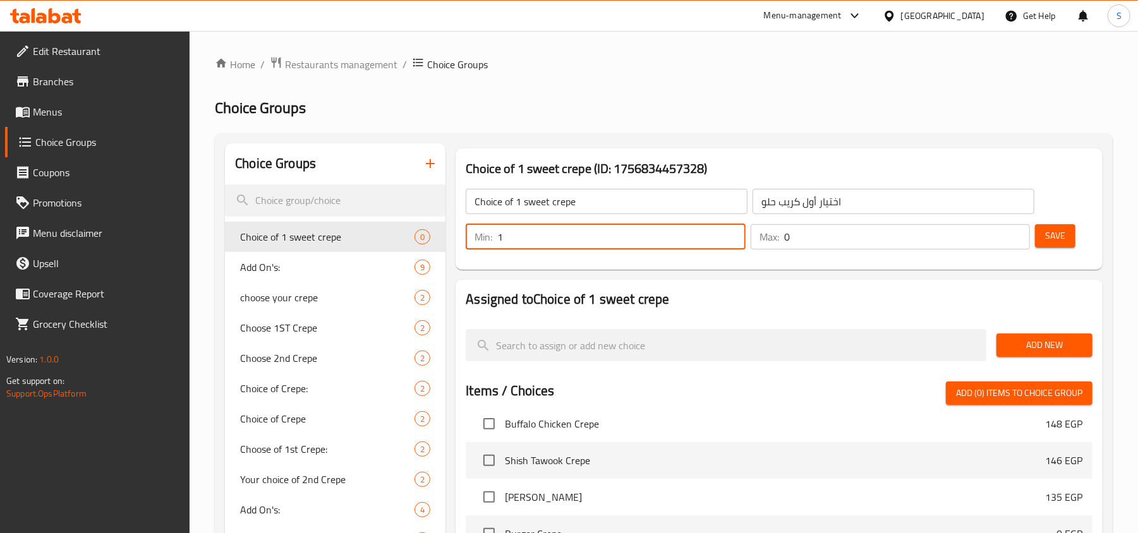
type input "1"
click at [730, 231] on input "1" at bounding box center [621, 236] width 248 height 25
type input "1"
click at [1014, 229] on input "1" at bounding box center [907, 236] width 246 height 25
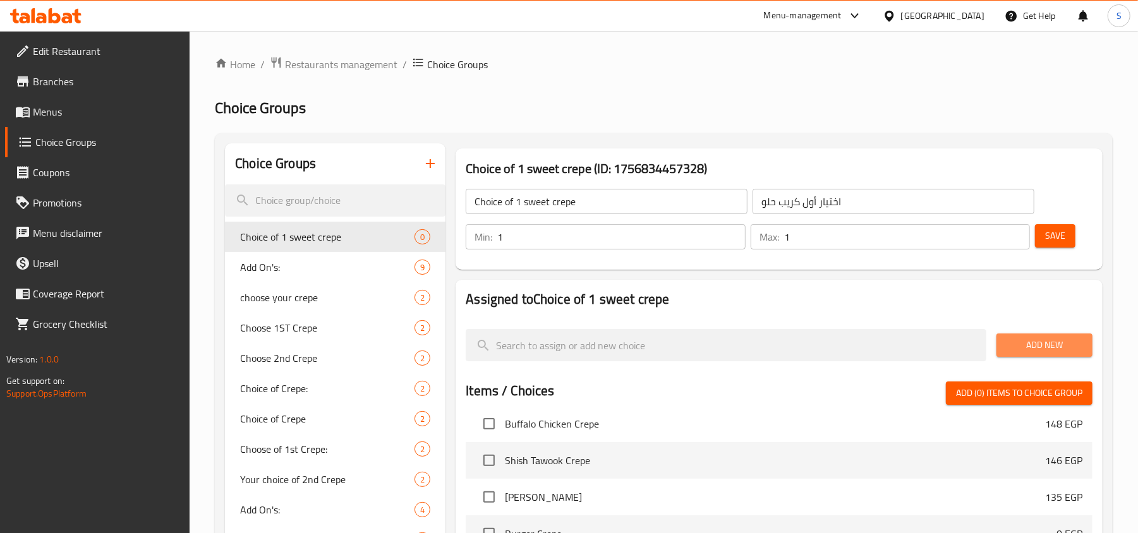
click at [1036, 344] on span "Add New" at bounding box center [1045, 345] width 76 height 16
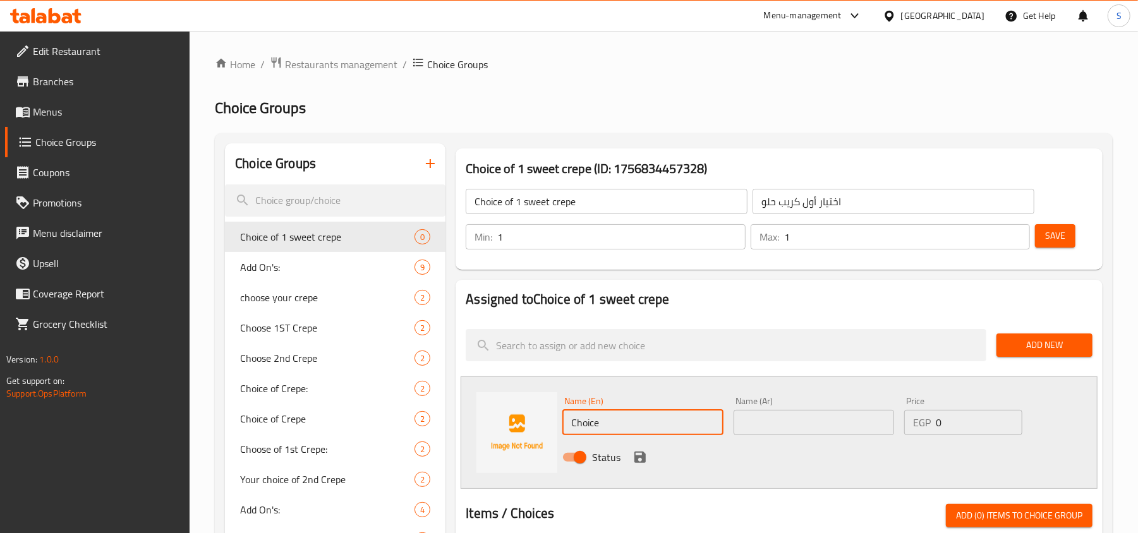
click at [622, 423] on input "Choice" at bounding box center [642, 422] width 160 height 25
click at [627, 425] on input "Choice" at bounding box center [642, 422] width 160 height 25
click at [635, 417] on input "Choice" at bounding box center [642, 422] width 160 height 25
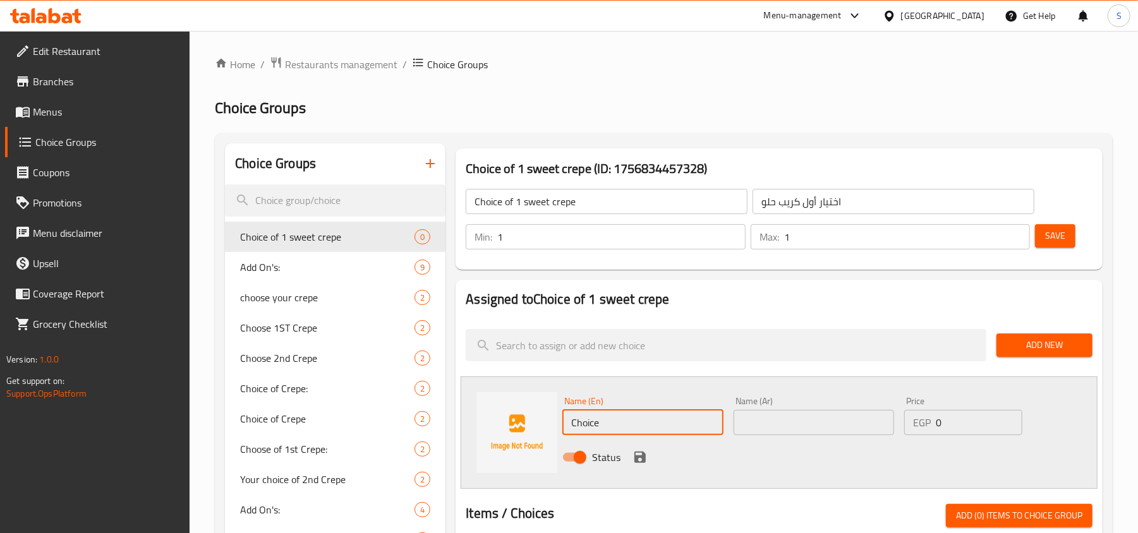
paste input "colate"
type input "Chocolate"
click at [640, 458] on icon "save" at bounding box center [639, 457] width 11 height 11
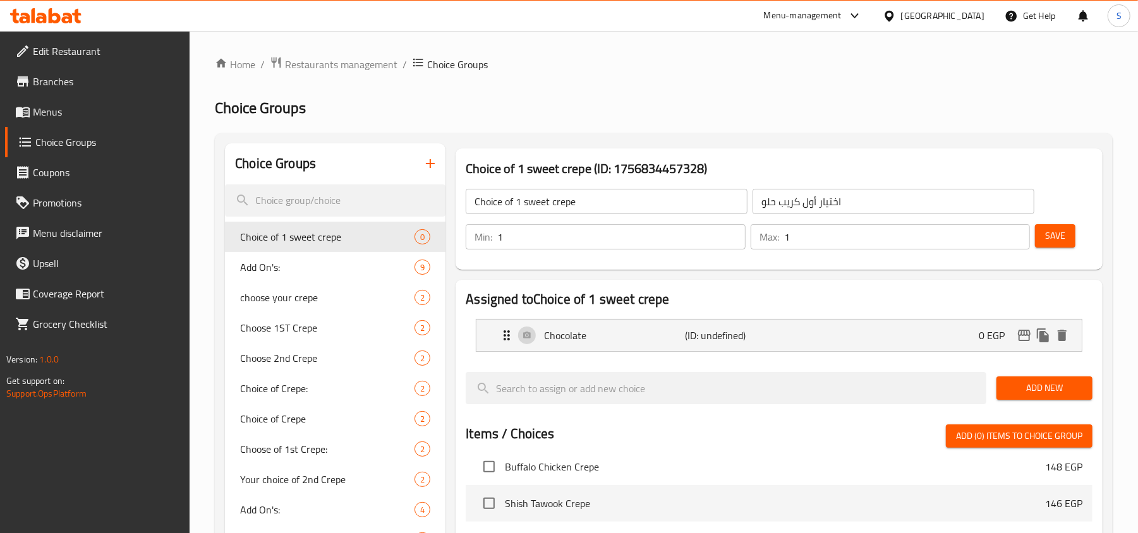
click at [1016, 377] on div "Add New" at bounding box center [1044, 388] width 106 height 42
click at [992, 389] on div "Add New" at bounding box center [1044, 388] width 106 height 42
click at [1025, 379] on button "Add New" at bounding box center [1044, 388] width 96 height 23
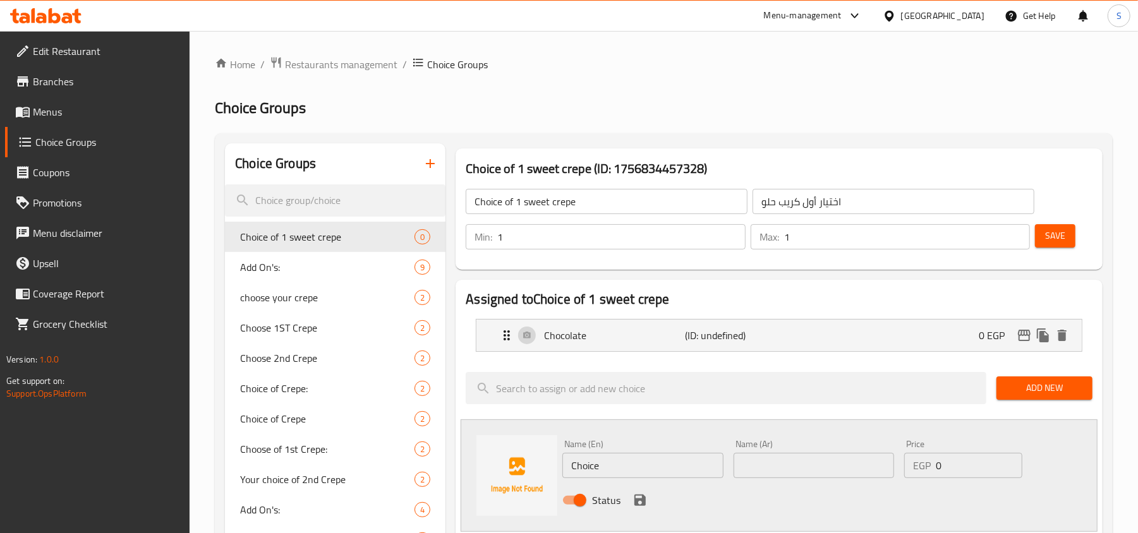
click at [620, 463] on input "Choice" at bounding box center [642, 465] width 160 height 25
paste input "Kinder"
type input "Kinder"
click at [632, 505] on icon "save" at bounding box center [639, 500] width 15 height 15
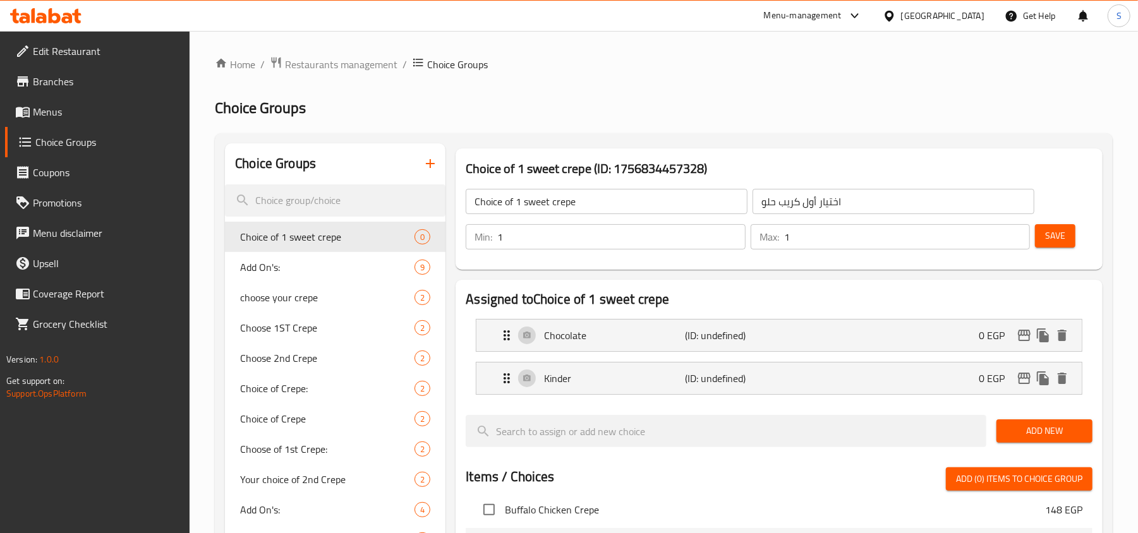
click at [1027, 435] on span "Add New" at bounding box center [1045, 431] width 76 height 16
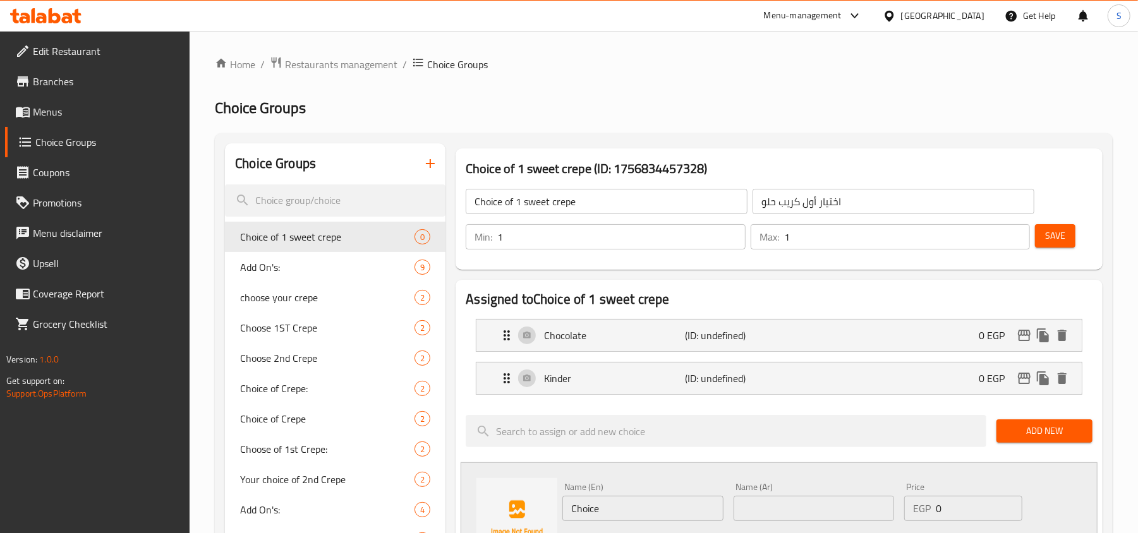
click at [1070, 439] on span "Add New" at bounding box center [1045, 431] width 76 height 16
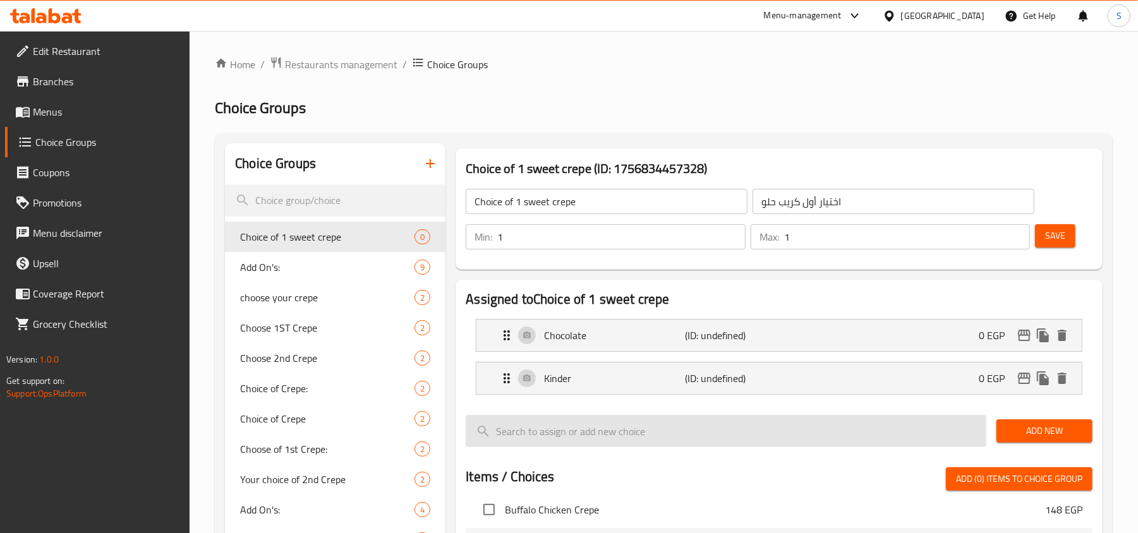
click at [610, 416] on input "search" at bounding box center [726, 431] width 521 height 32
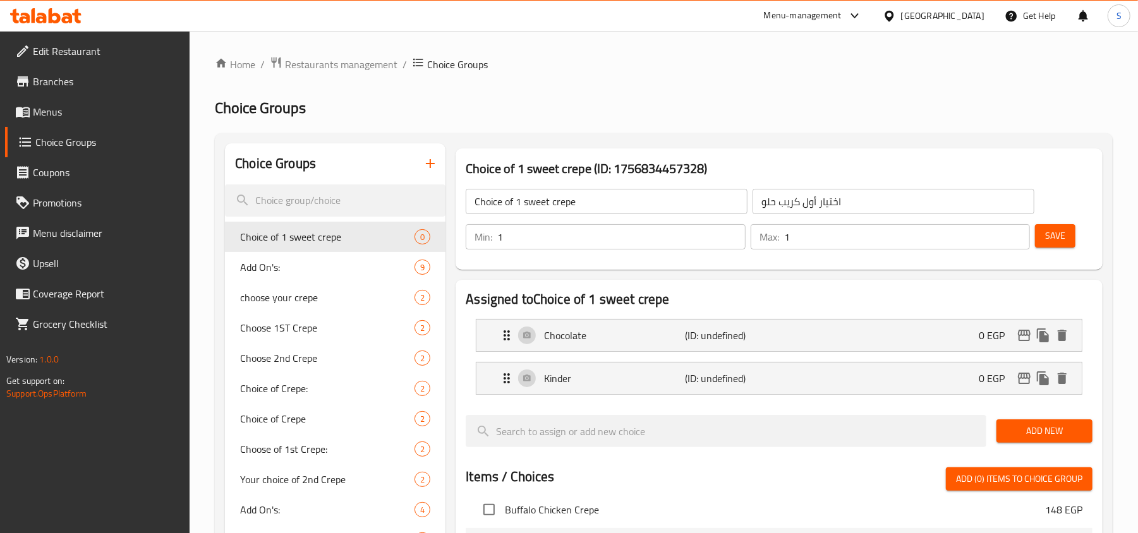
click at [1059, 430] on span "Add New" at bounding box center [1045, 431] width 76 height 16
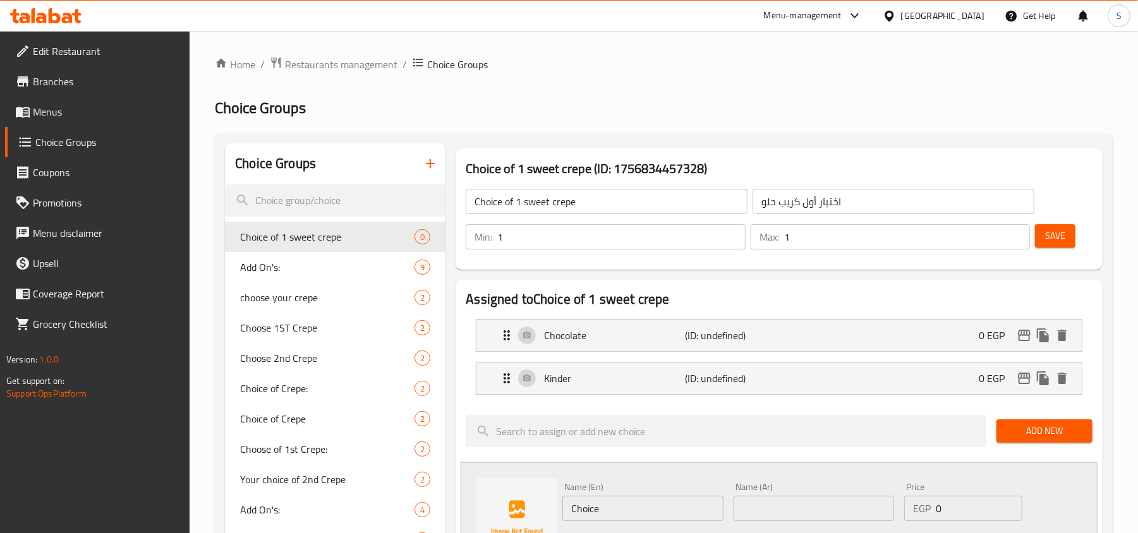
click at [631, 499] on input "Choice" at bounding box center [642, 508] width 160 height 25
paste input "Lotus"
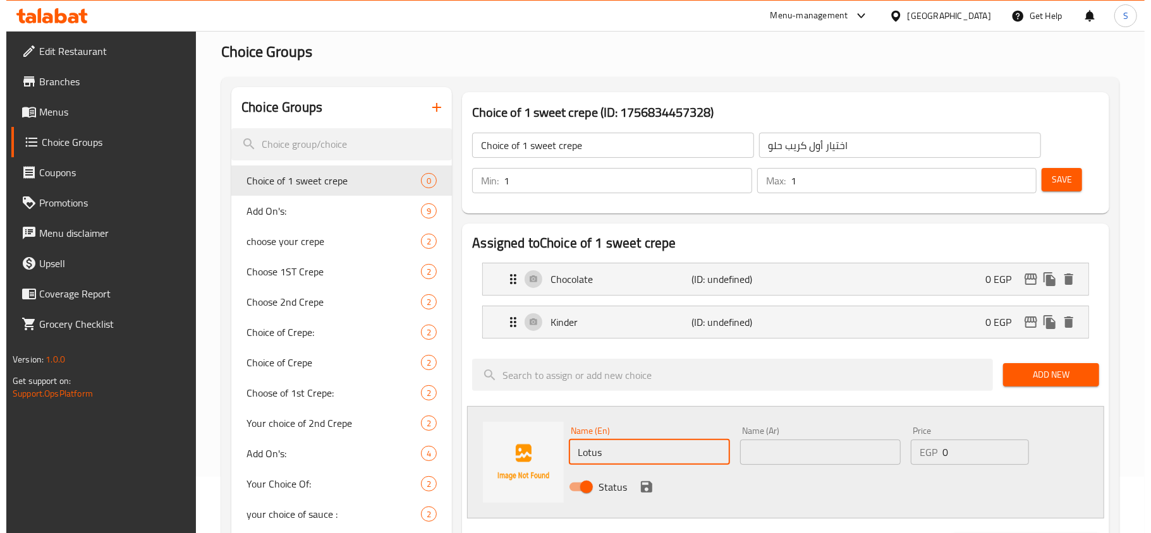
scroll to position [84, 0]
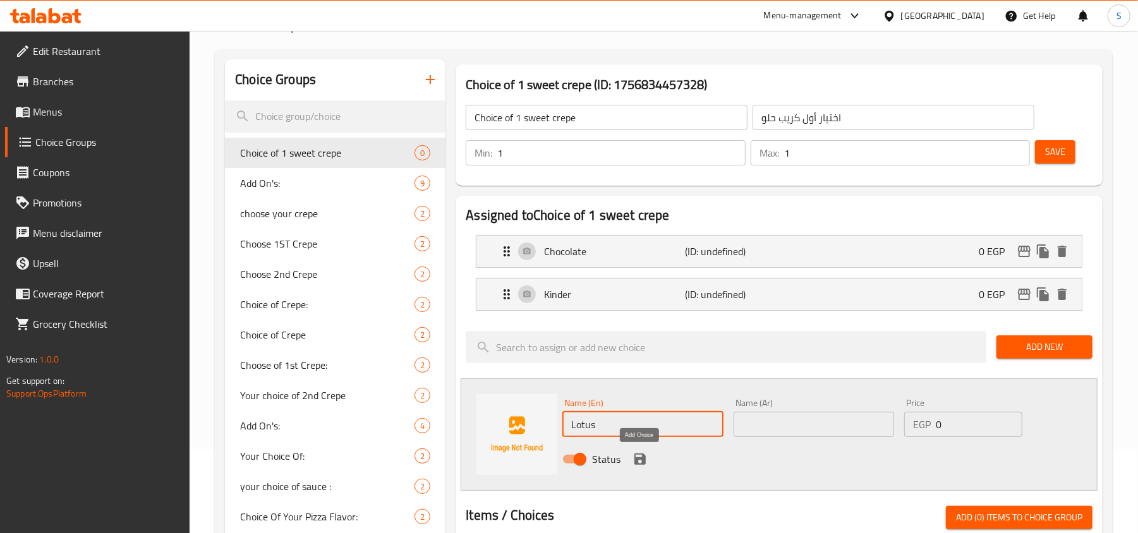
type input "Lotus"
click at [638, 460] on icon "save" at bounding box center [639, 459] width 11 height 11
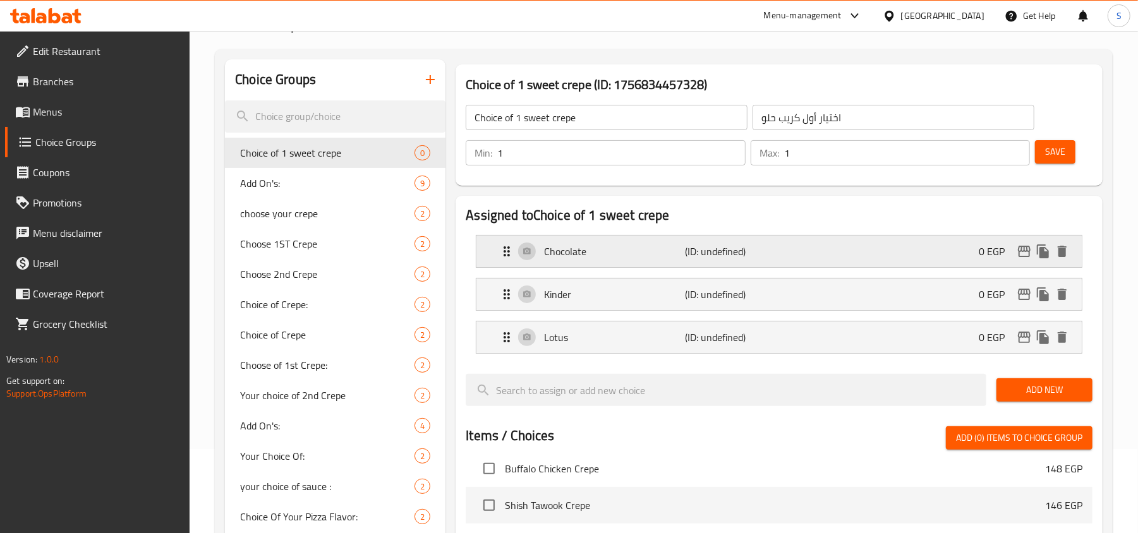
click at [766, 250] on p "(ID: undefined)" at bounding box center [733, 251] width 94 height 15
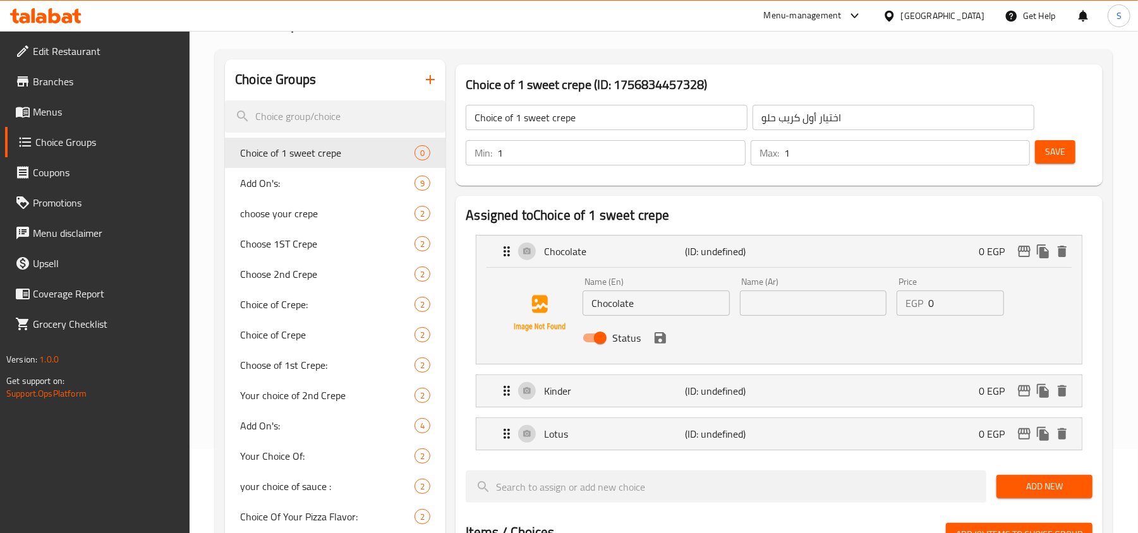
click at [794, 308] on input "text" at bounding box center [813, 303] width 147 height 25
type input "شوكولاتة"
click at [661, 347] on button "save" at bounding box center [660, 338] width 19 height 19
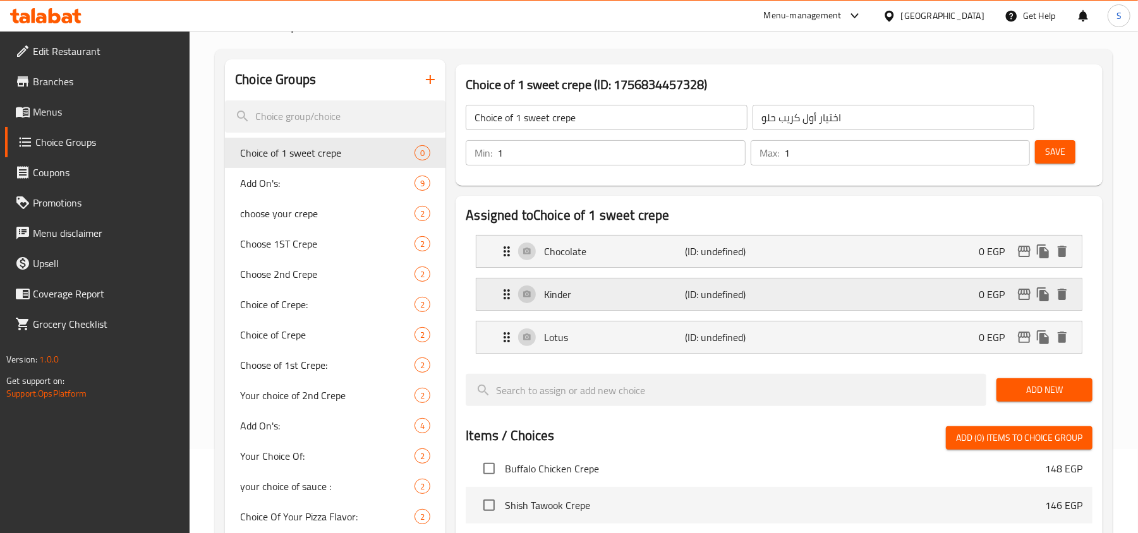
click at [791, 305] on div "Kinder (ID: undefined) 0 EGP" at bounding box center [782, 295] width 567 height 32
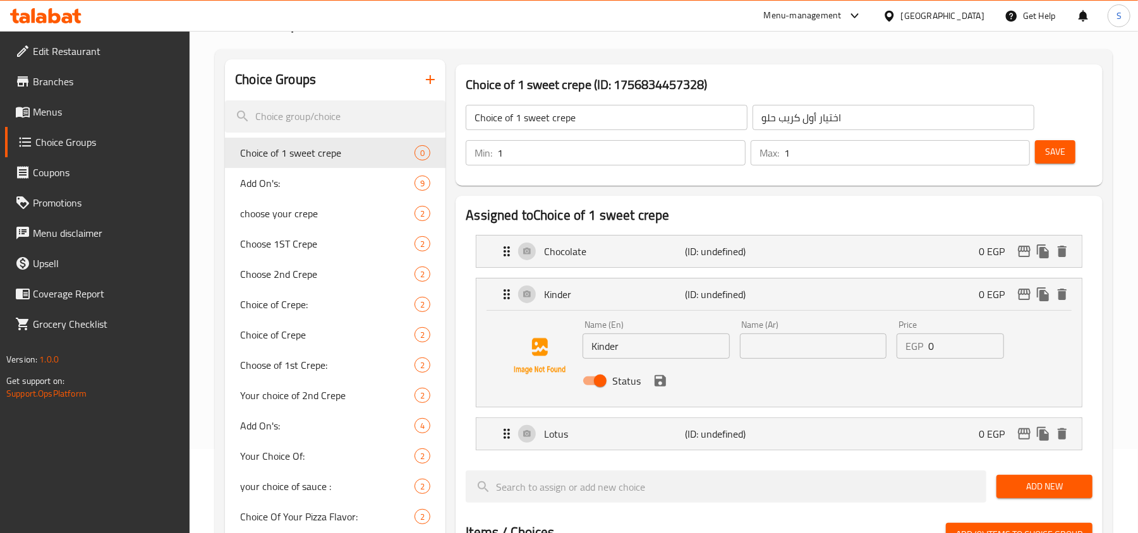
click at [795, 362] on div "Name (Ar) Name (Ar)" at bounding box center [813, 339] width 157 height 49
click at [835, 347] on input "text" at bounding box center [813, 346] width 147 height 25
click at [657, 380] on icon "save" at bounding box center [660, 380] width 11 height 11
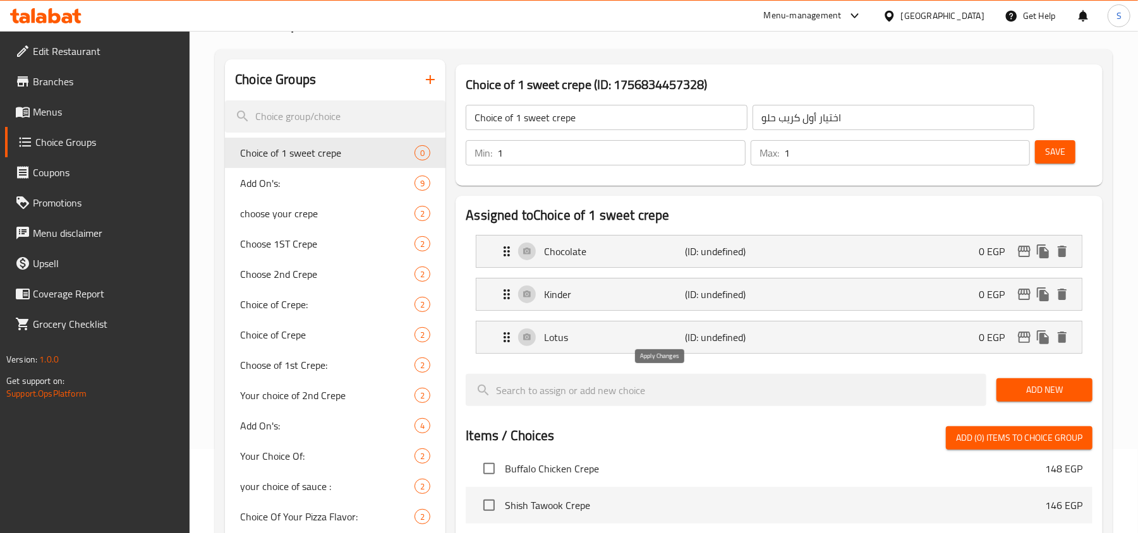
type input "كيندر"
click at [867, 344] on div "Lotus (ID: undefined) 0 EGP" at bounding box center [782, 338] width 567 height 32
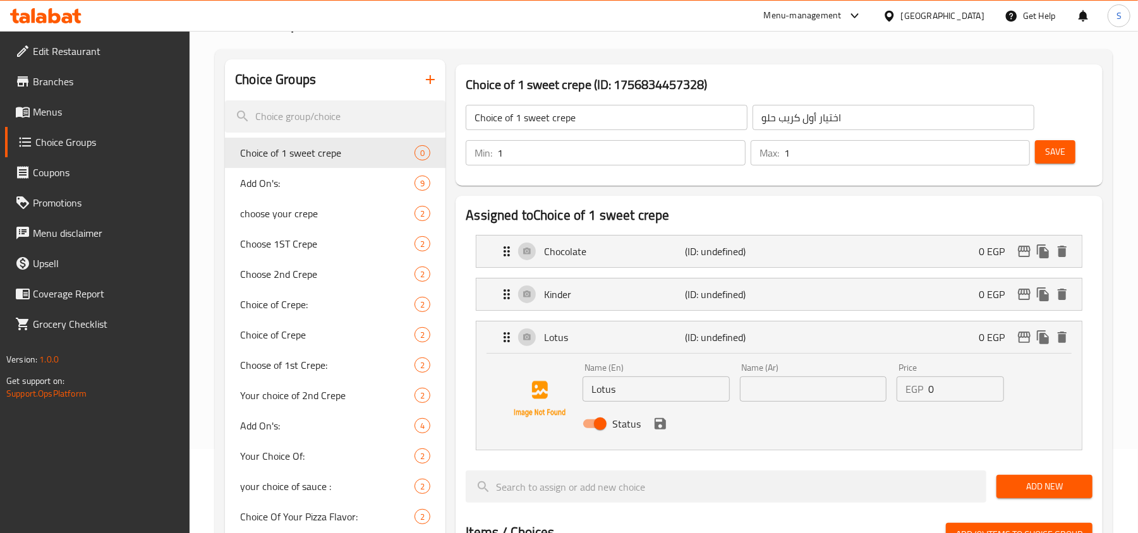
click at [833, 397] on input "text" at bounding box center [813, 389] width 147 height 25
click at [662, 435] on div "Status" at bounding box center [813, 424] width 471 height 34
click at [661, 426] on icon "save" at bounding box center [660, 423] width 15 height 15
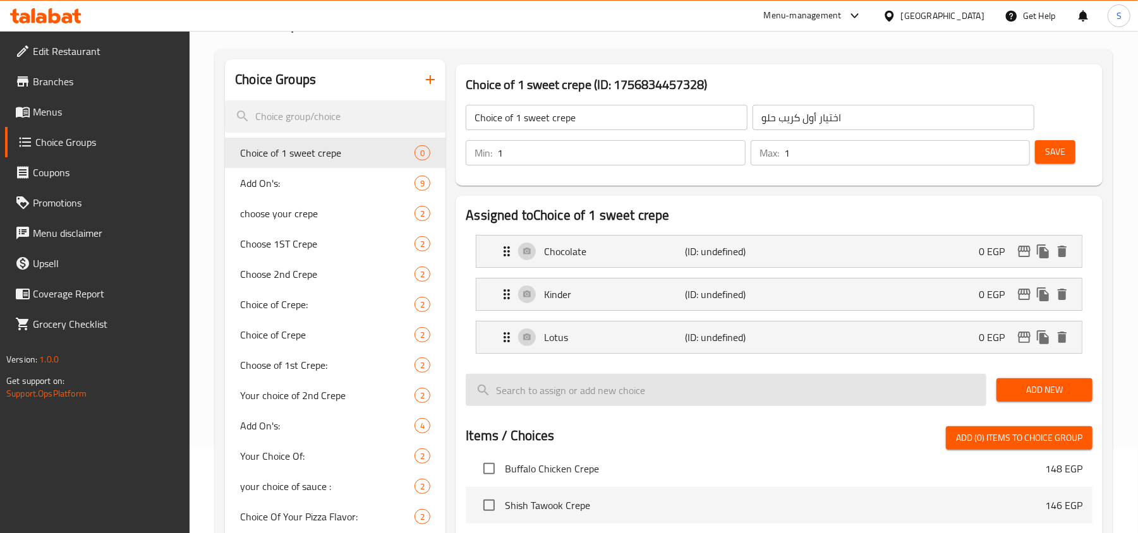
type input "لوتس"
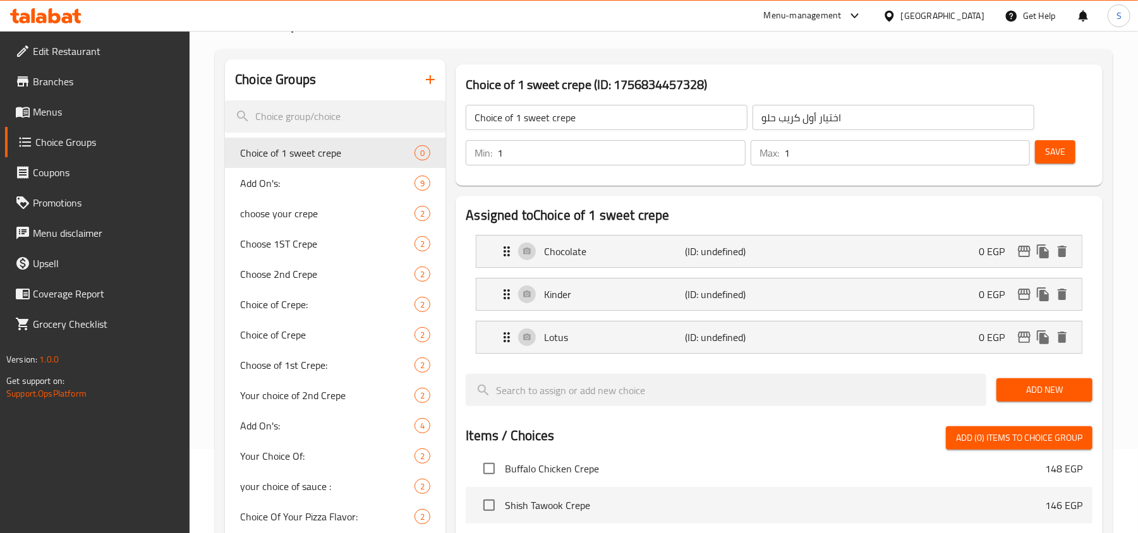
click at [1065, 153] on span "Save" at bounding box center [1055, 152] width 20 height 16
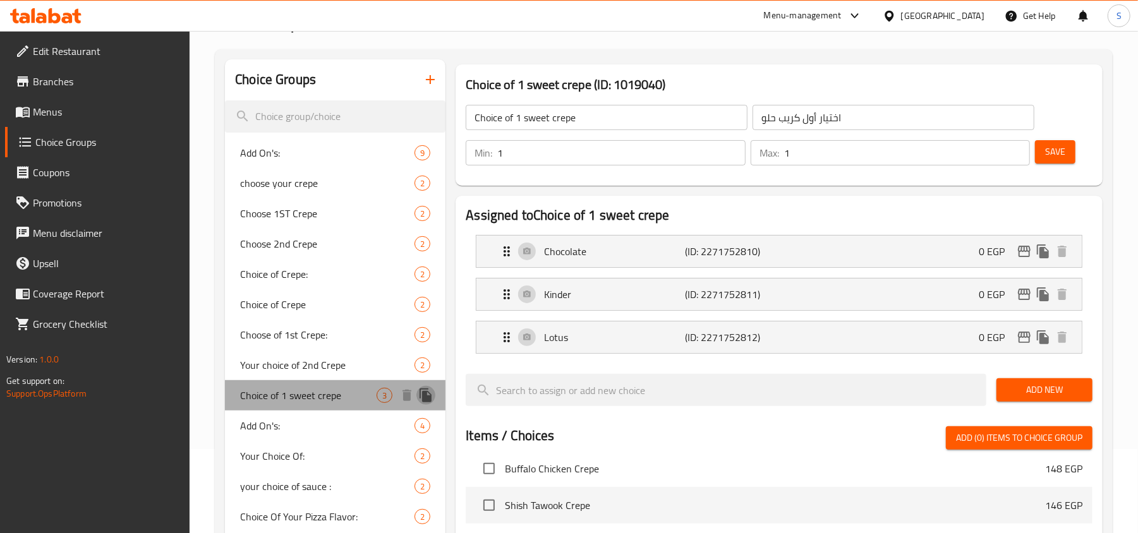
click at [428, 398] on icon "duplicate" at bounding box center [426, 396] width 12 height 14
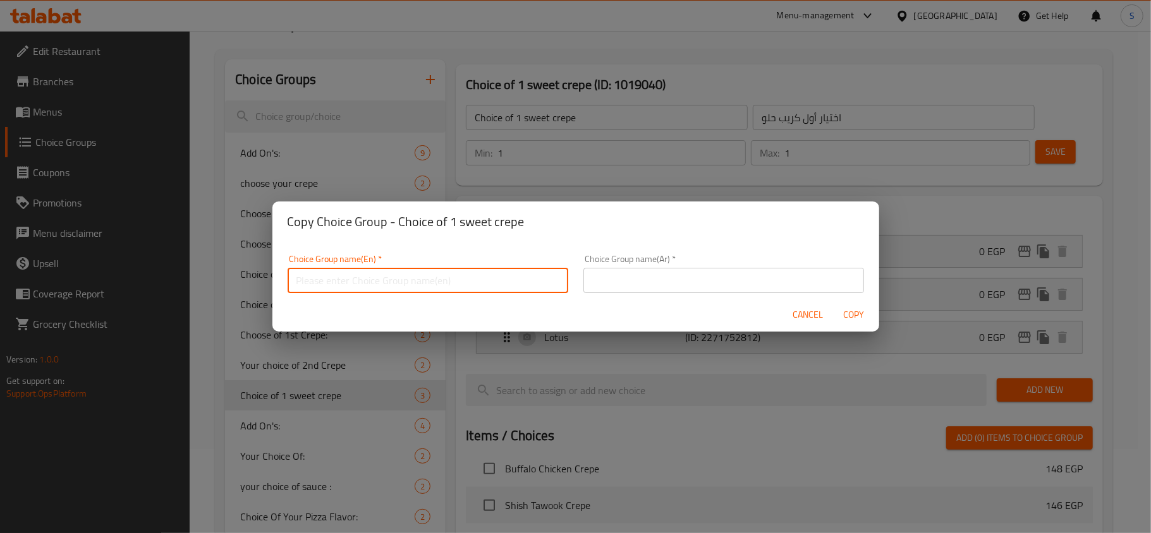
click at [430, 284] on input "text" at bounding box center [427, 280] width 281 height 25
type input "Choice of 1 sweet crepe"
click at [344, 282] on input "Choice of 1 sweet crepe" at bounding box center [427, 280] width 281 height 25
click at [548, 115] on div "Copy Choice Group - Choice of 1 sweet crepe Choice Group name(En)   * Choice of…" at bounding box center [575, 266] width 1151 height 533
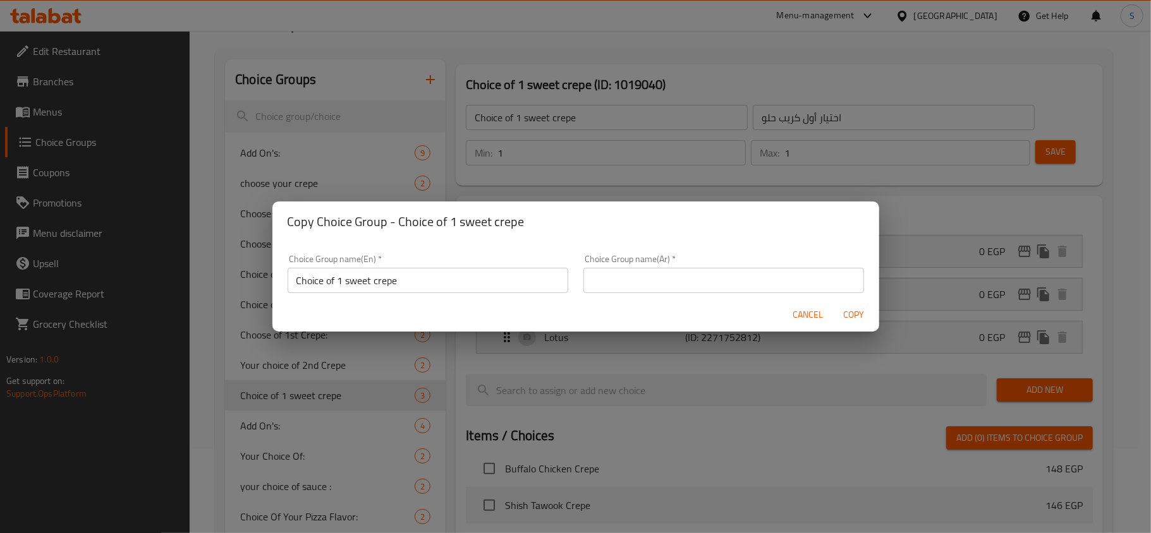
click at [519, 115] on div "Copy Choice Group - Choice of 1 sweet crepe Choice Group name(En)   * Choice of…" at bounding box center [575, 266] width 1151 height 533
click at [802, 314] on span "Cancel" at bounding box center [808, 315] width 30 height 16
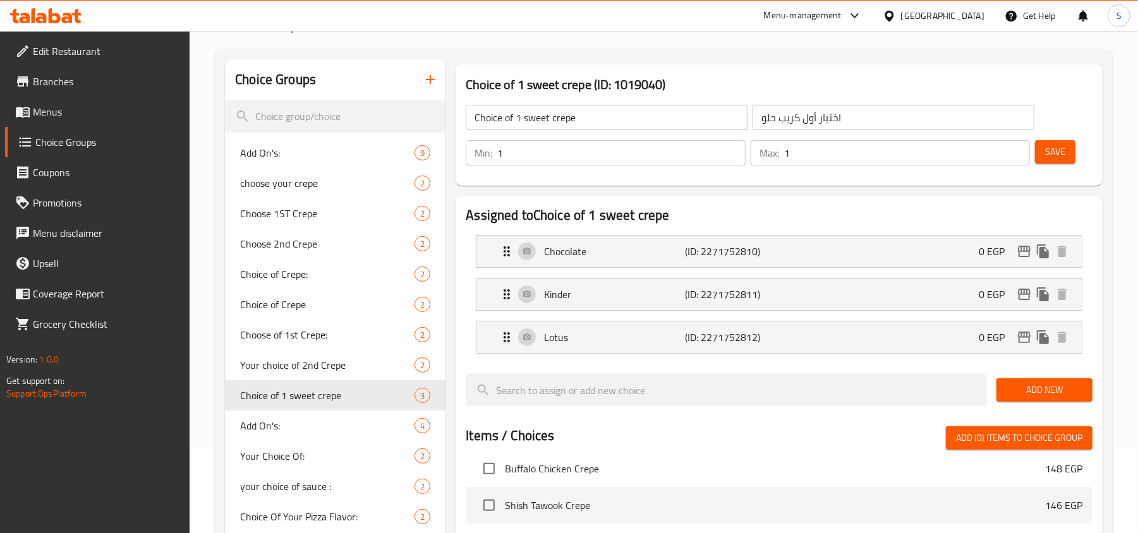
click at [519, 115] on input "Choice of 1 sweet crepe" at bounding box center [607, 117] width 282 height 25
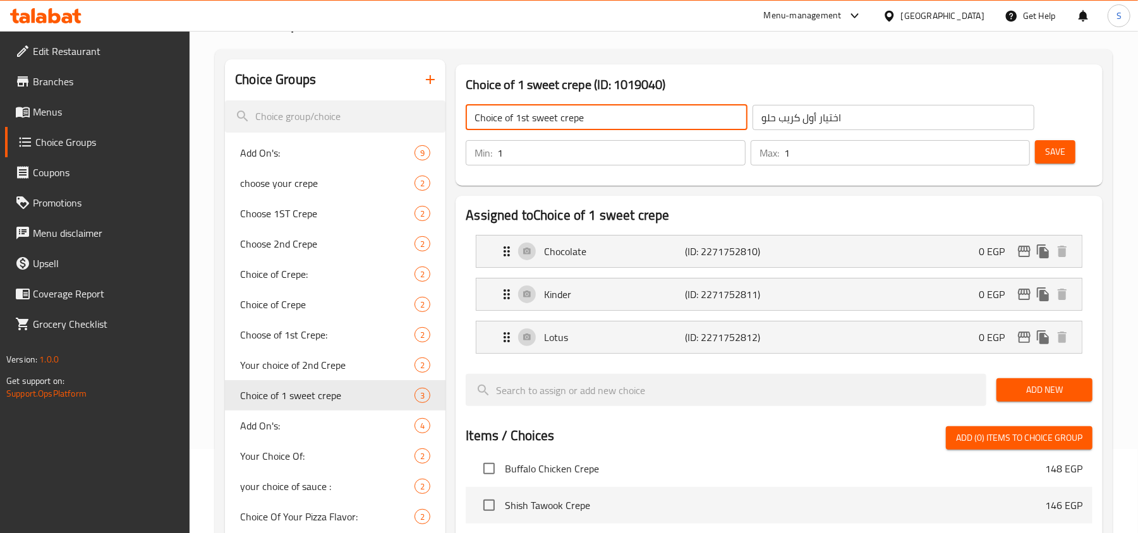
type input "Choice of 1st sweet crepe"
click at [1041, 155] on button "Save" at bounding box center [1055, 151] width 40 height 23
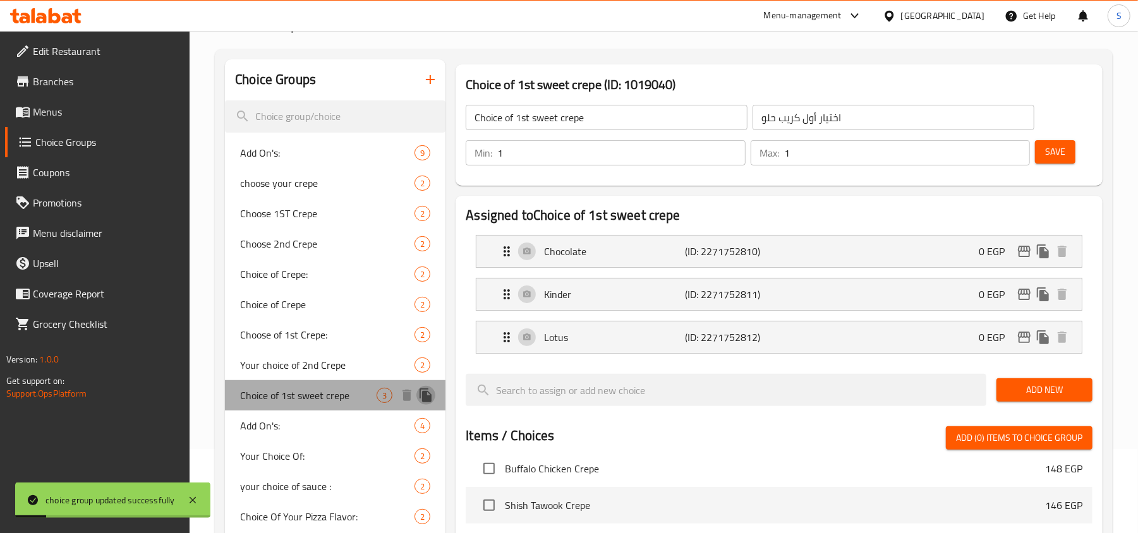
click at [422, 398] on icon "duplicate" at bounding box center [425, 395] width 15 height 15
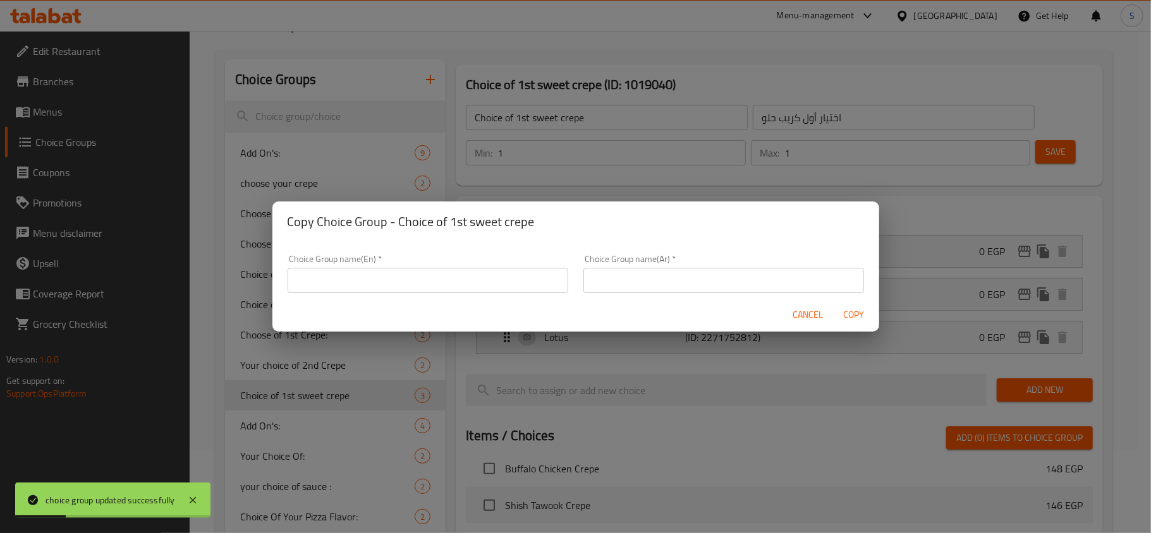
click at [487, 279] on input "text" at bounding box center [427, 280] width 281 height 25
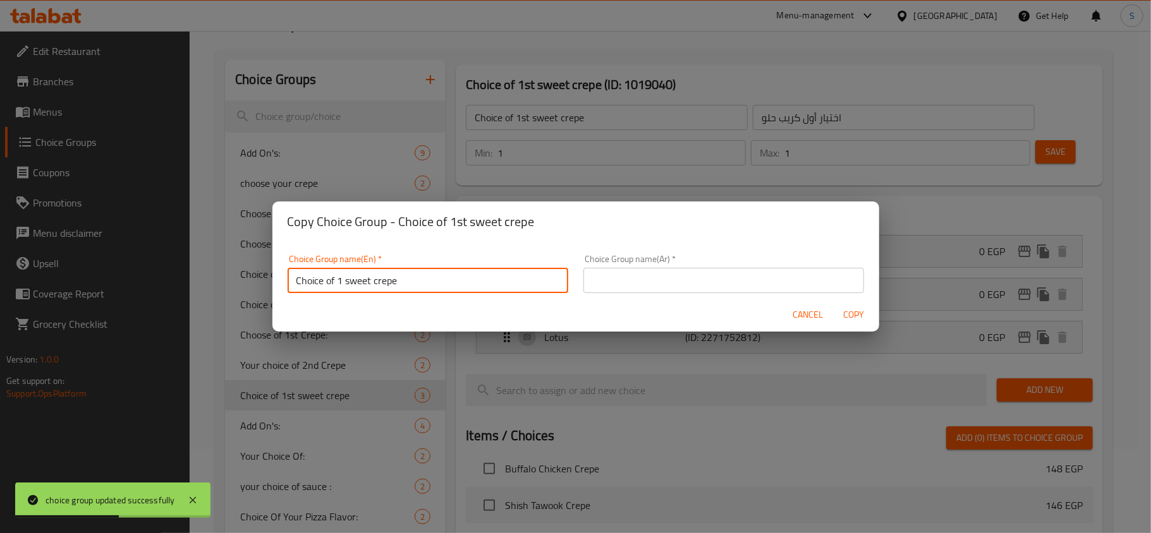
click at [342, 279] on input "Choice of 1 sweet crepe" at bounding box center [427, 280] width 281 height 25
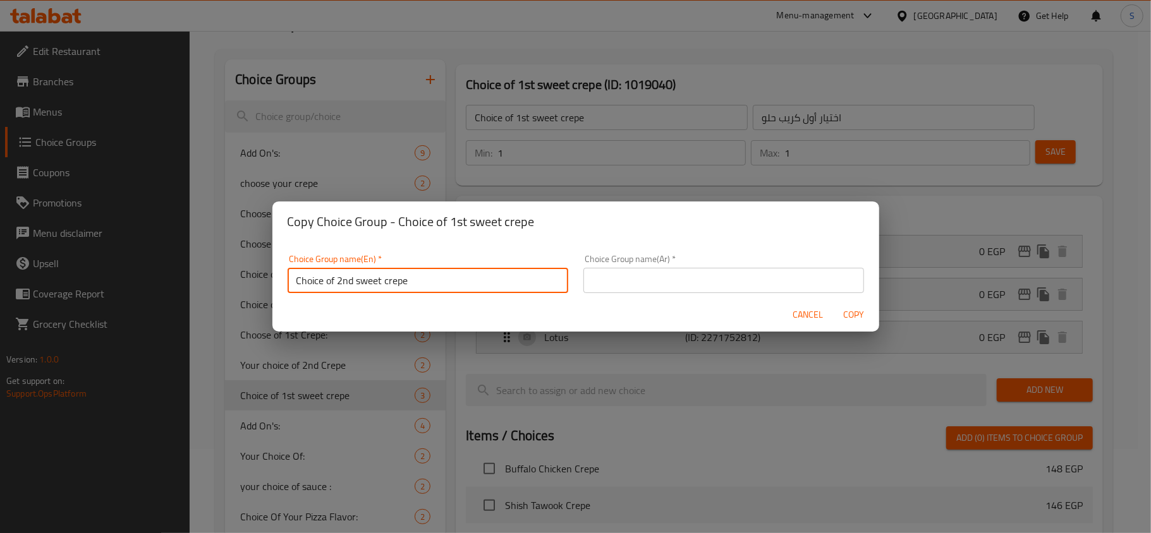
type input "Choice of 2nd sweet crepe"
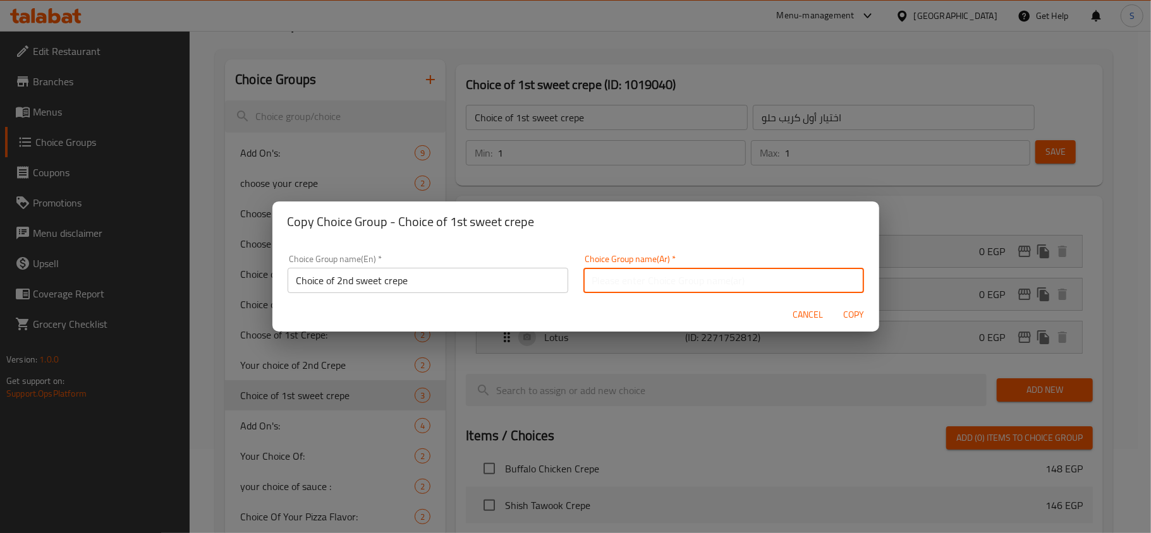
click at [759, 291] on input "text" at bounding box center [723, 280] width 281 height 25
click at [685, 288] on input "text" at bounding box center [723, 280] width 281 height 25
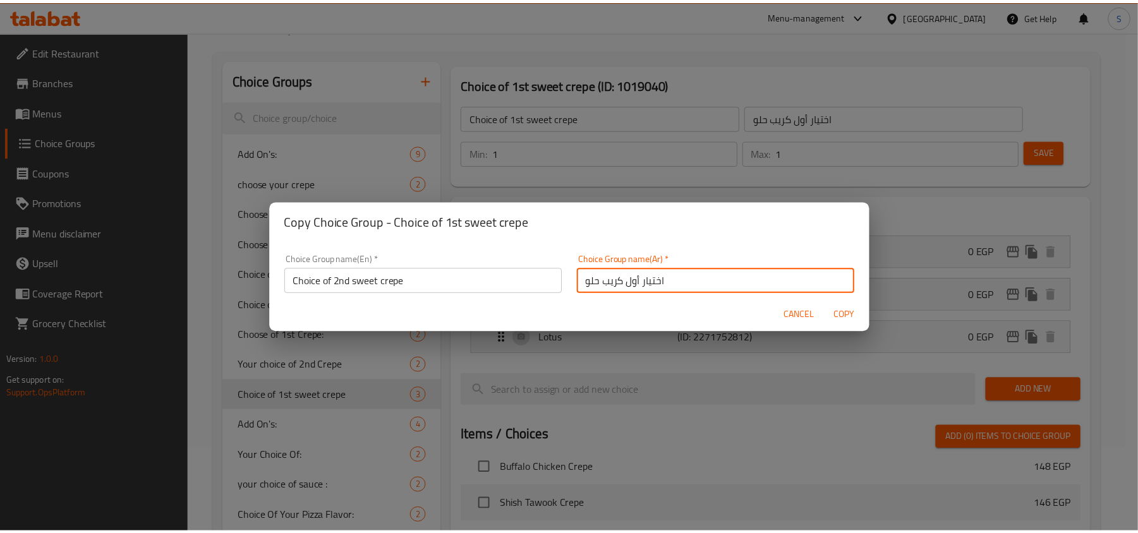
scroll to position [3, 0]
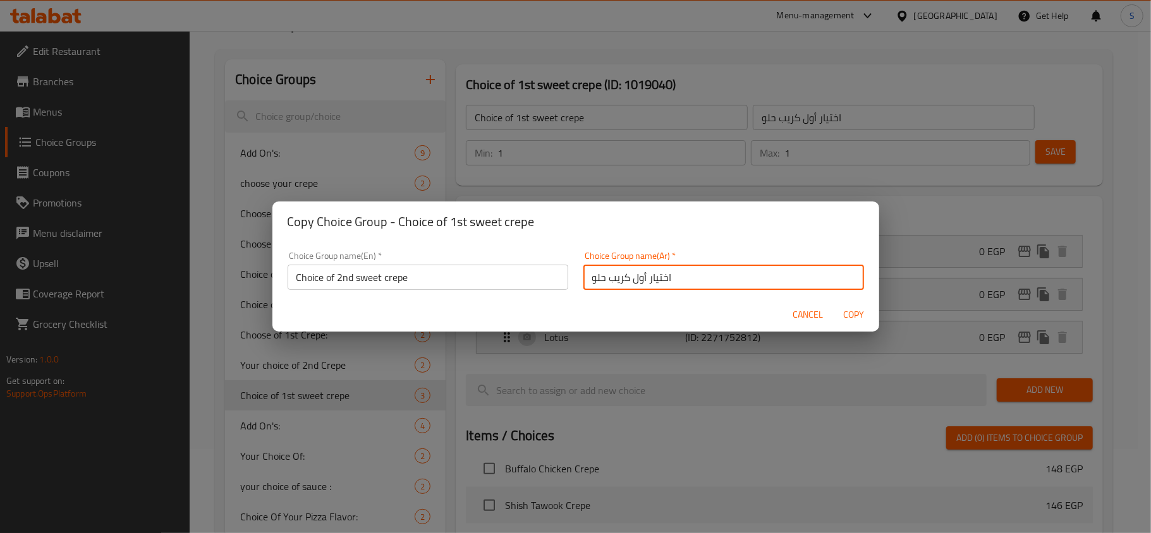
drag, startPoint x: 628, startPoint y: 283, endPoint x: 639, endPoint y: 289, distance: 12.7
click at [639, 289] on input "اختيار أول كريب حلو" at bounding box center [723, 277] width 281 height 25
type input "اختيار ثاني كريب حلو"
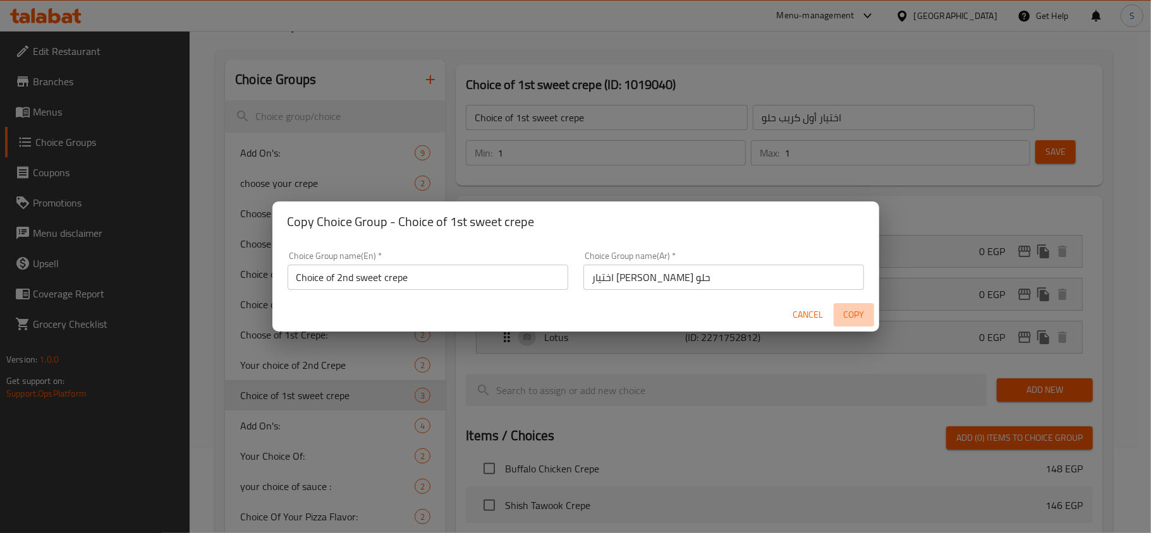
click at [852, 308] on span "Copy" at bounding box center [853, 315] width 30 height 16
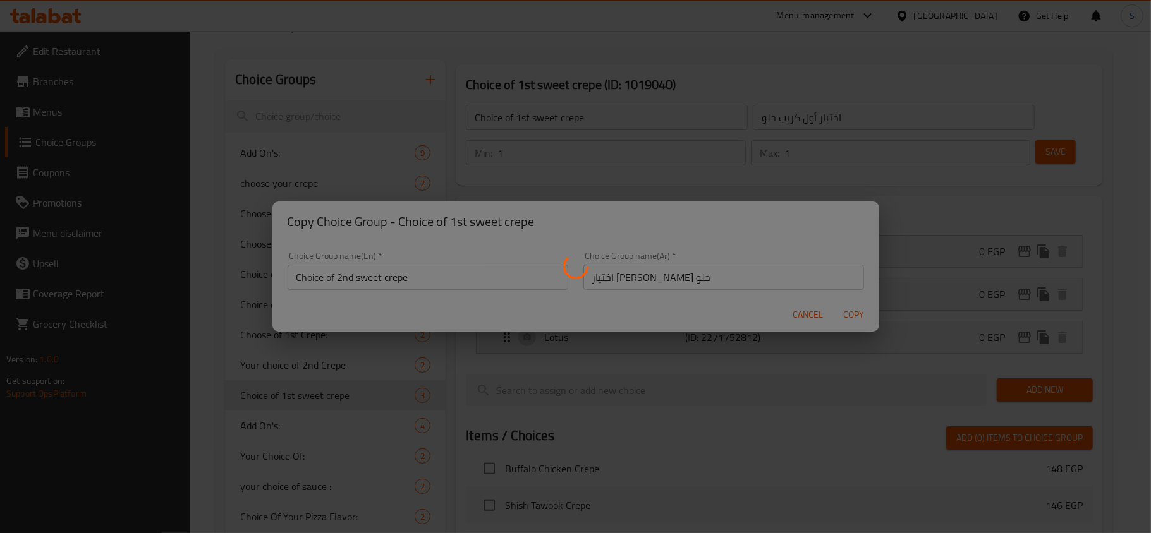
type input "Choice of 2nd sweet crepe"
type input "اختيار ثاني كريب حلو"
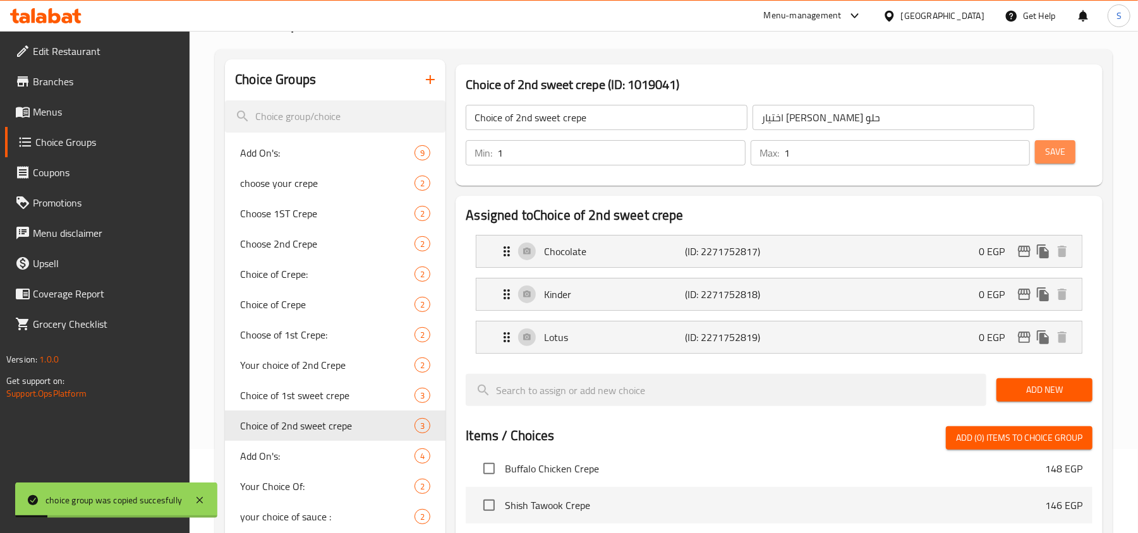
click at [1043, 162] on button "Save" at bounding box center [1055, 151] width 40 height 23
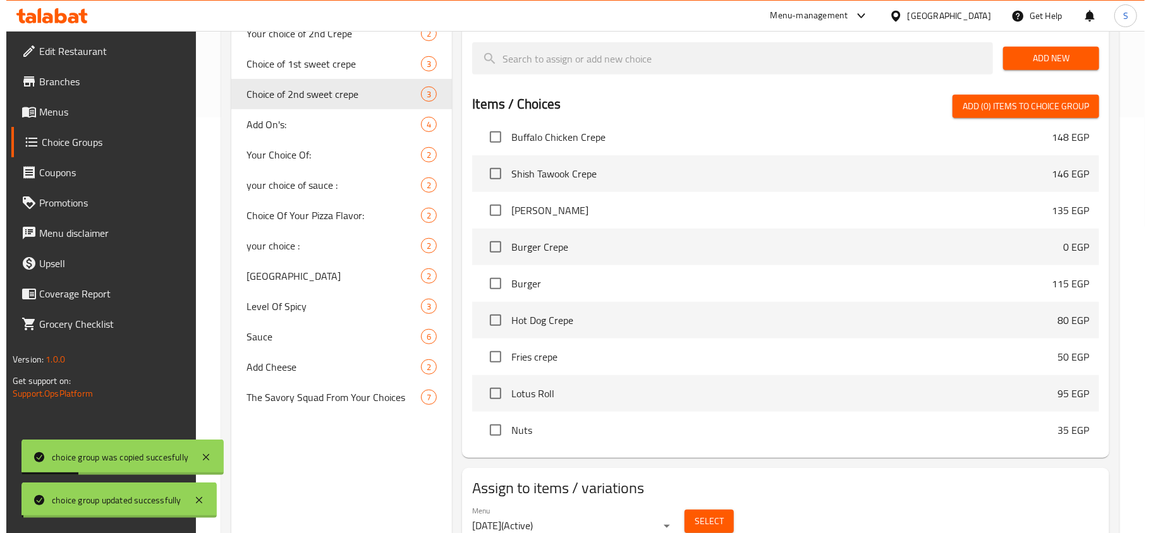
scroll to position [471, 0]
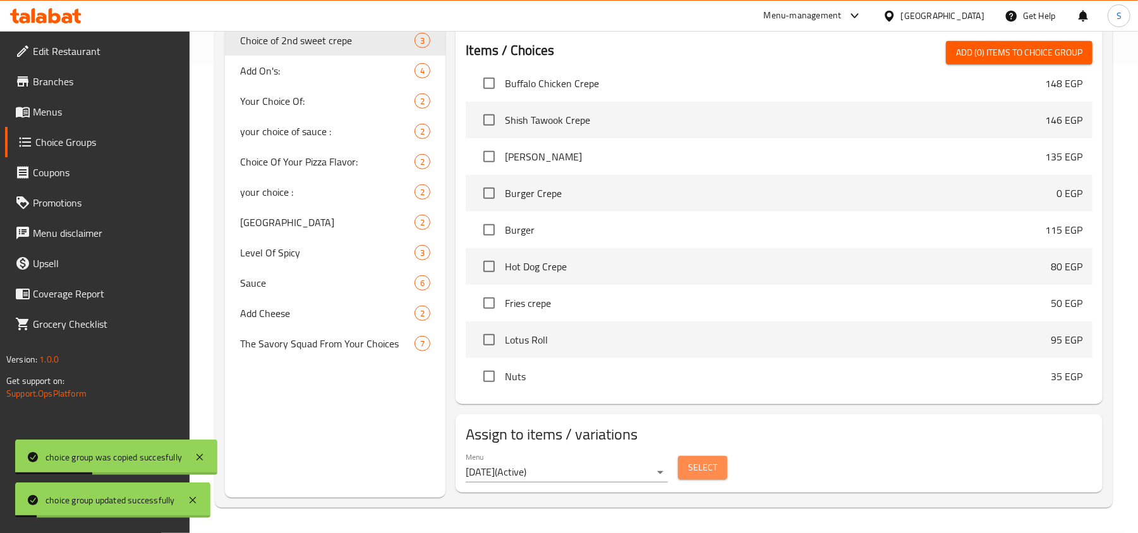
click at [713, 478] on button "Select" at bounding box center [702, 467] width 49 height 23
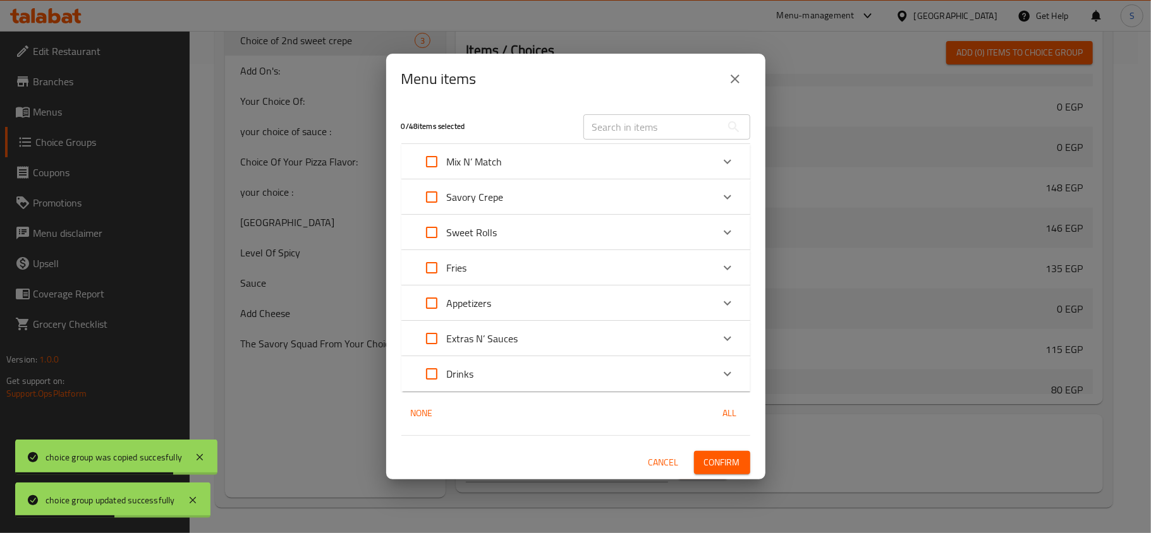
click at [580, 154] on div "Mix N’ Match" at bounding box center [564, 162] width 296 height 30
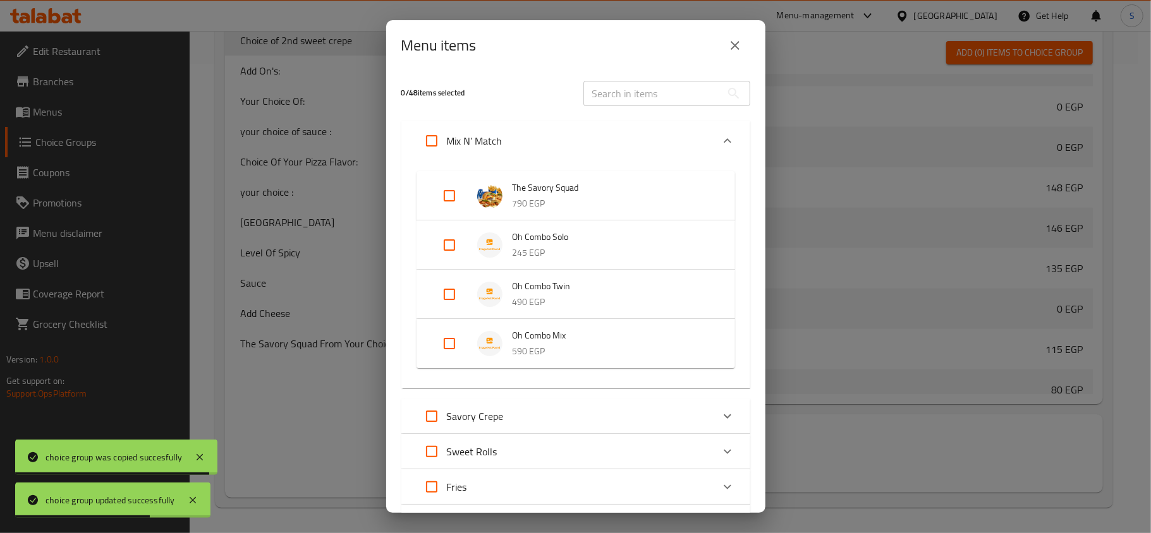
click at [454, 339] on input "Expand" at bounding box center [449, 344] width 30 height 30
checkbox input "true"
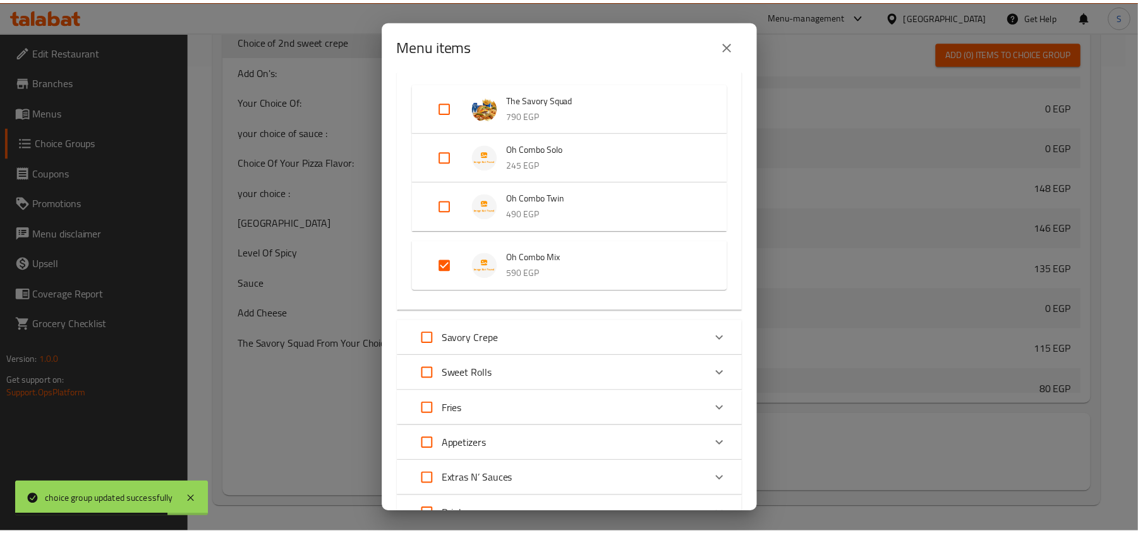
scroll to position [196, 0]
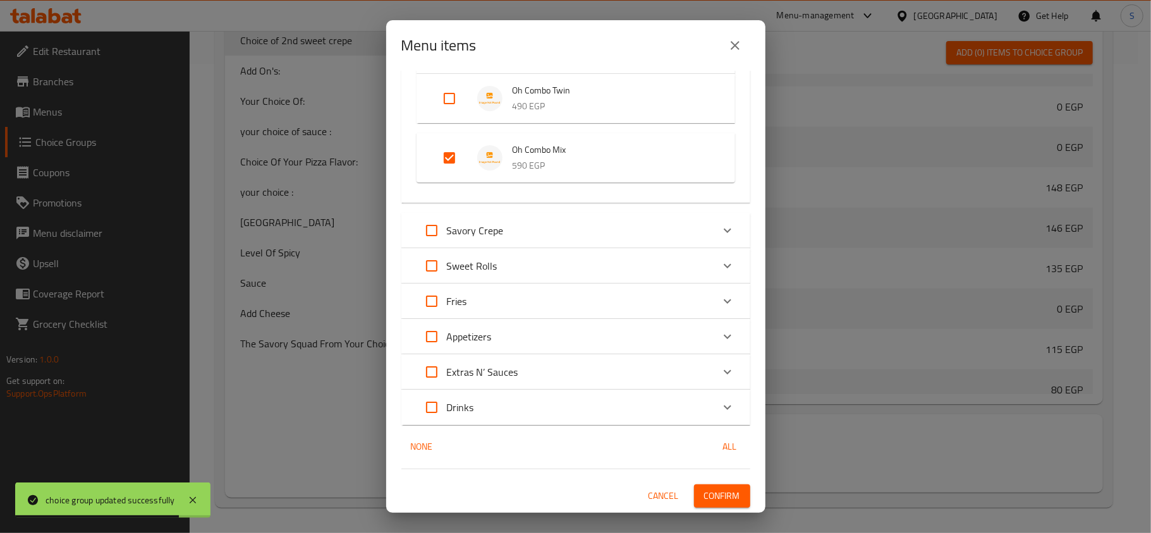
click at [730, 500] on button "Confirm" at bounding box center [722, 496] width 56 height 23
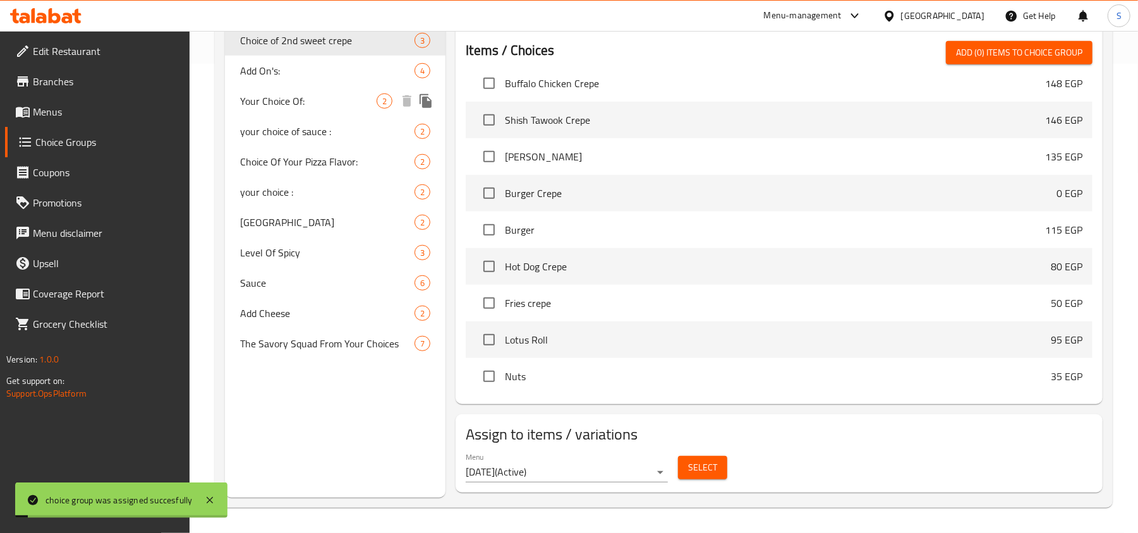
scroll to position [51, 0]
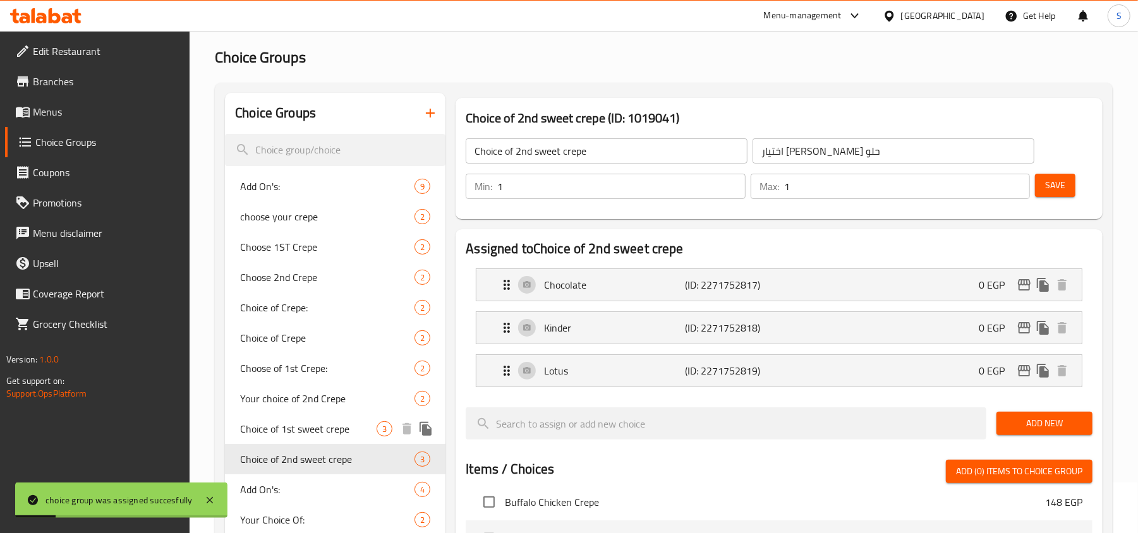
click at [327, 428] on span "Choice of 1st sweet crepe" at bounding box center [308, 428] width 136 height 15
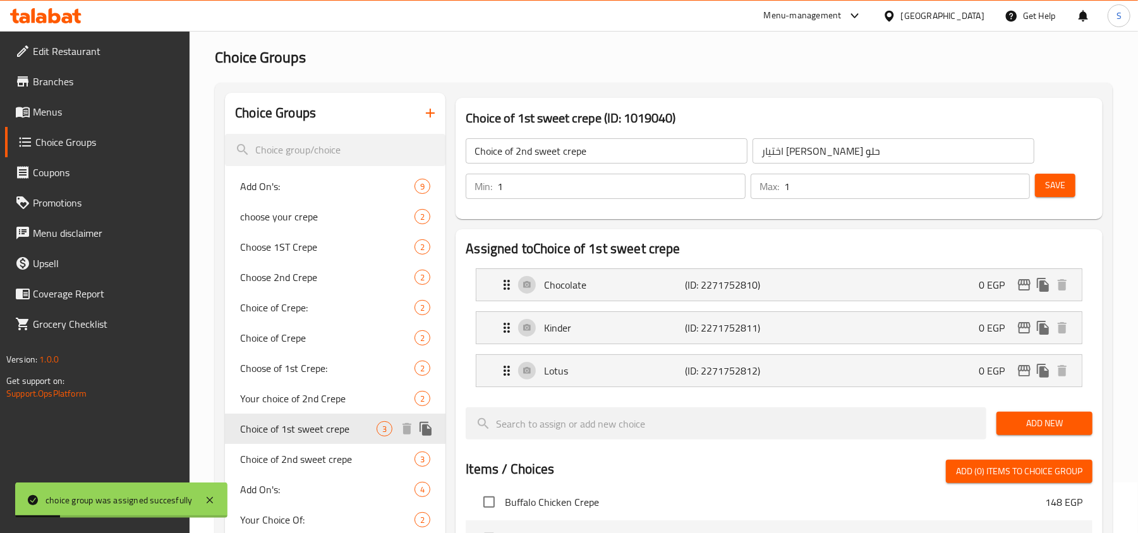
type input "Choice of 1st sweet crepe"
type input "اختيار أول كريب حلو"
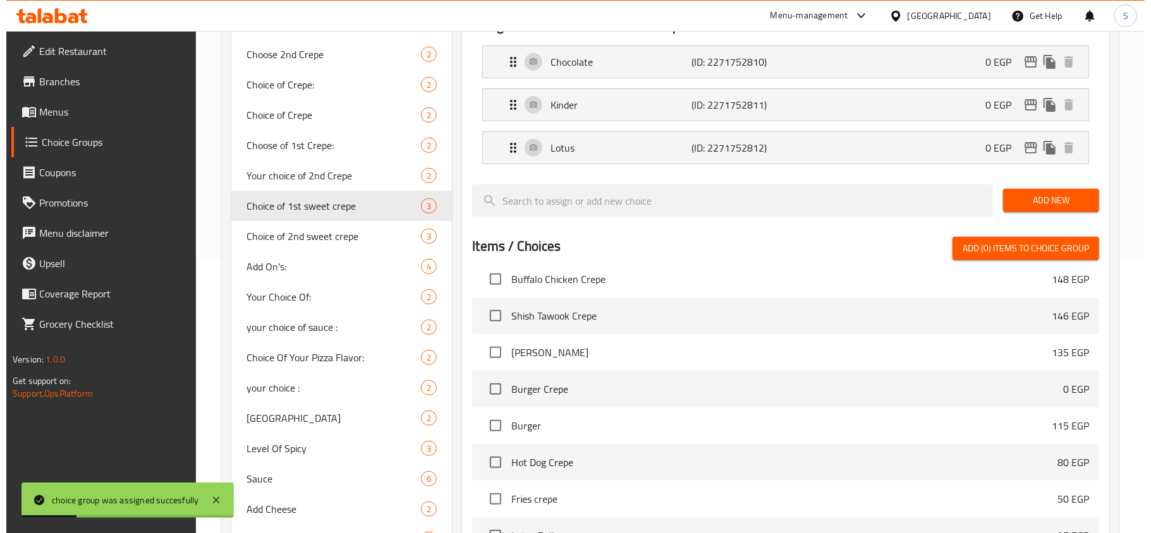
scroll to position [471, 0]
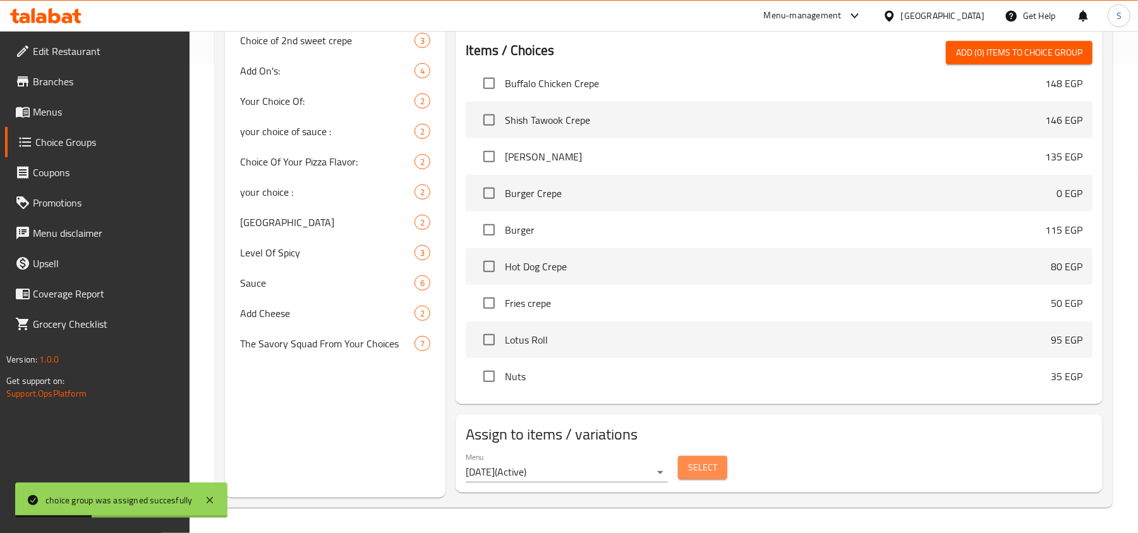
click at [719, 478] on button "Select" at bounding box center [702, 467] width 49 height 23
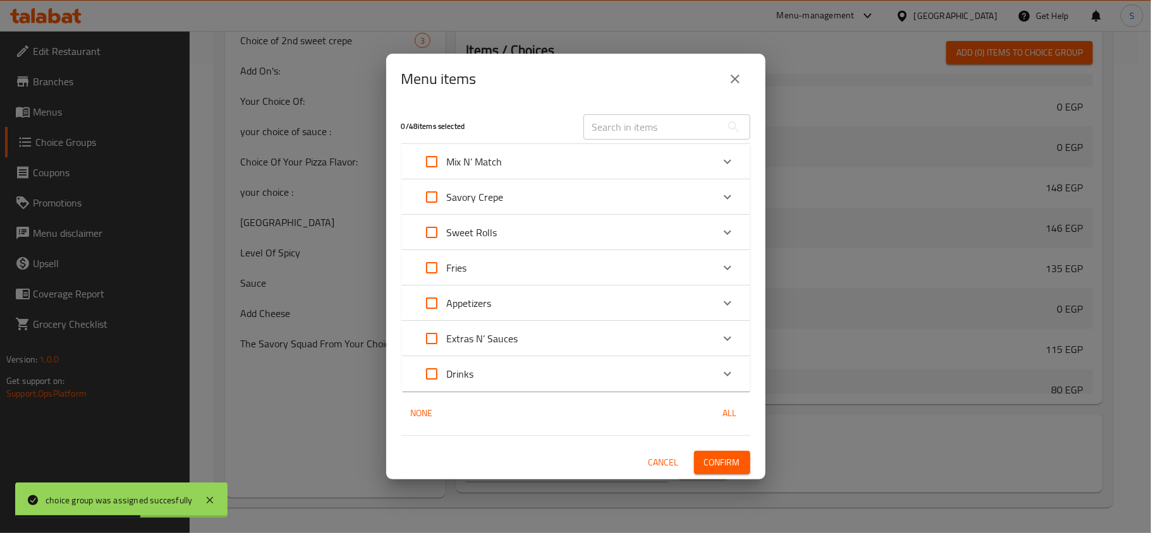
click at [589, 157] on div "Mix N’ Match" at bounding box center [564, 162] width 296 height 30
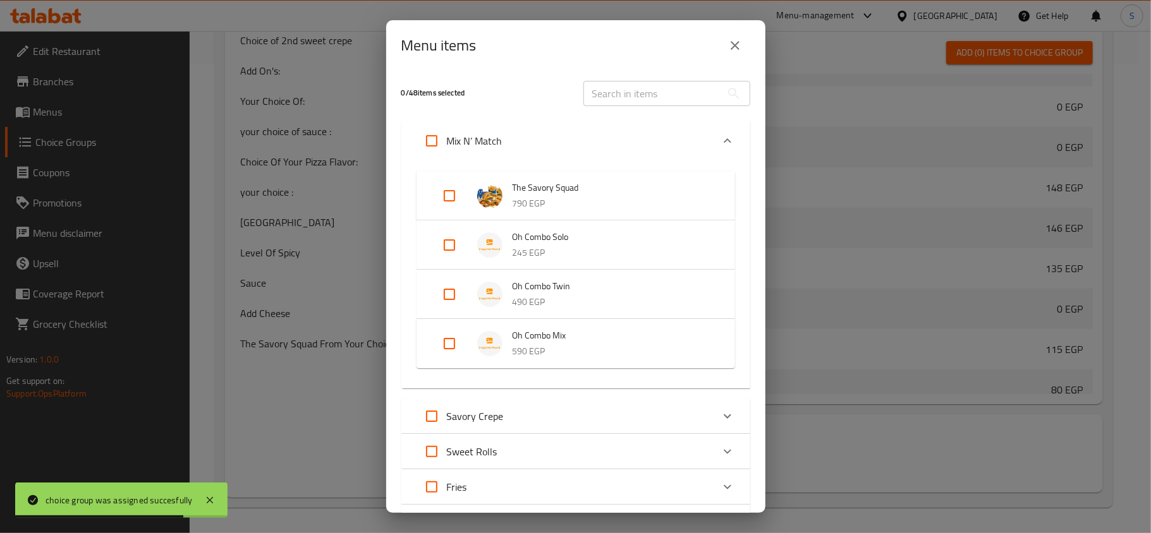
click at [456, 342] on input "Expand" at bounding box center [449, 344] width 30 height 30
checkbox input "true"
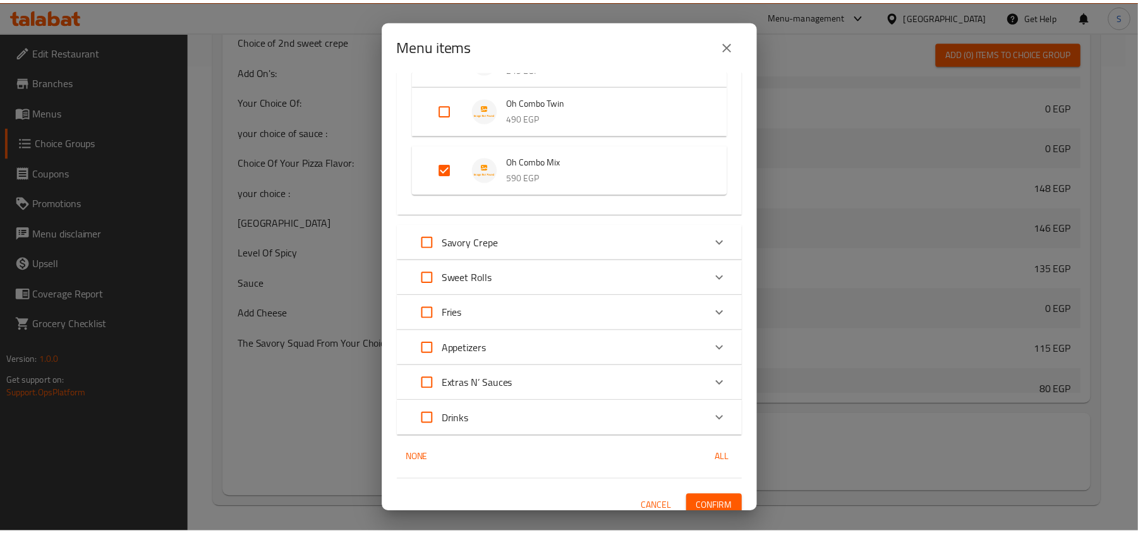
scroll to position [196, 0]
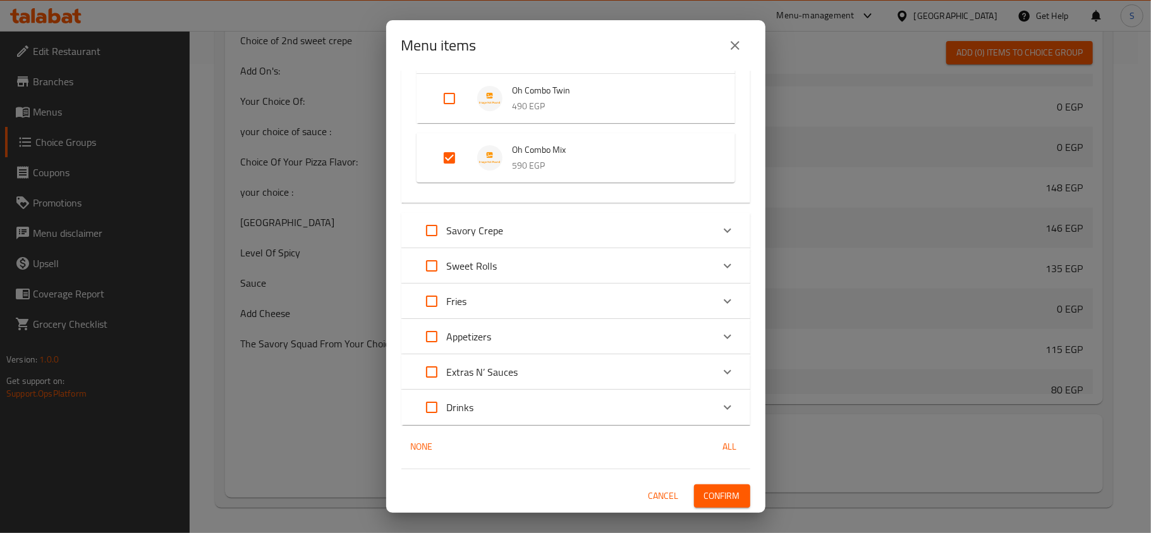
click at [713, 489] on span "Confirm" at bounding box center [722, 496] width 36 height 16
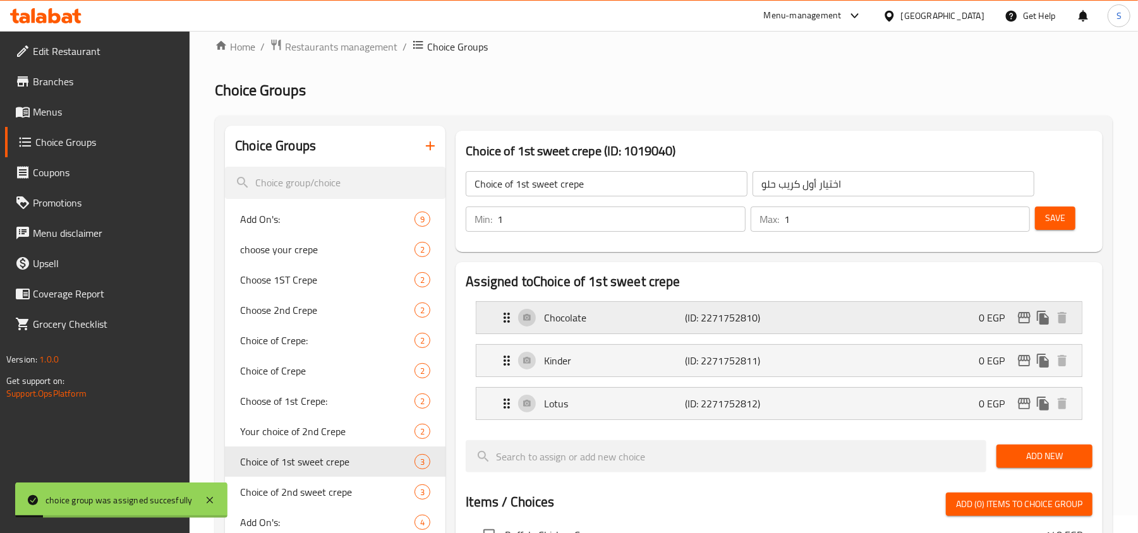
scroll to position [0, 0]
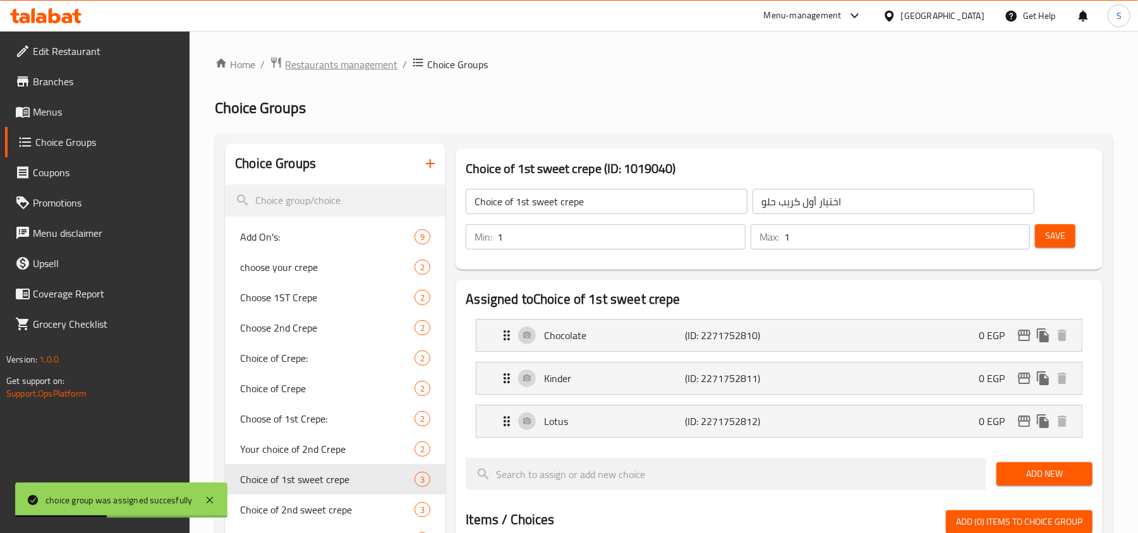
click at [335, 64] on span "Restaurants management" at bounding box center [341, 64] width 112 height 15
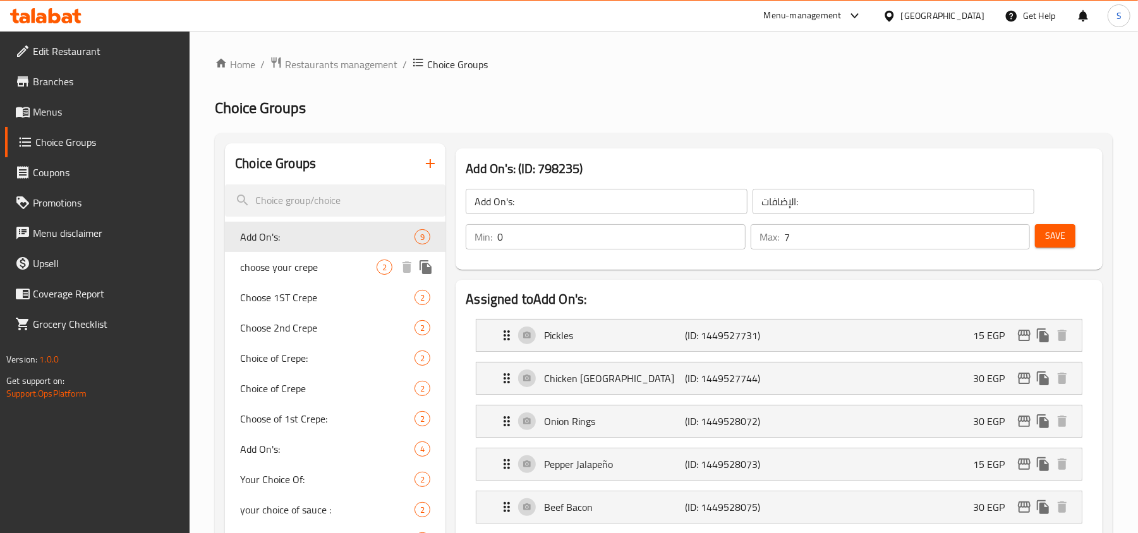
click at [317, 271] on span "choose your crepe" at bounding box center [308, 267] width 136 height 15
type input "choose your crepe"
type input "اختار الكريب الخاص بك"
type input "1"
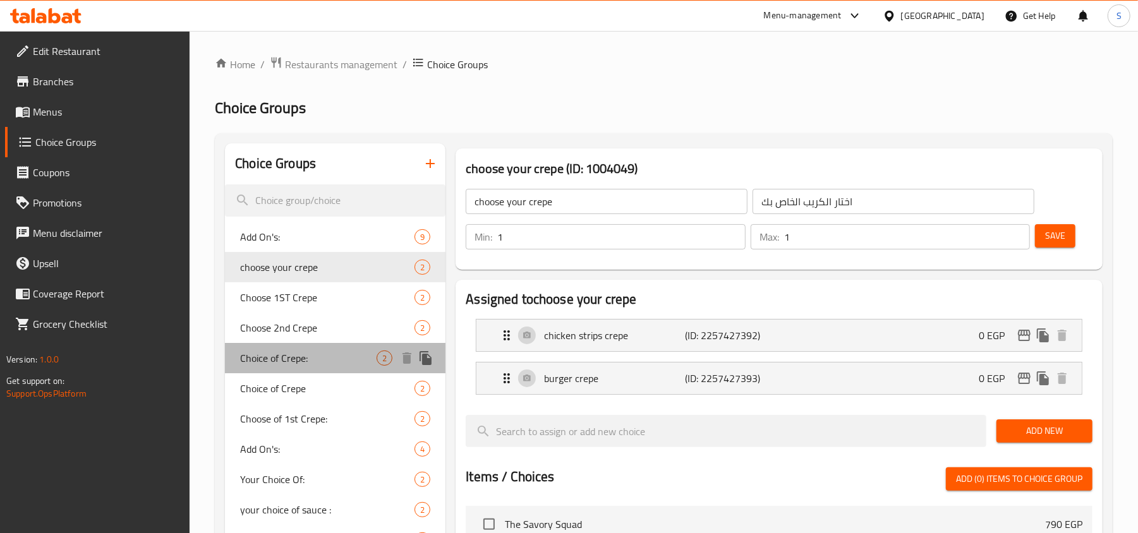
click at [309, 354] on span "Choice of Crepe:" at bounding box center [308, 358] width 136 height 15
type input "Choice of Crepe:"
type input "اختيارك من الكريب:"
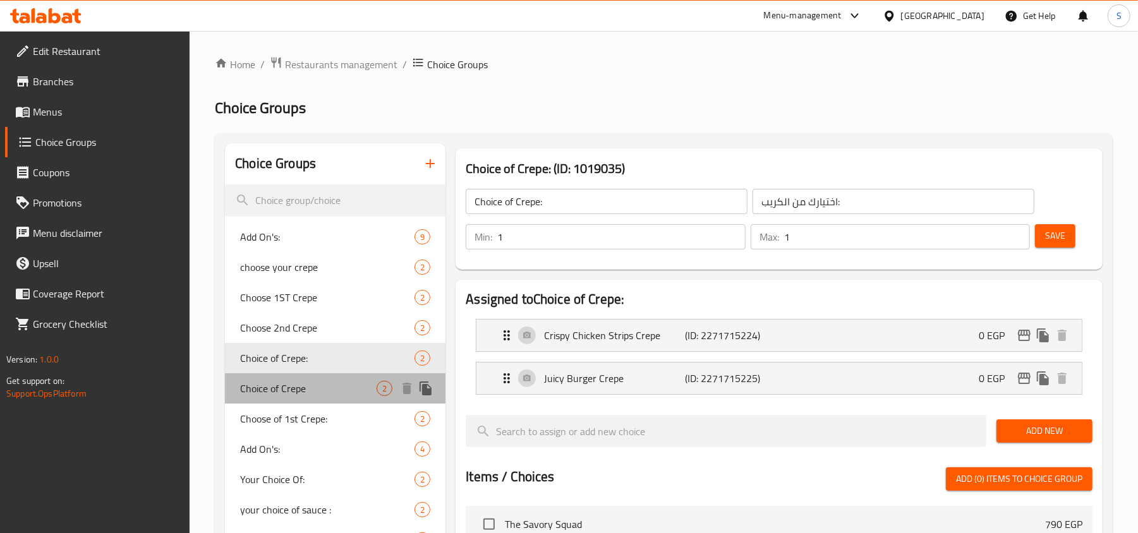
click at [309, 377] on div "Choice of Crepe 2" at bounding box center [335, 388] width 221 height 30
type input "Choice of Crepe"
type input "اختيارك من الكريب"
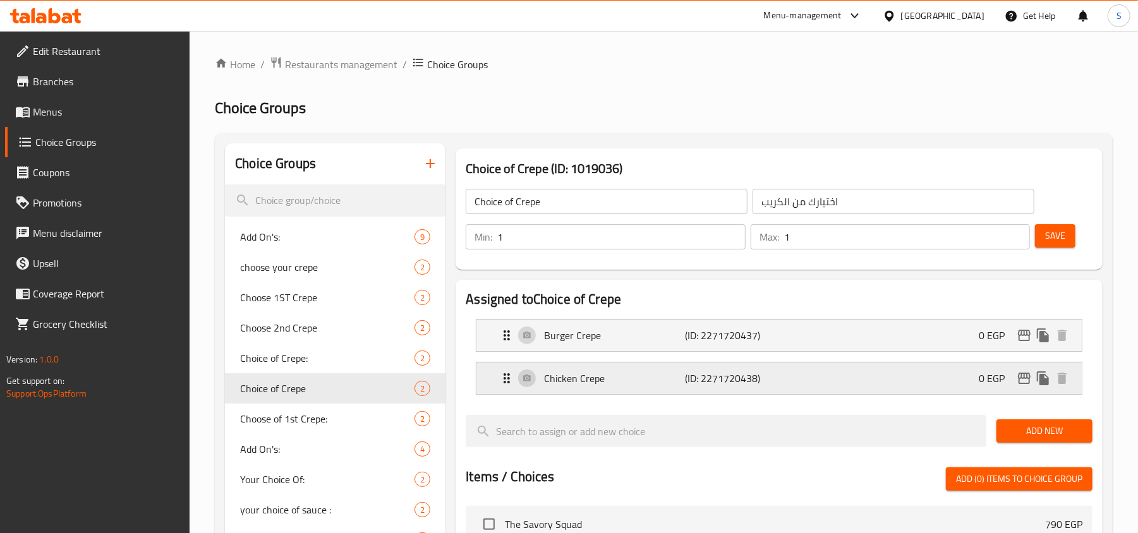
click at [627, 366] on div "Chicken Crepe (ID: 2271720438) 0 EGP" at bounding box center [782, 379] width 567 height 32
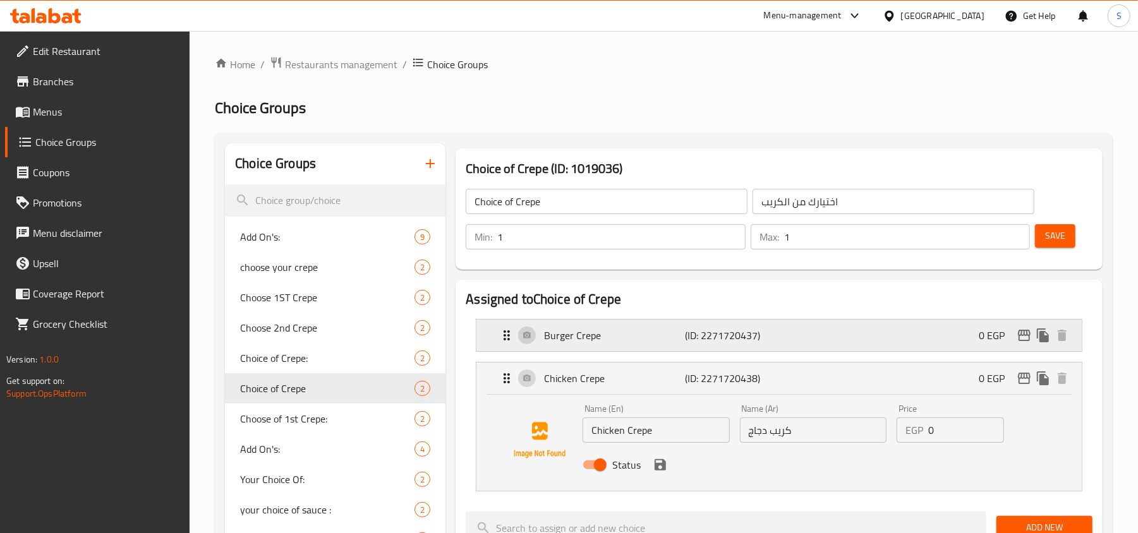
click at [627, 331] on p "Burger Crepe" at bounding box center [614, 335] width 141 height 15
